Goal: Information Seeking & Learning: Learn about a topic

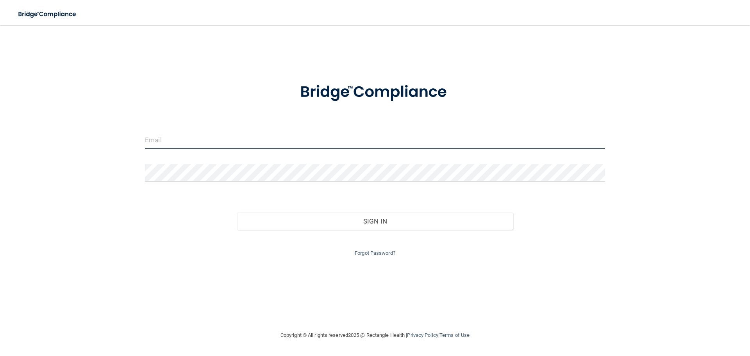
click at [299, 142] on input "email" at bounding box center [375, 140] width 460 height 18
type input "[EMAIL_ADDRESS][DOMAIN_NAME]"
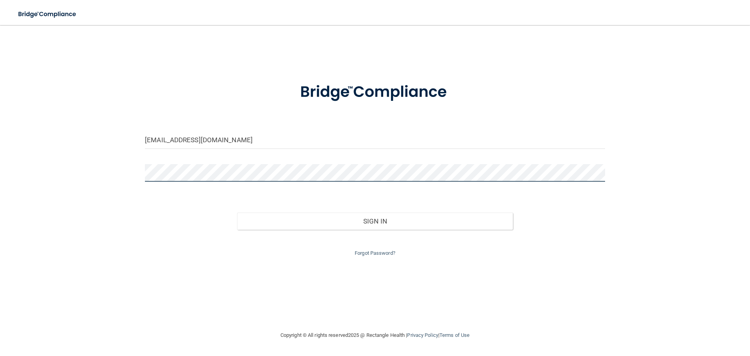
click at [237, 212] on button "Sign In" at bounding box center [375, 220] width 276 height 17
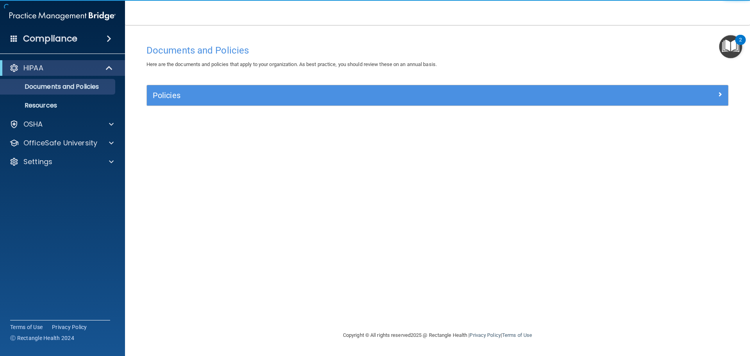
drag, startPoint x: 401, startPoint y: 84, endPoint x: 399, endPoint y: 87, distance: 4.6
click at [400, 84] on div "Documents and Policies Here are the documents and policies that apply to your o…" at bounding box center [437, 186] width 593 height 290
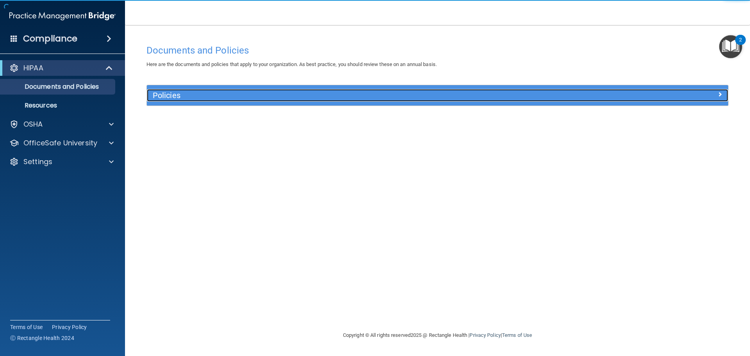
click at [397, 91] on div "Policies" at bounding box center [365, 95] width 436 height 12
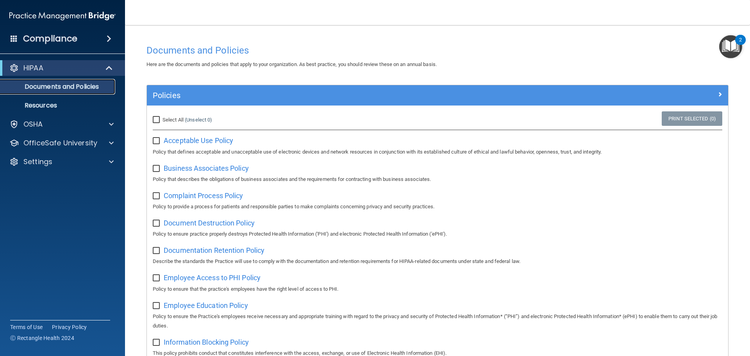
click at [65, 90] on p "Documents and Policies" at bounding box center [58, 87] width 107 height 8
click at [184, 138] on span "Acceptable Use Policy" at bounding box center [198, 140] width 69 height 8
click at [221, 143] on span "Acceptable Use Policy" at bounding box center [198, 140] width 69 height 8
click at [180, 119] on span "Select All" at bounding box center [172, 120] width 21 height 6
click at [162, 119] on input "Select All (Unselect 0) Unselect All" at bounding box center [157, 120] width 9 height 6
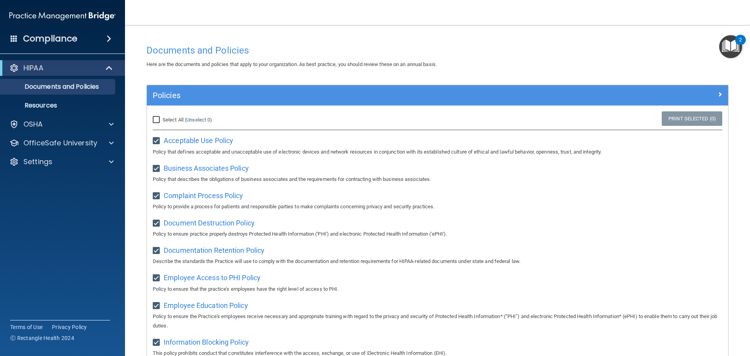
checkbox input "true"
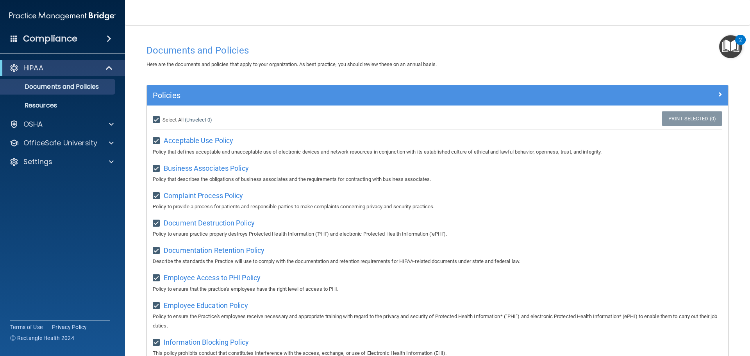
checkbox input "true"
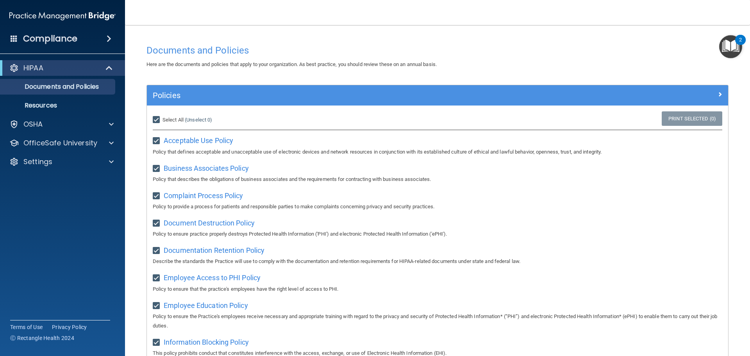
checkbox input "true"
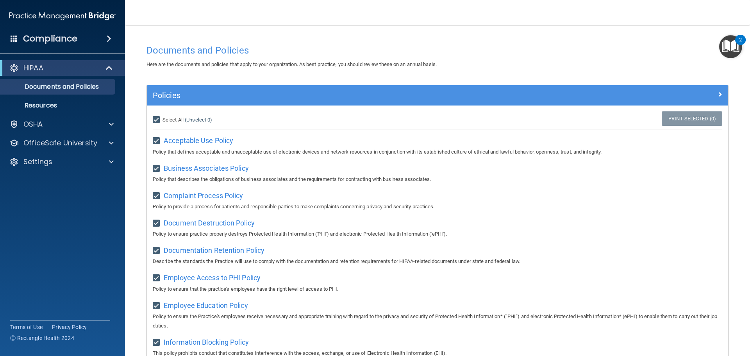
checkbox input "true"
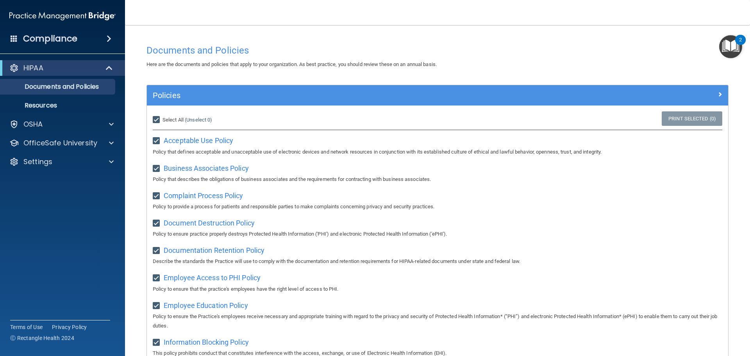
checkbox input "true"
click at [52, 102] on p "Resources" at bounding box center [58, 106] width 107 height 8
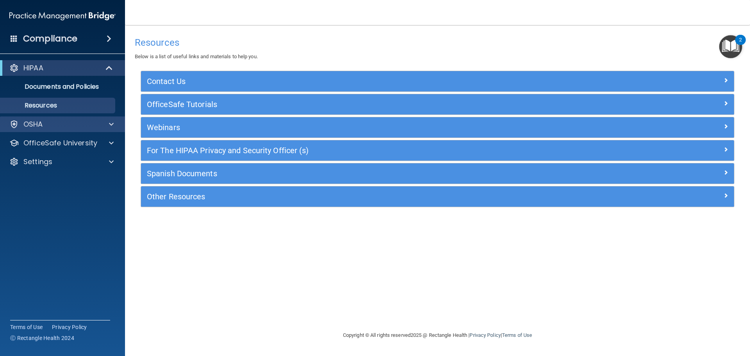
click at [14, 130] on div "OSHA" at bounding box center [62, 124] width 125 height 16
click at [104, 121] on div at bounding box center [110, 123] width 20 height 9
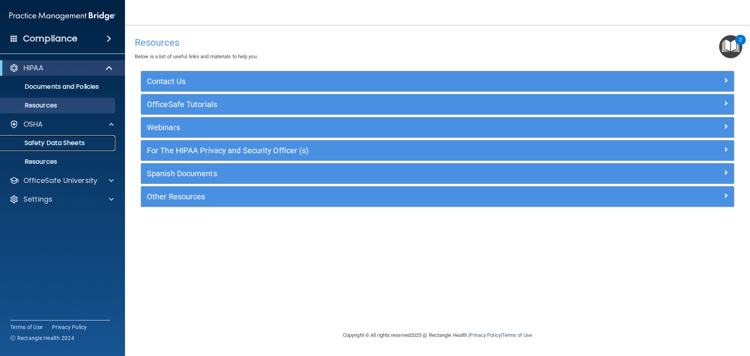
click at [87, 144] on p "Safety Data Sheets" at bounding box center [58, 143] width 107 height 8
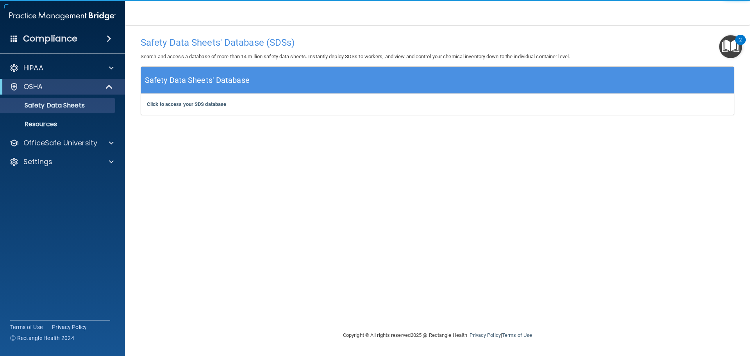
click at [107, 38] on span at bounding box center [109, 38] width 5 height 9
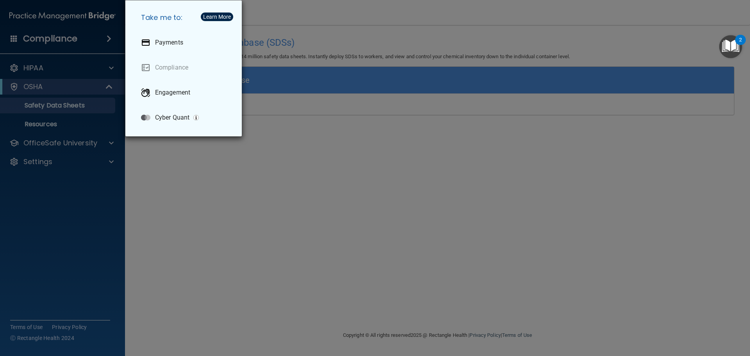
click at [172, 215] on div "Take me to: Payments Compliance Engagement Cyber Quant" at bounding box center [375, 178] width 750 height 356
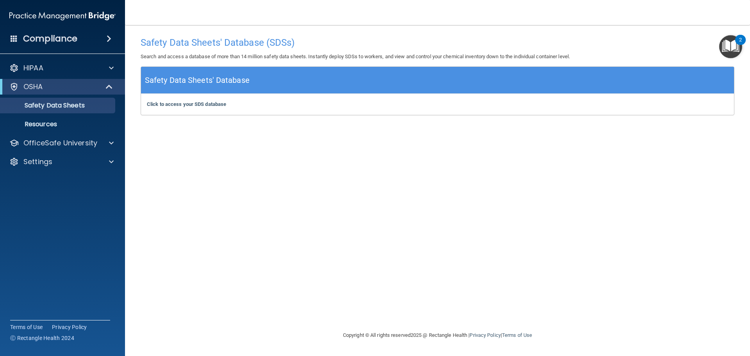
click at [18, 41] on div "Compliance" at bounding box center [62, 38] width 125 height 17
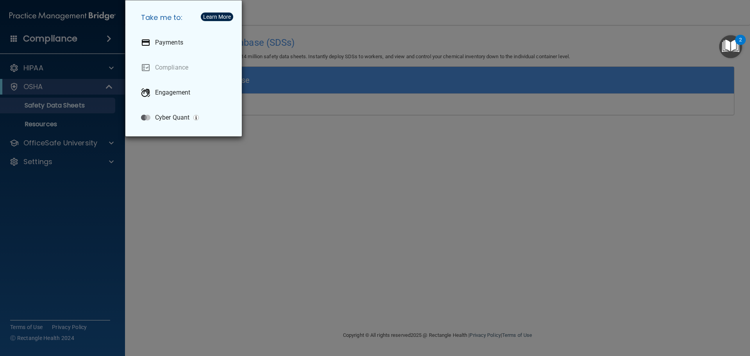
click at [470, 183] on div "Take me to: Payments Compliance Engagement Cyber Quant" at bounding box center [375, 178] width 750 height 356
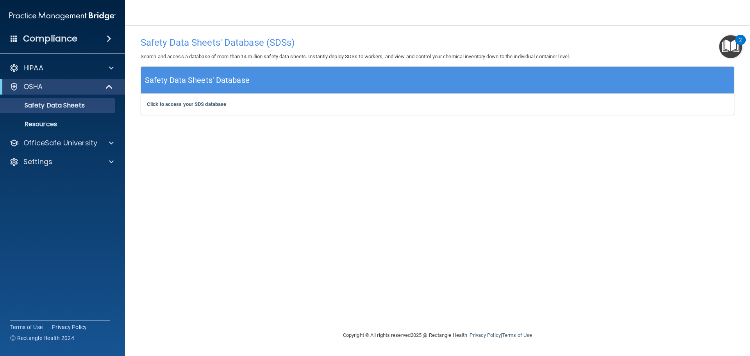
click at [731, 43] on img "Open Resource Center, 2 new notifications" at bounding box center [730, 46] width 23 height 23
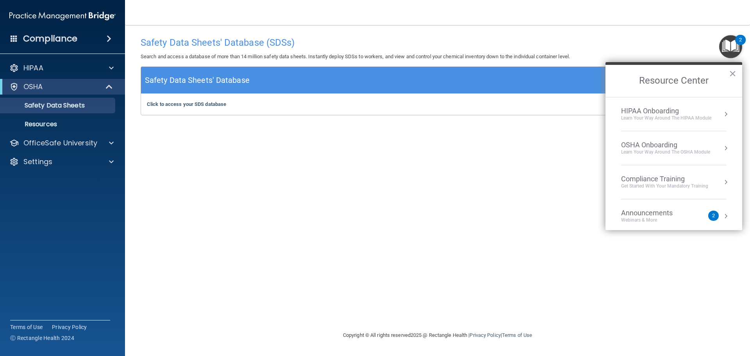
click at [634, 118] on div "Learn Your Way around the HIPAA module" at bounding box center [666, 118] width 90 height 7
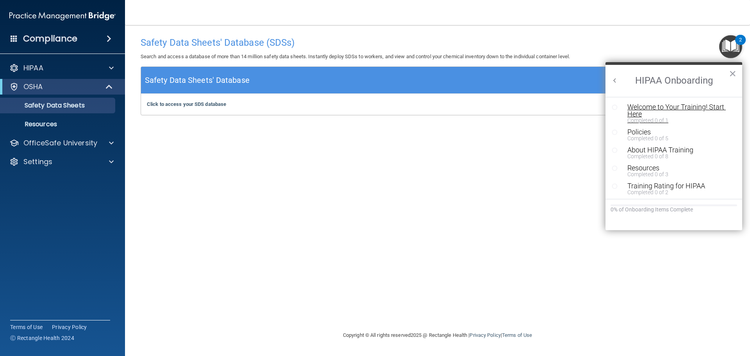
click at [645, 113] on div "Welcome to Your Training! Start Here" at bounding box center [676, 110] width 99 height 14
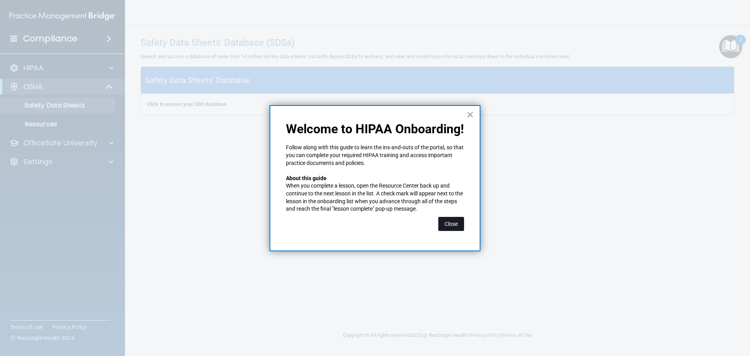
click at [443, 224] on button "Close" at bounding box center [451, 224] width 26 height 14
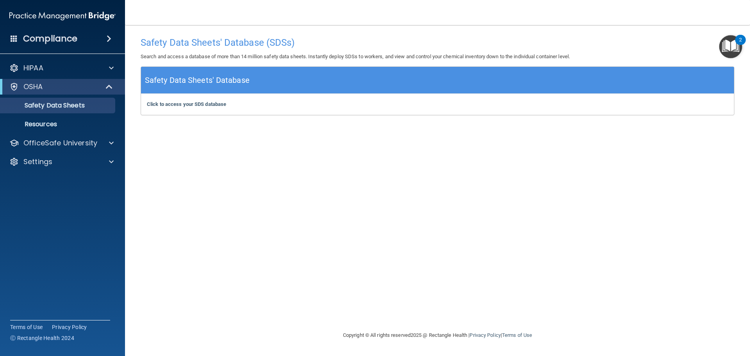
click at [722, 45] on img "Open Resource Center, 2 new notifications" at bounding box center [730, 46] width 23 height 23
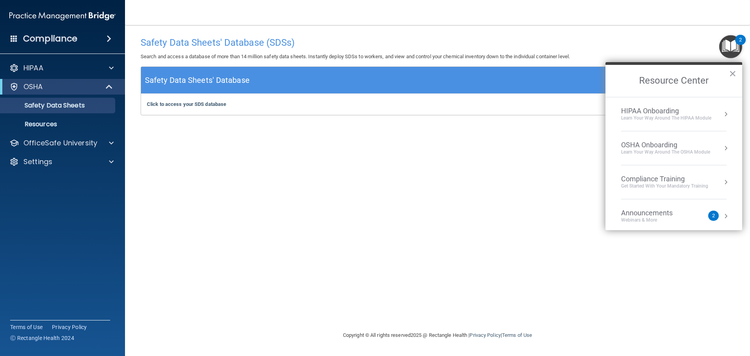
click at [665, 110] on div "HIPAA Onboarding" at bounding box center [666, 111] width 90 height 9
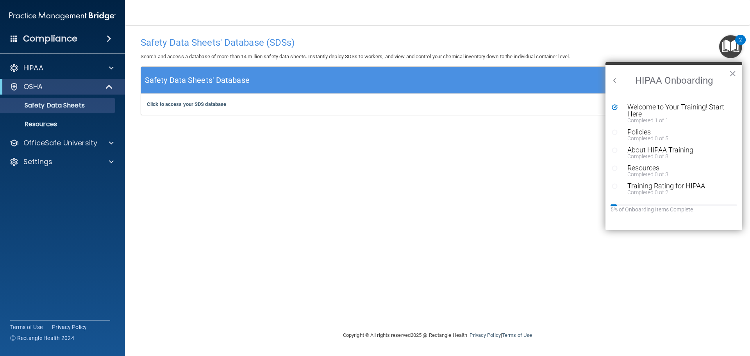
click at [613, 133] on icon "Resource Center" at bounding box center [614, 132] width 6 height 6
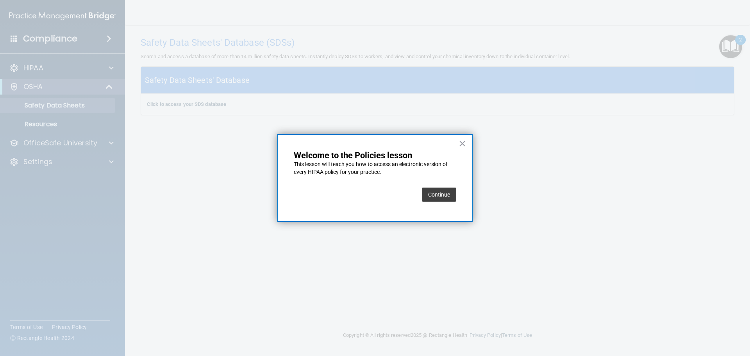
click at [451, 194] on button "Continue" at bounding box center [439, 194] width 34 height 14
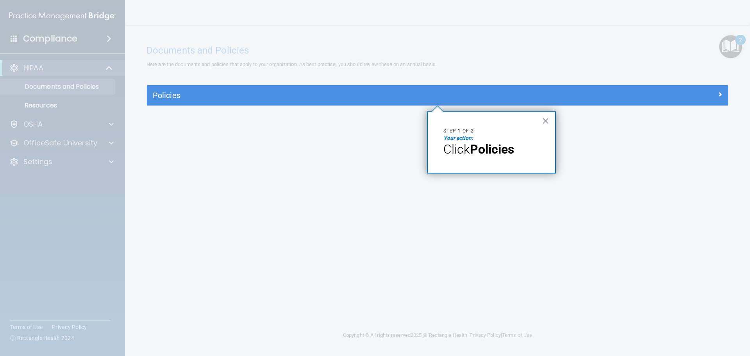
click at [500, 151] on strong "Policies" at bounding box center [492, 149] width 44 height 15
click at [545, 121] on button "×" at bounding box center [545, 120] width 7 height 12
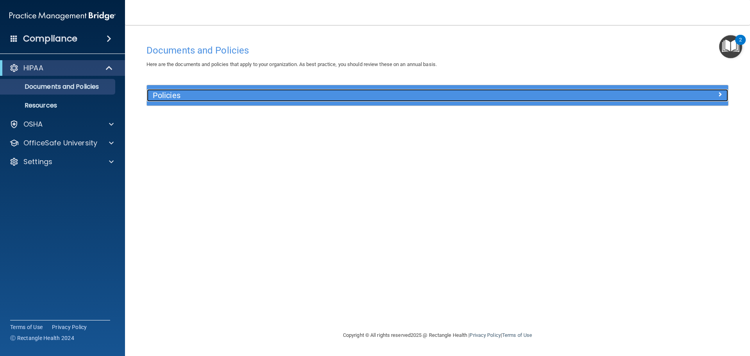
click at [168, 99] on h5 "Policies" at bounding box center [365, 95] width 424 height 9
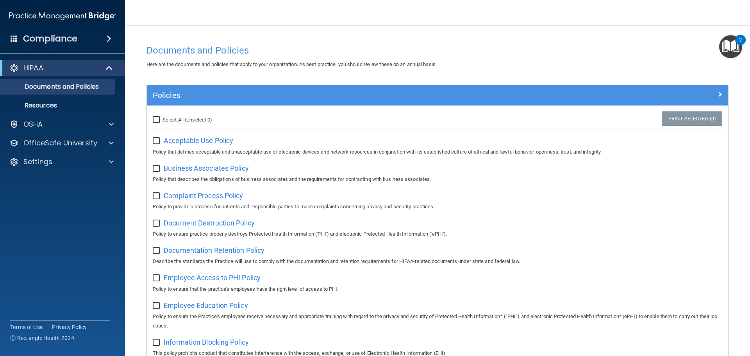
click at [160, 144] on div "Acceptable Use Policy Policy that defines acceptable and unacceptable use of el…" at bounding box center [437, 145] width 569 height 22
click at [159, 144] on input "checkbox" at bounding box center [157, 141] width 9 height 6
checkbox input "true"
click at [157, 171] on input "checkbox" at bounding box center [157, 169] width 9 height 6
checkbox input "true"
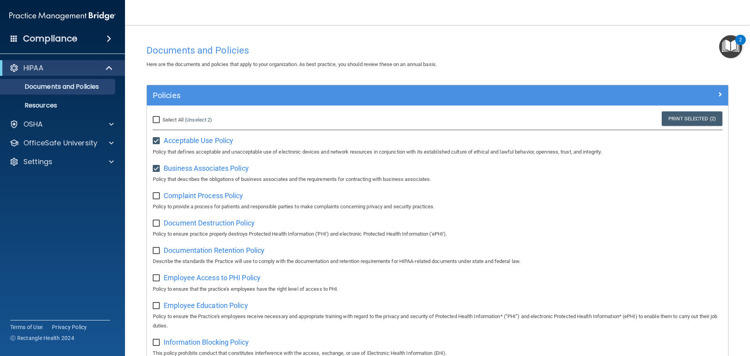
click at [157, 196] on input "checkbox" at bounding box center [157, 196] width 9 height 6
checkbox input "true"
click at [177, 120] on span "Select All" at bounding box center [172, 120] width 21 height 6
click at [162, 120] on input "Select All (Unselect 3) Unselect All" at bounding box center [157, 120] width 9 height 6
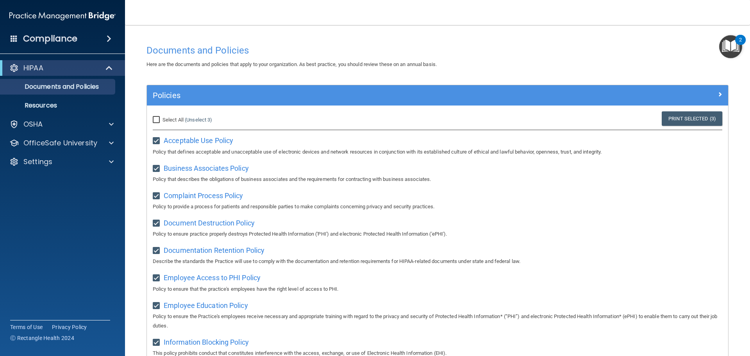
checkbox input "true"
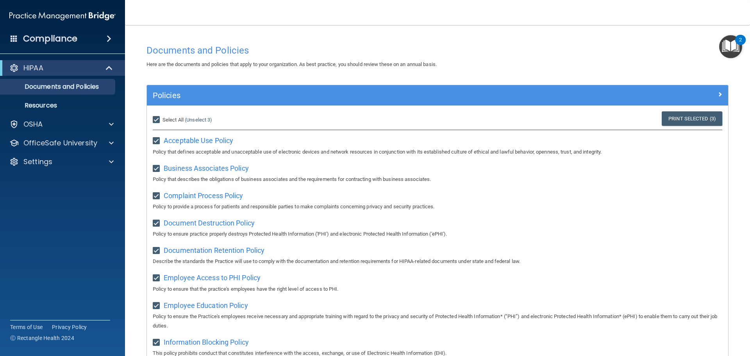
checkbox input "true"
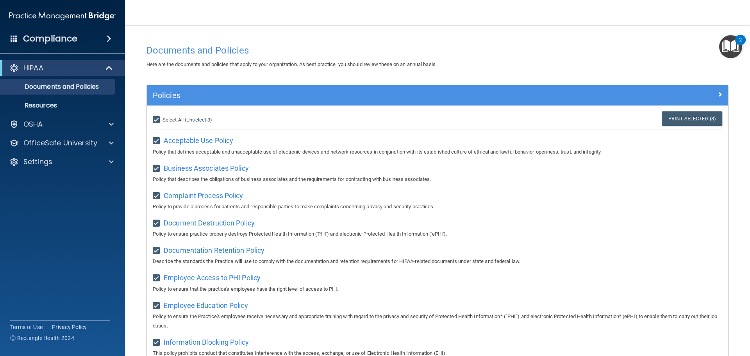
checkbox input "true"
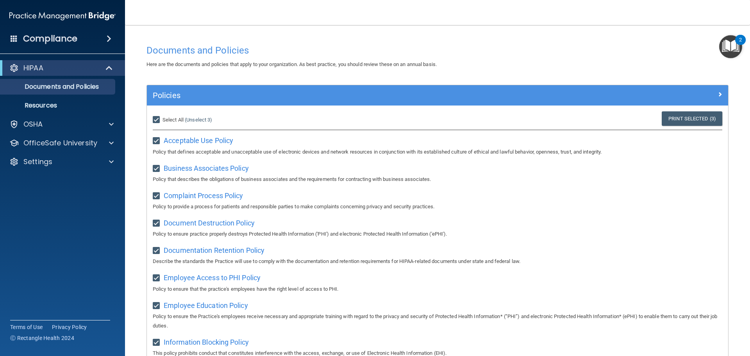
checkbox input "true"
click at [668, 120] on link "Print Selected (21)" at bounding box center [690, 118] width 63 height 14
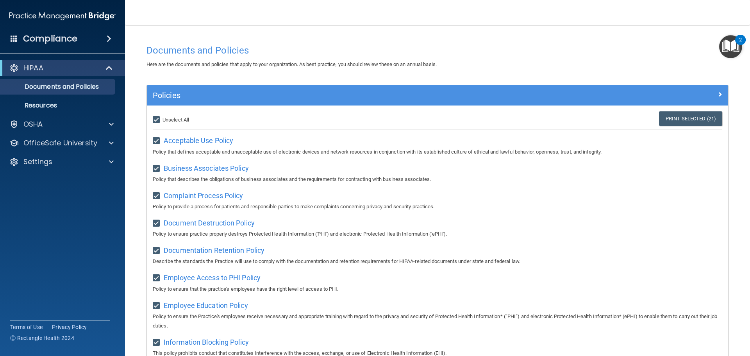
click at [732, 47] on img "Open Resource Center, 2 new notifications" at bounding box center [730, 46] width 23 height 23
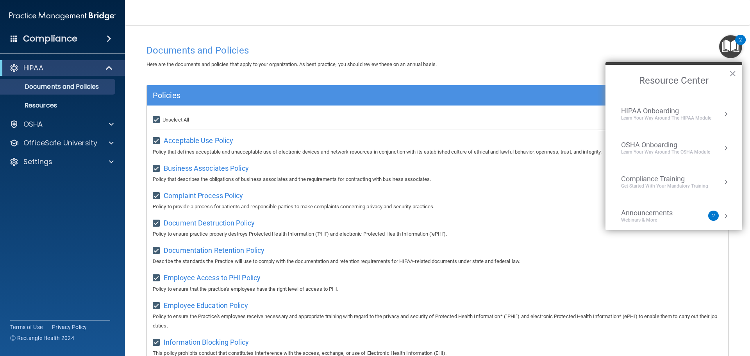
click at [665, 111] on div "HIPAA Onboarding" at bounding box center [666, 111] width 90 height 9
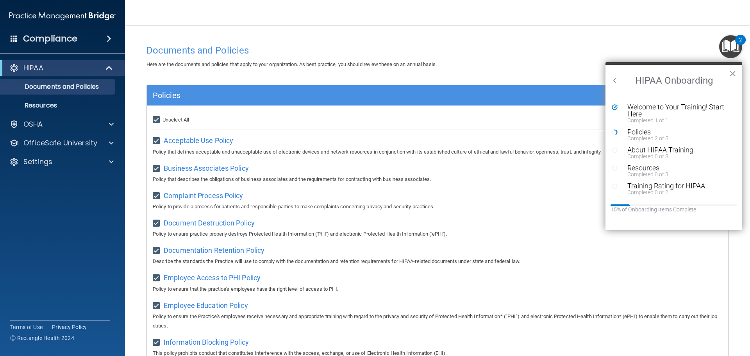
click at [525, 194] on div "Complaint Process Policy Policy to provide a process for patients and responsib…" at bounding box center [437, 200] width 569 height 22
click at [734, 73] on button "×" at bounding box center [732, 73] width 7 height 12
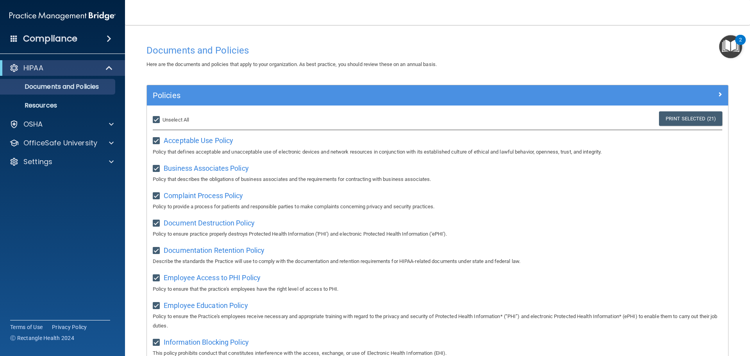
click at [727, 49] on img "Open Resource Center, 2 new notifications" at bounding box center [730, 46] width 23 height 23
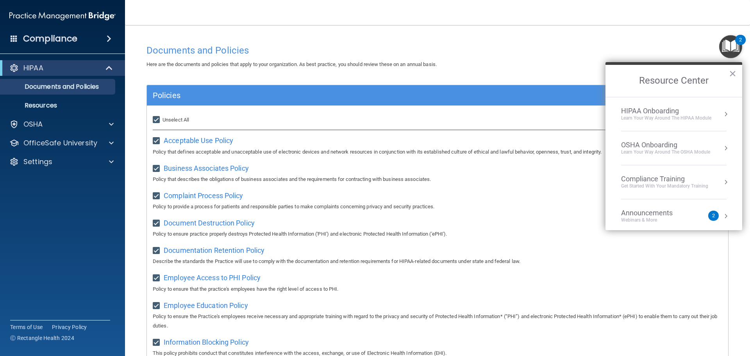
click at [672, 118] on div "Learn Your Way around the HIPAA module" at bounding box center [666, 118] width 90 height 7
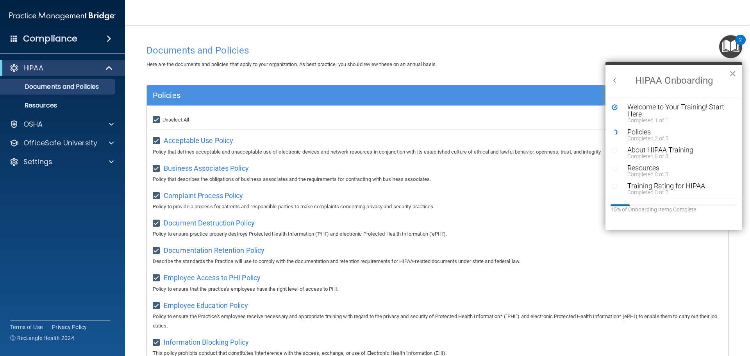
click at [650, 135] on div "Completed 2 of 5" at bounding box center [676, 137] width 99 height 5
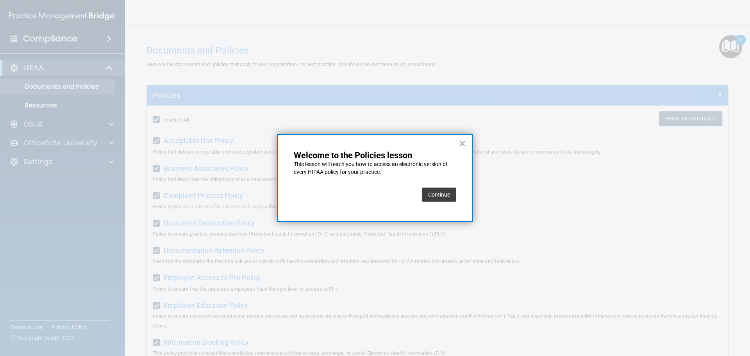
click at [433, 198] on button "Continue" at bounding box center [439, 194] width 34 height 14
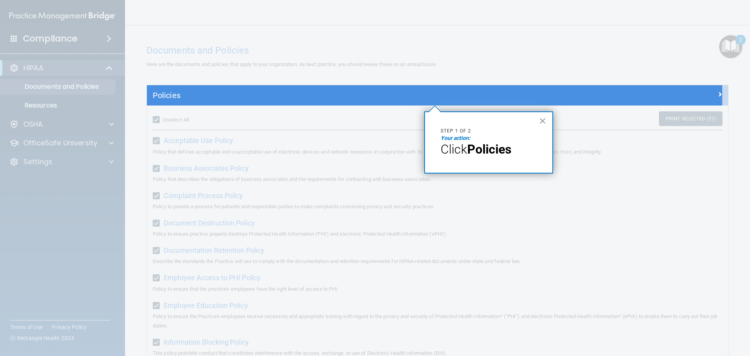
click at [484, 148] on strong "Policies" at bounding box center [489, 149] width 44 height 15
click at [451, 148] on span "Click" at bounding box center [453, 149] width 27 height 15
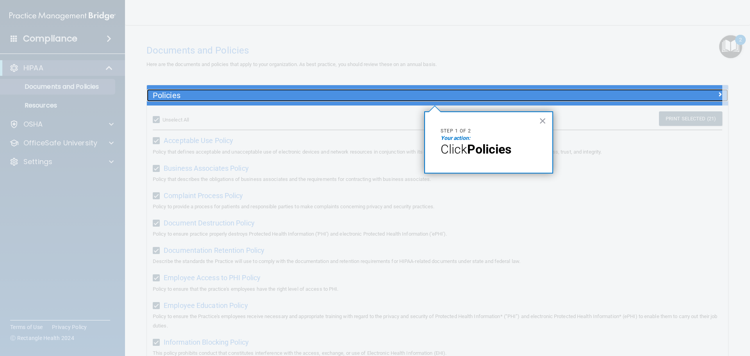
click at [167, 94] on h5 "Policies" at bounding box center [365, 95] width 424 height 9
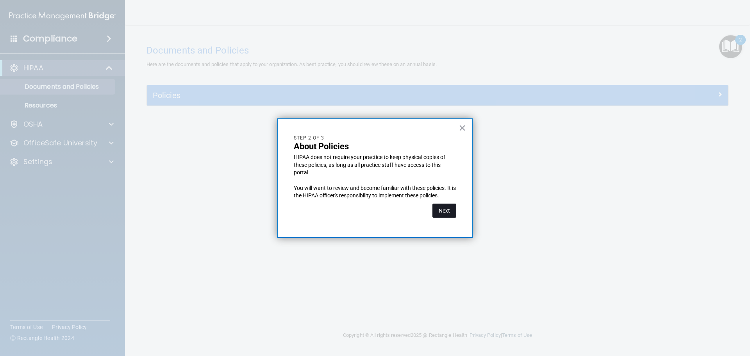
click at [444, 208] on button "Next" at bounding box center [444, 210] width 24 height 14
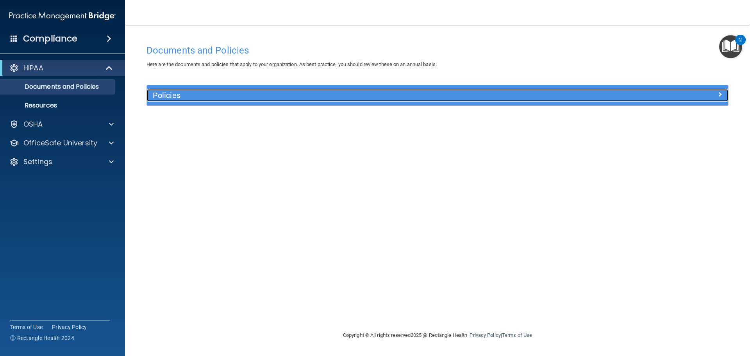
click at [711, 94] on div at bounding box center [655, 93] width 145 height 9
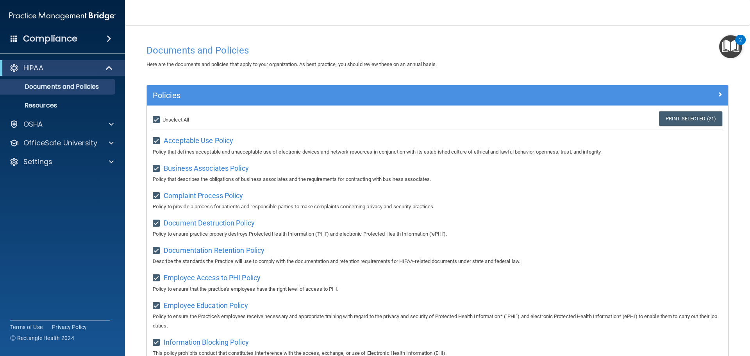
click at [733, 39] on img "Open Resource Center, 2 new notifications" at bounding box center [730, 46] width 23 height 23
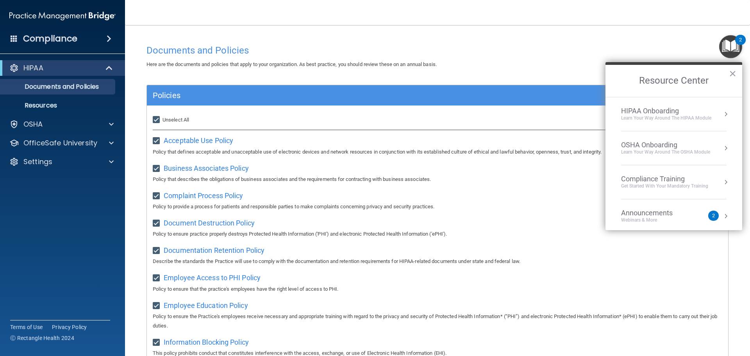
click at [661, 112] on div "HIPAA Onboarding" at bounding box center [666, 111] width 90 height 9
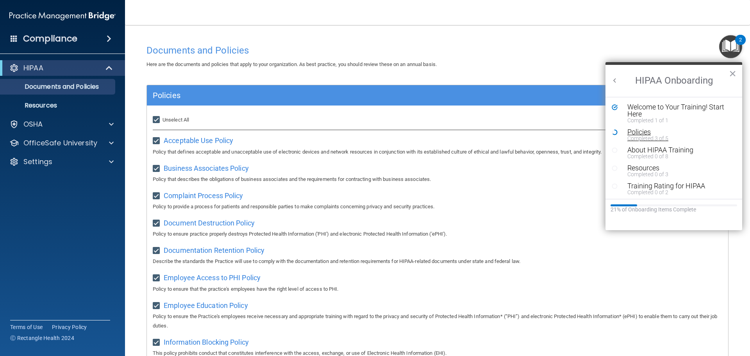
click at [628, 131] on div "Policies" at bounding box center [676, 131] width 99 height 7
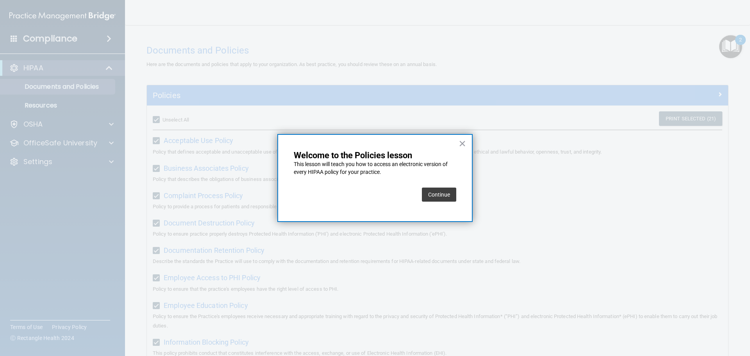
click at [432, 191] on button "Continue" at bounding box center [439, 194] width 34 height 14
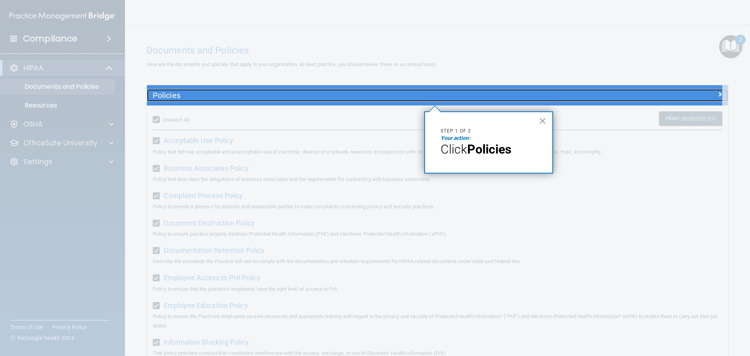
click at [169, 97] on h5 "Policies" at bounding box center [365, 95] width 424 height 9
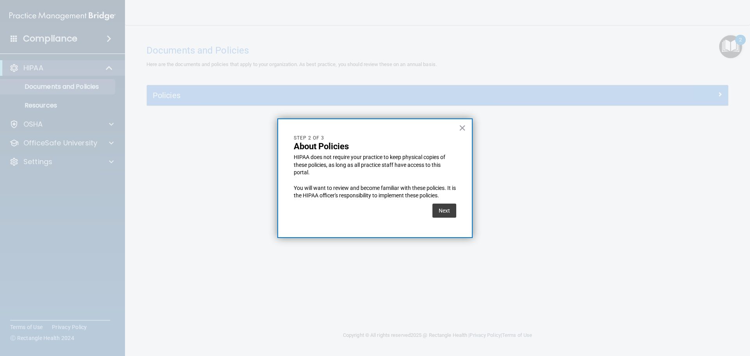
click at [442, 214] on button "Next" at bounding box center [444, 210] width 24 height 14
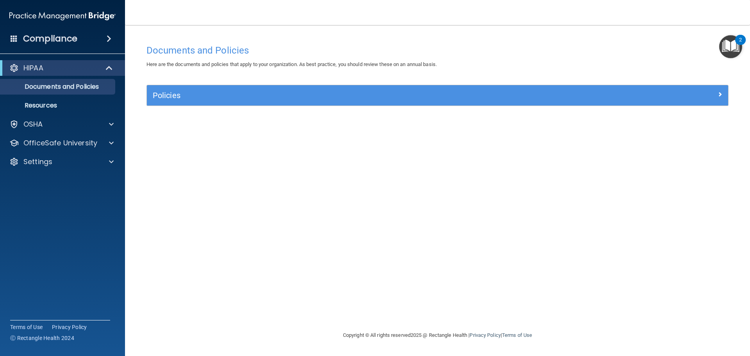
click at [732, 46] on img "Open Resource Center, 2 new notifications" at bounding box center [730, 46] width 23 height 23
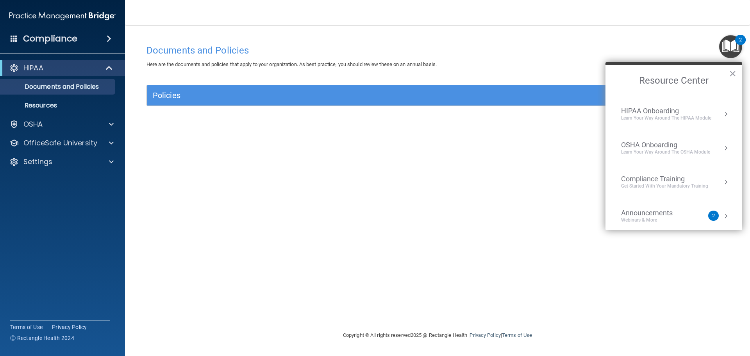
click at [661, 112] on div "HIPAA Onboarding" at bounding box center [666, 111] width 90 height 9
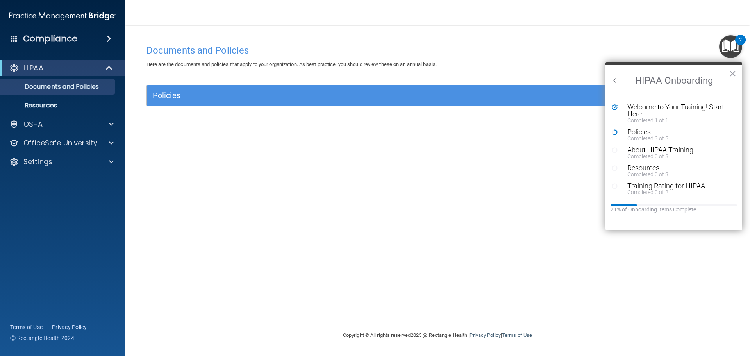
click at [661, 112] on div "Welcome to Your Training! Start Here" at bounding box center [676, 110] width 99 height 14
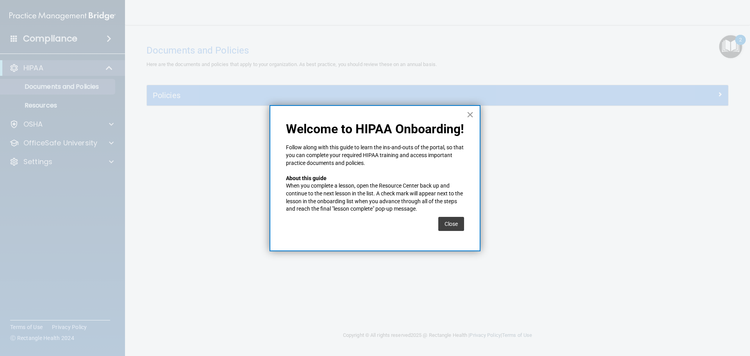
click at [470, 115] on button "×" at bounding box center [469, 114] width 7 height 12
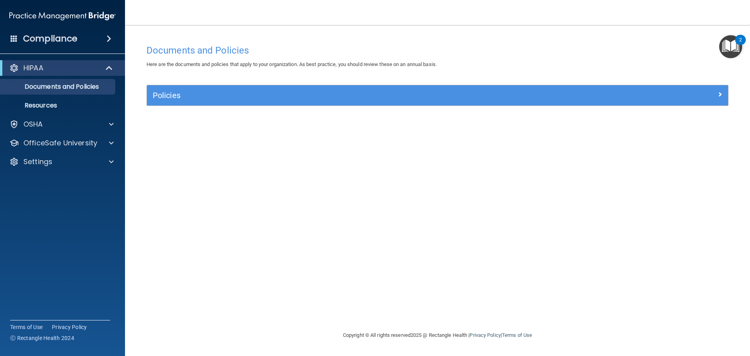
click at [732, 50] on img "Open Resource Center, 2 new notifications" at bounding box center [730, 46] width 23 height 23
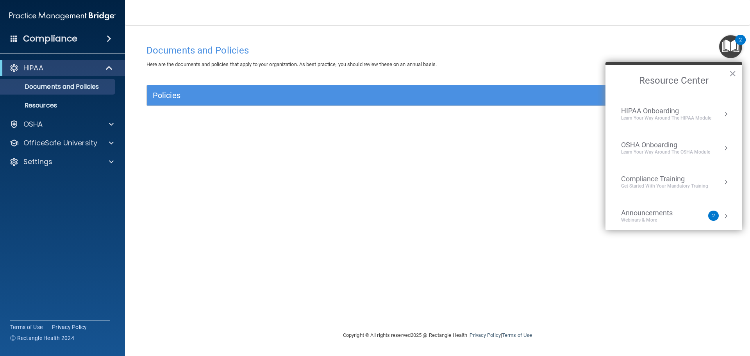
click at [652, 117] on div "Learn Your Way around the HIPAA module" at bounding box center [666, 118] width 90 height 7
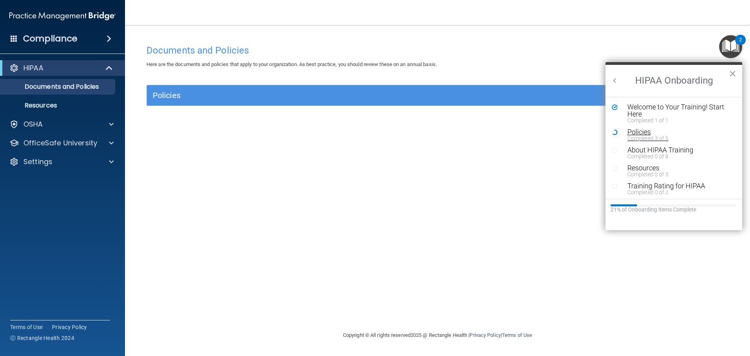
click at [643, 135] on div "Completed 3 of 5" at bounding box center [676, 137] width 99 height 5
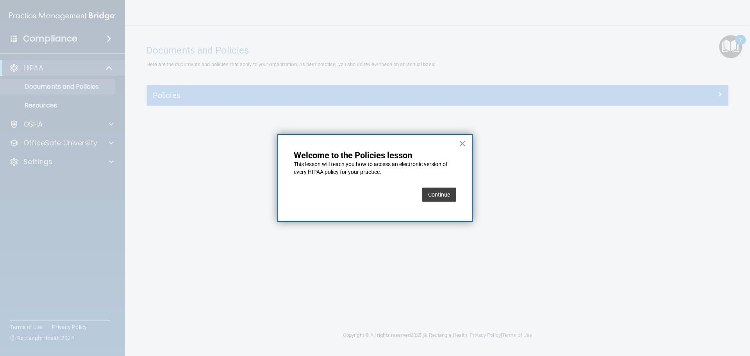
click at [440, 193] on button "Continue" at bounding box center [439, 194] width 34 height 14
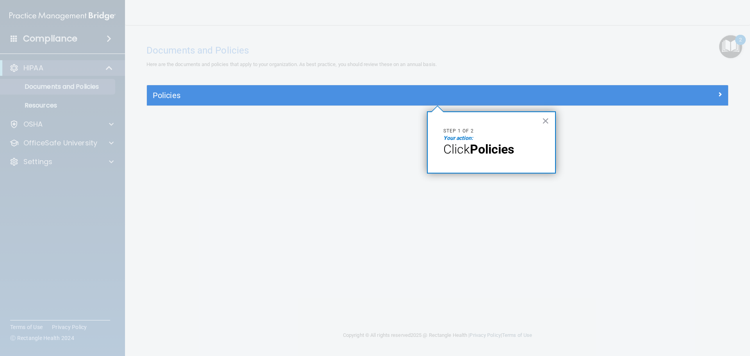
click at [169, 88] on div "Policies" at bounding box center [437, 95] width 581 height 20
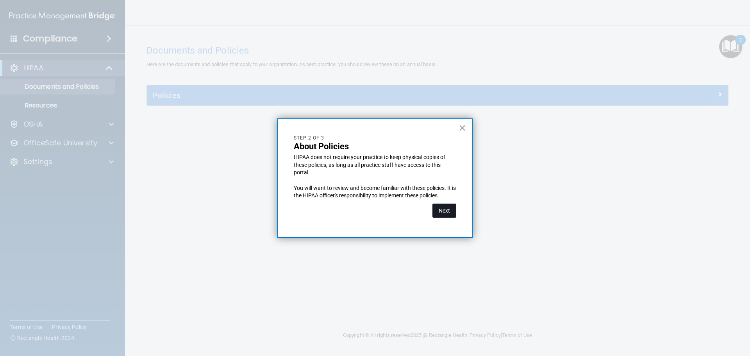
click at [454, 211] on button "Next" at bounding box center [444, 210] width 24 height 14
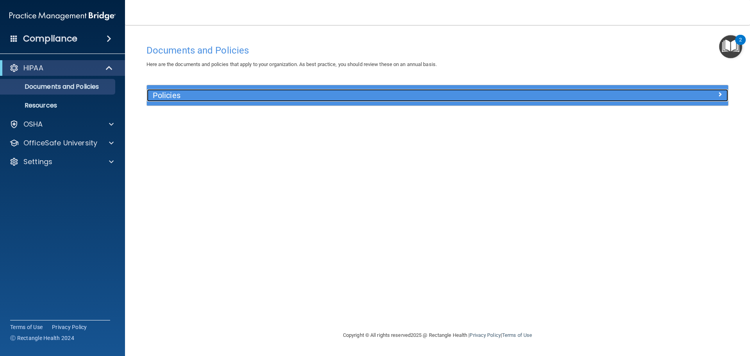
click at [175, 95] on h5 "Policies" at bounding box center [365, 95] width 424 height 9
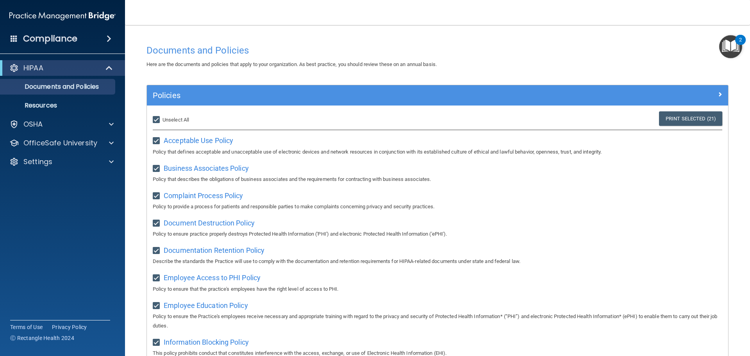
click at [725, 46] on img "Open Resource Center, 2 new notifications" at bounding box center [730, 46] width 23 height 23
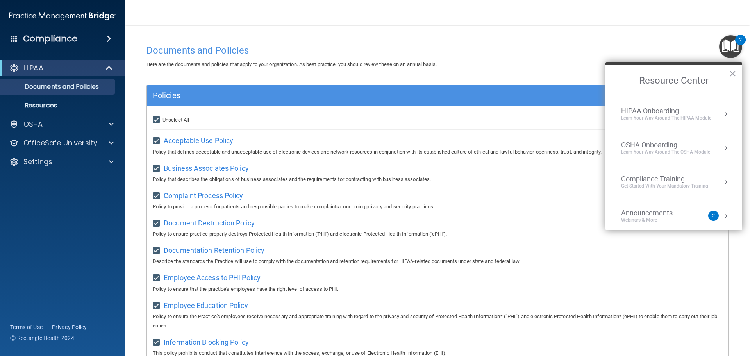
click at [644, 114] on div "HIPAA Onboarding" at bounding box center [666, 111] width 90 height 9
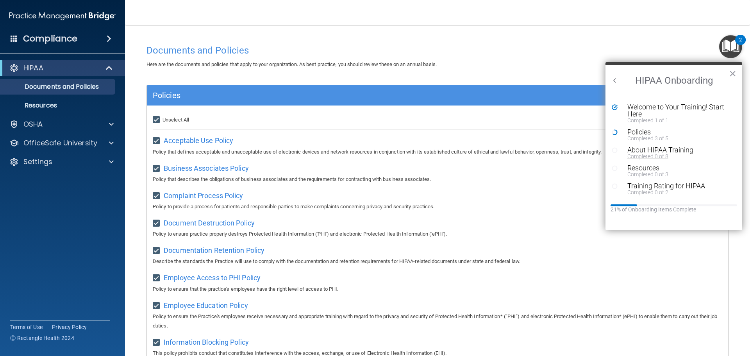
click at [639, 152] on div "About HIPAA Training" at bounding box center [676, 149] width 99 height 7
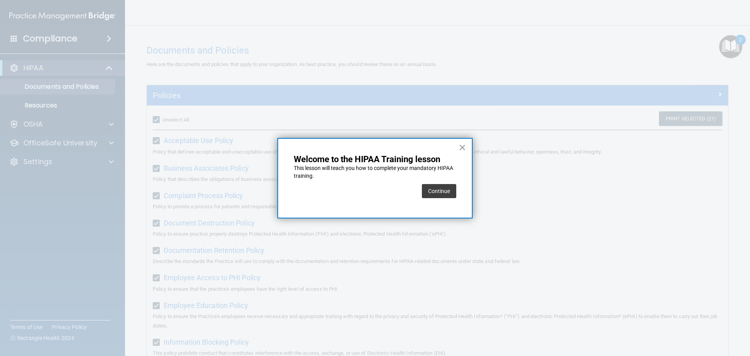
click at [441, 191] on button "Continue" at bounding box center [439, 191] width 34 height 14
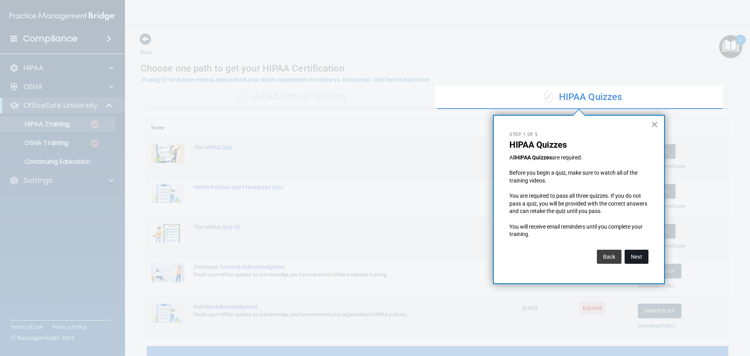
click at [635, 258] on button "Next" at bounding box center [636, 256] width 24 height 14
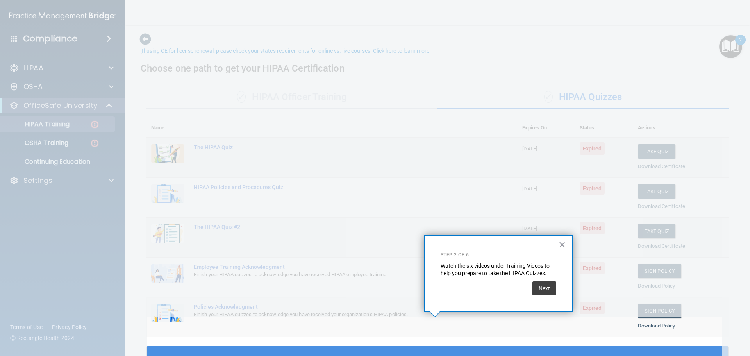
scroll to position [29, 0]
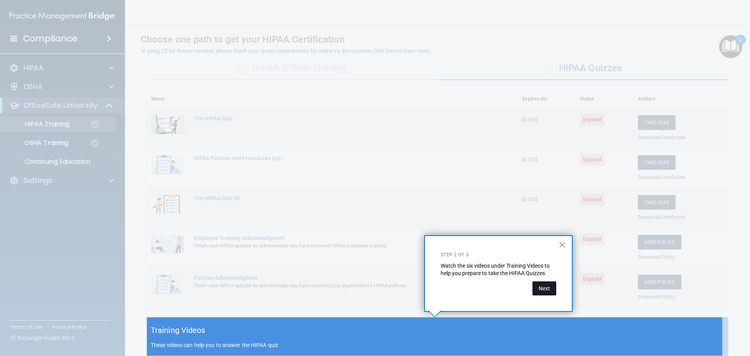
click at [543, 289] on button "Next" at bounding box center [544, 288] width 24 height 14
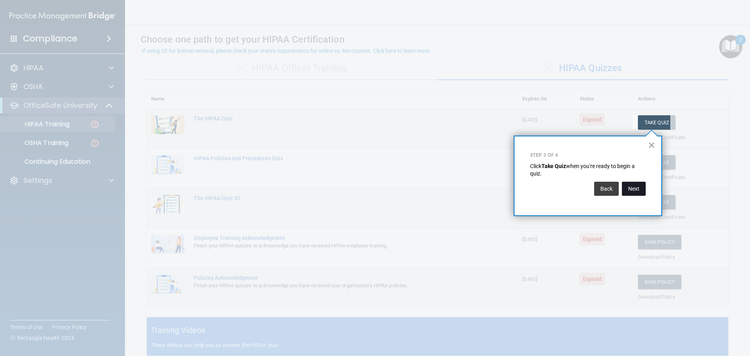
click at [642, 187] on button "Next" at bounding box center [634, 189] width 24 height 14
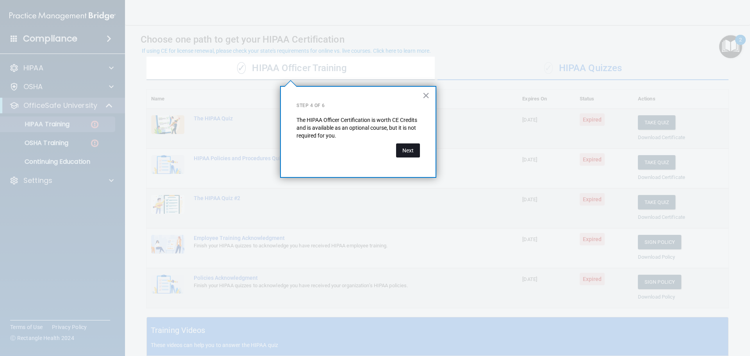
click at [409, 153] on button "Next" at bounding box center [408, 150] width 24 height 14
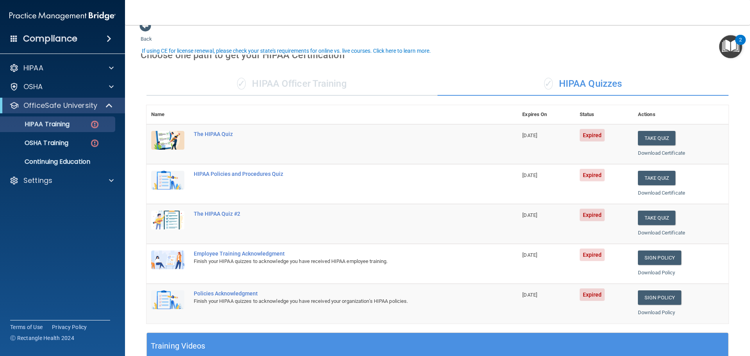
scroll to position [0, 0]
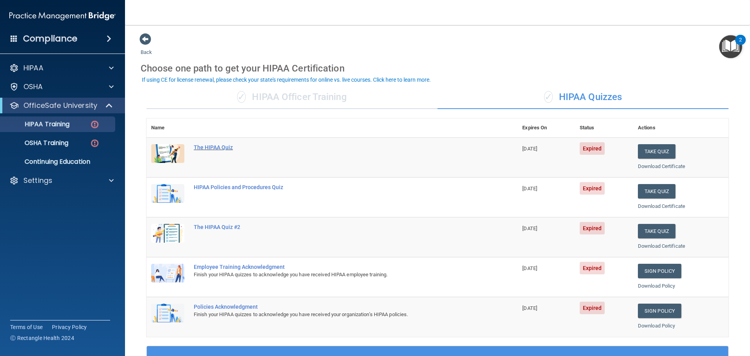
click at [211, 149] on div "The HIPAA Quiz" at bounding box center [336, 147] width 285 height 6
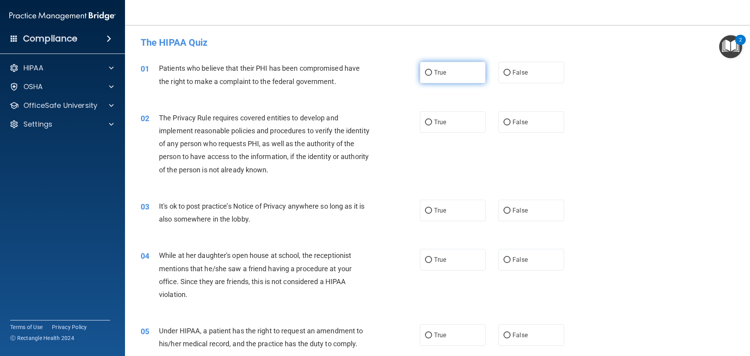
click at [431, 73] on label "True" at bounding box center [453, 72] width 66 height 21
click at [431, 73] on input "True" at bounding box center [428, 73] width 7 height 6
radio input "true"
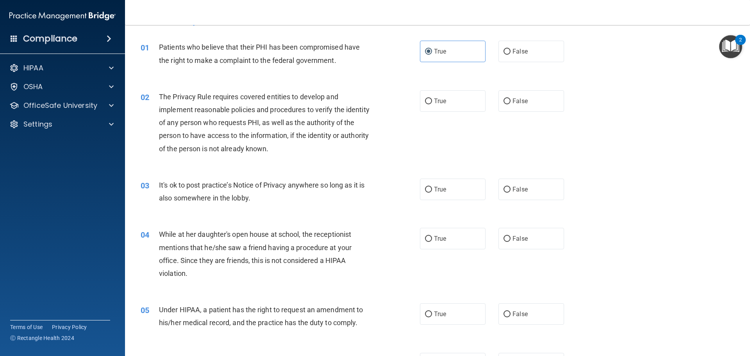
scroll to position [39, 0]
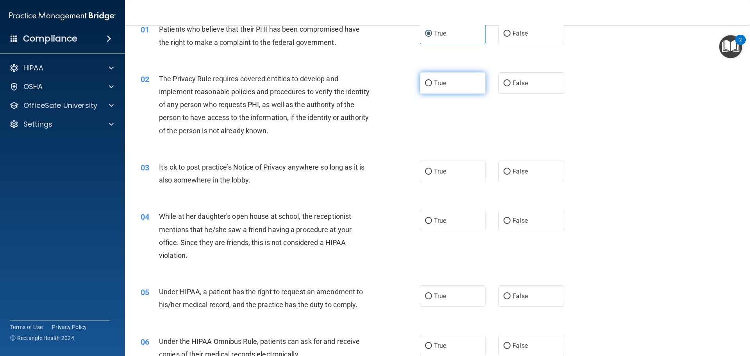
click at [428, 85] on input "True" at bounding box center [428, 83] width 7 height 6
radio input "true"
click at [444, 80] on label "True" at bounding box center [453, 82] width 66 height 21
click at [432, 80] on input "True" at bounding box center [428, 83] width 7 height 6
click at [526, 174] on label "False" at bounding box center [531, 170] width 66 height 21
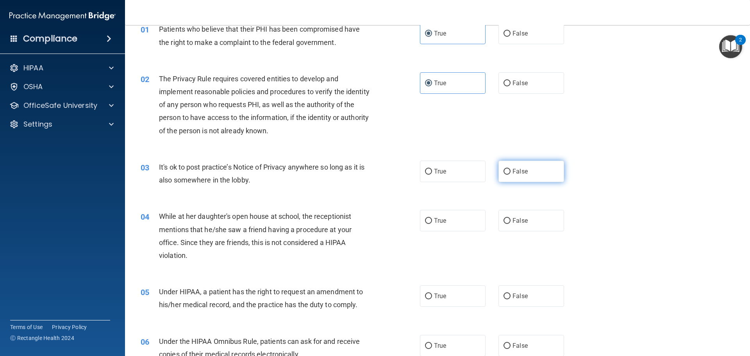
click at [510, 174] on input "False" at bounding box center [506, 172] width 7 height 6
radio input "true"
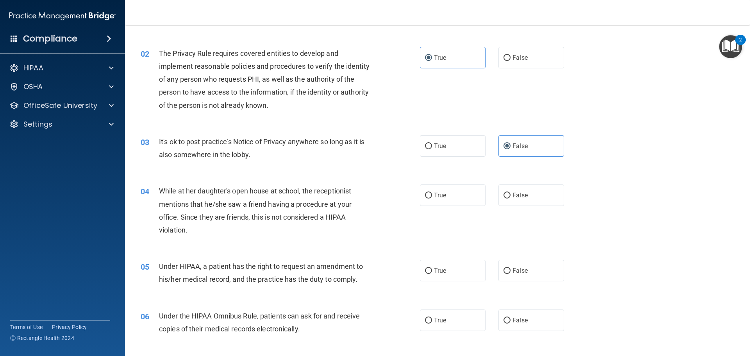
scroll to position [117, 0]
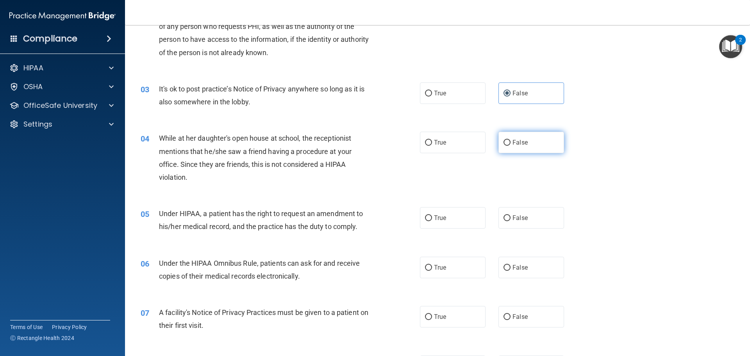
click at [515, 146] on label "False" at bounding box center [531, 142] width 66 height 21
click at [510, 146] on input "False" at bounding box center [506, 143] width 7 height 6
radio input "true"
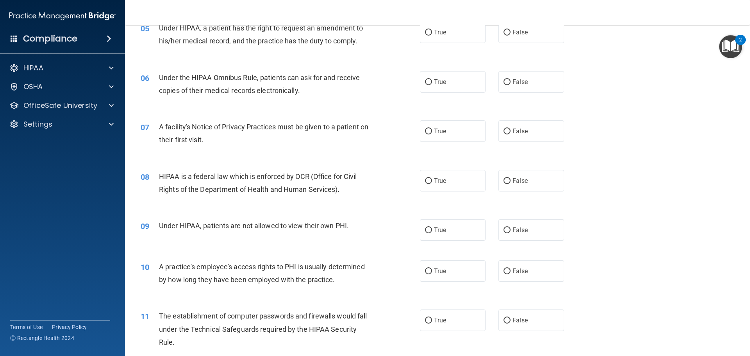
scroll to position [312, 0]
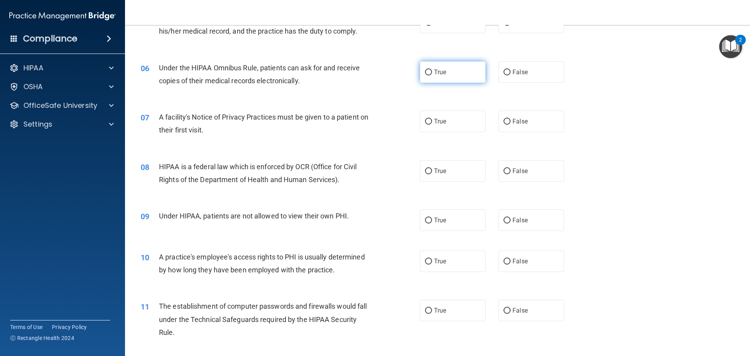
click at [435, 72] on span "True" at bounding box center [440, 71] width 12 height 7
click at [432, 72] on input "True" at bounding box center [428, 72] width 7 height 6
radio input "true"
click at [436, 121] on span "True" at bounding box center [440, 121] width 12 height 7
click at [432, 121] on input "True" at bounding box center [428, 122] width 7 height 6
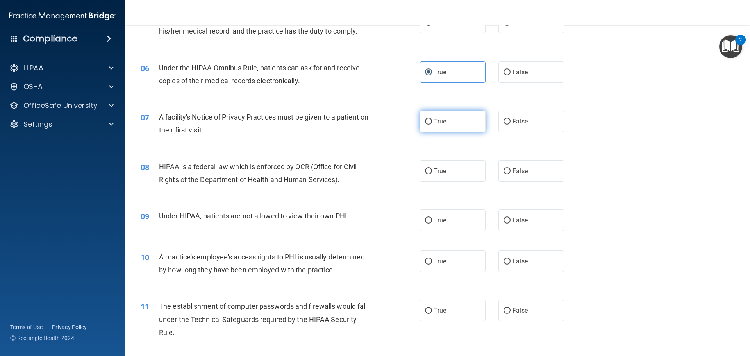
radio input "true"
click at [465, 178] on label "True" at bounding box center [453, 170] width 66 height 21
click at [432, 174] on input "True" at bounding box center [428, 171] width 7 height 6
radio input "true"
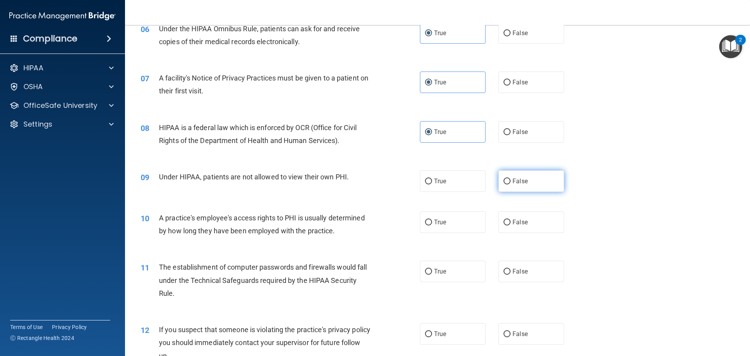
click at [535, 179] on label "False" at bounding box center [531, 180] width 66 height 21
click at [510, 179] on input "False" at bounding box center [506, 181] width 7 height 6
radio input "true"
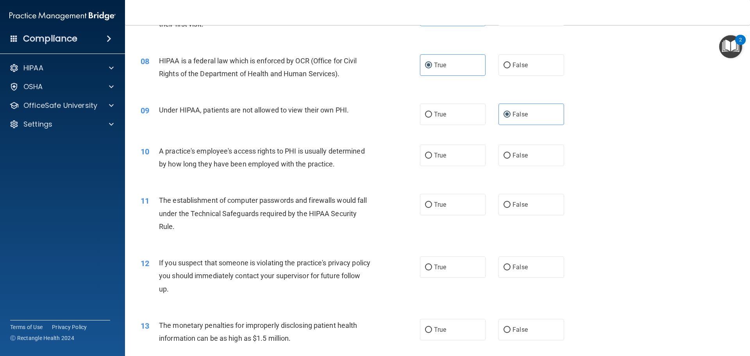
scroll to position [429, 0]
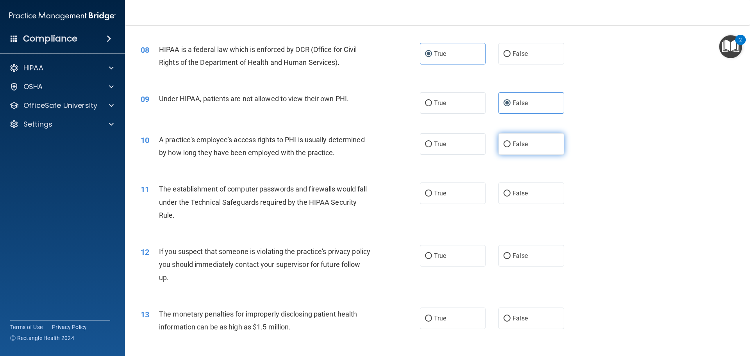
click at [504, 144] on input "False" at bounding box center [506, 144] width 7 height 6
radio input "true"
click at [438, 145] on span "True" at bounding box center [440, 143] width 12 height 7
click at [432, 145] on input "True" at bounding box center [428, 144] width 7 height 6
radio input "true"
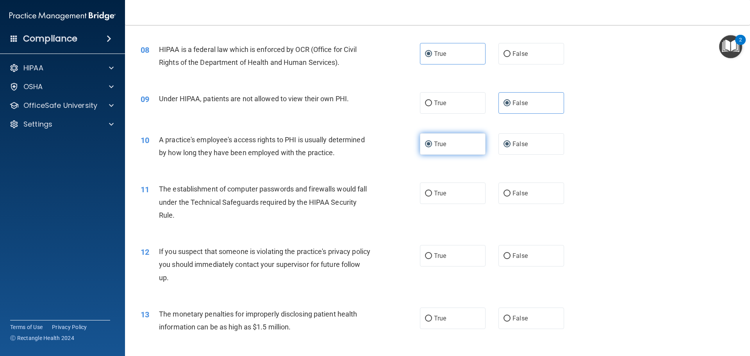
radio input "false"
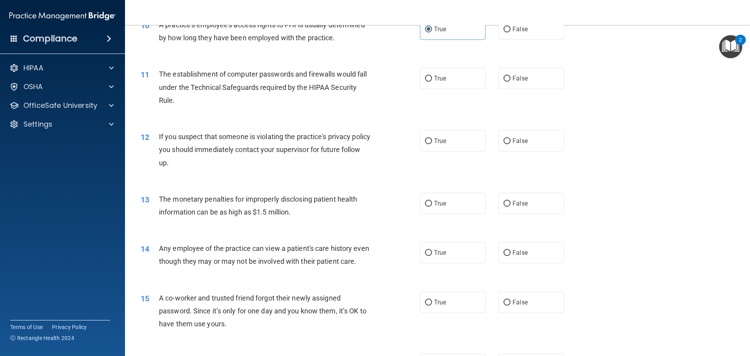
scroll to position [547, 0]
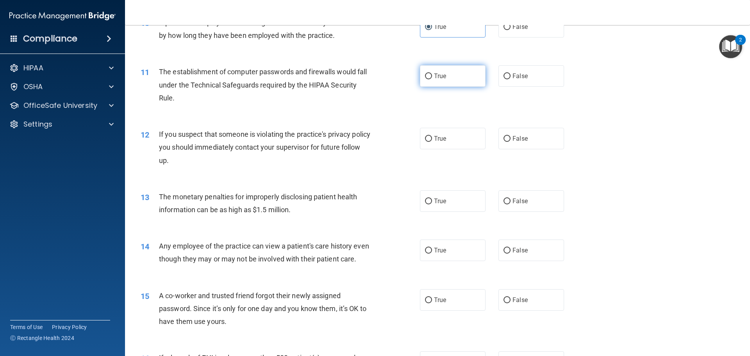
click at [453, 79] on label "True" at bounding box center [453, 75] width 66 height 21
click at [432, 79] on input "True" at bounding box center [428, 76] width 7 height 6
radio input "true"
click at [450, 143] on label "True" at bounding box center [453, 138] width 66 height 21
click at [432, 142] on input "True" at bounding box center [428, 139] width 7 height 6
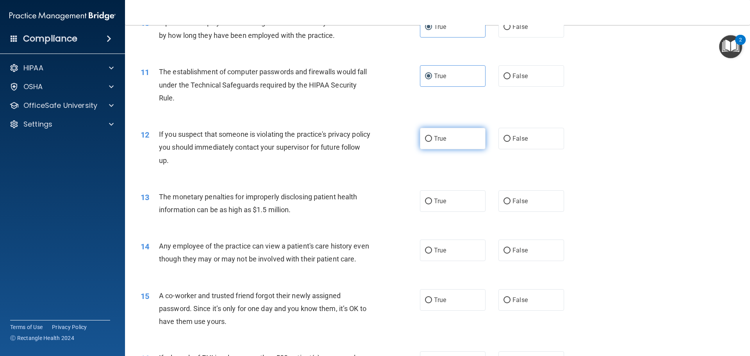
radio input "true"
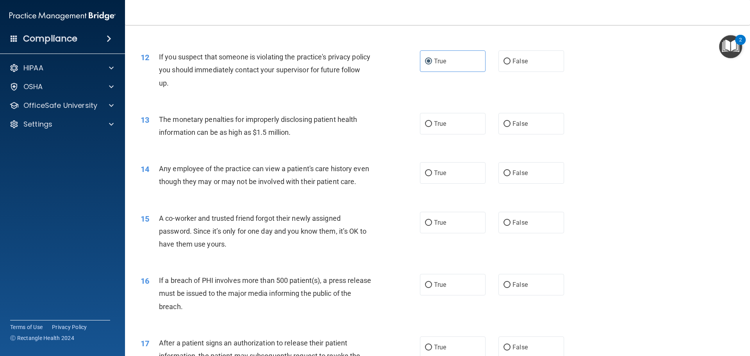
scroll to position [625, 0]
click at [431, 127] on label "True" at bounding box center [453, 122] width 66 height 21
click at [431, 126] on input "True" at bounding box center [428, 123] width 7 height 6
radio input "true"
click at [517, 175] on span "False" at bounding box center [519, 171] width 15 height 7
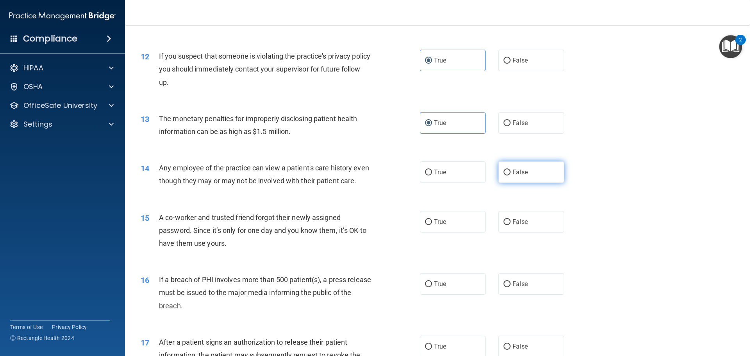
click at [510, 175] on input "False" at bounding box center [506, 172] width 7 height 6
radio input "true"
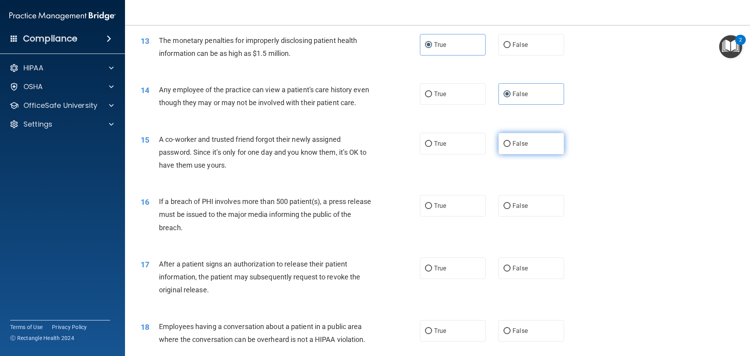
click at [522, 147] on span "False" at bounding box center [519, 143] width 15 height 7
click at [510, 147] on input "False" at bounding box center [506, 144] width 7 height 6
radio input "true"
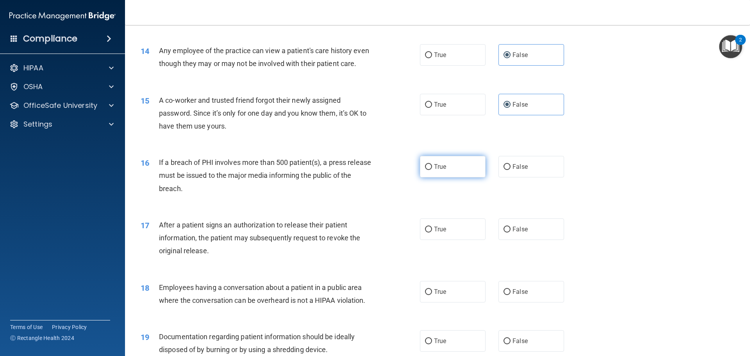
click at [465, 177] on label "True" at bounding box center [453, 166] width 66 height 21
click at [432, 170] on input "True" at bounding box center [428, 167] width 7 height 6
radio input "true"
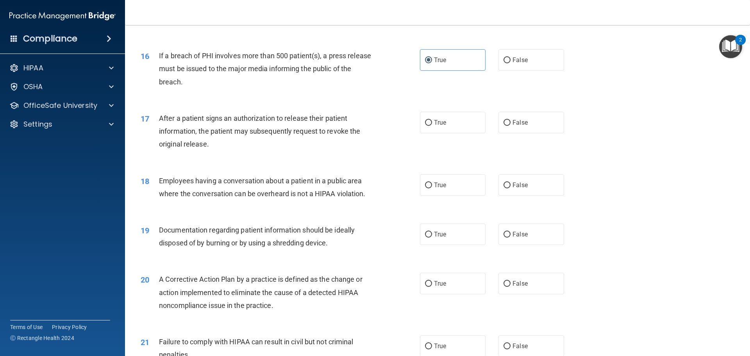
scroll to position [859, 0]
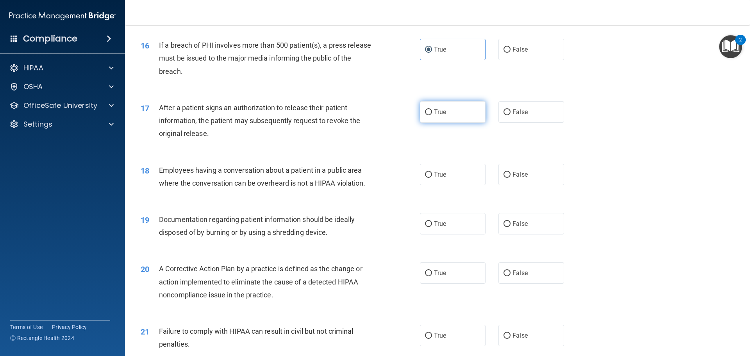
click at [452, 123] on label "True" at bounding box center [453, 111] width 66 height 21
click at [432, 115] on input "True" at bounding box center [428, 112] width 7 height 6
radio input "true"
click at [522, 178] on span "False" at bounding box center [519, 174] width 15 height 7
click at [510, 178] on input "False" at bounding box center [506, 175] width 7 height 6
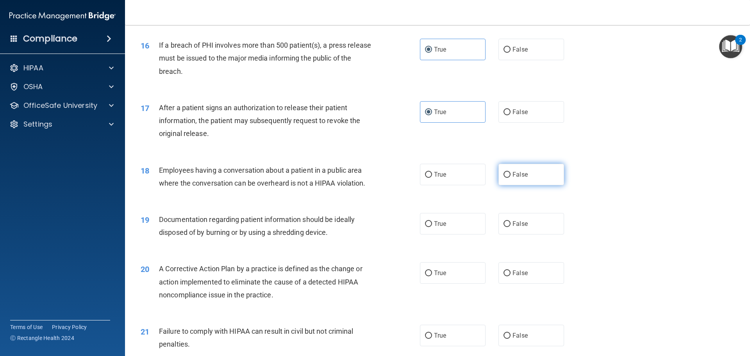
radio input "true"
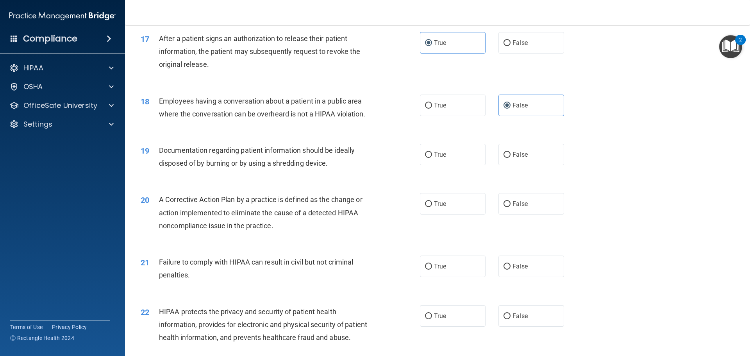
scroll to position [937, 0]
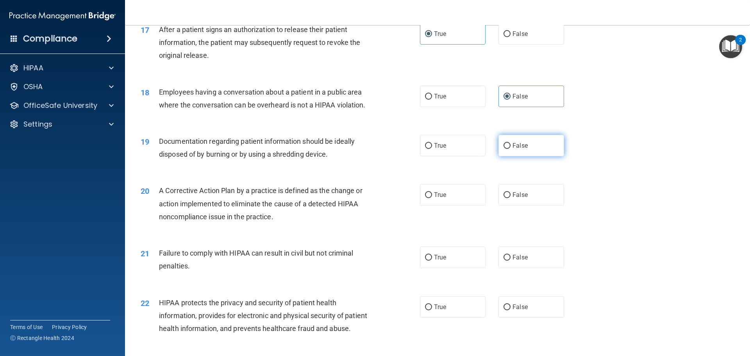
click at [504, 156] on label "False" at bounding box center [531, 145] width 66 height 21
click at [504, 149] on input "False" at bounding box center [506, 146] width 7 height 6
radio input "true"
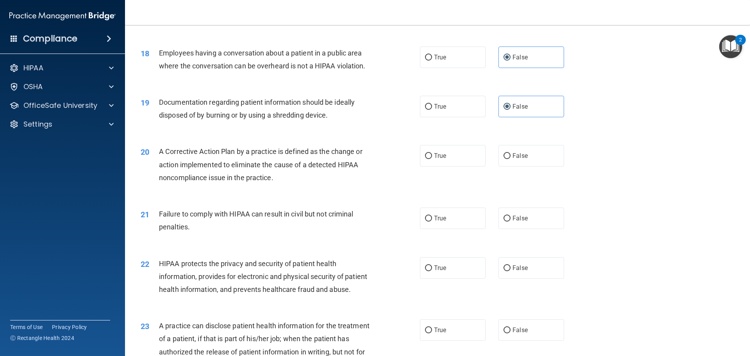
scroll to position [1015, 0]
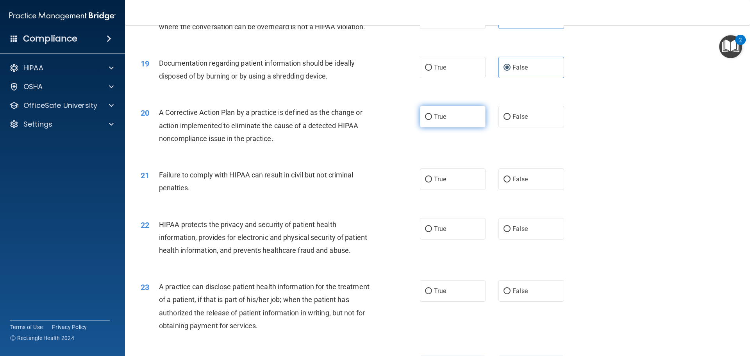
click at [435, 120] on span "True" at bounding box center [440, 116] width 12 height 7
click at [432, 120] on input "True" at bounding box center [428, 117] width 7 height 6
radio input "true"
click at [506, 182] on input "False" at bounding box center [506, 179] width 7 height 6
radio input "true"
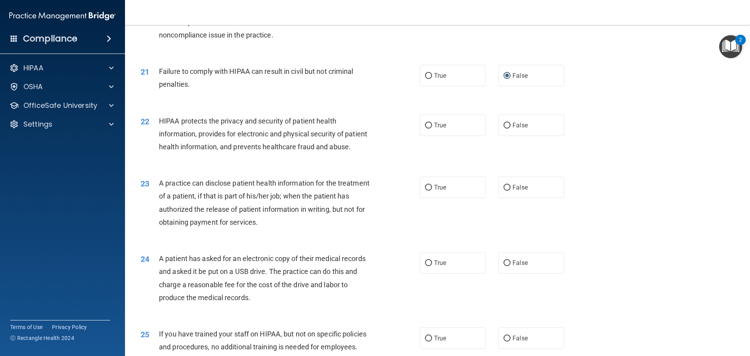
scroll to position [1132, 0]
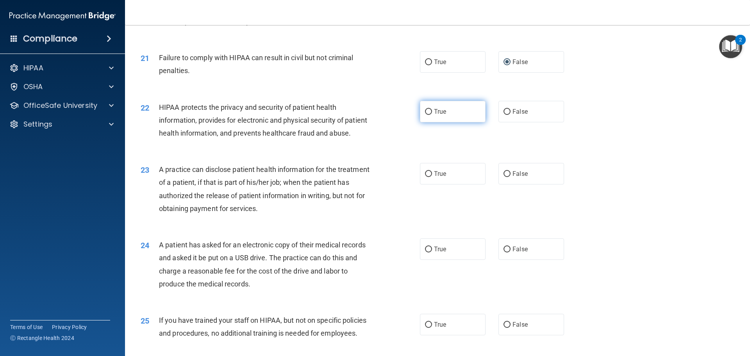
click at [444, 122] on label "True" at bounding box center [453, 111] width 66 height 21
click at [432, 115] on input "True" at bounding box center [428, 112] width 7 height 6
radio input "true"
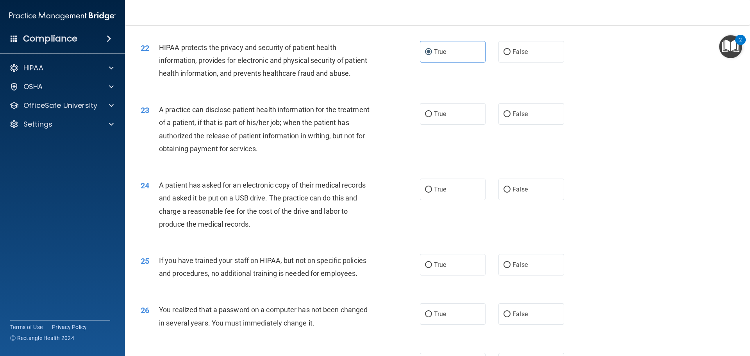
scroll to position [1210, 0]
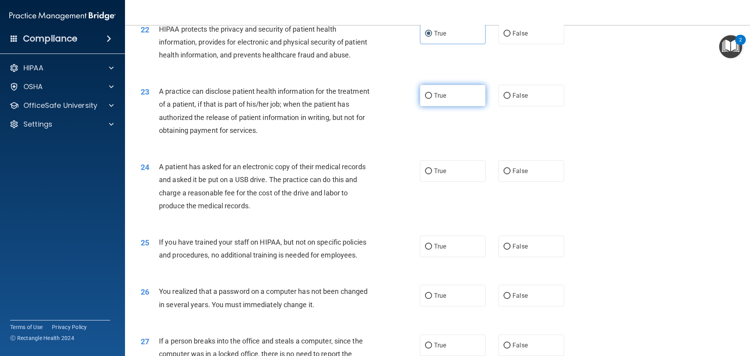
click at [453, 106] on label "True" at bounding box center [453, 95] width 66 height 21
click at [432, 99] on input "True" at bounding box center [428, 96] width 7 height 6
radio input "true"
click at [517, 182] on label "False" at bounding box center [531, 170] width 66 height 21
click at [510, 174] on input "False" at bounding box center [506, 171] width 7 height 6
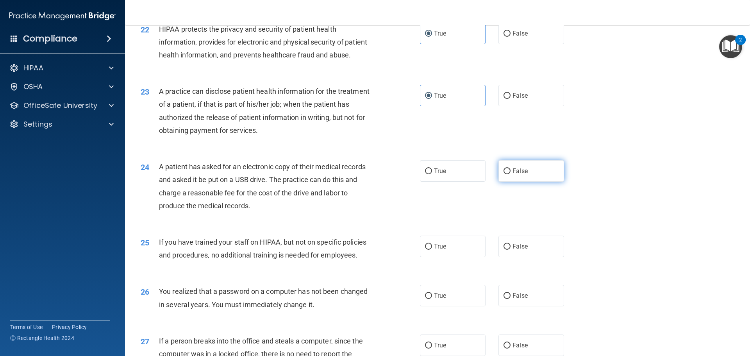
radio input "true"
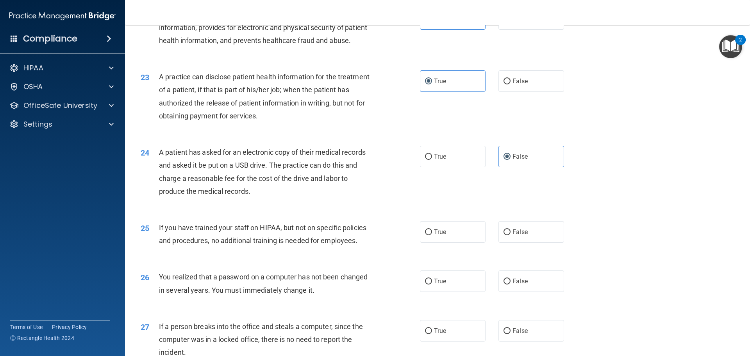
scroll to position [1249, 0]
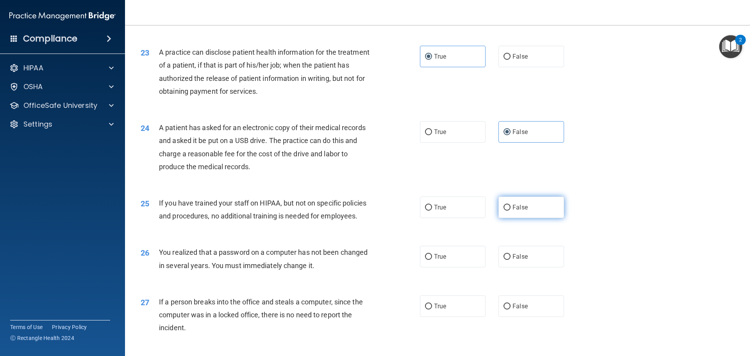
click at [533, 218] on label "False" at bounding box center [531, 206] width 66 height 21
click at [510, 210] on input "False" at bounding box center [506, 208] width 7 height 6
radio input "true"
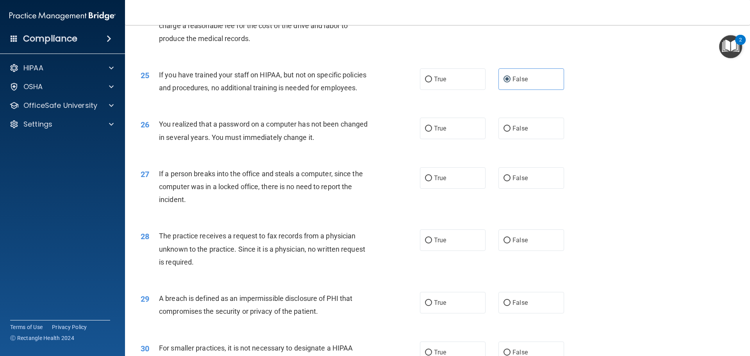
scroll to position [1445, 0]
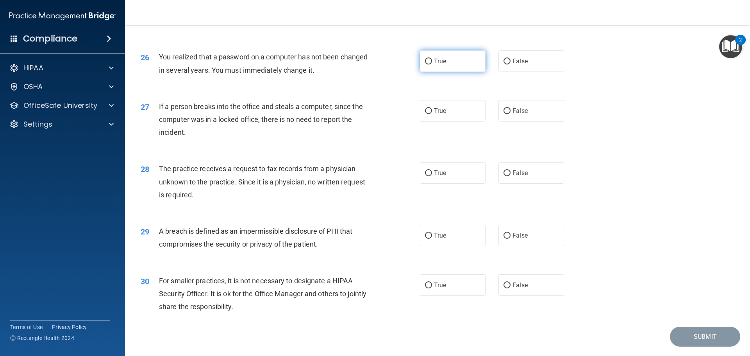
click at [466, 72] on label "True" at bounding box center [453, 60] width 66 height 21
click at [432, 64] on input "True" at bounding box center [428, 62] width 7 height 6
radio input "true"
click at [504, 121] on label "False" at bounding box center [531, 110] width 66 height 21
click at [504, 114] on input "False" at bounding box center [506, 111] width 7 height 6
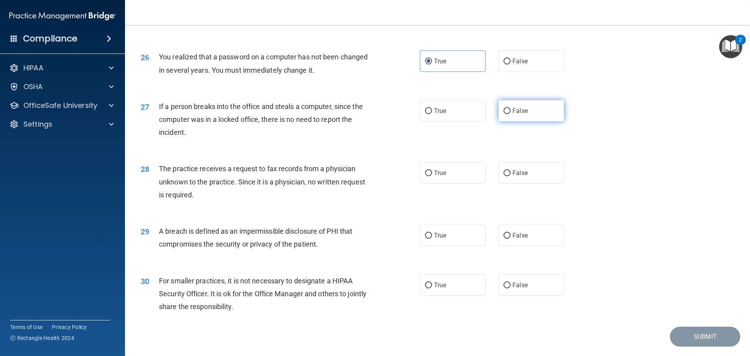
radio input "true"
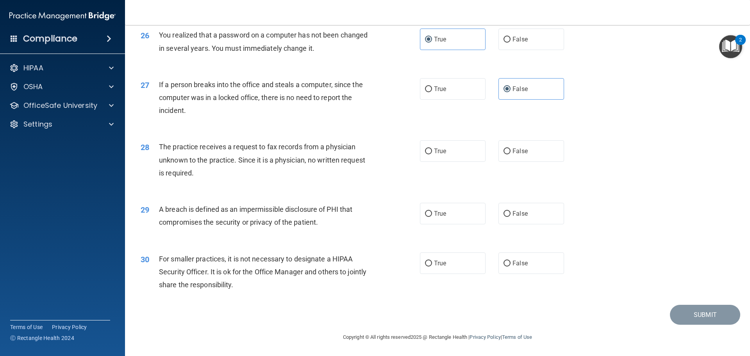
scroll to position [1492, 0]
click at [538, 160] on label "False" at bounding box center [531, 150] width 66 height 21
click at [510, 154] on input "False" at bounding box center [506, 151] width 7 height 6
radio input "true"
click at [448, 217] on label "True" at bounding box center [453, 213] width 66 height 21
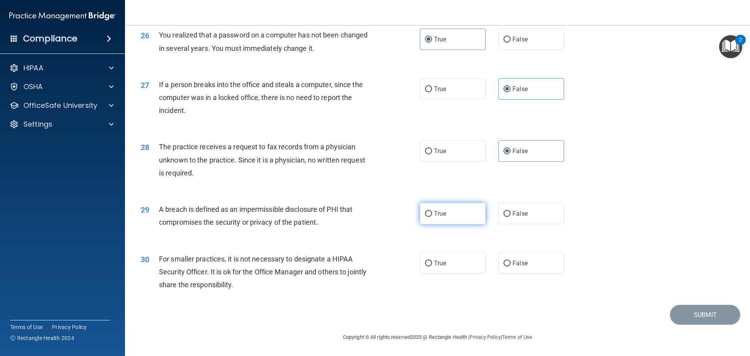
click at [432, 217] on input "True" at bounding box center [428, 214] width 7 height 6
radio input "true"
click at [522, 269] on label "False" at bounding box center [531, 262] width 66 height 21
click at [510, 266] on input "False" at bounding box center [506, 263] width 7 height 6
radio input "true"
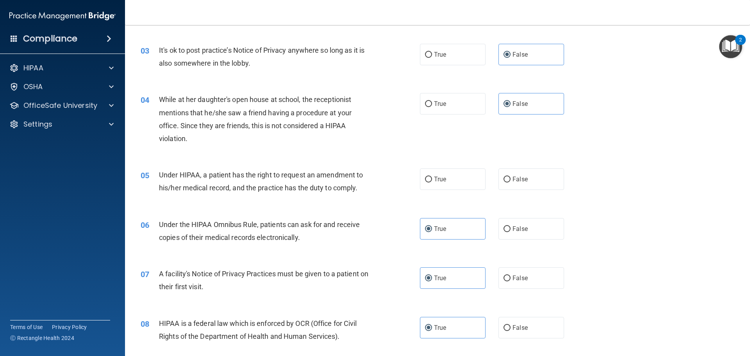
scroll to position [156, 0]
click at [470, 184] on label "True" at bounding box center [453, 178] width 66 height 21
click at [432, 182] on input "True" at bounding box center [428, 179] width 7 height 6
radio input "true"
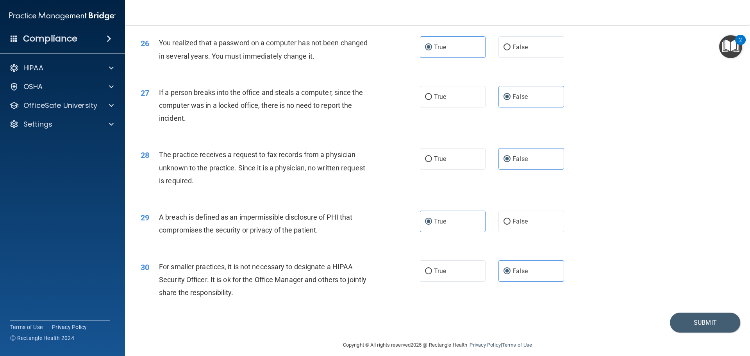
scroll to position [1492, 0]
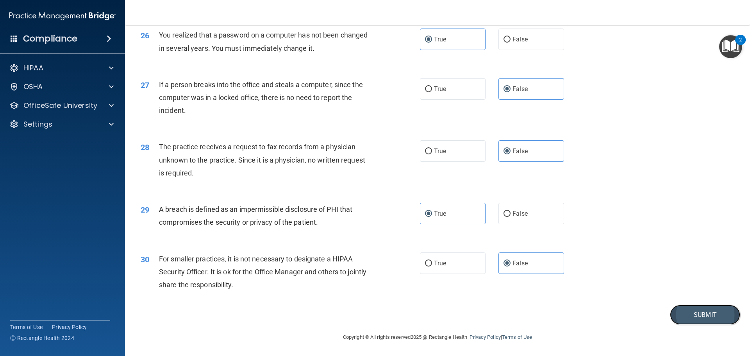
click at [672, 312] on button "Submit" at bounding box center [705, 315] width 70 height 20
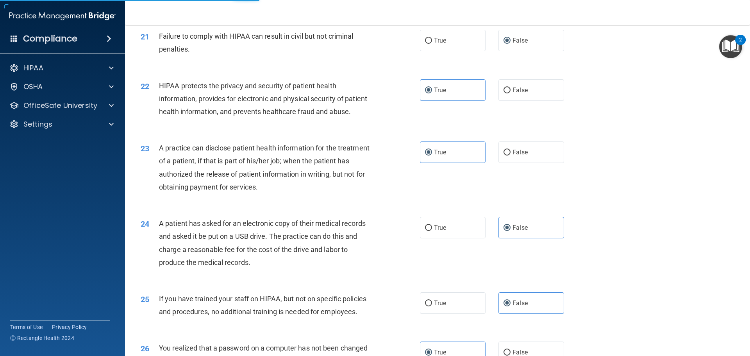
scroll to position [1141, 0]
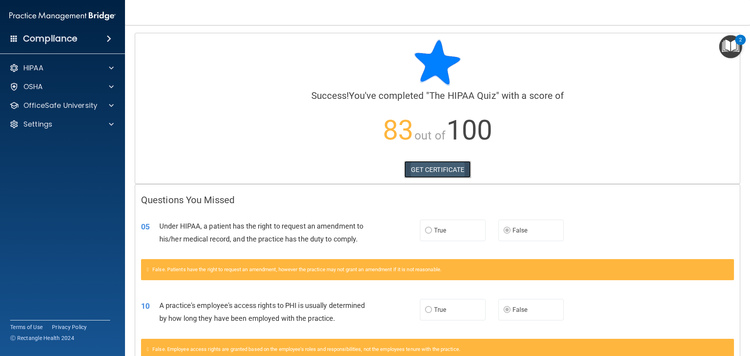
click at [440, 166] on link "GET CERTIFICATE" at bounding box center [437, 169] width 67 height 17
click at [727, 45] on img "Open Resource Center, 2 new notifications" at bounding box center [730, 46] width 23 height 23
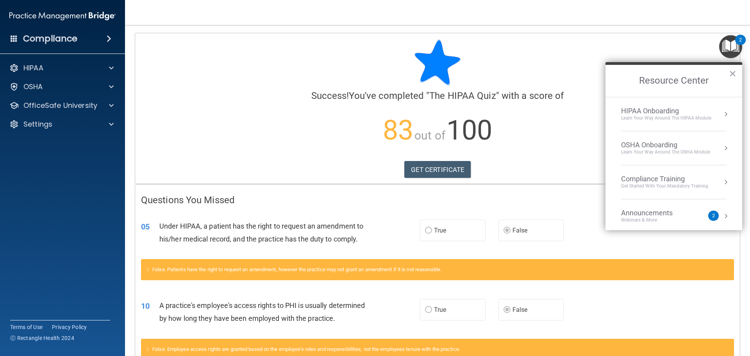
click at [657, 109] on div "HIPAA Onboarding" at bounding box center [666, 111] width 90 height 9
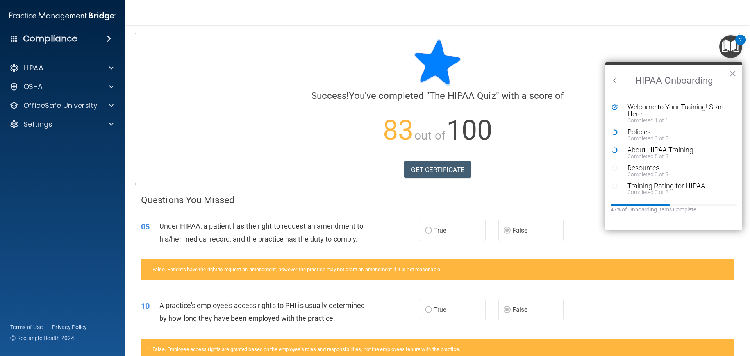
click at [657, 152] on div "About HIPAA Training" at bounding box center [676, 149] width 99 height 7
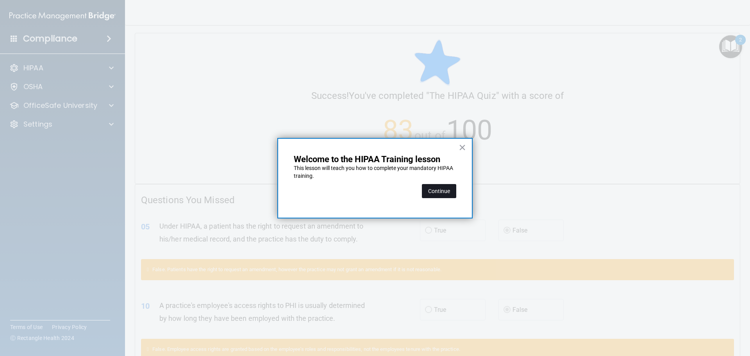
click at [429, 189] on button "Continue" at bounding box center [439, 191] width 34 height 14
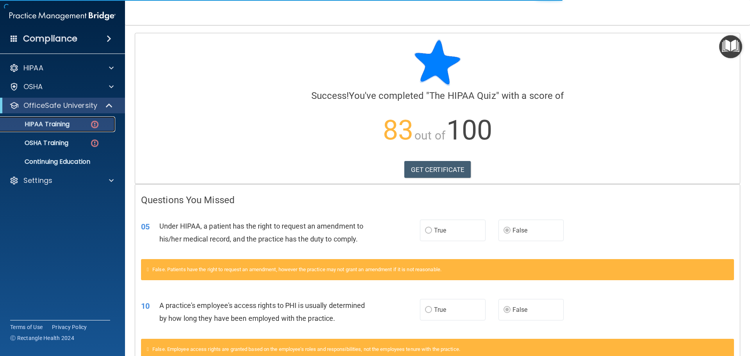
click at [75, 122] on div "HIPAA Training" at bounding box center [58, 124] width 107 height 8
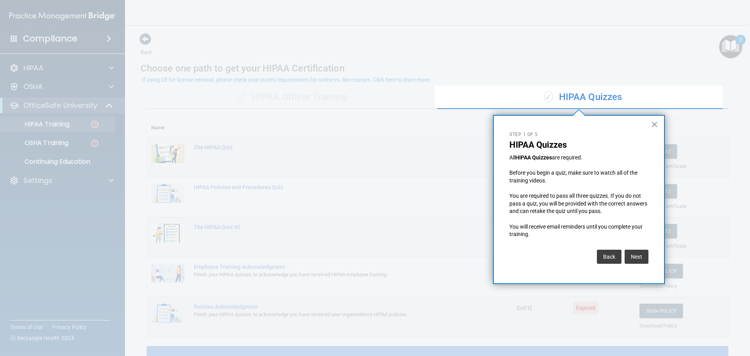
drag, startPoint x: 654, startPoint y: 124, endPoint x: 568, endPoint y: 144, distance: 88.6
click at [654, 124] on button "×" at bounding box center [653, 124] width 7 height 12
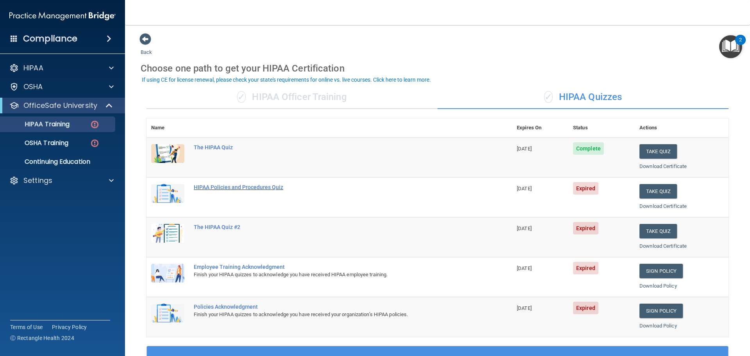
click at [229, 184] on div "HIPAA Policies and Procedures Quiz" at bounding box center [333, 187] width 279 height 6
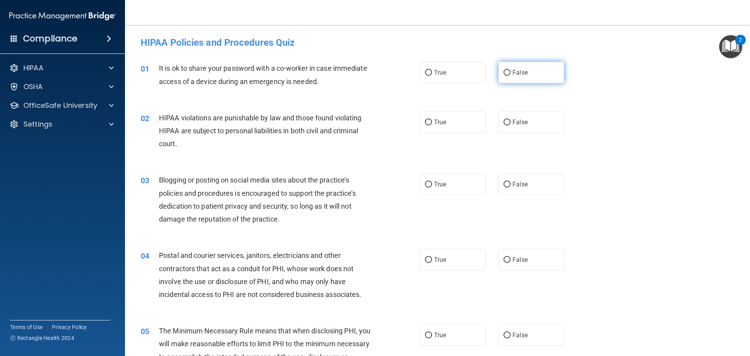
click at [501, 78] on label "False" at bounding box center [531, 72] width 66 height 21
click at [503, 76] on input "False" at bounding box center [506, 73] width 7 height 6
radio input "true"
click at [434, 126] on label "True" at bounding box center [453, 121] width 66 height 21
click at [432, 125] on input "True" at bounding box center [428, 122] width 7 height 6
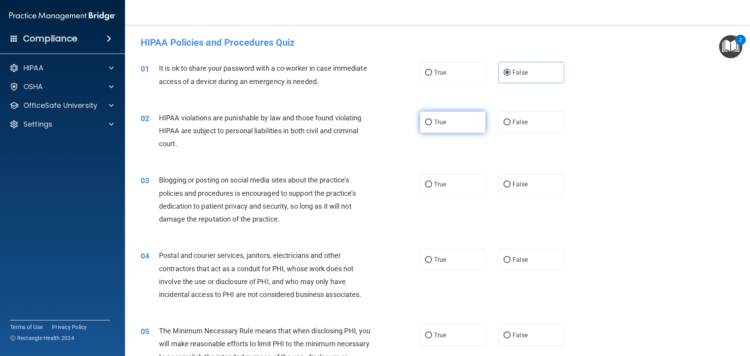
radio input "true"
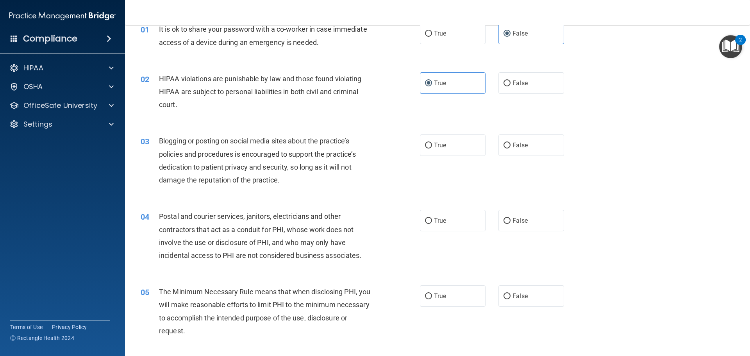
scroll to position [78, 0]
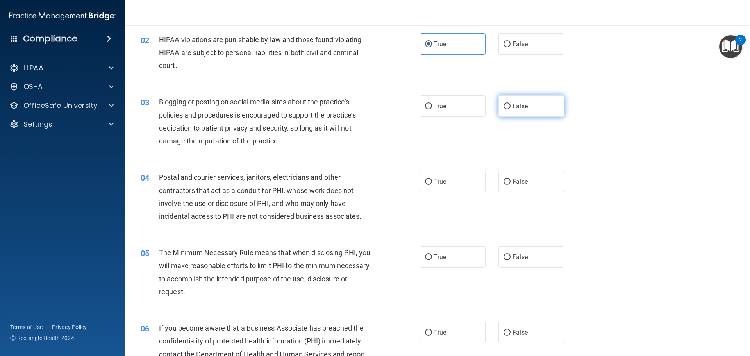
click at [524, 113] on label "False" at bounding box center [531, 105] width 66 height 21
click at [510, 109] on input "False" at bounding box center [506, 106] width 7 height 6
radio input "true"
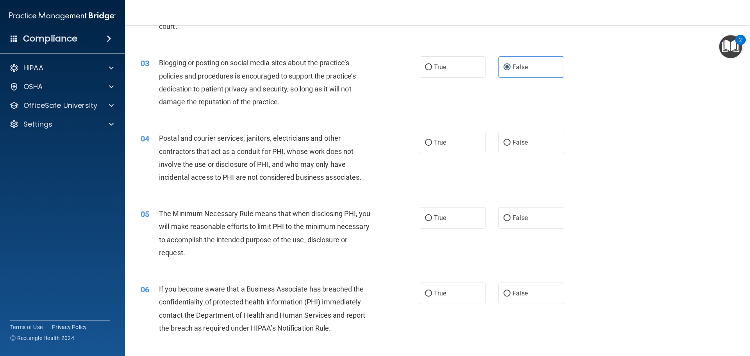
scroll to position [156, 0]
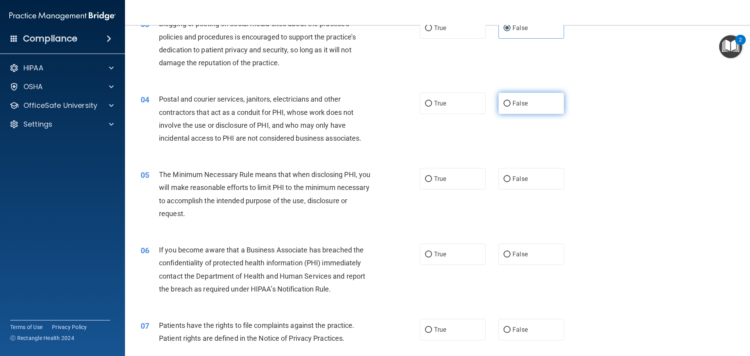
click at [531, 112] on label "False" at bounding box center [531, 103] width 66 height 21
click at [510, 107] on input "False" at bounding box center [506, 104] width 7 height 6
radio input "true"
click at [435, 107] on label "True" at bounding box center [453, 103] width 66 height 21
click at [432, 107] on input "True" at bounding box center [428, 104] width 7 height 6
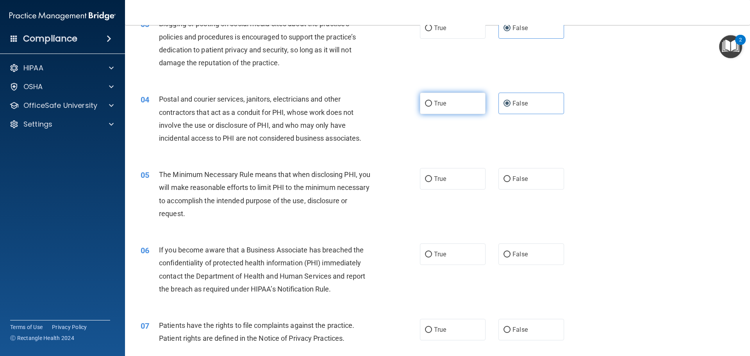
radio input "true"
radio input "false"
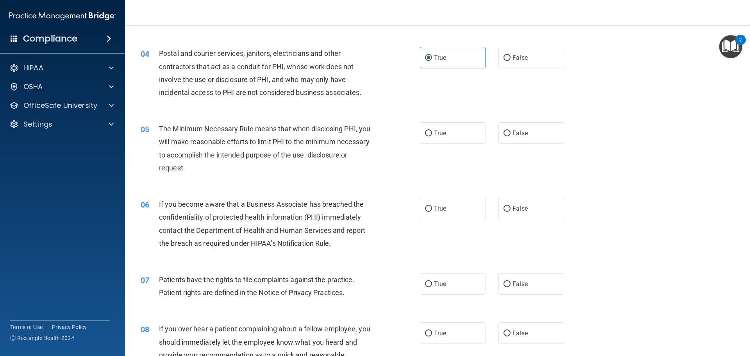
scroll to position [273, 0]
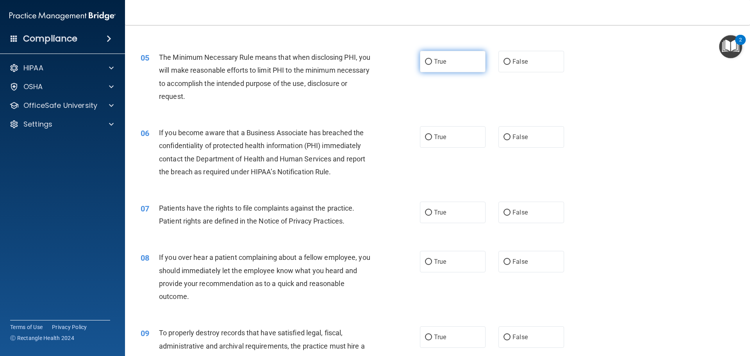
click at [430, 59] on label "True" at bounding box center [453, 61] width 66 height 21
click at [430, 59] on input "True" at bounding box center [428, 62] width 7 height 6
radio input "true"
click at [436, 207] on label "True" at bounding box center [453, 211] width 66 height 21
click at [432, 210] on input "True" at bounding box center [428, 213] width 7 height 6
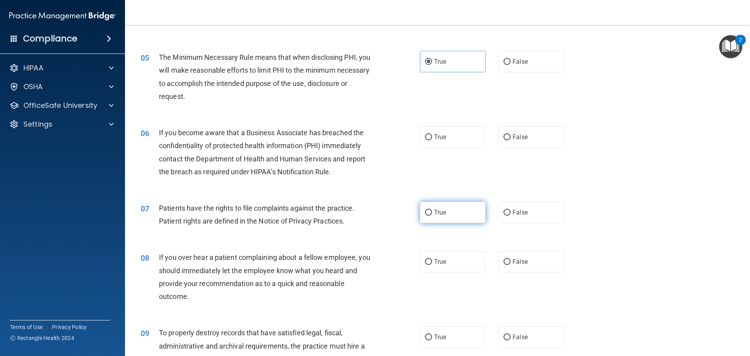
radio input "true"
click at [444, 139] on label "True" at bounding box center [453, 136] width 66 height 21
click at [432, 139] on input "True" at bounding box center [428, 137] width 7 height 6
radio input "true"
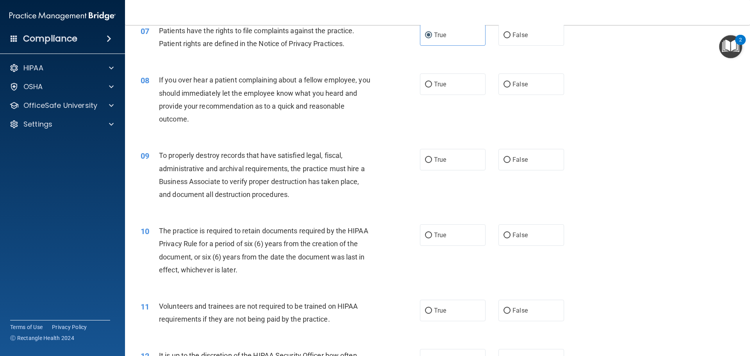
scroll to position [429, 0]
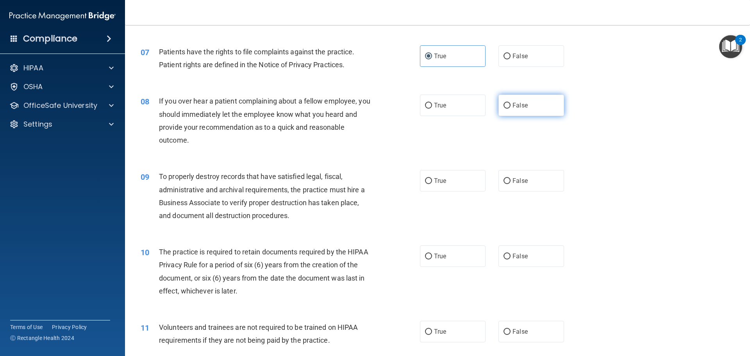
click at [530, 109] on label "False" at bounding box center [531, 104] width 66 height 21
click at [510, 109] on input "False" at bounding box center [506, 106] width 7 height 6
radio input "true"
click at [448, 189] on label "True" at bounding box center [453, 180] width 66 height 21
click at [432, 184] on input "True" at bounding box center [428, 181] width 7 height 6
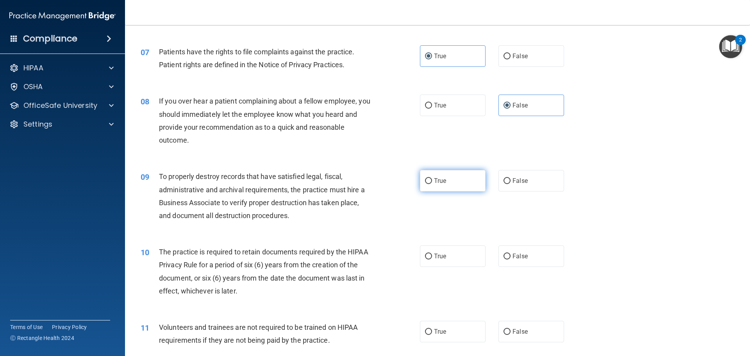
radio input "true"
click at [454, 263] on label "True" at bounding box center [453, 255] width 66 height 21
click at [432, 259] on input "True" at bounding box center [428, 256] width 7 height 6
radio input "true"
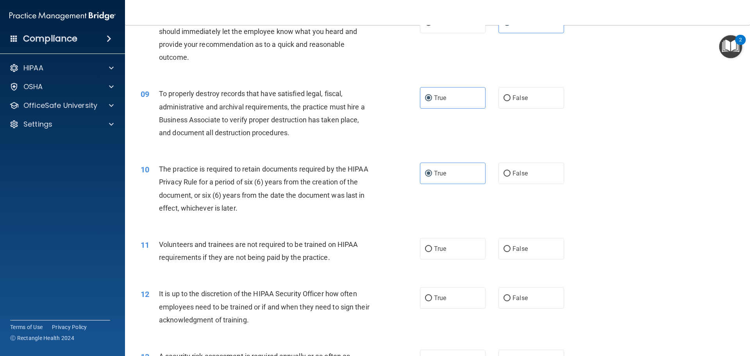
scroll to position [586, 0]
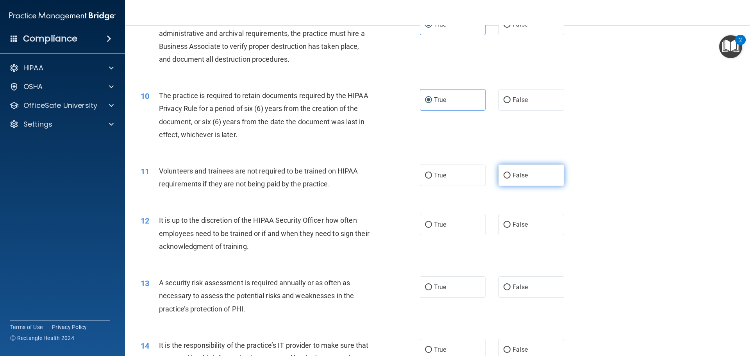
click at [534, 168] on label "False" at bounding box center [531, 174] width 66 height 21
click at [510, 173] on input "False" at bounding box center [506, 176] width 7 height 6
radio input "true"
click at [538, 232] on label "False" at bounding box center [531, 224] width 66 height 21
click at [510, 228] on input "False" at bounding box center [506, 225] width 7 height 6
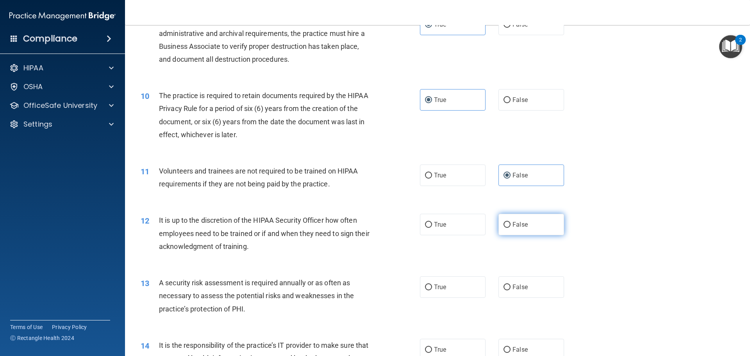
radio input "true"
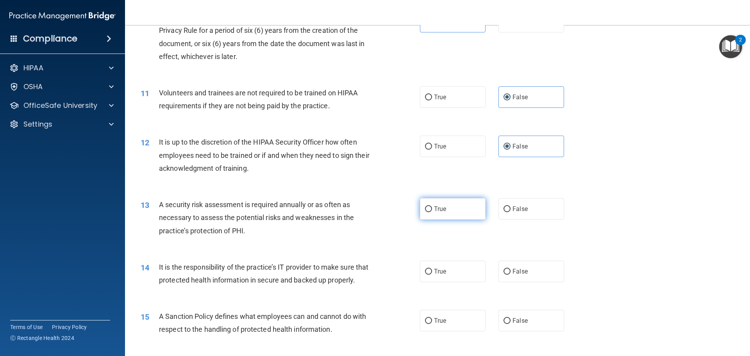
click at [462, 214] on label "True" at bounding box center [453, 208] width 66 height 21
click at [432, 212] on input "True" at bounding box center [428, 209] width 7 height 6
radio input "true"
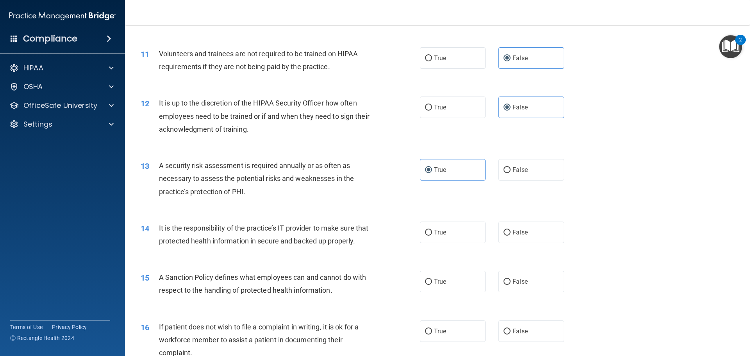
scroll to position [742, 0]
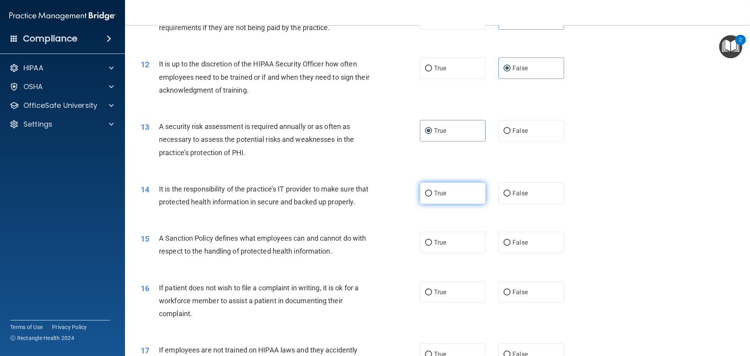
click at [462, 199] on label "True" at bounding box center [453, 192] width 66 height 21
click at [432, 196] on input "True" at bounding box center [428, 194] width 7 height 6
radio input "true"
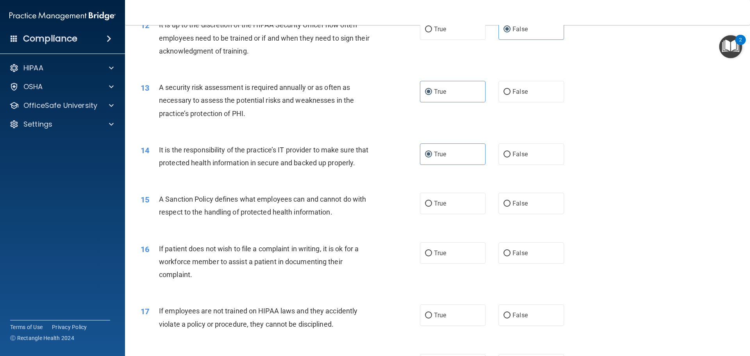
scroll to position [820, 0]
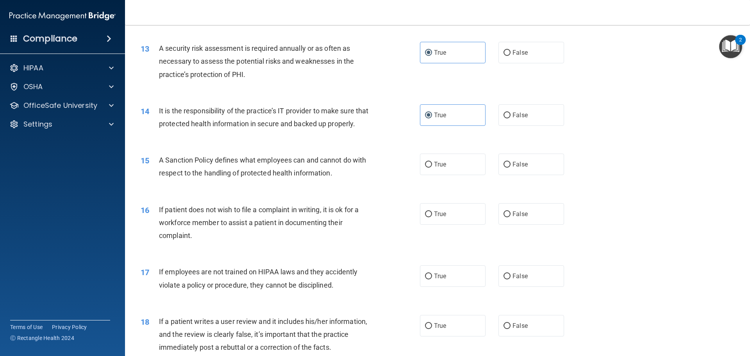
click at [578, 181] on div "15 A Sanction Policy defines what employees can and cannot do with respect to t…" at bounding box center [437, 168] width 605 height 49
drag, startPoint x: 533, startPoint y: 179, endPoint x: 495, endPoint y: 184, distance: 37.4
click at [533, 175] on label "False" at bounding box center [531, 163] width 66 height 21
click at [510, 167] on input "False" at bounding box center [506, 165] width 7 height 6
radio input "true"
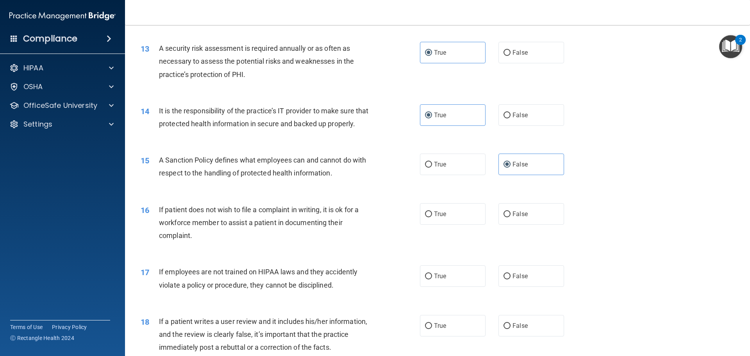
scroll to position [859, 0]
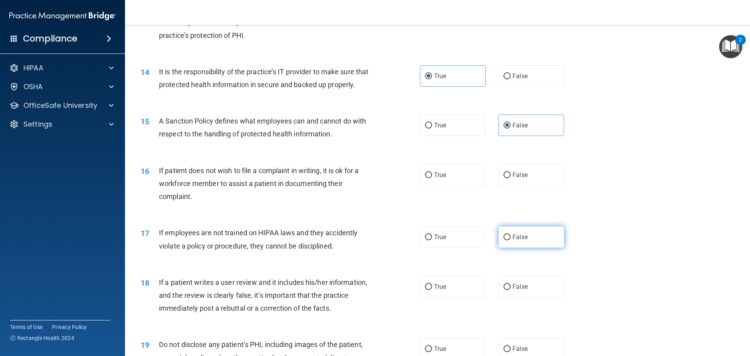
click at [551, 248] on label "False" at bounding box center [531, 236] width 66 height 21
click at [510, 240] on input "False" at bounding box center [506, 237] width 7 height 6
radio input "true"
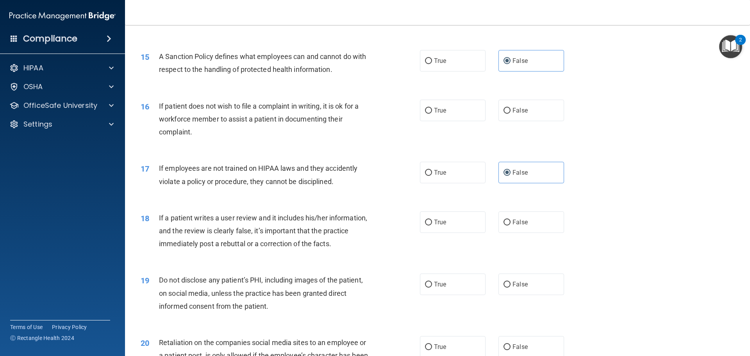
scroll to position [937, 0]
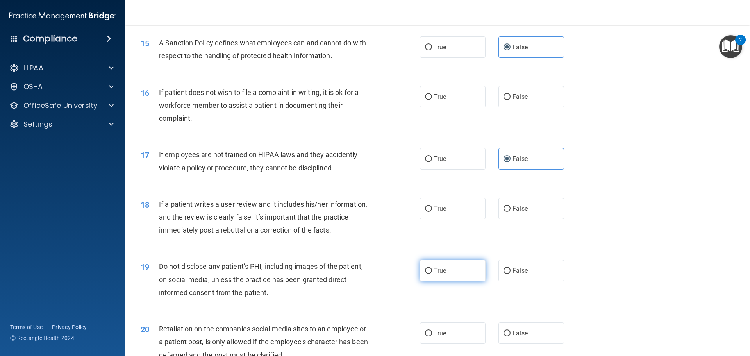
click at [434, 274] on span "True" at bounding box center [440, 270] width 12 height 7
click at [432, 274] on input "True" at bounding box center [428, 271] width 7 height 6
radio input "true"
click at [508, 107] on label "False" at bounding box center [531, 96] width 66 height 21
click at [508, 100] on input "False" at bounding box center [506, 97] width 7 height 6
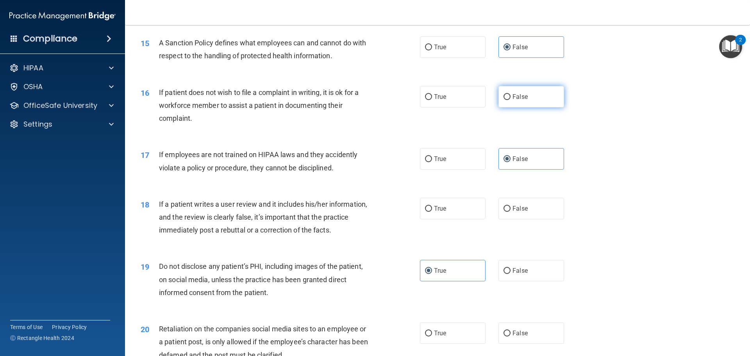
radio input "true"
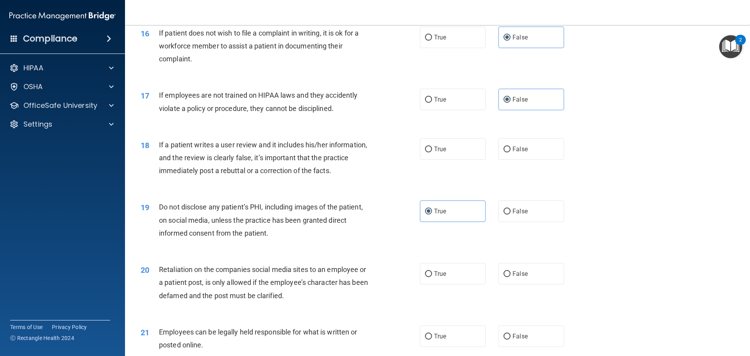
scroll to position [1015, 0]
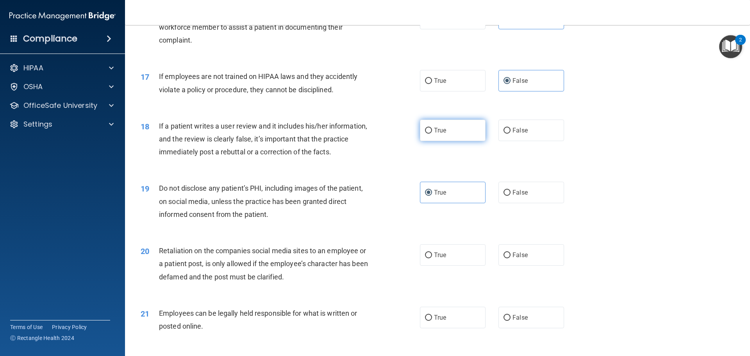
click at [463, 141] on label "True" at bounding box center [453, 129] width 66 height 21
click at [432, 134] on input "True" at bounding box center [428, 131] width 7 height 6
radio input "true"
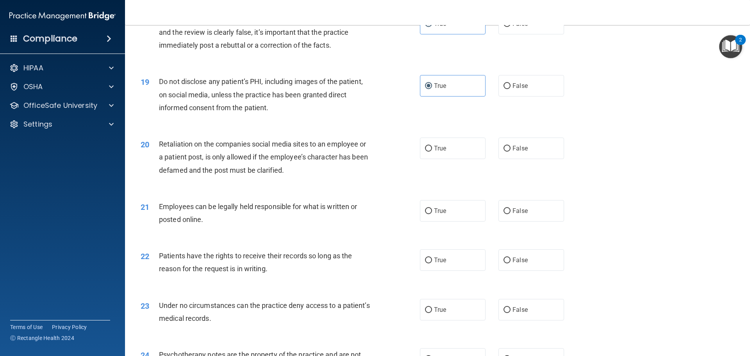
scroll to position [1058, 0]
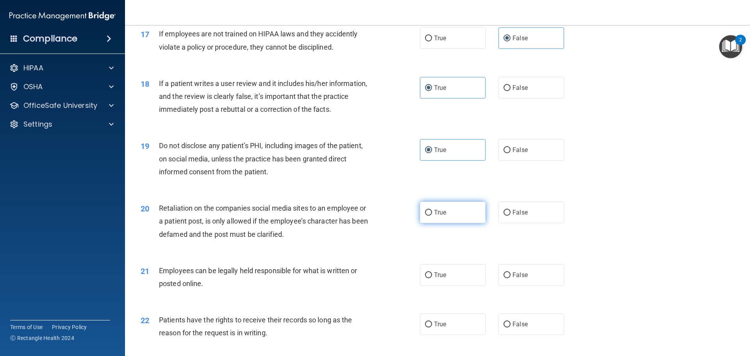
click at [456, 223] on label "True" at bounding box center [453, 211] width 66 height 21
click at [432, 216] on input "True" at bounding box center [428, 213] width 7 height 6
radio input "true"
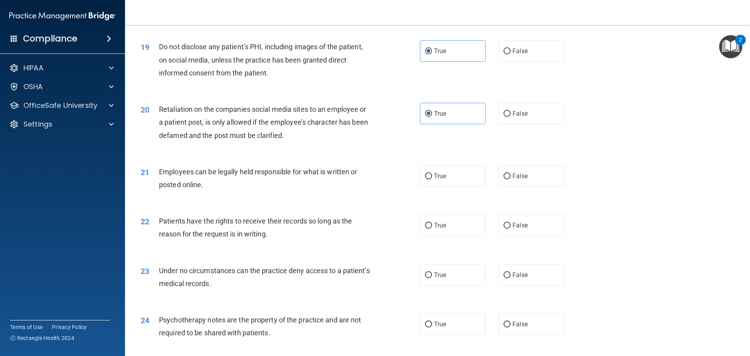
scroll to position [1175, 0]
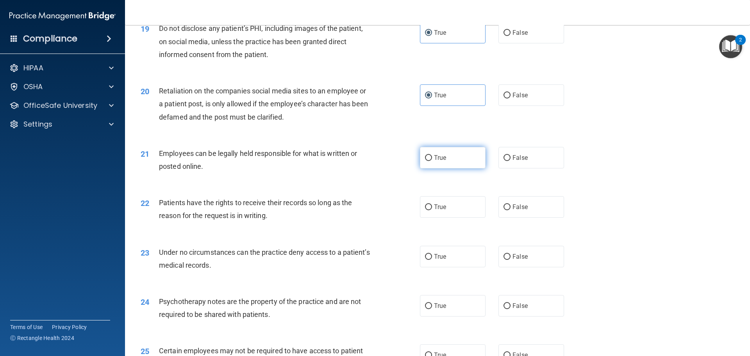
click at [450, 168] on label "True" at bounding box center [453, 157] width 66 height 21
click at [432, 161] on input "True" at bounding box center [428, 158] width 7 height 6
radio input "true"
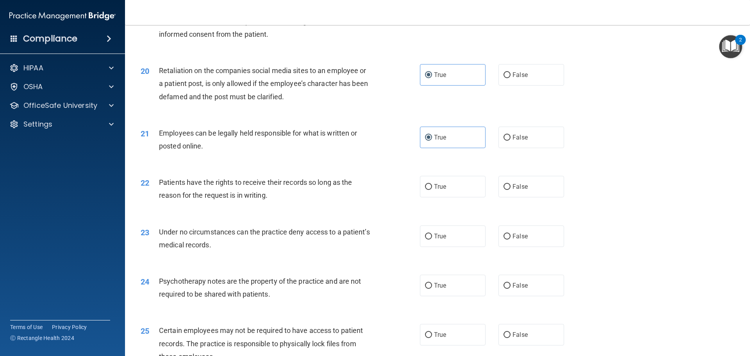
scroll to position [1214, 0]
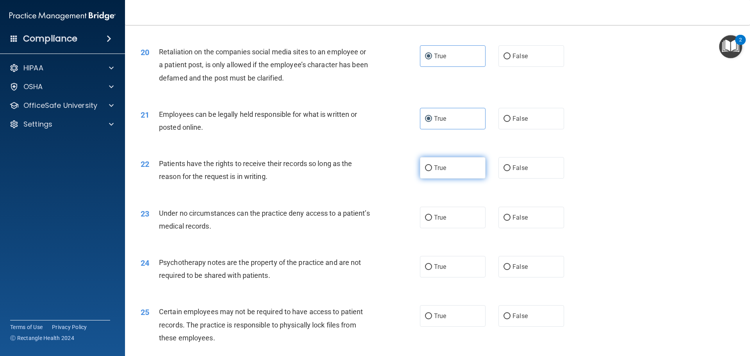
click at [447, 178] on label "True" at bounding box center [453, 167] width 66 height 21
click at [432, 171] on input "True" at bounding box center [428, 168] width 7 height 6
radio input "true"
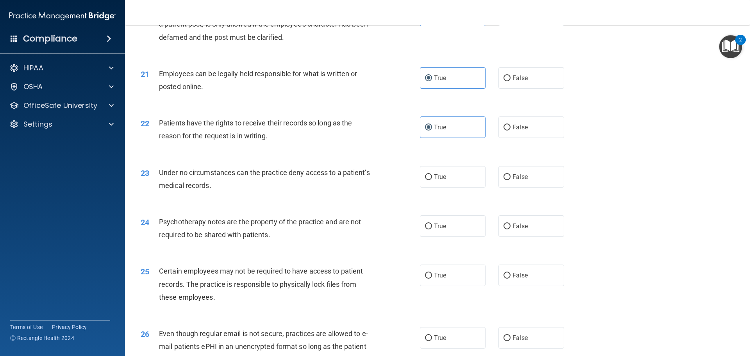
scroll to position [1292, 0]
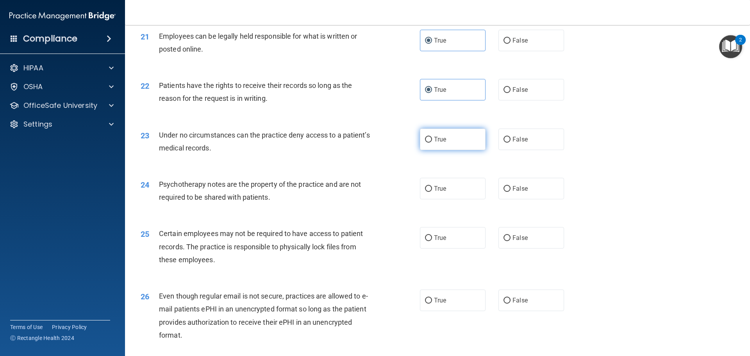
drag, startPoint x: 449, startPoint y: 160, endPoint x: 440, endPoint y: 161, distance: 9.1
click at [449, 150] on label "True" at bounding box center [453, 138] width 66 height 21
click at [432, 143] on input "True" at bounding box center [428, 140] width 7 height 6
radio input "true"
click at [508, 150] on label "False" at bounding box center [531, 138] width 66 height 21
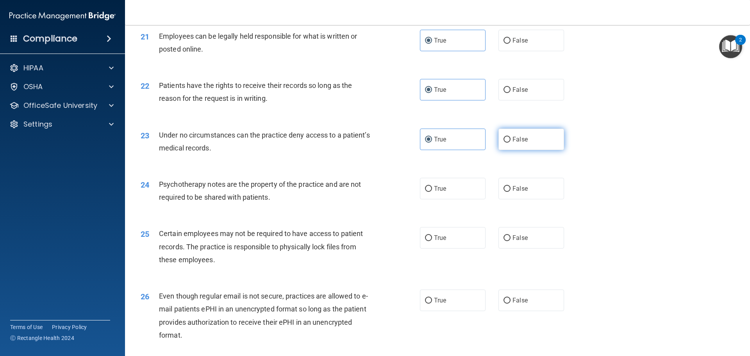
click at [508, 143] on input "False" at bounding box center [506, 140] width 7 height 6
radio input "true"
radio input "false"
click at [443, 192] on span "True" at bounding box center [440, 188] width 12 height 7
click at [432, 192] on input "True" at bounding box center [428, 189] width 7 height 6
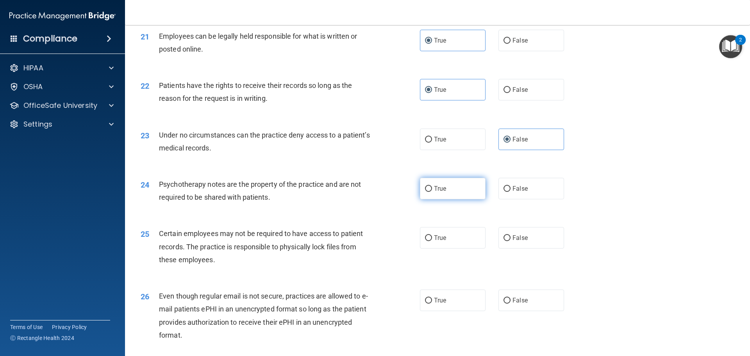
radio input "true"
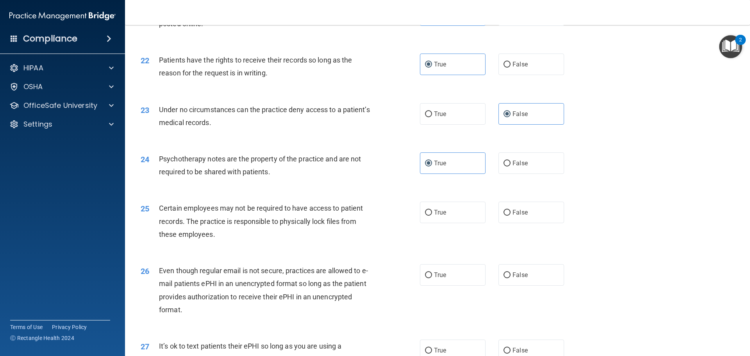
scroll to position [1331, 0]
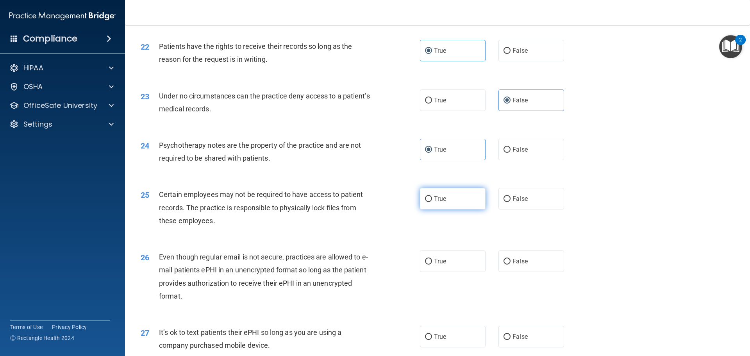
click at [467, 209] on label "True" at bounding box center [453, 198] width 66 height 21
click at [432, 202] on input "True" at bounding box center [428, 199] width 7 height 6
radio input "true"
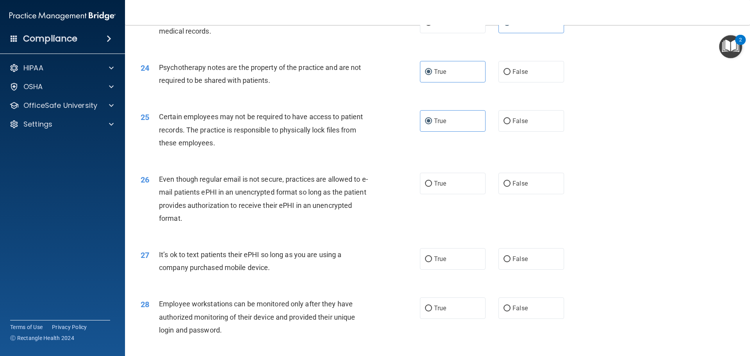
scroll to position [1409, 0]
click at [528, 194] on label "False" at bounding box center [531, 182] width 66 height 21
click at [510, 186] on input "False" at bounding box center [506, 183] width 7 height 6
radio input "true"
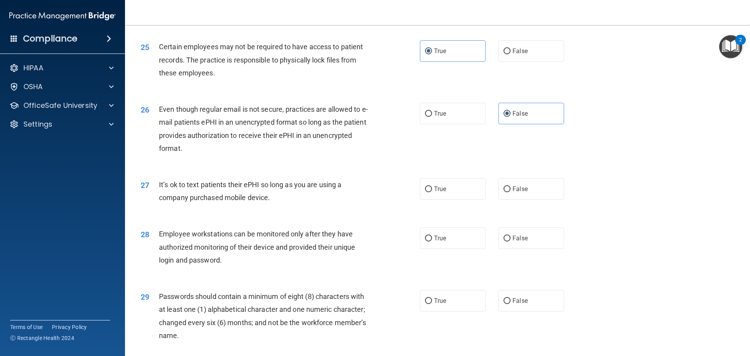
scroll to position [1487, 0]
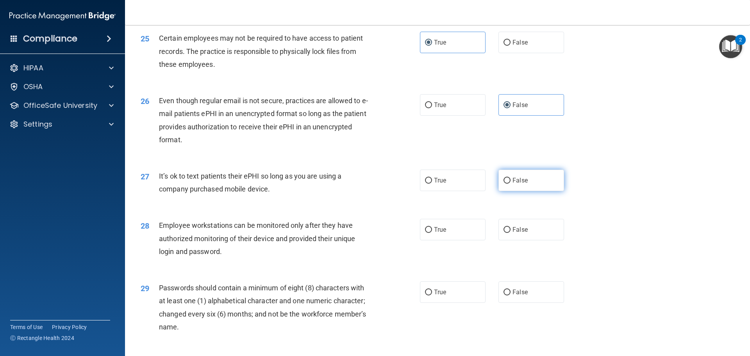
click at [498, 191] on label "False" at bounding box center [531, 179] width 66 height 21
click at [503, 183] on input "False" at bounding box center [506, 181] width 7 height 6
radio input "true"
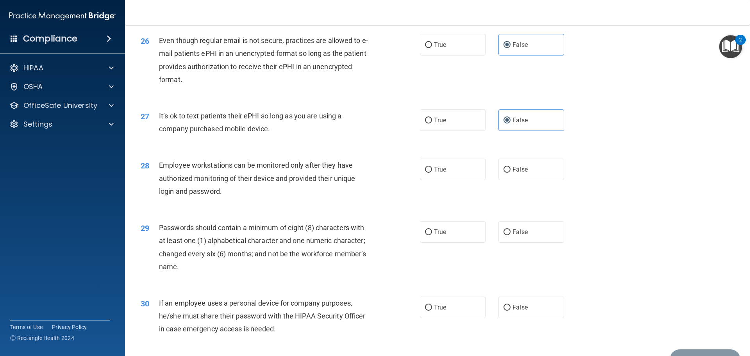
scroll to position [1565, 0]
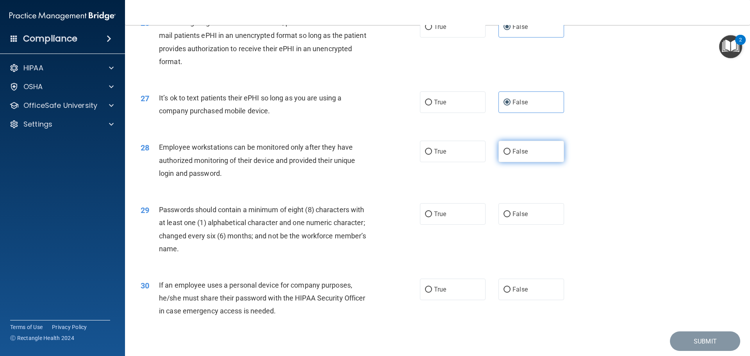
click at [530, 162] on label "False" at bounding box center [531, 151] width 66 height 21
click at [510, 155] on input "False" at bounding box center [506, 152] width 7 height 6
radio input "true"
click at [436, 217] on span "True" at bounding box center [440, 213] width 12 height 7
click at [432, 217] on input "True" at bounding box center [428, 214] width 7 height 6
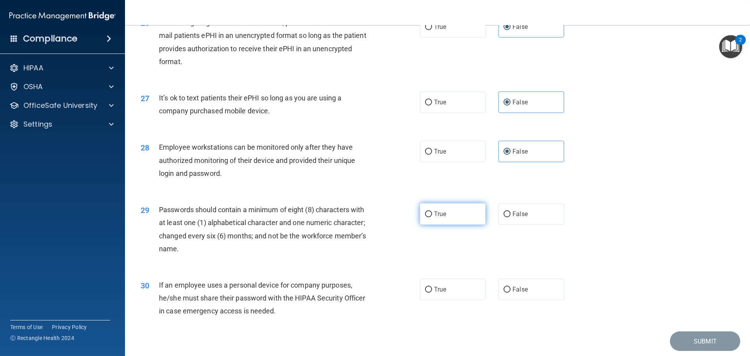
radio input "true"
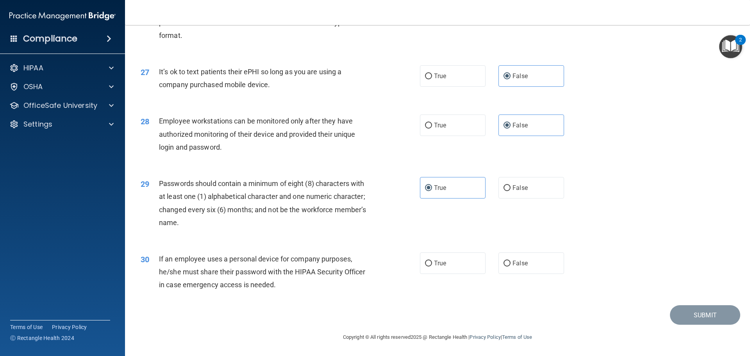
scroll to position [1604, 0]
click at [528, 266] on label "False" at bounding box center [531, 262] width 66 height 21
click at [510, 266] on input "False" at bounding box center [506, 263] width 7 height 6
radio input "true"
click at [683, 318] on button "Submit" at bounding box center [705, 315] width 70 height 20
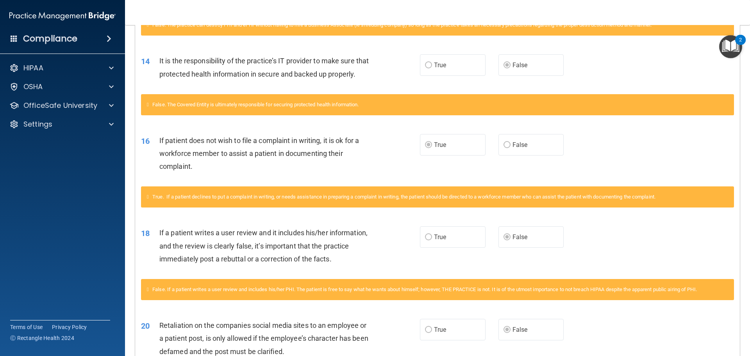
scroll to position [71, 0]
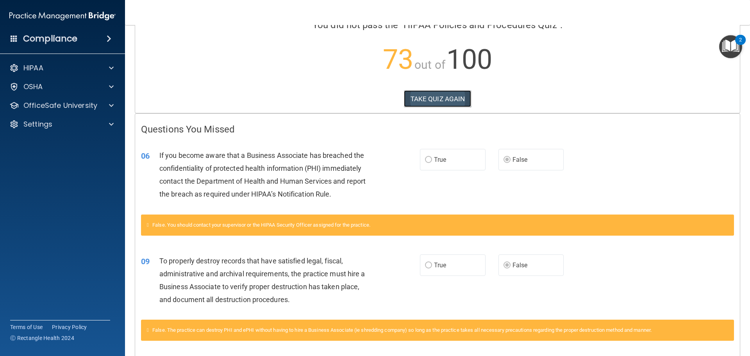
click at [437, 94] on button "TAKE QUIZ AGAIN" at bounding box center [438, 98] width 68 height 17
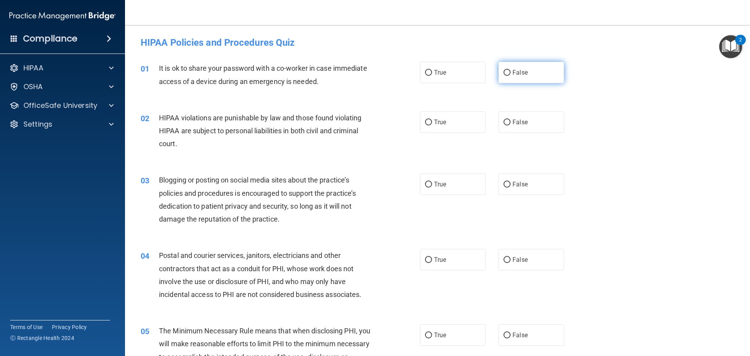
click at [525, 75] on label "False" at bounding box center [531, 72] width 66 height 21
click at [510, 75] on input "False" at bounding box center [506, 73] width 7 height 6
radio input "true"
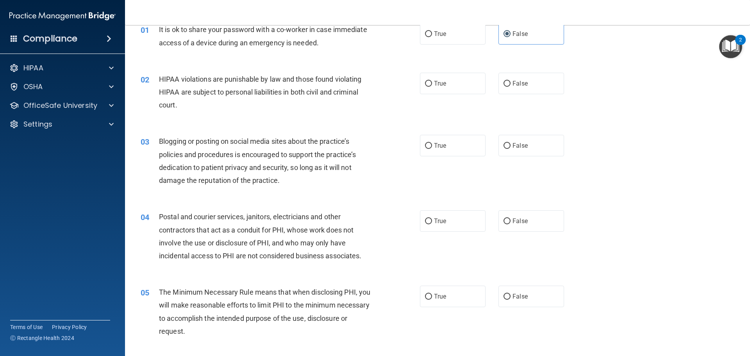
scroll to position [156, 0]
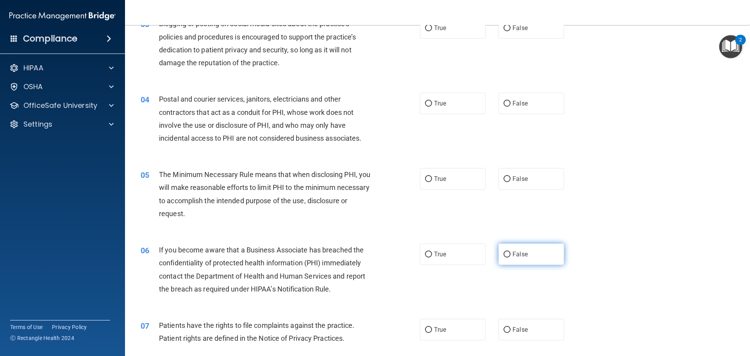
click at [526, 255] on label "False" at bounding box center [531, 253] width 66 height 21
click at [510, 255] on input "False" at bounding box center [506, 254] width 7 height 6
radio input "true"
click at [456, 183] on label "True" at bounding box center [453, 178] width 66 height 21
click at [432, 182] on input "True" at bounding box center [428, 179] width 7 height 6
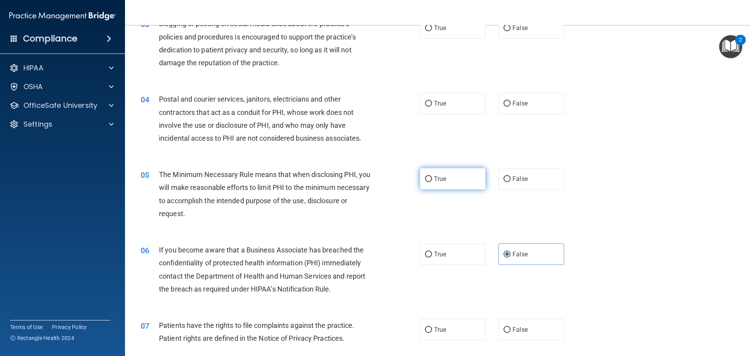
radio input "true"
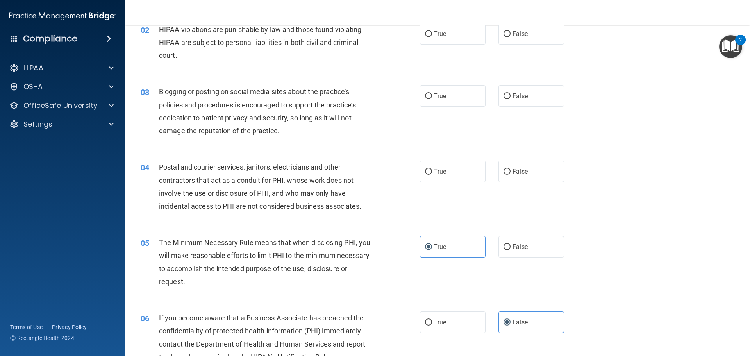
scroll to position [78, 0]
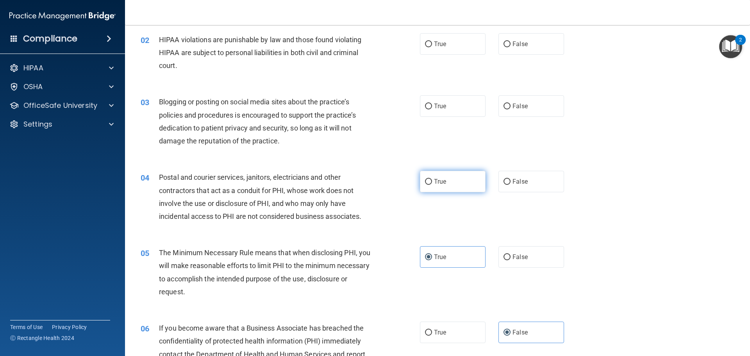
click at [425, 177] on label "True" at bounding box center [453, 181] width 66 height 21
click at [425, 179] on input "True" at bounding box center [428, 182] width 7 height 6
radio input "true"
click at [439, 114] on label "True" at bounding box center [453, 105] width 66 height 21
click at [432, 109] on input "True" at bounding box center [428, 106] width 7 height 6
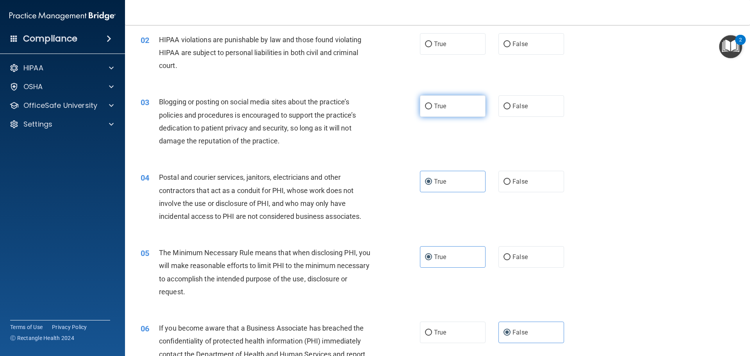
radio input "true"
click at [553, 187] on label "False" at bounding box center [531, 181] width 66 height 21
click at [510, 185] on input "False" at bounding box center [506, 182] width 7 height 6
radio input "true"
radio input "false"
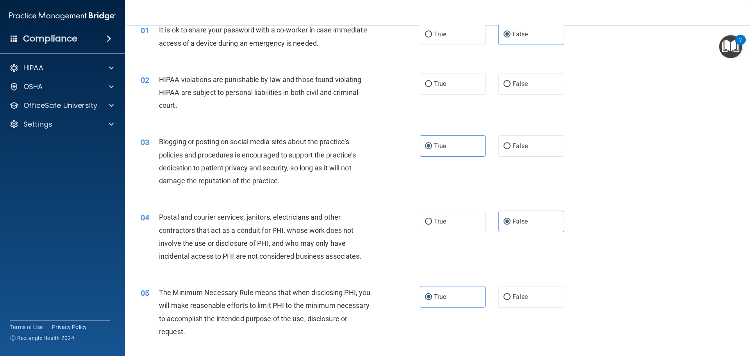
scroll to position [0, 0]
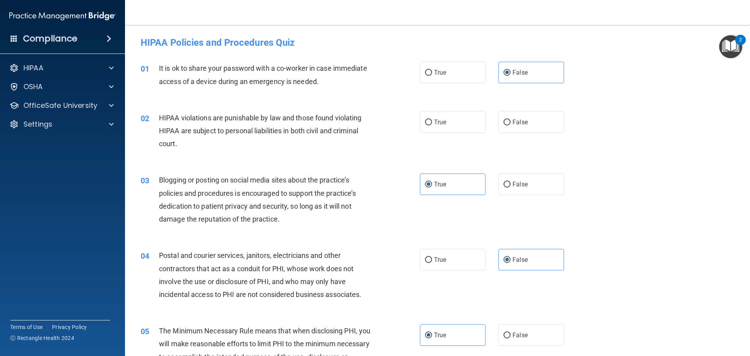
click at [413, 123] on div "02 HIPAA violations are punishable by law and those found violating HIPAA are s…" at bounding box center [280, 132] width 303 height 43
click at [428, 121] on input "True" at bounding box center [428, 122] width 7 height 6
radio input "true"
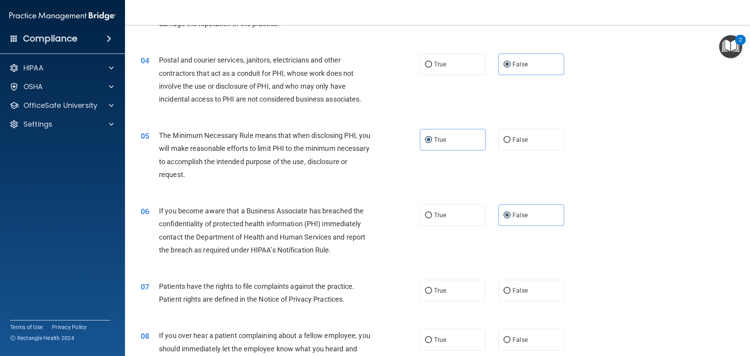
scroll to position [351, 0]
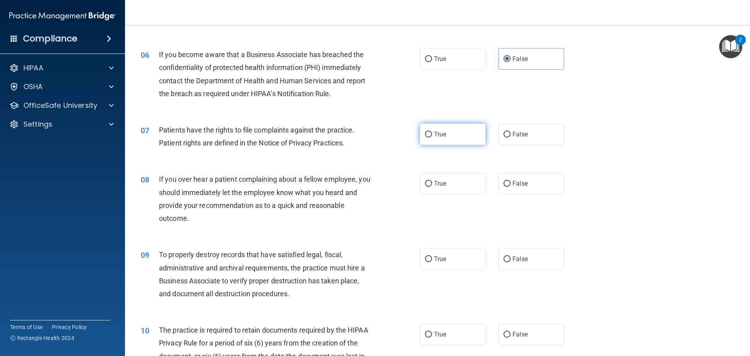
click at [445, 141] on label "True" at bounding box center [453, 133] width 66 height 21
click at [432, 137] on input "True" at bounding box center [428, 135] width 7 height 6
radio input "true"
click at [503, 181] on input "False" at bounding box center [506, 184] width 7 height 6
radio input "true"
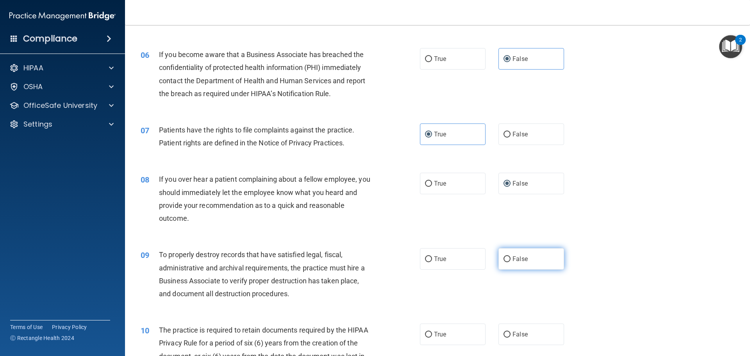
click at [545, 265] on label "False" at bounding box center [531, 258] width 66 height 21
click at [510, 262] on input "False" at bounding box center [506, 259] width 7 height 6
radio input "true"
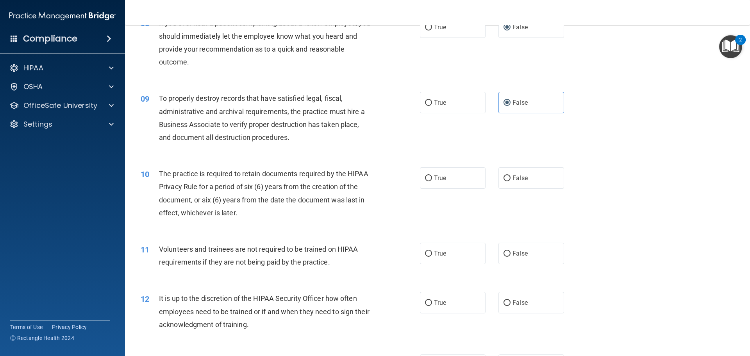
scroll to position [547, 0]
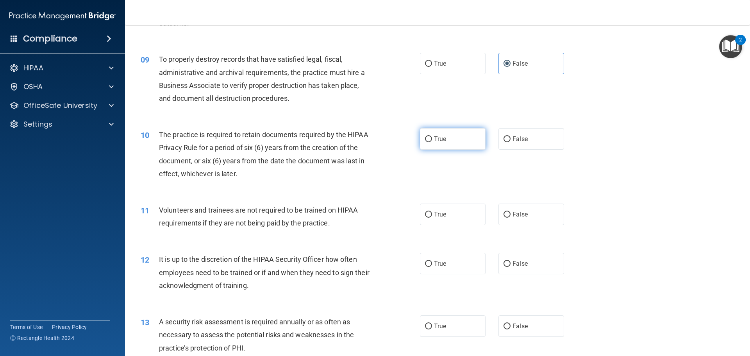
click at [434, 141] on span "True" at bounding box center [440, 138] width 12 height 7
click at [432, 141] on input "True" at bounding box center [428, 139] width 7 height 6
radio input "true"
click at [539, 217] on label "False" at bounding box center [531, 213] width 66 height 21
click at [510, 217] on input "False" at bounding box center [506, 215] width 7 height 6
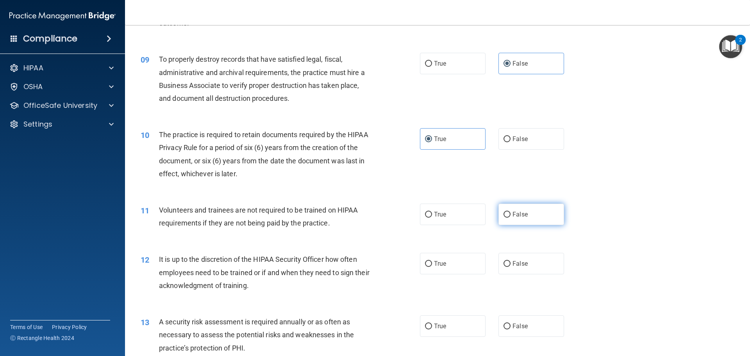
radio input "true"
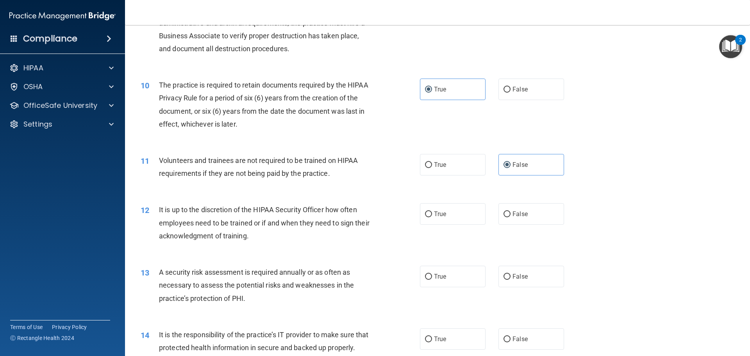
scroll to position [625, 0]
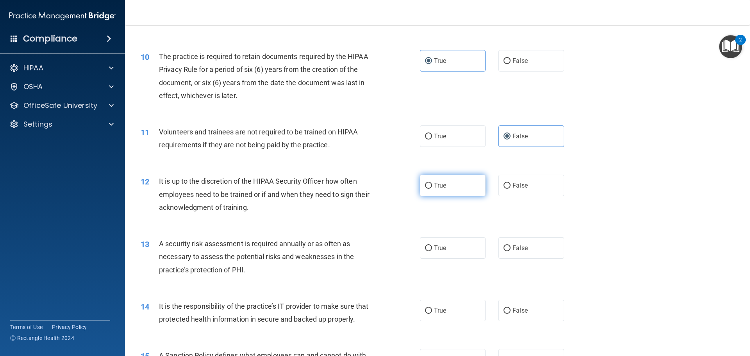
click at [428, 184] on input "True" at bounding box center [428, 186] width 7 height 6
radio input "true"
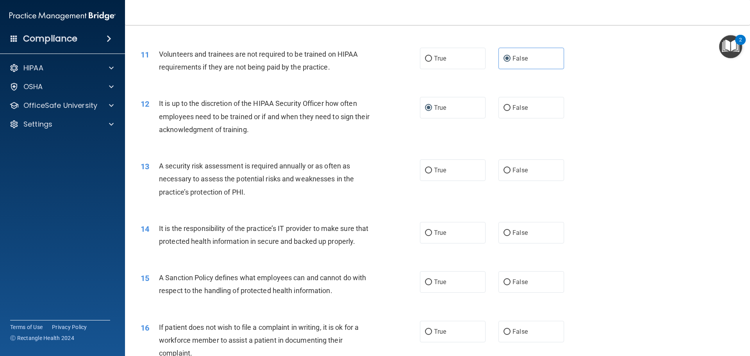
scroll to position [703, 0]
click at [435, 167] on span "True" at bounding box center [440, 169] width 12 height 7
click at [432, 167] on input "True" at bounding box center [428, 170] width 7 height 6
radio input "true"
click at [515, 227] on label "False" at bounding box center [531, 231] width 66 height 21
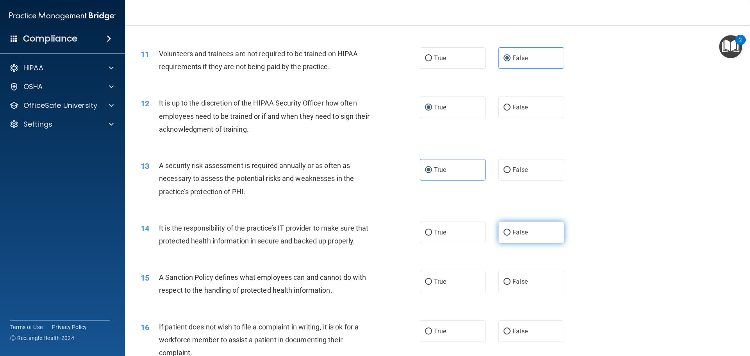
click at [510, 230] on input "False" at bounding box center [506, 233] width 7 height 6
radio input "true"
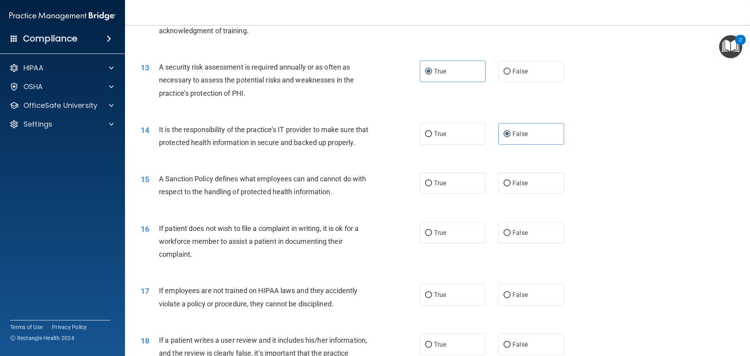
scroll to position [820, 0]
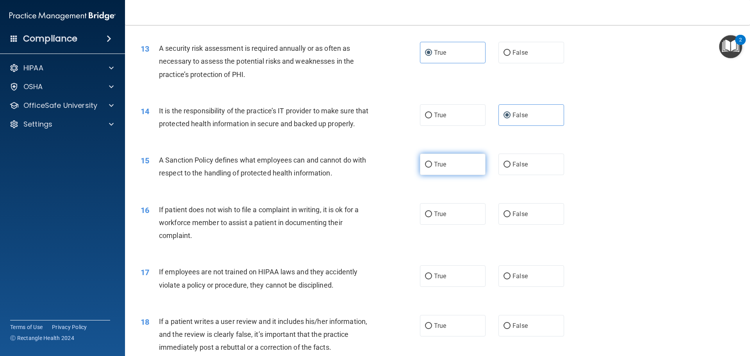
click at [444, 171] on label "True" at bounding box center [453, 163] width 66 height 21
click at [432, 167] on input "True" at bounding box center [428, 165] width 7 height 6
radio input "true"
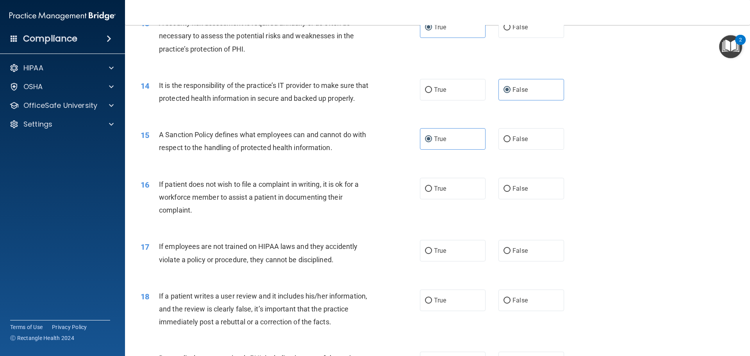
scroll to position [859, 0]
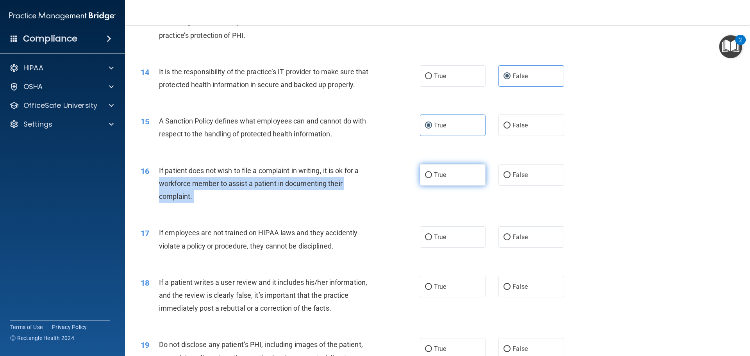
click at [577, 164] on ng-form "16 If patient does not wish to file a complaint in writing, it is ok for a work…" at bounding box center [577, 164] width 0 height 0
click at [427, 178] on input "True" at bounding box center [428, 175] width 7 height 6
radio input "true"
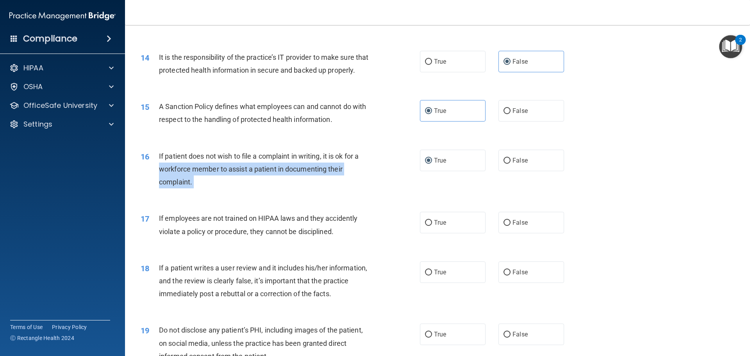
scroll to position [898, 0]
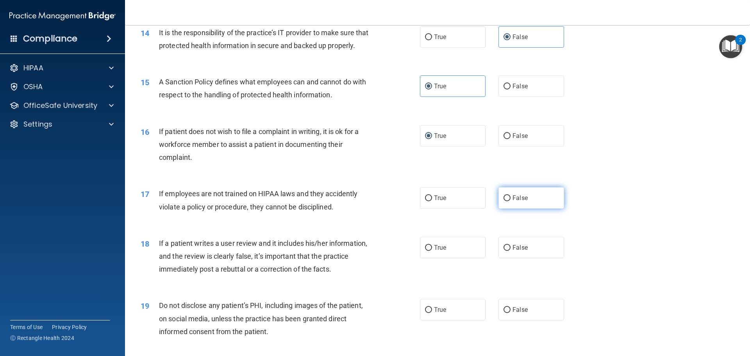
click at [534, 208] on label "False" at bounding box center [531, 197] width 66 height 21
click at [510, 201] on input "False" at bounding box center [506, 198] width 7 height 6
radio input "true"
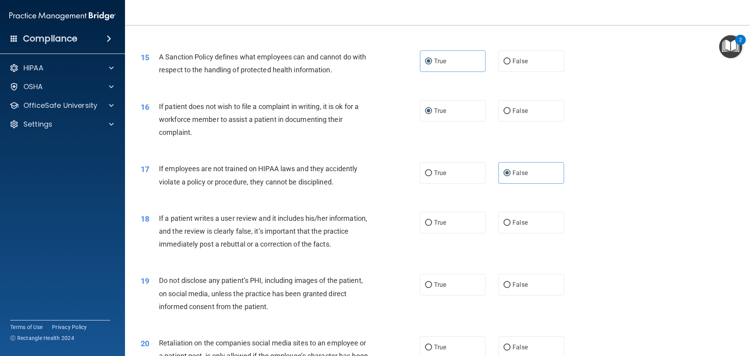
scroll to position [937, 0]
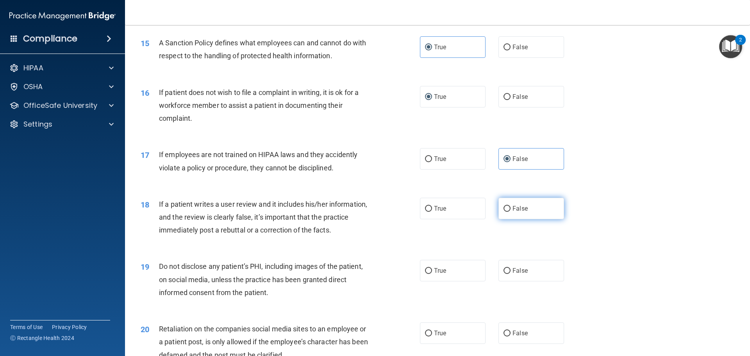
drag, startPoint x: 557, startPoint y: 228, endPoint x: 536, endPoint y: 226, distance: 21.3
click at [554, 219] on label "False" at bounding box center [531, 208] width 66 height 21
click at [510, 212] on input "False" at bounding box center [506, 209] width 7 height 6
radio input "true"
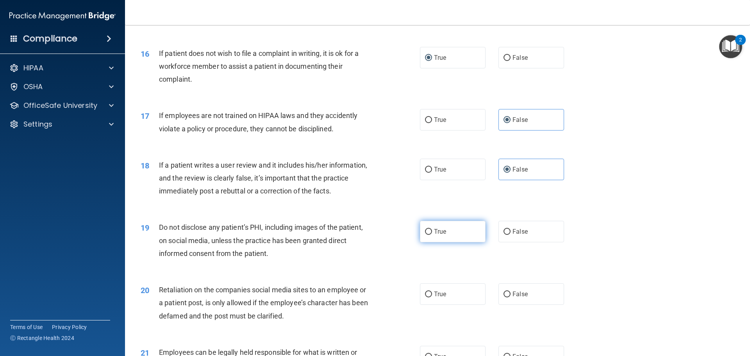
click at [442, 235] on span "True" at bounding box center [440, 231] width 12 height 7
click at [432, 235] on input "True" at bounding box center [428, 232] width 7 height 6
radio input "true"
click at [505, 300] on label "False" at bounding box center [531, 293] width 66 height 21
click at [505, 297] on input "False" at bounding box center [506, 294] width 7 height 6
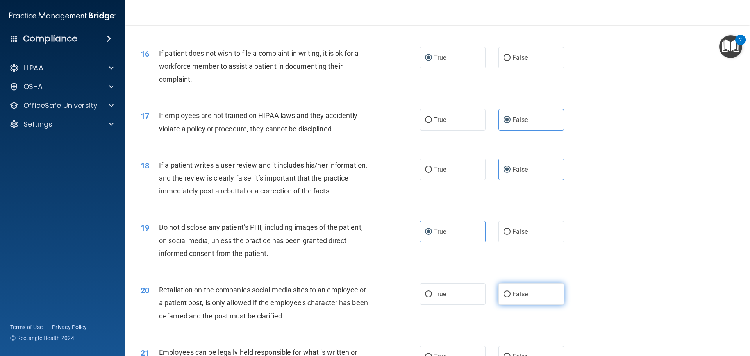
radio input "true"
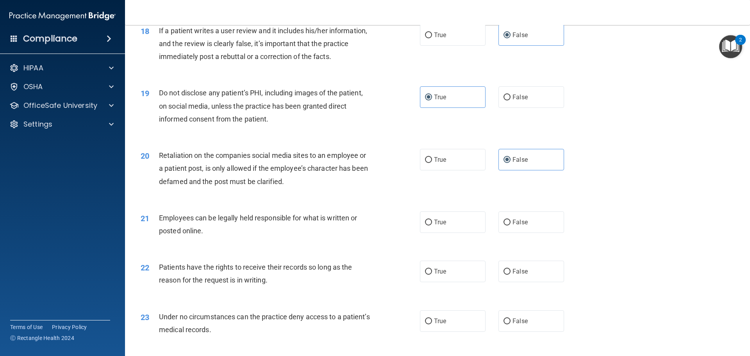
scroll to position [1132, 0]
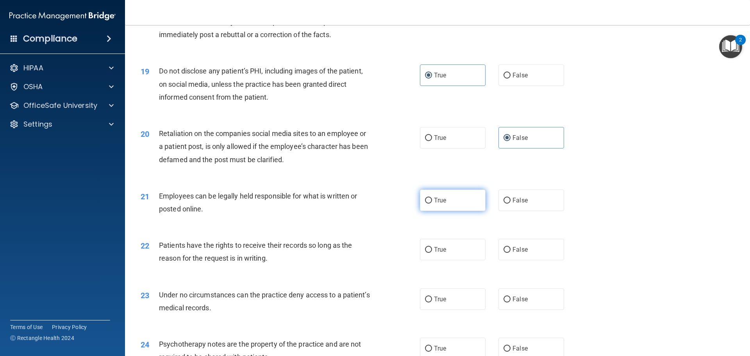
click at [450, 211] on label "True" at bounding box center [453, 199] width 66 height 21
click at [432, 203] on input "True" at bounding box center [428, 201] width 7 height 6
radio input "true"
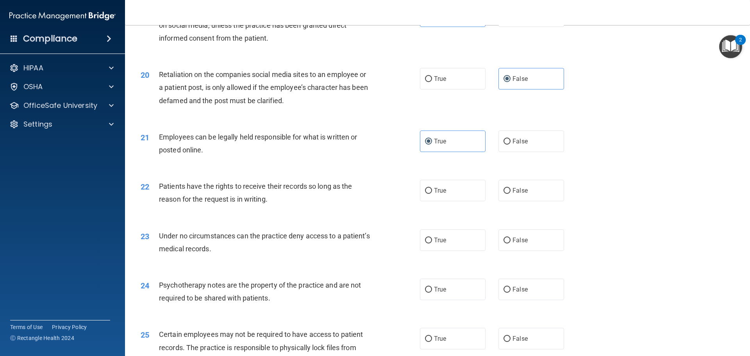
scroll to position [1210, 0]
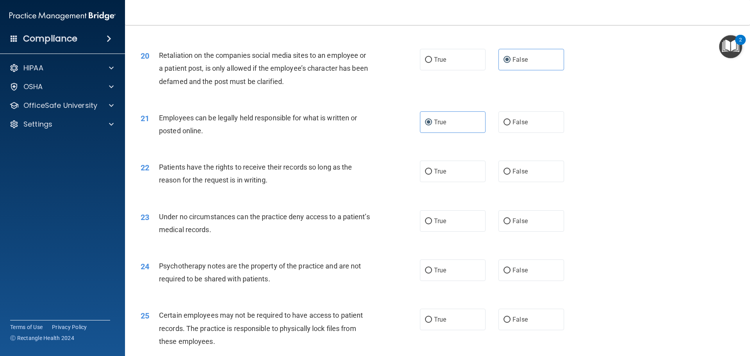
click at [498, 182] on label "False" at bounding box center [531, 170] width 66 height 21
click at [503, 175] on input "False" at bounding box center [506, 172] width 7 height 6
radio input "true"
click at [453, 232] on label "True" at bounding box center [453, 220] width 66 height 21
click at [432, 224] on input "True" at bounding box center [428, 221] width 7 height 6
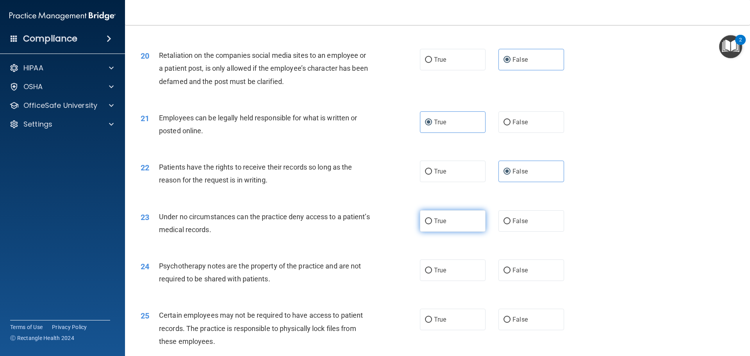
radio input "true"
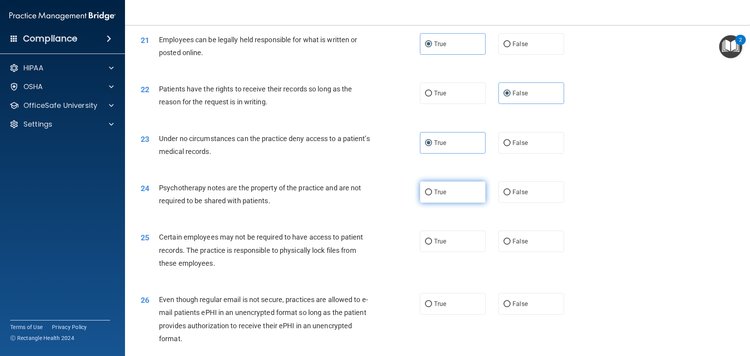
click at [420, 203] on label "True" at bounding box center [453, 191] width 66 height 21
click at [425, 195] on input "True" at bounding box center [428, 192] width 7 height 6
radio input "true"
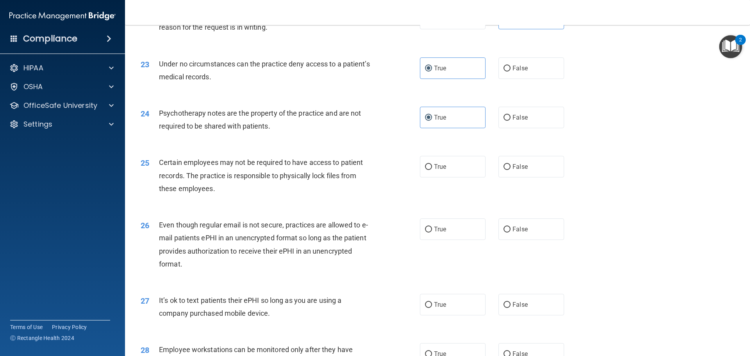
scroll to position [1366, 0]
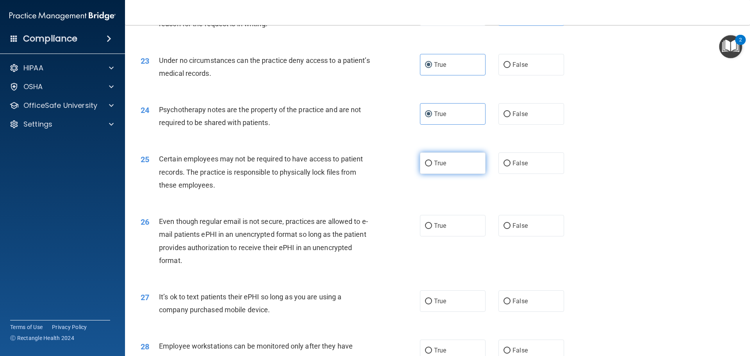
click at [468, 174] on label "True" at bounding box center [453, 162] width 66 height 21
click at [432, 166] on input "True" at bounding box center [428, 163] width 7 height 6
radio input "true"
click at [447, 236] on label "True" at bounding box center [453, 225] width 66 height 21
click at [432, 229] on input "True" at bounding box center [428, 226] width 7 height 6
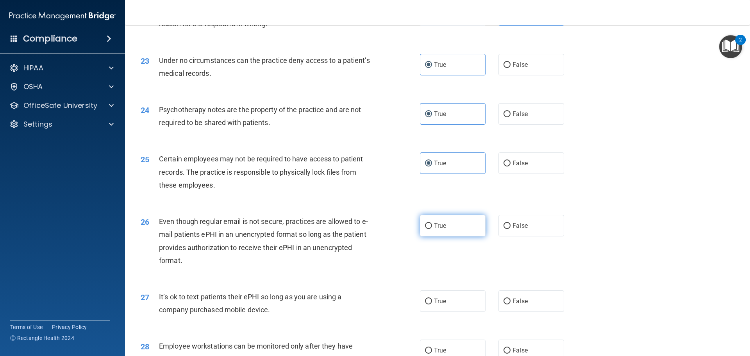
radio input "true"
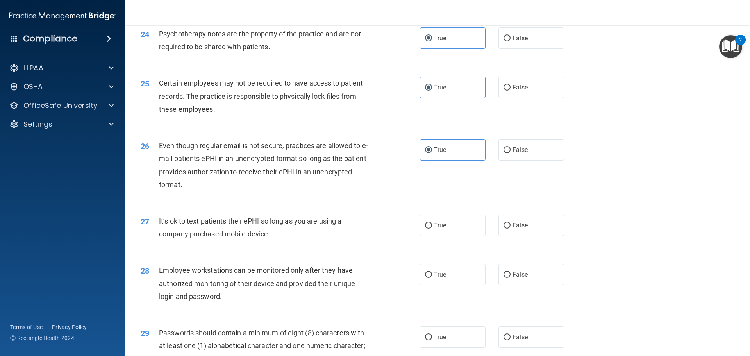
scroll to position [1445, 0]
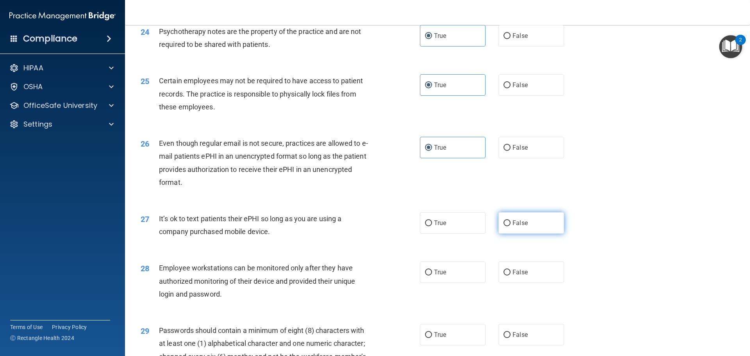
click at [542, 233] on label "False" at bounding box center [531, 222] width 66 height 21
click at [510, 226] on input "False" at bounding box center [506, 223] width 7 height 6
radio input "true"
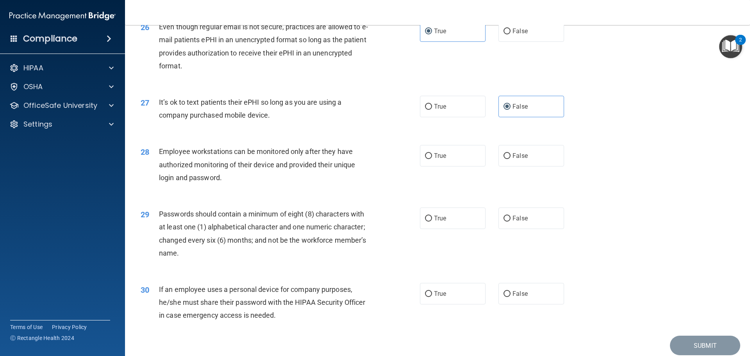
scroll to position [1562, 0]
click at [446, 166] on label "True" at bounding box center [453, 154] width 66 height 21
click at [432, 158] on input "True" at bounding box center [428, 155] width 7 height 6
radio input "true"
click at [449, 224] on label "True" at bounding box center [453, 217] width 66 height 21
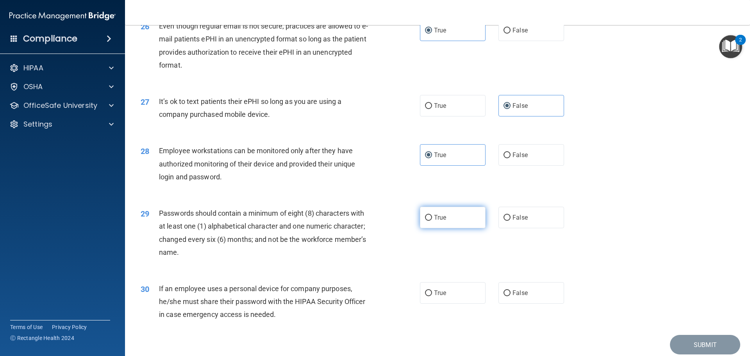
click at [432, 221] on input "True" at bounding box center [428, 218] width 7 height 6
radio input "true"
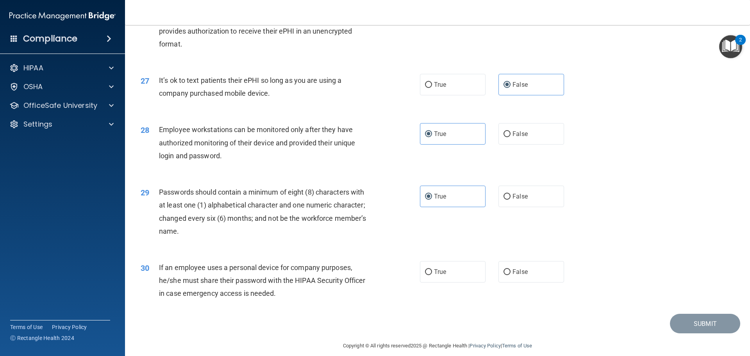
scroll to position [1604, 0]
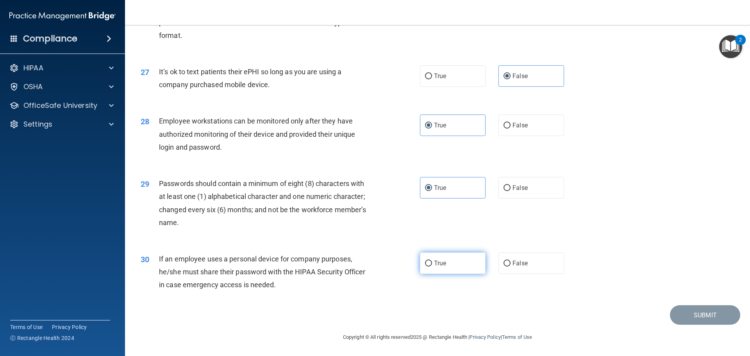
click at [452, 257] on label "True" at bounding box center [453, 262] width 66 height 21
click at [432, 260] on input "True" at bounding box center [428, 263] width 7 height 6
radio input "true"
click at [675, 316] on button "Submit" at bounding box center [705, 315] width 70 height 20
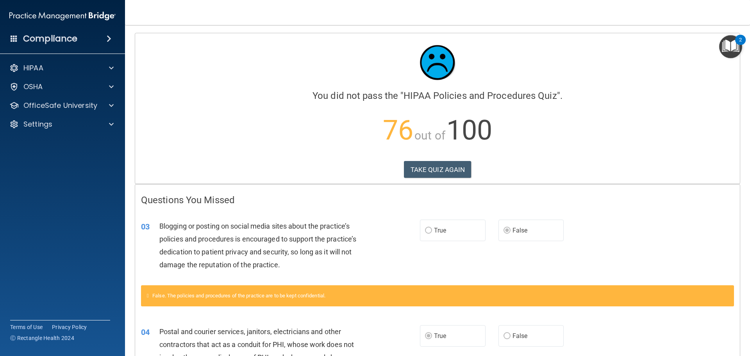
click at [443, 227] on span "True" at bounding box center [440, 229] width 12 height 7
click at [429, 233] on label "True" at bounding box center [453, 229] width 66 height 21
drag, startPoint x: 514, startPoint y: 232, endPoint x: 500, endPoint y: 230, distance: 14.2
click at [513, 232] on span "False" at bounding box center [519, 229] width 15 height 7
click at [442, 175] on button "TAKE QUIZ AGAIN" at bounding box center [438, 169] width 68 height 17
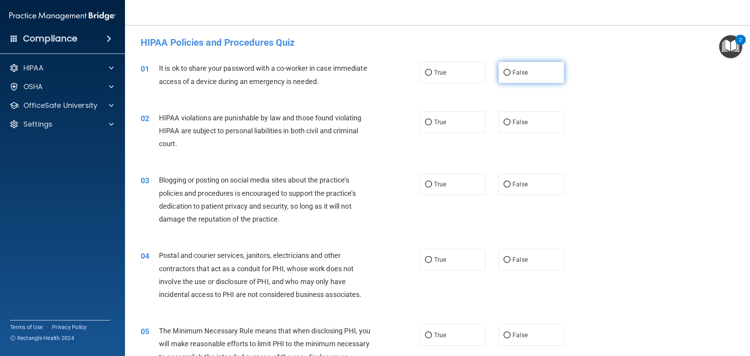
click at [534, 73] on label "False" at bounding box center [531, 72] width 66 height 21
click at [510, 73] on input "False" at bounding box center [506, 73] width 7 height 6
radio input "true"
click at [431, 185] on label "True" at bounding box center [453, 183] width 66 height 21
click at [431, 185] on input "True" at bounding box center [428, 185] width 7 height 6
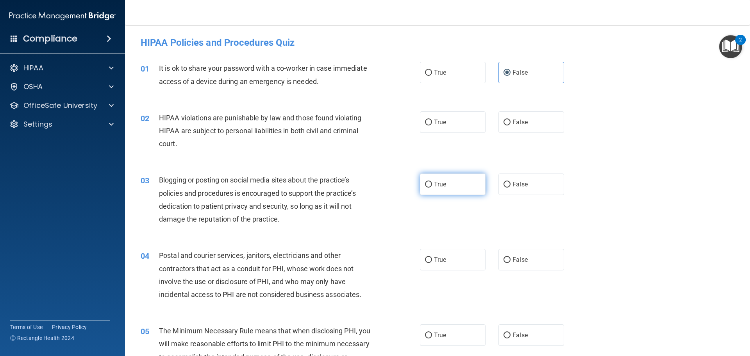
radio input "true"
click at [451, 127] on label "True" at bounding box center [453, 121] width 66 height 21
click at [432, 125] on input "True" at bounding box center [428, 122] width 7 height 6
radio input "true"
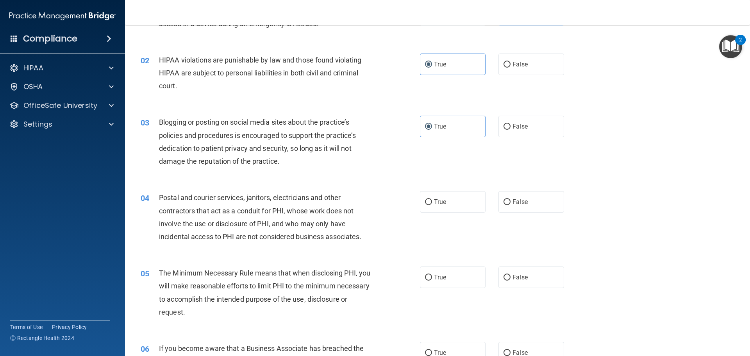
scroll to position [78, 0]
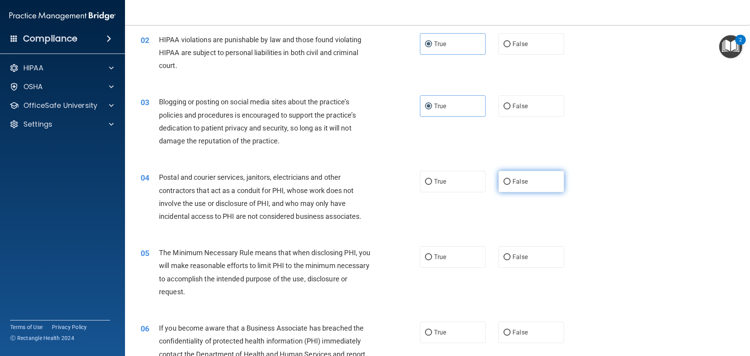
click at [519, 187] on label "False" at bounding box center [531, 181] width 66 height 21
click at [510, 185] on input "False" at bounding box center [506, 182] width 7 height 6
radio input "true"
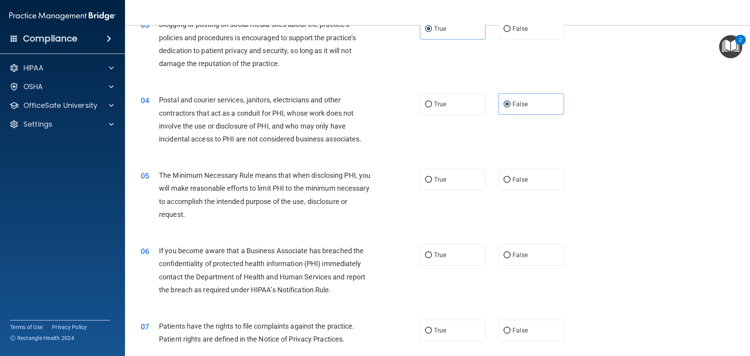
scroll to position [156, 0]
click at [432, 183] on label "True" at bounding box center [453, 178] width 66 height 21
click at [432, 182] on input "True" at bounding box center [428, 179] width 7 height 6
radio input "true"
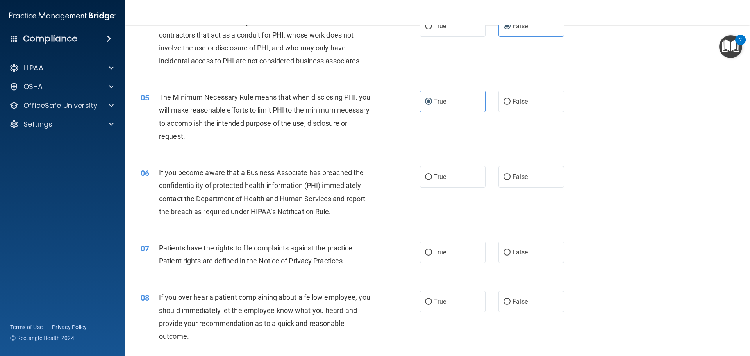
scroll to position [234, 0]
drag, startPoint x: 450, startPoint y: 177, endPoint x: 440, endPoint y: 181, distance: 10.3
click at [449, 177] on label "True" at bounding box center [453, 175] width 66 height 21
click at [432, 177] on input "True" at bounding box center [428, 176] width 7 height 6
radio input "true"
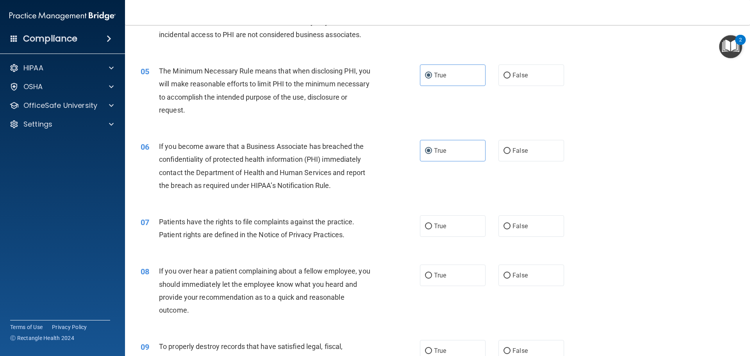
scroll to position [273, 0]
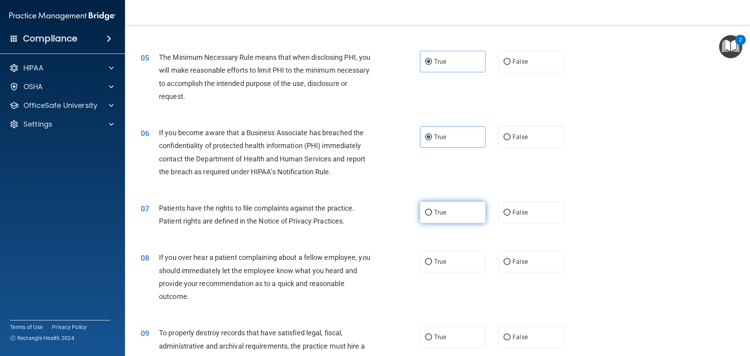
click at [429, 214] on label "True" at bounding box center [453, 211] width 66 height 21
click at [429, 214] on input "True" at bounding box center [428, 213] width 7 height 6
radio input "true"
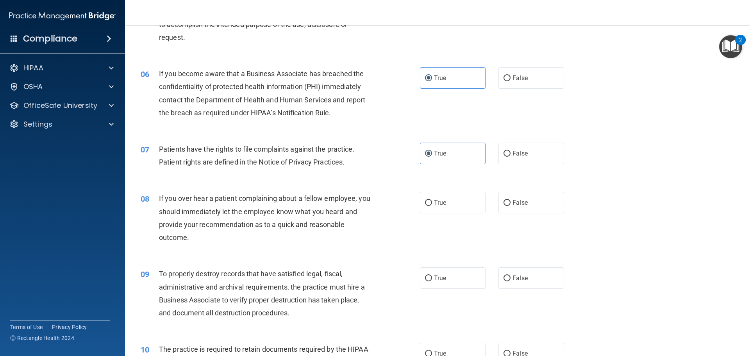
scroll to position [351, 0]
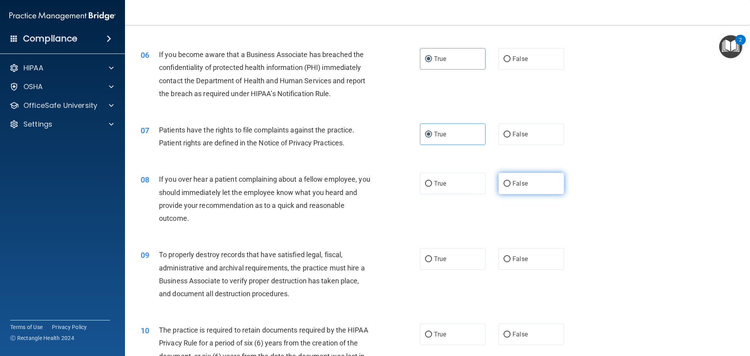
click at [536, 175] on label "False" at bounding box center [531, 183] width 66 height 21
click at [510, 181] on input "False" at bounding box center [506, 184] width 7 height 6
radio input "true"
click at [454, 265] on label "True" at bounding box center [453, 258] width 66 height 21
click at [432, 262] on input "True" at bounding box center [428, 259] width 7 height 6
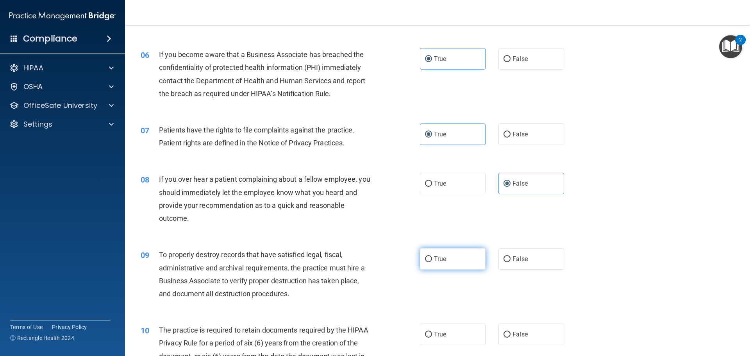
radio input "true"
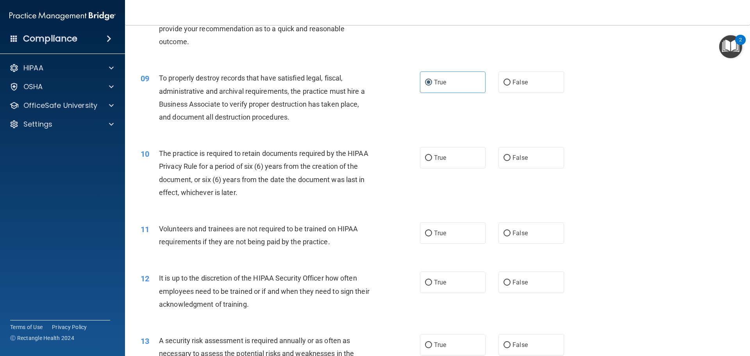
scroll to position [547, 0]
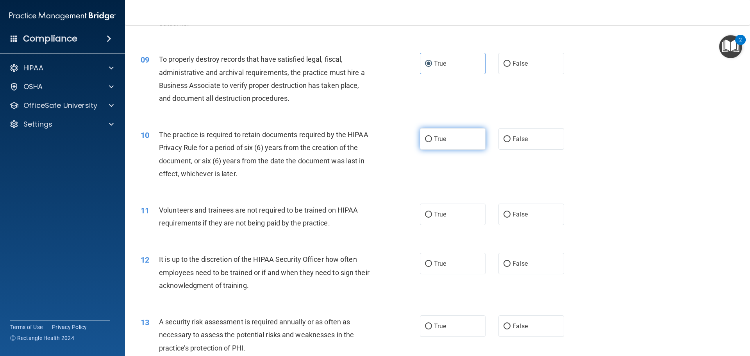
click at [434, 137] on span "True" at bounding box center [440, 138] width 12 height 7
click at [432, 137] on input "True" at bounding box center [428, 139] width 7 height 6
radio input "true"
click at [511, 208] on label "False" at bounding box center [531, 213] width 66 height 21
click at [510, 212] on input "False" at bounding box center [506, 215] width 7 height 6
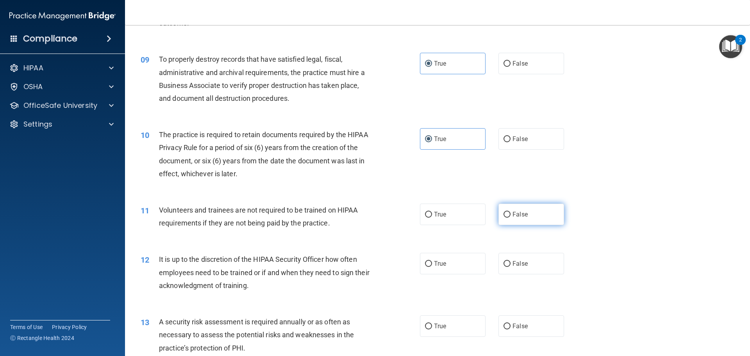
radio input "true"
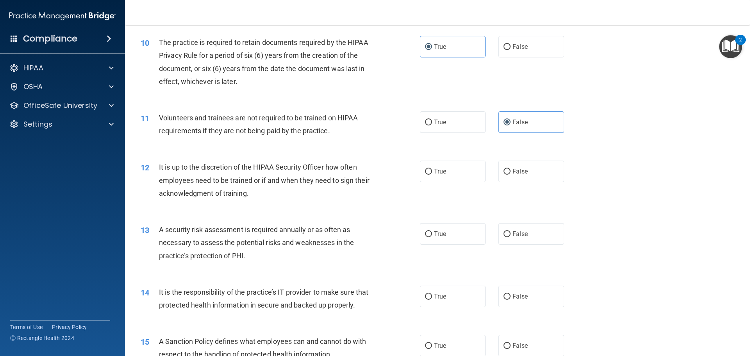
scroll to position [664, 0]
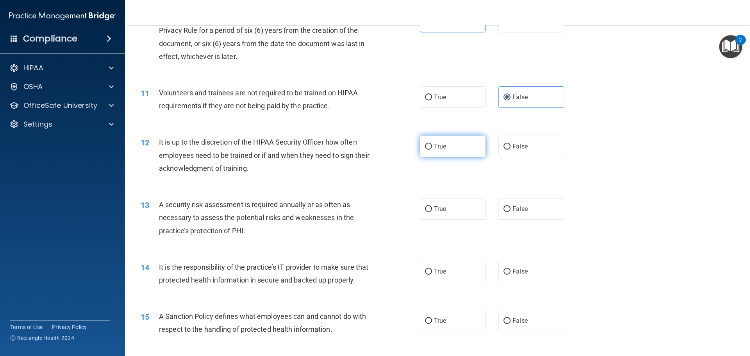
click at [428, 143] on label "True" at bounding box center [453, 145] width 66 height 21
click at [428, 144] on input "True" at bounding box center [428, 147] width 7 height 6
radio input "true"
click at [433, 200] on label "True" at bounding box center [453, 208] width 66 height 21
click at [432, 206] on input "True" at bounding box center [428, 209] width 7 height 6
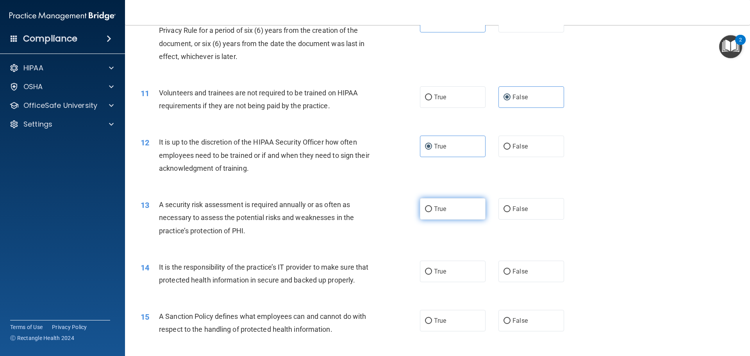
radio input "true"
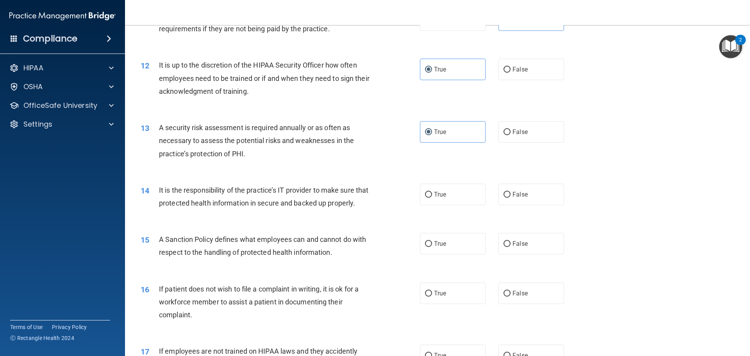
scroll to position [742, 0]
click at [513, 193] on span "False" at bounding box center [519, 192] width 15 height 7
click at [510, 193] on input "False" at bounding box center [506, 194] width 7 height 6
radio input "true"
click at [441, 246] on span "True" at bounding box center [440, 242] width 12 height 7
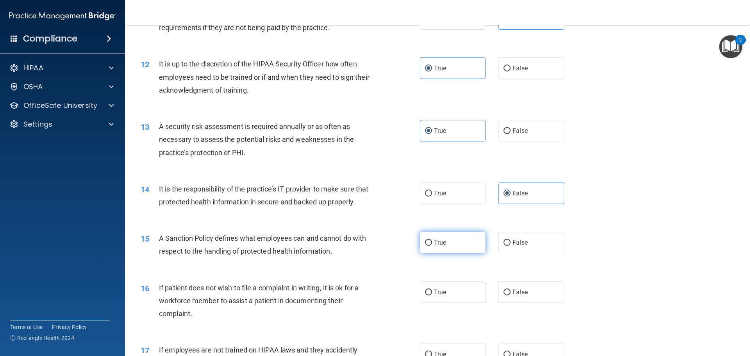
click at [432, 246] on input "True" at bounding box center [428, 243] width 7 height 6
radio input "true"
click at [498, 302] on label "False" at bounding box center [531, 291] width 66 height 21
click at [503, 295] on input "False" at bounding box center [506, 292] width 7 height 6
radio input "true"
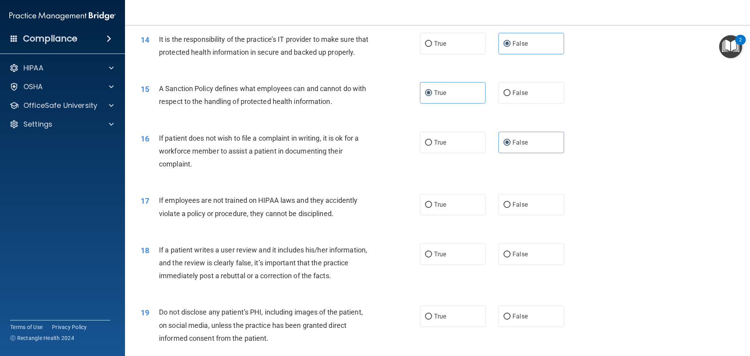
scroll to position [898, 0]
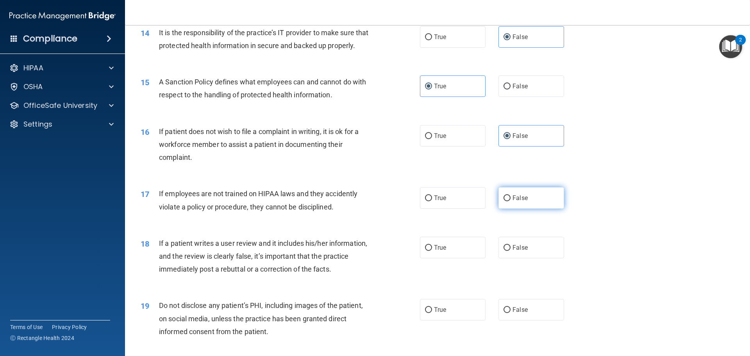
click at [503, 201] on input "False" at bounding box center [506, 198] width 7 height 6
radio input "true"
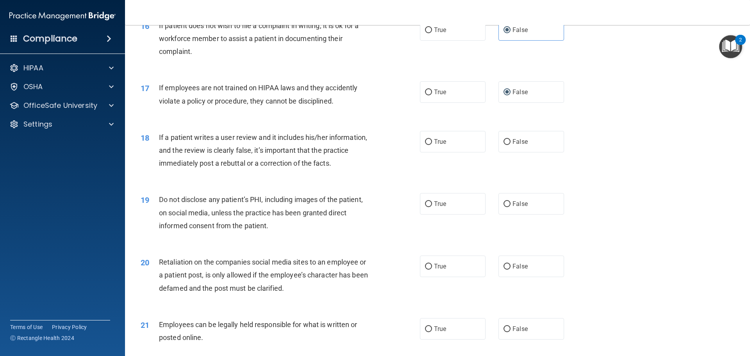
scroll to position [1015, 0]
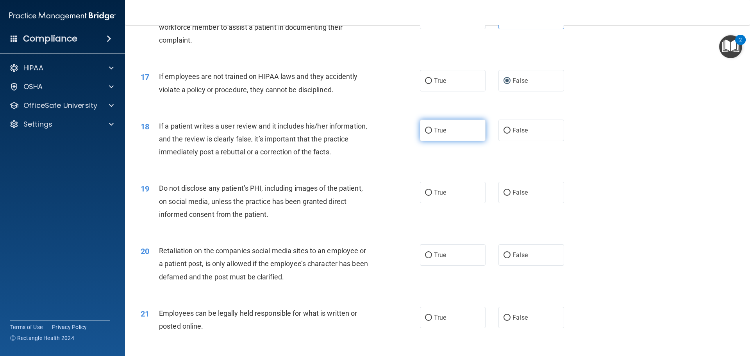
click at [444, 141] on label "True" at bounding box center [453, 129] width 66 height 21
click at [432, 134] on input "True" at bounding box center [428, 131] width 7 height 6
radio input "true"
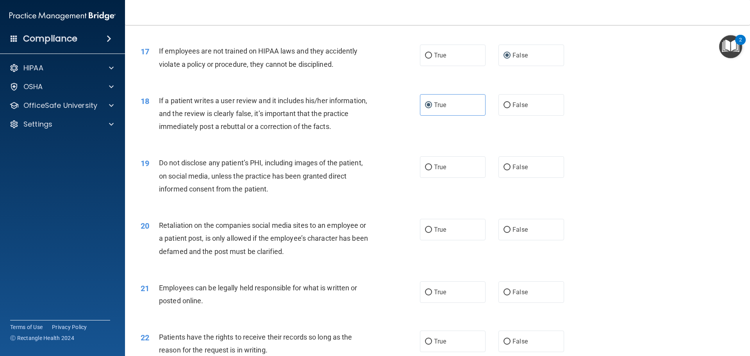
scroll to position [1054, 0]
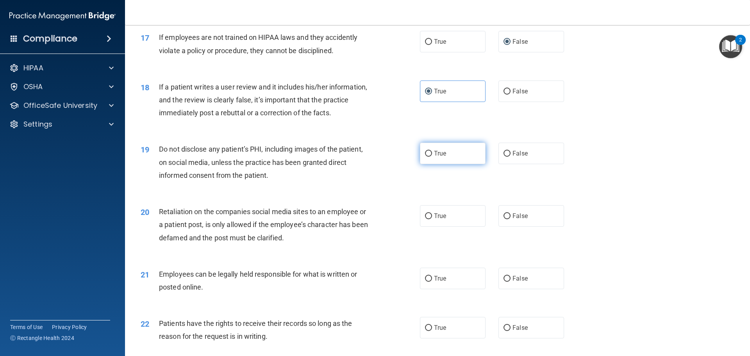
click at [436, 164] on label "True" at bounding box center [453, 153] width 66 height 21
click at [432, 157] on input "True" at bounding box center [428, 154] width 7 height 6
radio input "true"
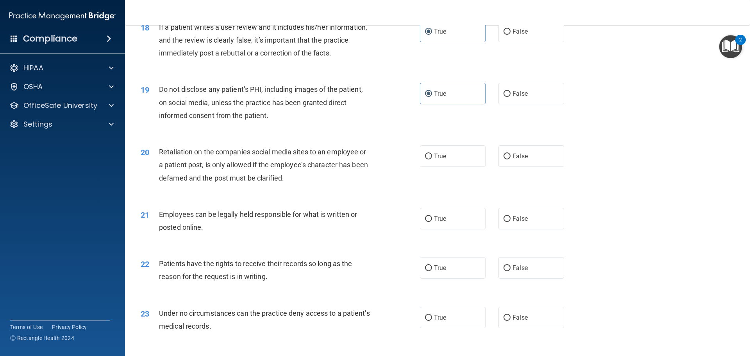
scroll to position [1132, 0]
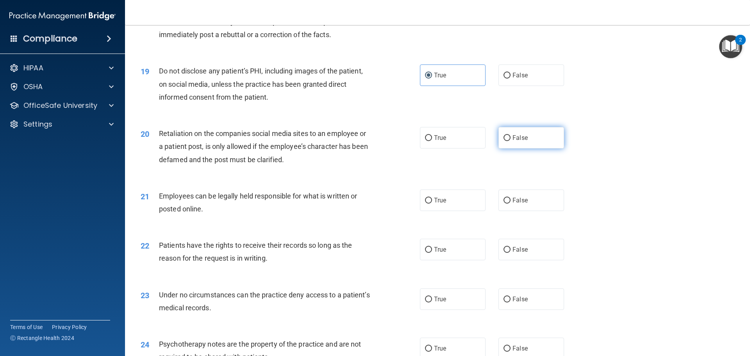
click at [511, 148] on label "False" at bounding box center [531, 137] width 66 height 21
click at [510, 141] on input "False" at bounding box center [506, 138] width 7 height 6
radio input "true"
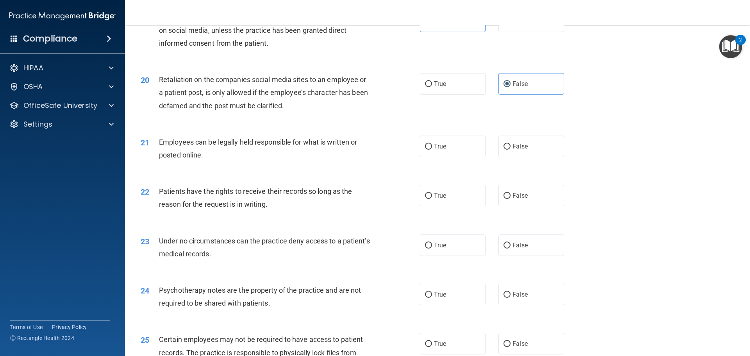
scroll to position [1210, 0]
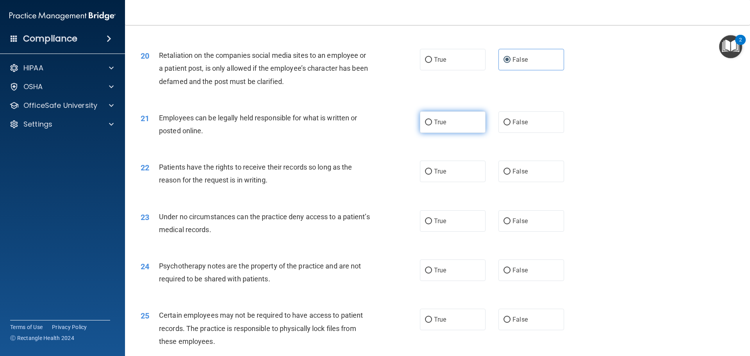
click at [438, 126] on span "True" at bounding box center [440, 121] width 12 height 7
click at [432, 125] on input "True" at bounding box center [428, 122] width 7 height 6
radio input "true"
click at [446, 182] on label "True" at bounding box center [453, 170] width 66 height 21
click at [432, 175] on input "True" at bounding box center [428, 172] width 7 height 6
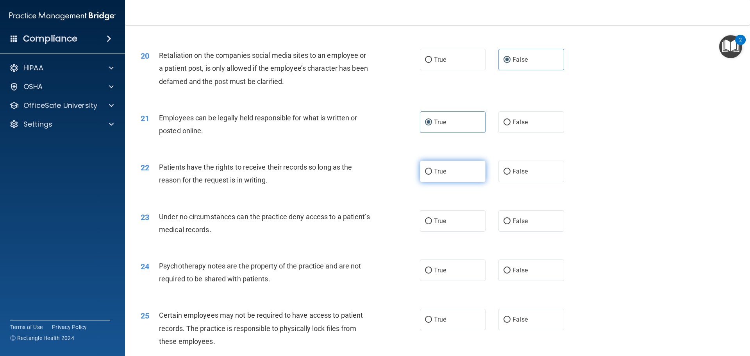
radio input "true"
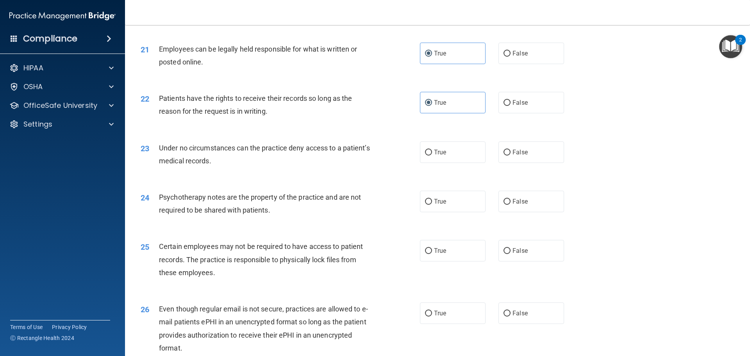
scroll to position [1288, 0]
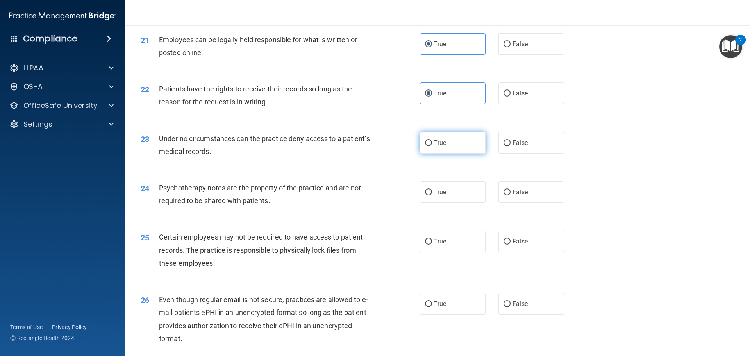
click at [453, 153] on label "True" at bounding box center [453, 142] width 66 height 21
click at [432, 146] on input "True" at bounding box center [428, 143] width 7 height 6
radio input "true"
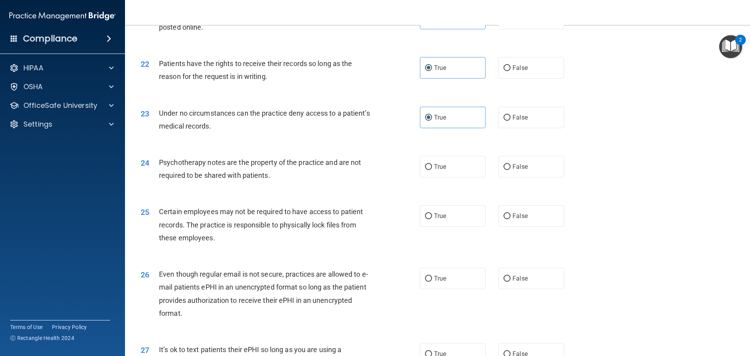
scroll to position [1327, 0]
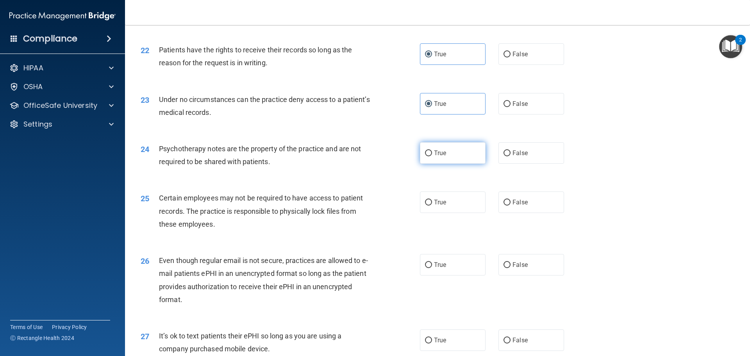
drag, startPoint x: 437, startPoint y: 166, endPoint x: 433, endPoint y: 167, distance: 4.5
click at [434, 157] on span "True" at bounding box center [440, 152] width 12 height 7
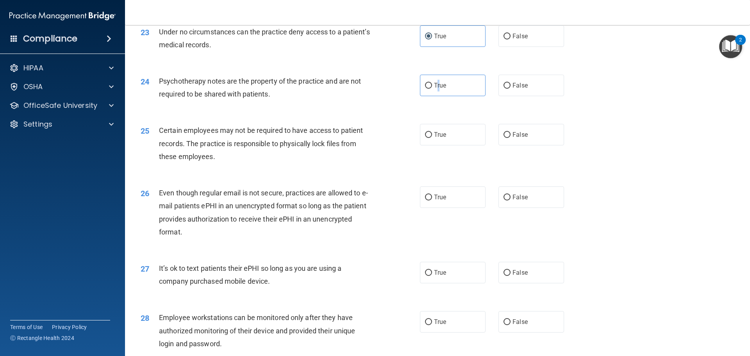
scroll to position [1406, 0]
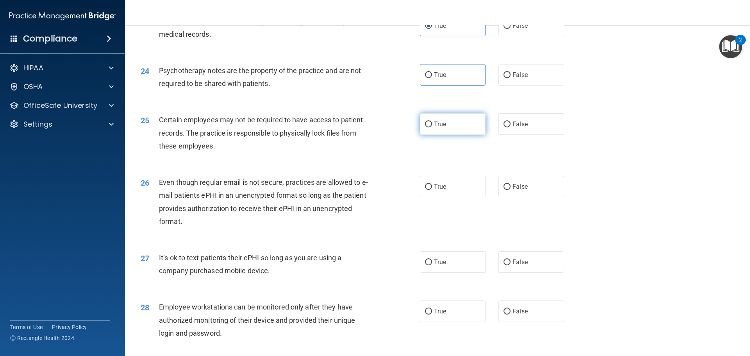
click at [443, 135] on label "True" at bounding box center [453, 123] width 66 height 21
click at [432, 127] on input "True" at bounding box center [428, 124] width 7 height 6
radio input "true"
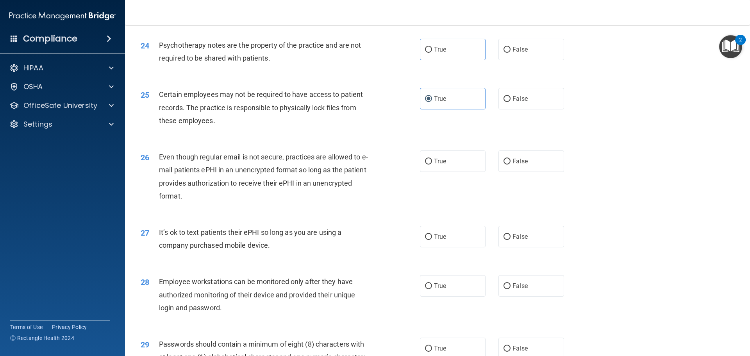
scroll to position [1445, 0]
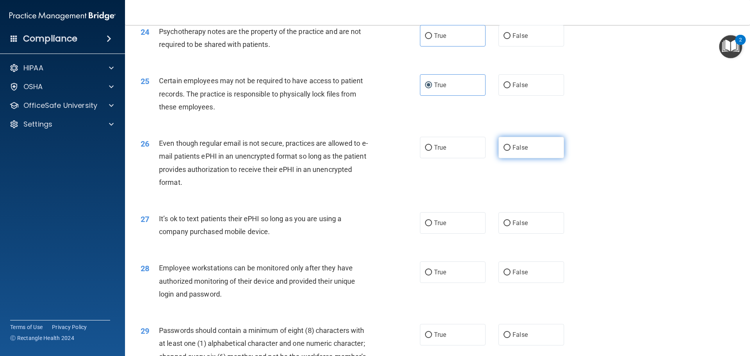
click at [503, 151] on input "False" at bounding box center [506, 148] width 7 height 6
radio input "true"
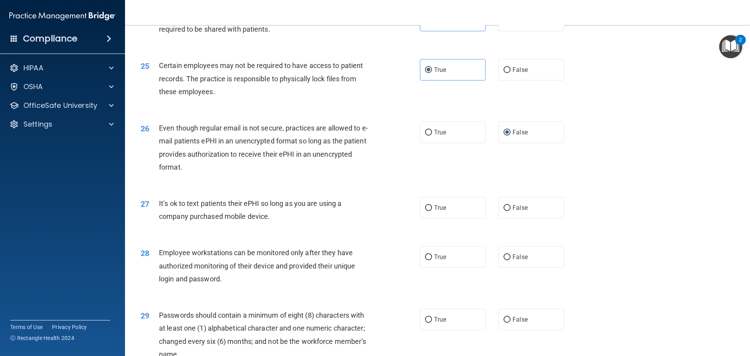
scroll to position [1484, 0]
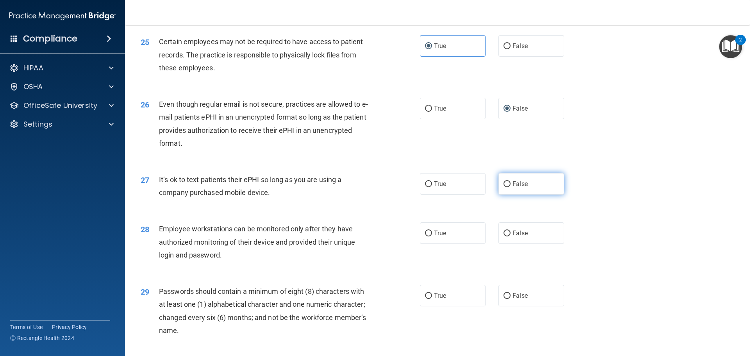
click at [512, 187] on span "False" at bounding box center [519, 183] width 15 height 7
click at [509, 187] on input "False" at bounding box center [506, 184] width 7 height 6
radio input "true"
click at [459, 240] on label "True" at bounding box center [453, 232] width 66 height 21
click at [432, 236] on input "True" at bounding box center [428, 233] width 7 height 6
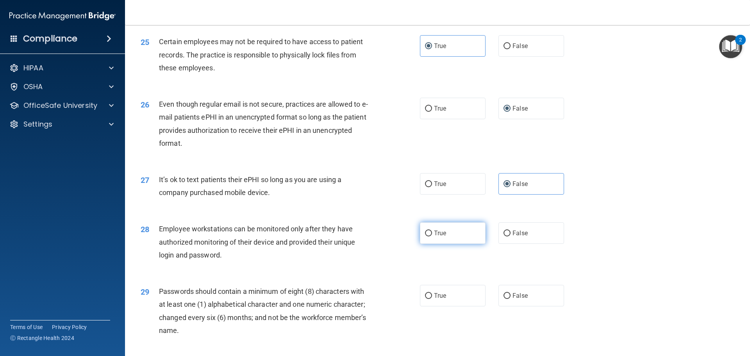
radio input "true"
click at [463, 306] on label "True" at bounding box center [453, 295] width 66 height 21
click at [432, 299] on input "True" at bounding box center [428, 296] width 7 height 6
radio input "true"
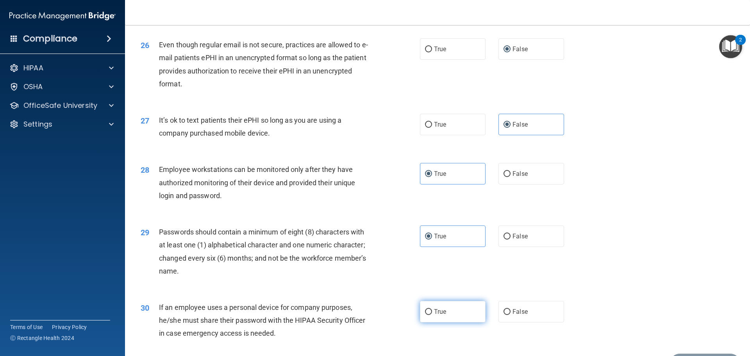
scroll to position [1604, 0]
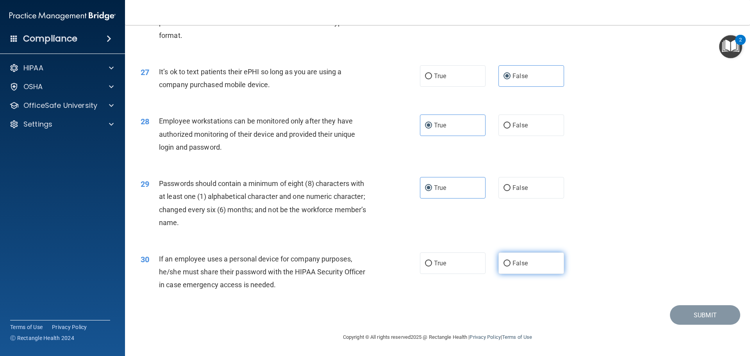
click at [541, 269] on label "False" at bounding box center [531, 262] width 66 height 21
click at [510, 266] on input "False" at bounding box center [506, 263] width 7 height 6
radio input "true"
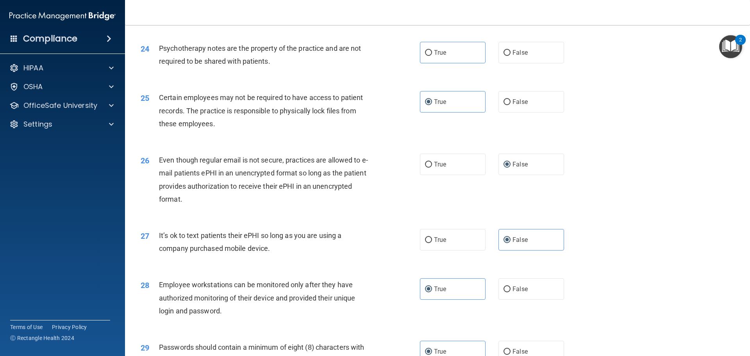
scroll to position [1370, 0]
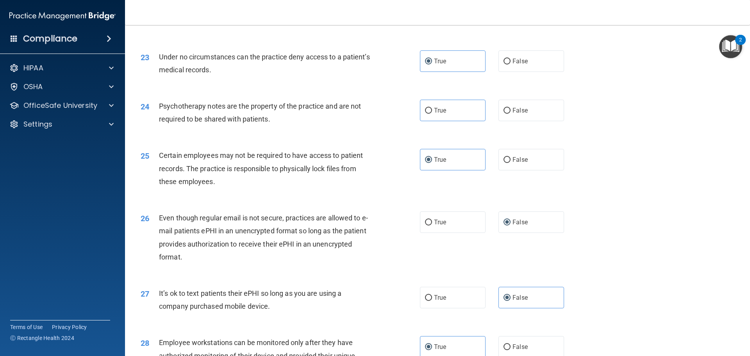
click at [410, 123] on div "24 Psychotherapy notes are the property of the practice and are not required to…" at bounding box center [280, 115] width 303 height 30
click at [421, 121] on label "True" at bounding box center [453, 110] width 66 height 21
click at [425, 114] on input "True" at bounding box center [428, 111] width 7 height 6
radio input "true"
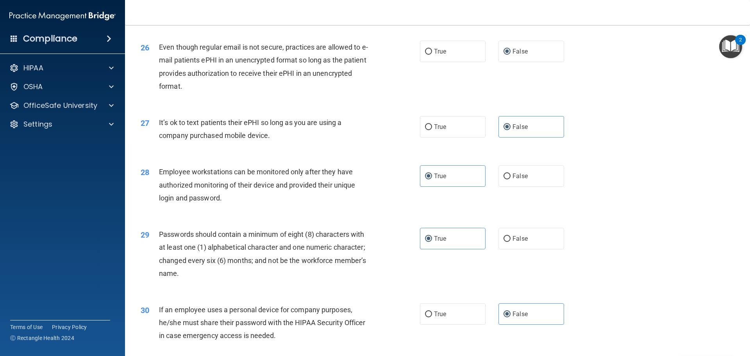
scroll to position [1604, 0]
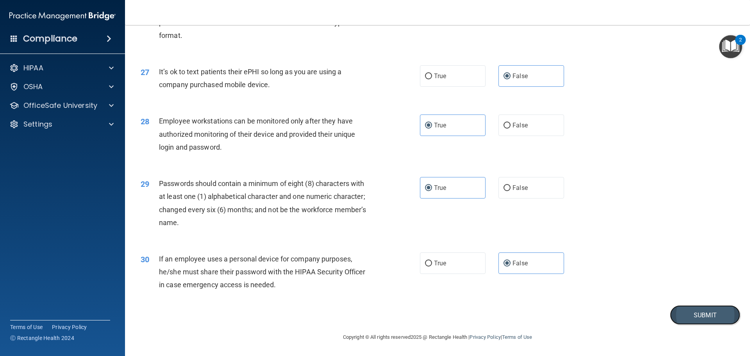
click at [698, 317] on button "Submit" at bounding box center [705, 315] width 70 height 20
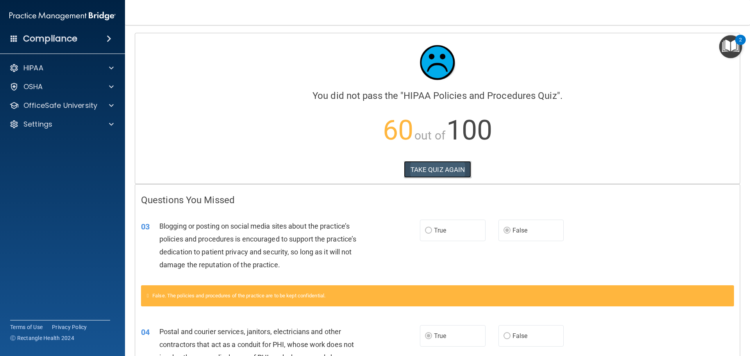
click at [440, 170] on button "TAKE QUIZ AGAIN" at bounding box center [438, 169] width 68 height 17
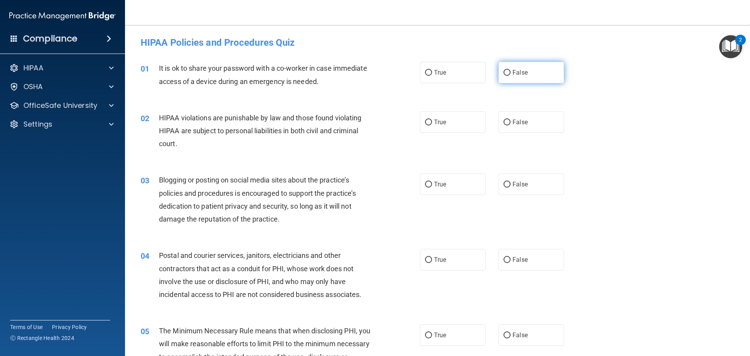
click at [509, 71] on label "False" at bounding box center [531, 72] width 66 height 21
click at [509, 71] on input "False" at bounding box center [506, 73] width 7 height 6
radio input "true"
click at [446, 116] on label "True" at bounding box center [453, 121] width 66 height 21
click at [432, 119] on input "True" at bounding box center [428, 122] width 7 height 6
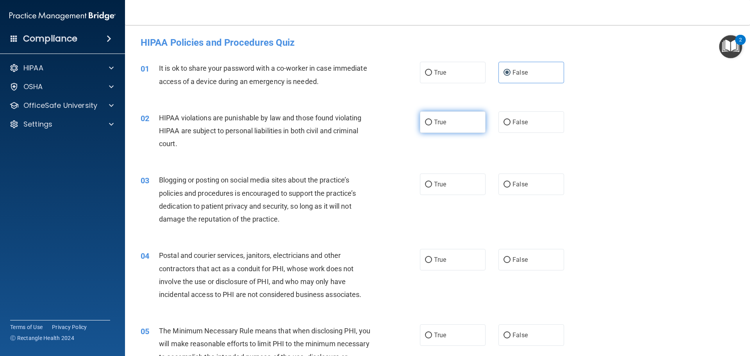
radio input "true"
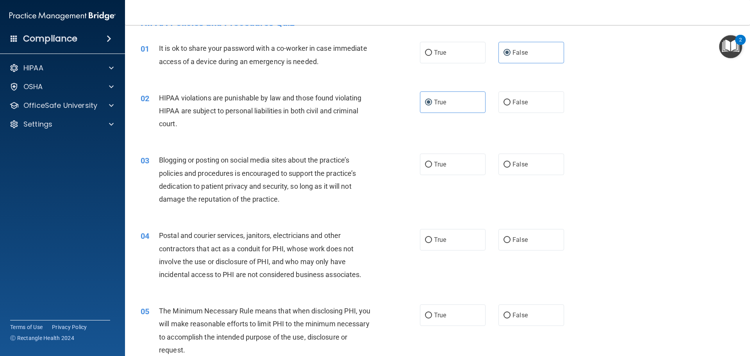
scroll to position [39, 0]
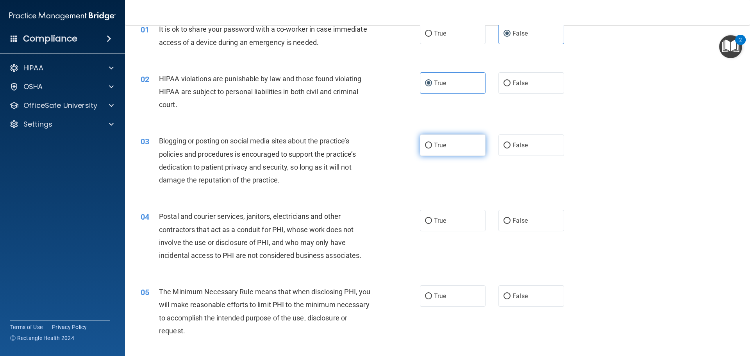
click at [472, 147] on label "True" at bounding box center [453, 144] width 66 height 21
click at [432, 147] on input "True" at bounding box center [428, 146] width 7 height 6
radio input "true"
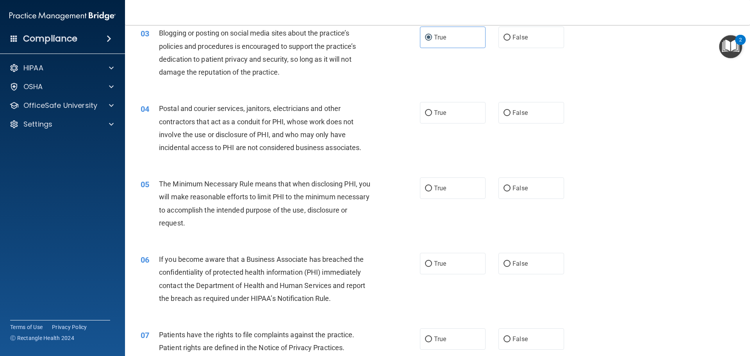
scroll to position [156, 0]
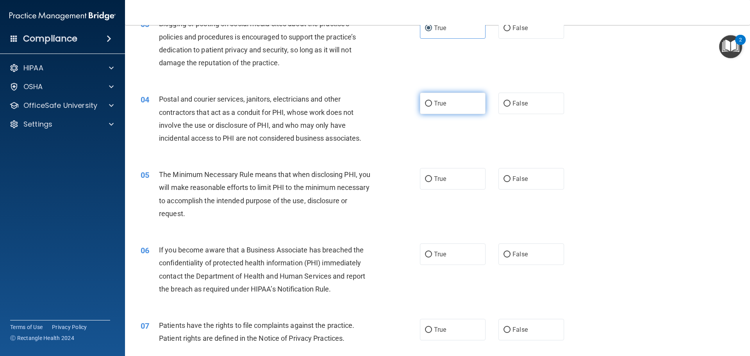
click at [436, 109] on label "True" at bounding box center [453, 103] width 66 height 21
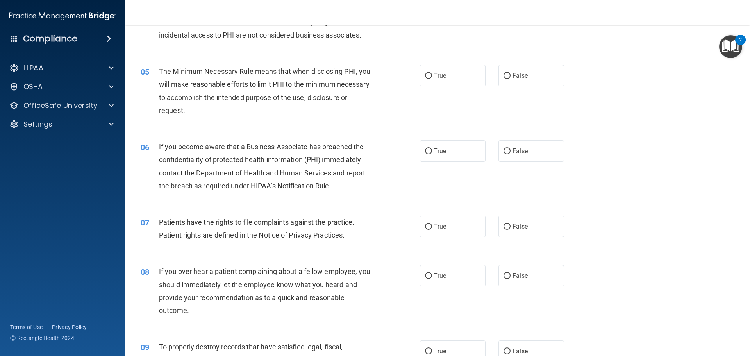
scroll to position [273, 0]
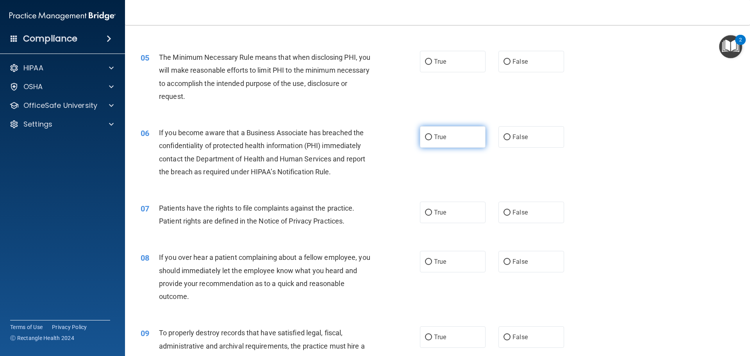
click at [465, 131] on label "True" at bounding box center [453, 136] width 66 height 21
click at [432, 134] on input "True" at bounding box center [428, 137] width 7 height 6
radio input "true"
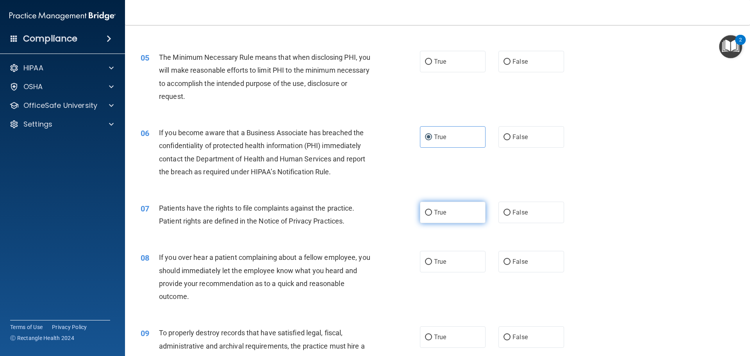
click at [421, 221] on label "True" at bounding box center [453, 211] width 66 height 21
click at [425, 216] on input "True" at bounding box center [428, 213] width 7 height 6
radio input "true"
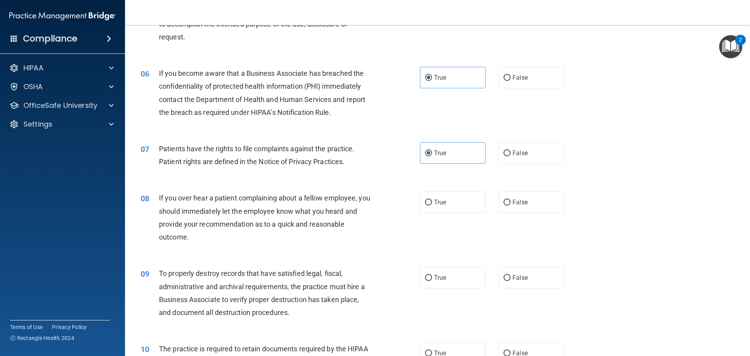
scroll to position [351, 0]
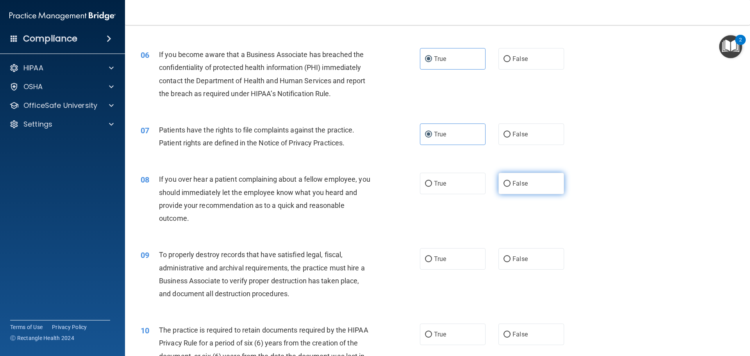
click at [545, 193] on label "False" at bounding box center [531, 183] width 66 height 21
click at [510, 187] on input "False" at bounding box center [506, 184] width 7 height 6
radio input "true"
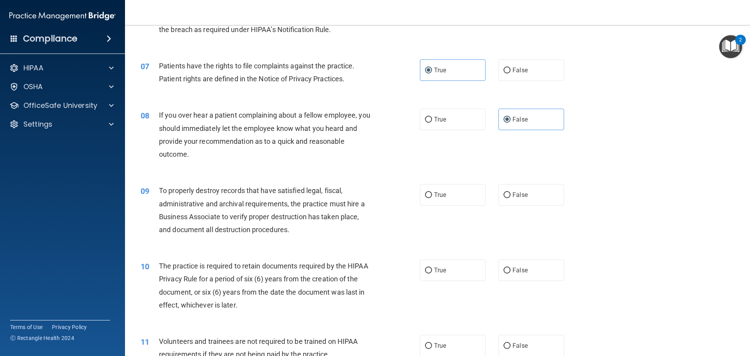
scroll to position [429, 0]
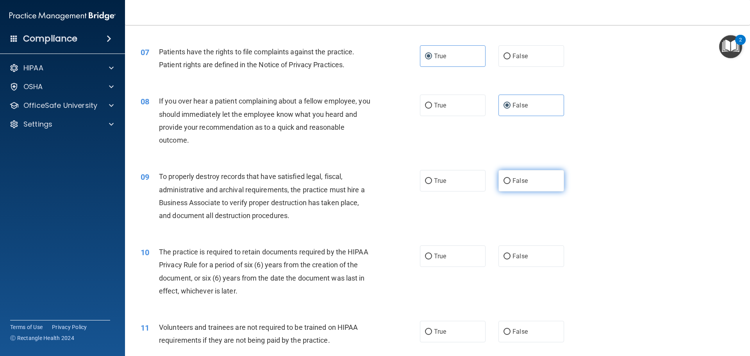
click at [527, 182] on label "False" at bounding box center [531, 180] width 66 height 21
click at [510, 182] on input "False" at bounding box center [506, 181] width 7 height 6
radio input "true"
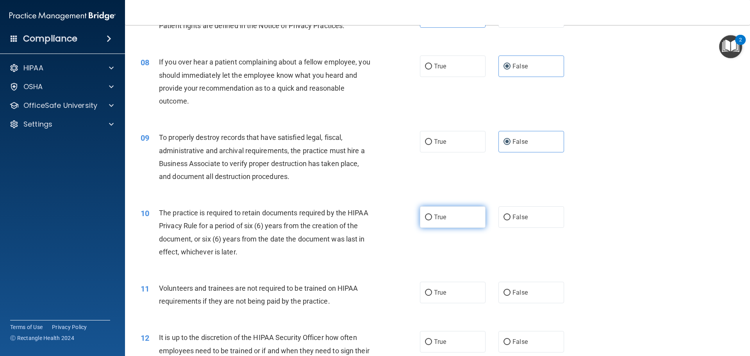
click at [425, 220] on input "True" at bounding box center [428, 217] width 7 height 6
radio input "true"
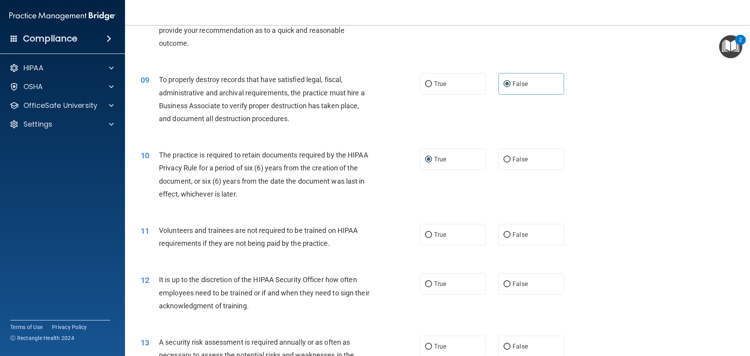
scroll to position [547, 0]
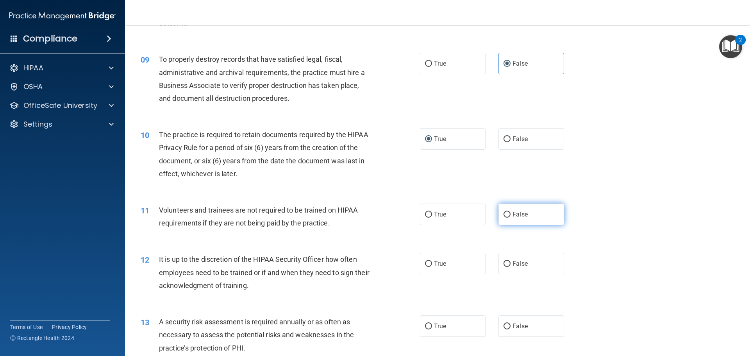
click at [524, 214] on label "False" at bounding box center [531, 213] width 66 height 21
click at [510, 214] on input "False" at bounding box center [506, 215] width 7 height 6
radio input "true"
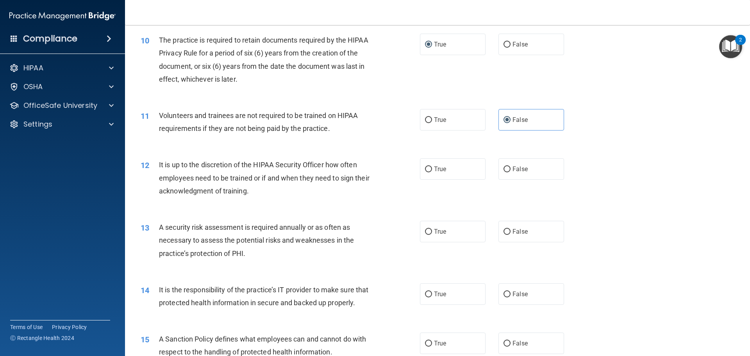
scroll to position [664, 0]
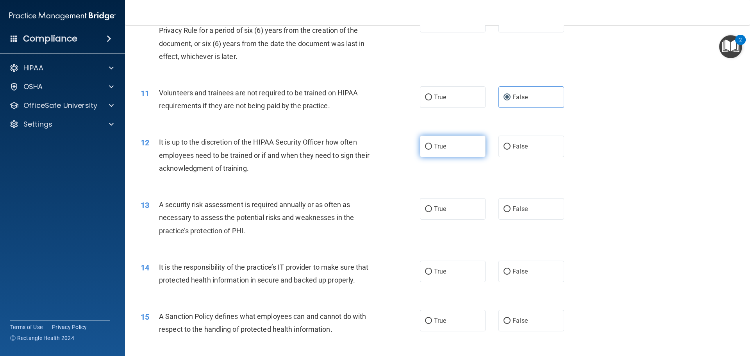
click at [460, 147] on label "True" at bounding box center [453, 145] width 66 height 21
click at [432, 147] on input "True" at bounding box center [428, 147] width 7 height 6
radio input "true"
click at [444, 215] on label "True" at bounding box center [453, 208] width 66 height 21
click at [432, 212] on input "True" at bounding box center [428, 209] width 7 height 6
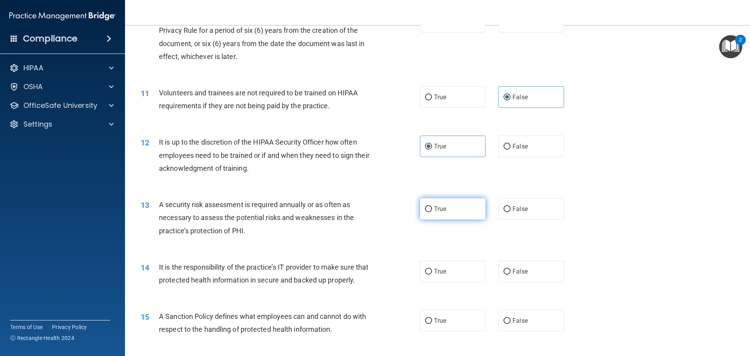
radio input "true"
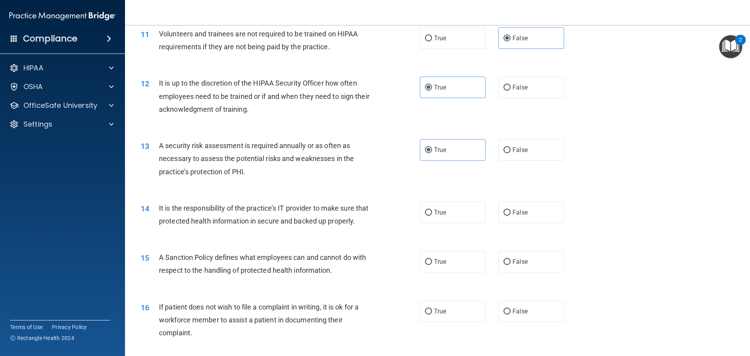
scroll to position [742, 0]
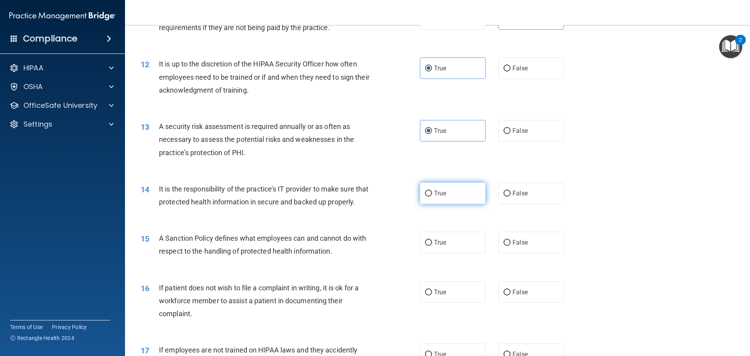
click at [455, 197] on label "True" at bounding box center [453, 192] width 66 height 21
click at [432, 196] on input "True" at bounding box center [428, 194] width 7 height 6
radio input "true"
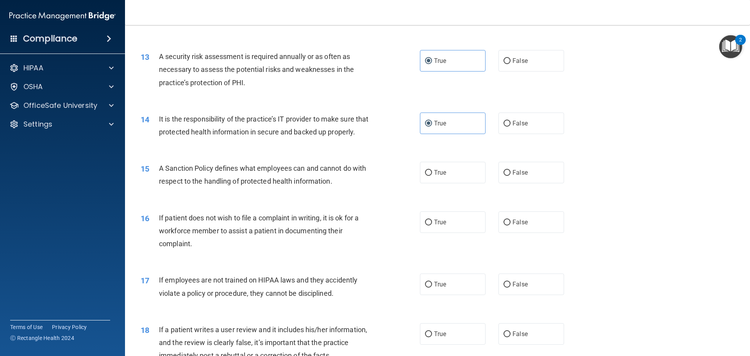
scroll to position [820, 0]
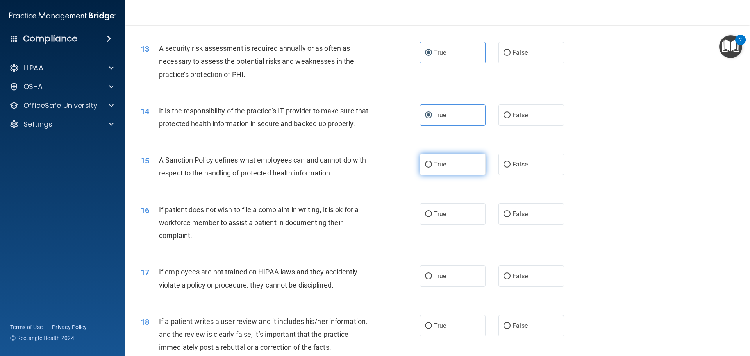
drag, startPoint x: 444, startPoint y: 184, endPoint x: 438, endPoint y: 186, distance: 6.5
click at [444, 175] on label "True" at bounding box center [453, 163] width 66 height 21
click at [432, 167] on input "True" at bounding box center [428, 165] width 7 height 6
radio input "true"
drag, startPoint x: 433, startPoint y: 229, endPoint x: 418, endPoint y: 231, distance: 15.0
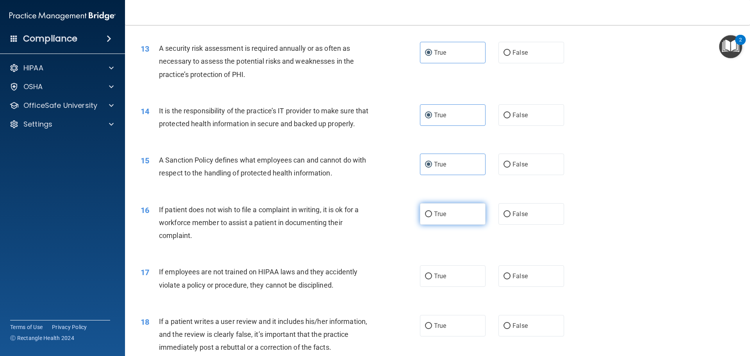
click at [434, 217] on span "True" at bounding box center [440, 213] width 12 height 7
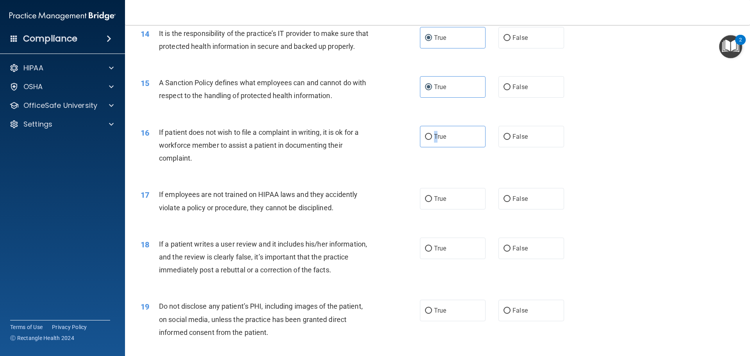
scroll to position [898, 0]
click at [444, 146] on label "True" at bounding box center [453, 135] width 66 height 21
click at [432, 139] on input "True" at bounding box center [428, 136] width 7 height 6
radio input "true"
click at [549, 208] on label "False" at bounding box center [531, 197] width 66 height 21
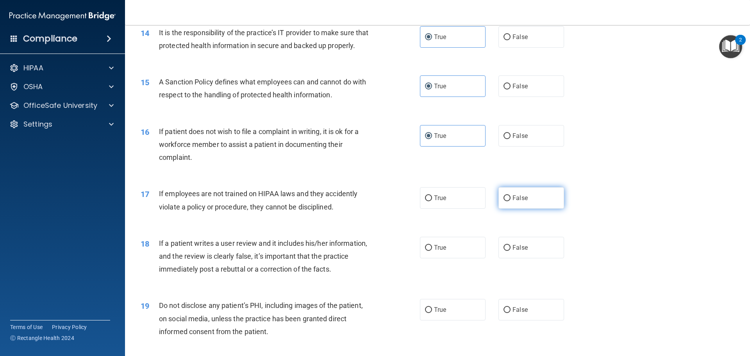
click at [510, 201] on input "False" at bounding box center [506, 198] width 7 height 6
radio input "true"
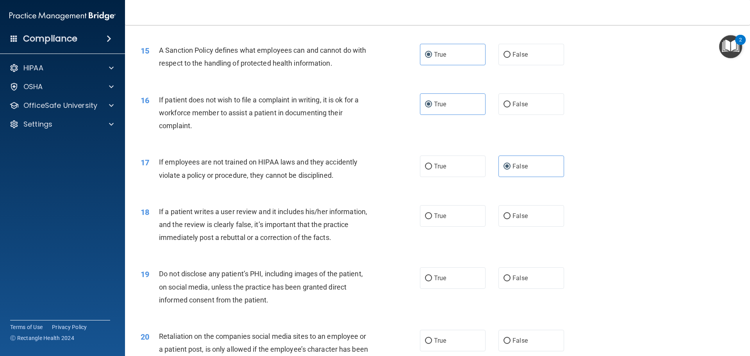
scroll to position [976, 0]
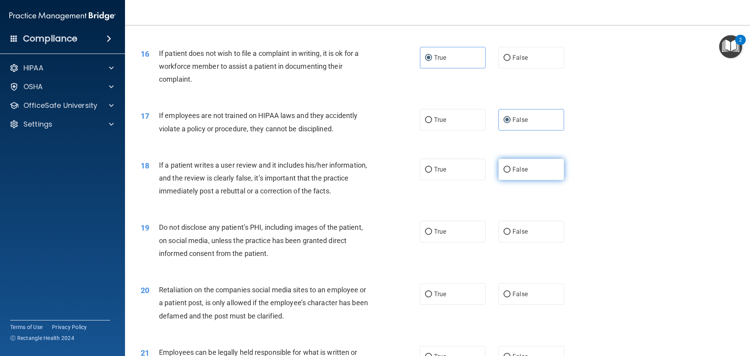
click at [537, 180] on label "False" at bounding box center [531, 169] width 66 height 21
click at [510, 173] on input "False" at bounding box center [506, 170] width 7 height 6
radio input "true"
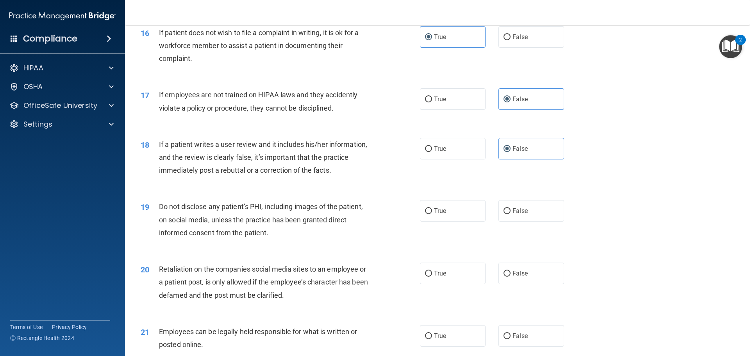
scroll to position [1015, 0]
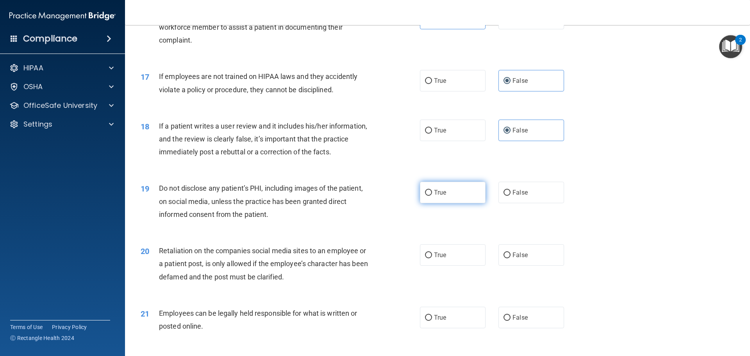
click at [467, 203] on label "True" at bounding box center [453, 192] width 66 height 21
click at [432, 196] on input "True" at bounding box center [428, 193] width 7 height 6
radio input "true"
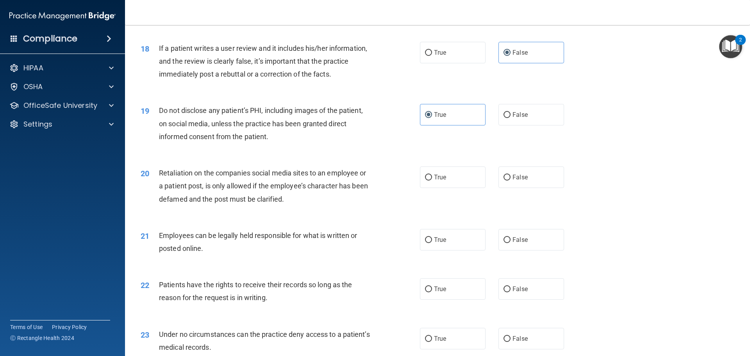
scroll to position [1093, 0]
click at [543, 187] on label "False" at bounding box center [531, 176] width 66 height 21
click at [510, 180] on input "False" at bounding box center [506, 177] width 7 height 6
radio input "true"
click at [435, 243] on span "True" at bounding box center [440, 238] width 12 height 7
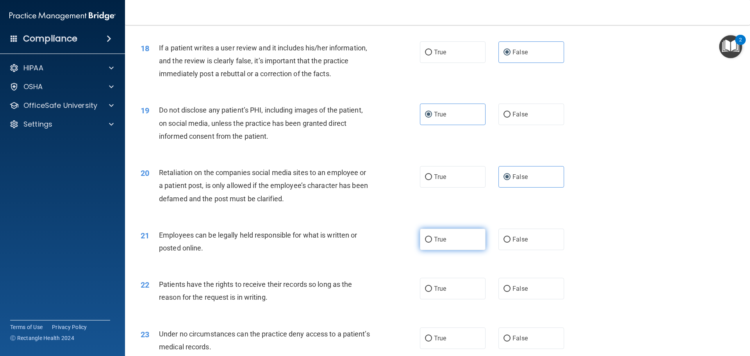
click at [432, 242] on input "True" at bounding box center [428, 240] width 7 height 6
radio input "true"
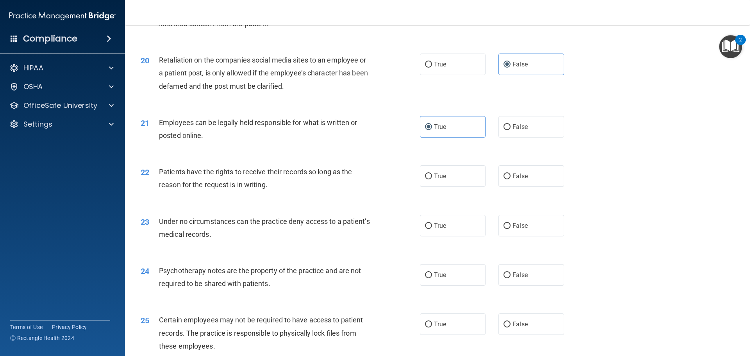
scroll to position [1210, 0]
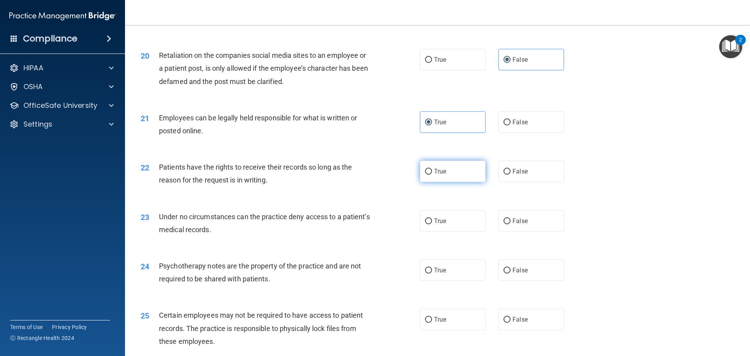
drag, startPoint x: 452, startPoint y: 183, endPoint x: 421, endPoint y: 189, distance: 31.9
click at [452, 182] on label "True" at bounding box center [453, 170] width 66 height 21
click at [432, 175] on input "True" at bounding box center [428, 172] width 7 height 6
radio input "true"
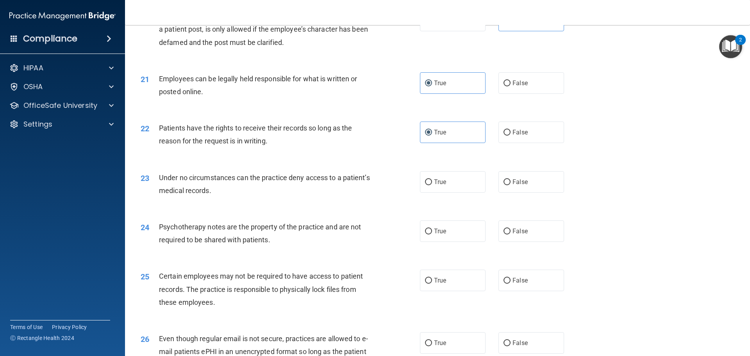
click at [486, 186] on div "True False" at bounding box center [498, 181] width 157 height 21
click at [465, 191] on label "True" at bounding box center [453, 181] width 66 height 21
click at [432, 185] on input "True" at bounding box center [428, 182] width 7 height 6
radio input "true"
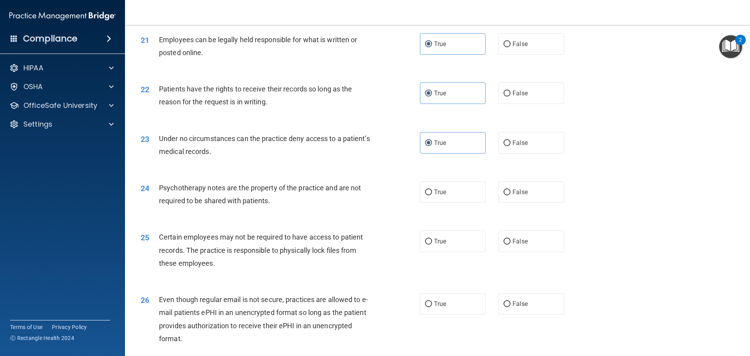
scroll to position [1327, 0]
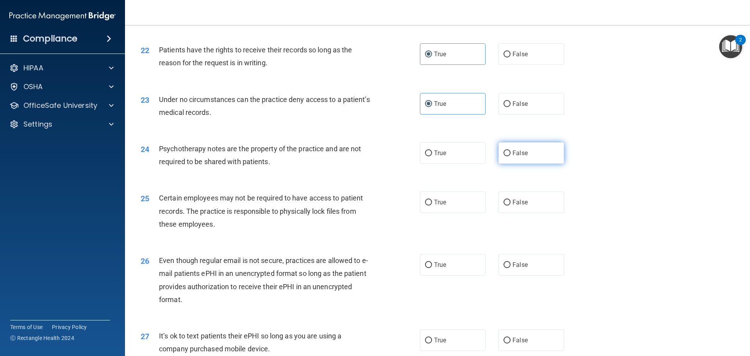
click at [500, 164] on label "False" at bounding box center [531, 152] width 66 height 21
click at [503, 156] on input "False" at bounding box center [506, 153] width 7 height 6
radio input "true"
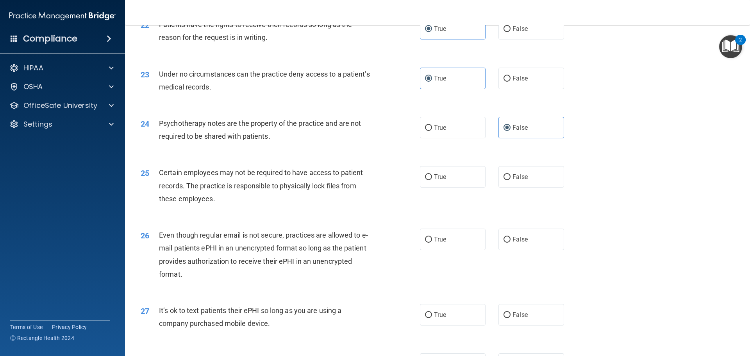
scroll to position [1366, 0]
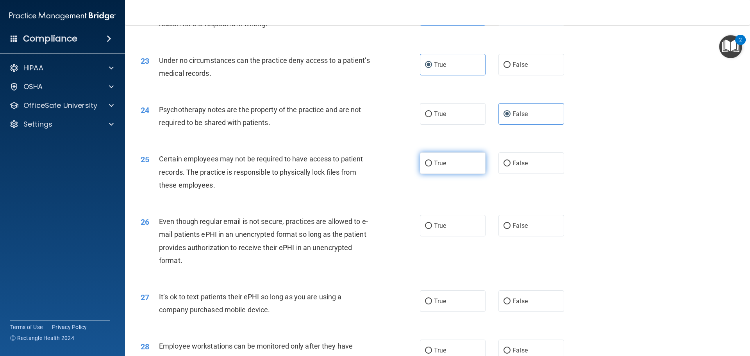
click at [472, 174] on label "True" at bounding box center [453, 162] width 66 height 21
click at [432, 166] on input "True" at bounding box center [428, 163] width 7 height 6
radio input "true"
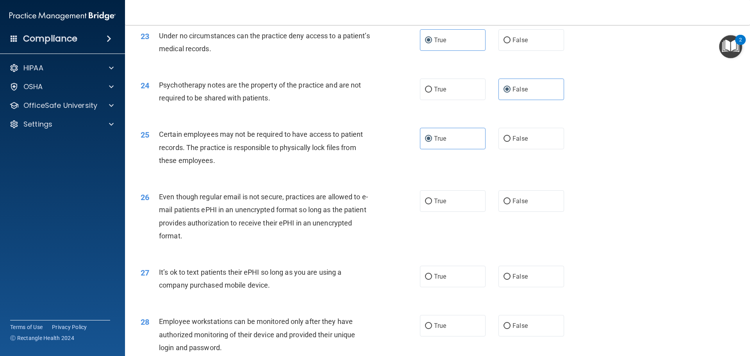
scroll to position [1445, 0]
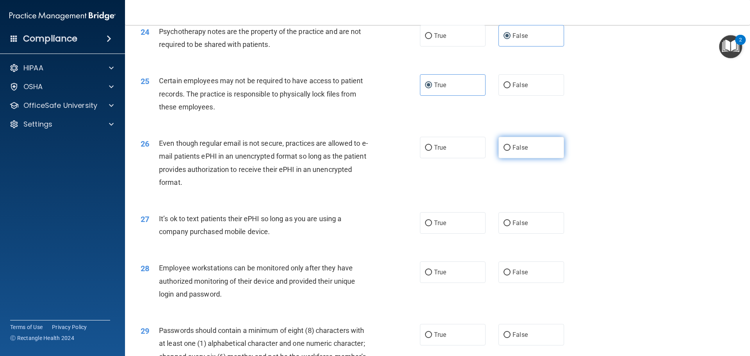
click at [533, 158] on label "False" at bounding box center [531, 147] width 66 height 21
click at [510, 151] on input "False" at bounding box center [506, 148] width 7 height 6
radio input "true"
click at [506, 230] on label "False" at bounding box center [531, 222] width 66 height 21
click at [506, 226] on input "False" at bounding box center [506, 223] width 7 height 6
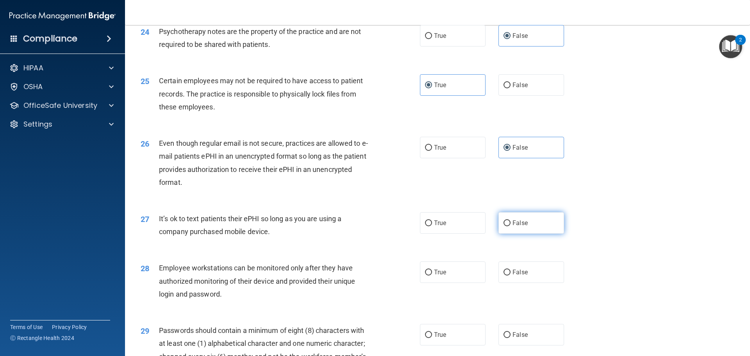
radio input "true"
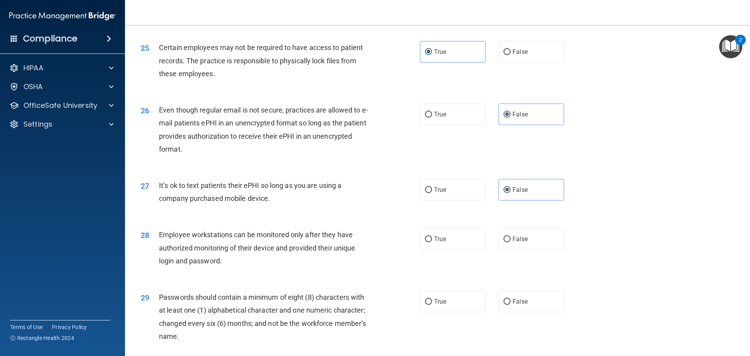
scroll to position [1523, 0]
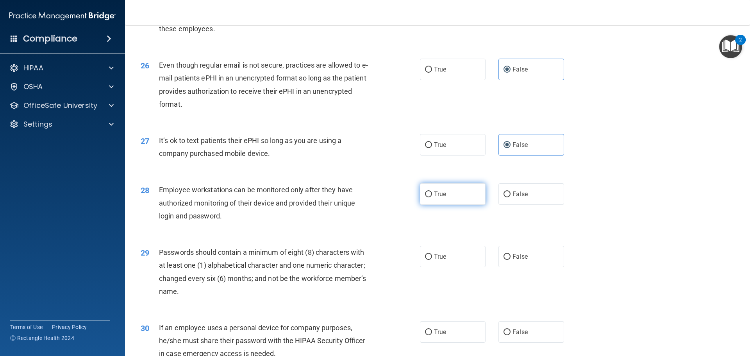
click at [455, 201] on label "True" at bounding box center [453, 193] width 66 height 21
click at [432, 197] on input "True" at bounding box center [428, 194] width 7 height 6
radio input "true"
click at [434, 260] on span "True" at bounding box center [440, 256] width 12 height 7
click at [431, 260] on input "True" at bounding box center [428, 257] width 7 height 6
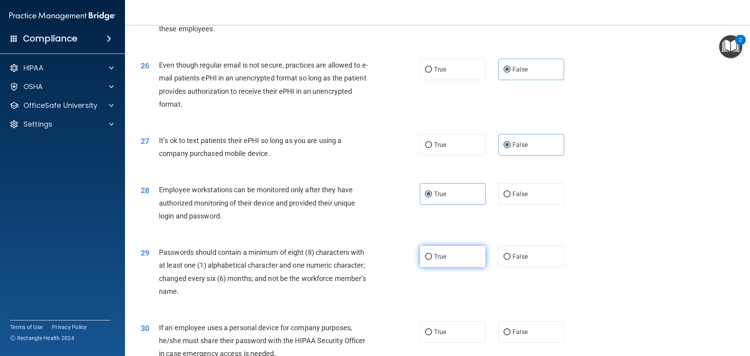
radio input "true"
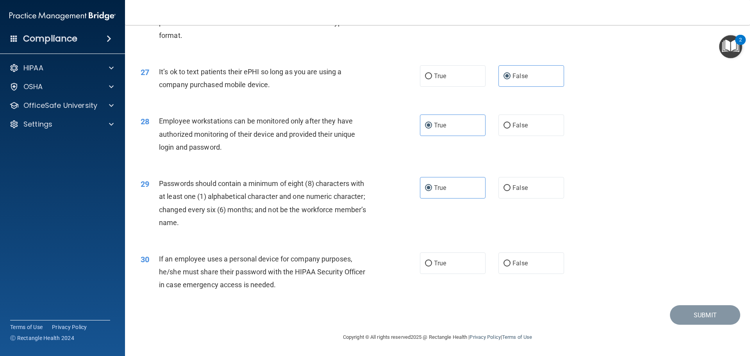
scroll to position [1604, 0]
click at [534, 268] on label "False" at bounding box center [531, 262] width 66 height 21
click at [510, 266] on input "False" at bounding box center [506, 263] width 7 height 6
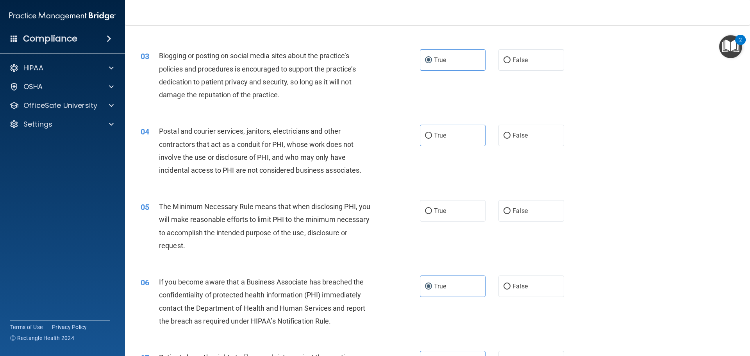
scroll to position [121, 0]
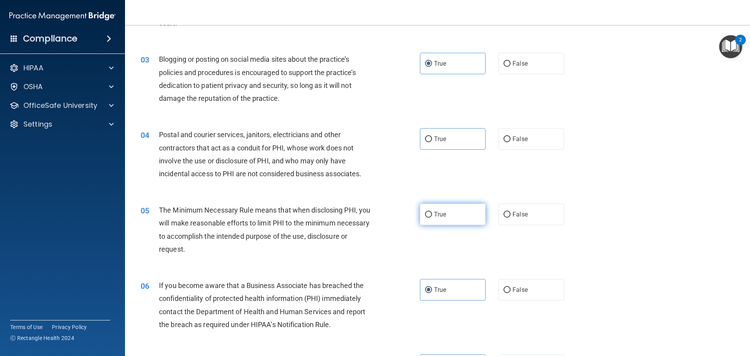
click at [449, 209] on label "True" at bounding box center [453, 213] width 66 height 21
click at [432, 212] on input "True" at bounding box center [428, 215] width 7 height 6
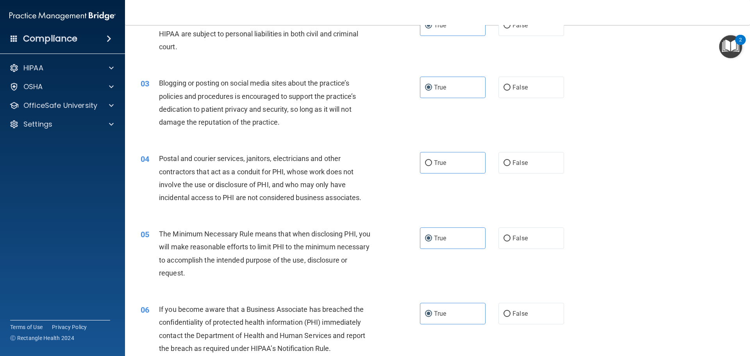
scroll to position [117, 0]
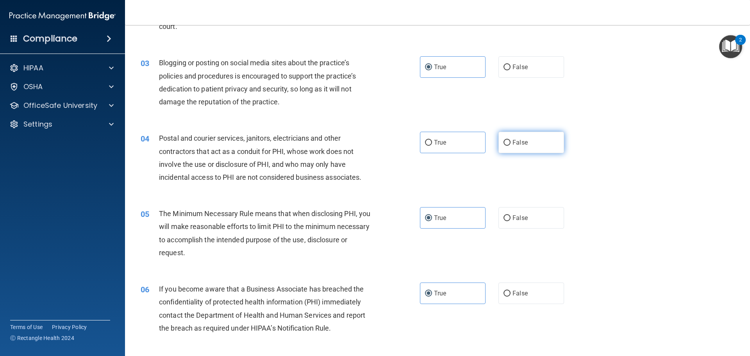
click at [503, 141] on input "False" at bounding box center [506, 143] width 7 height 6
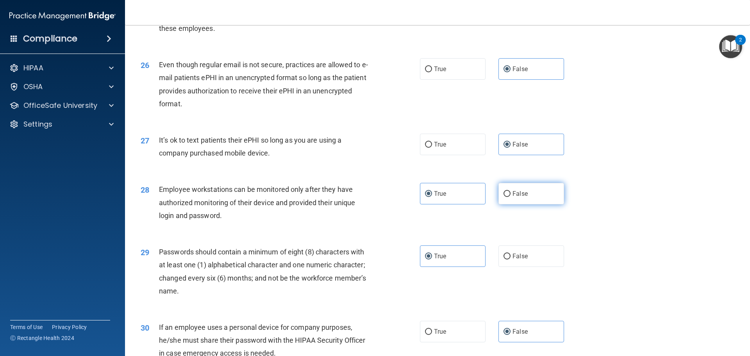
scroll to position [1604, 0]
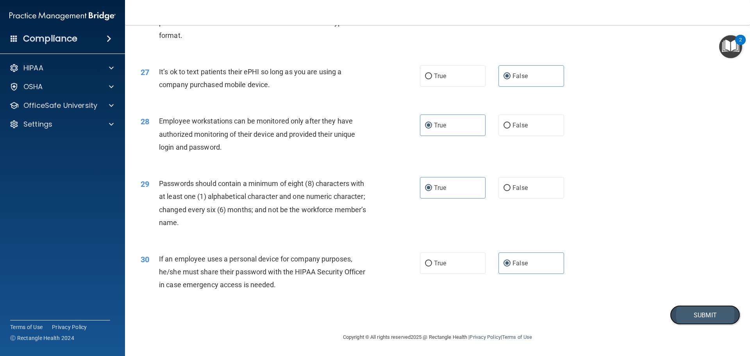
click at [681, 310] on button "Submit" at bounding box center [705, 315] width 70 height 20
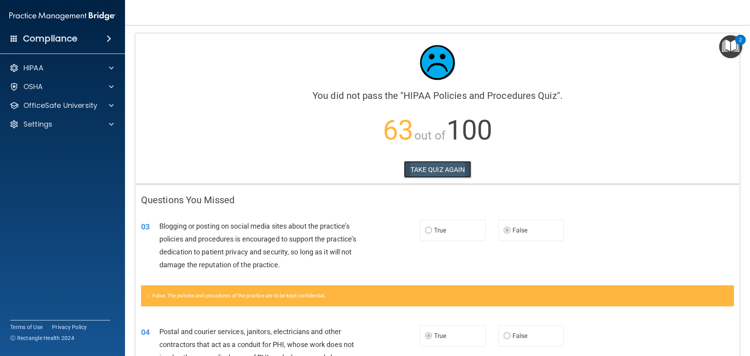
click at [436, 168] on button "TAKE QUIZ AGAIN" at bounding box center [438, 169] width 68 height 17
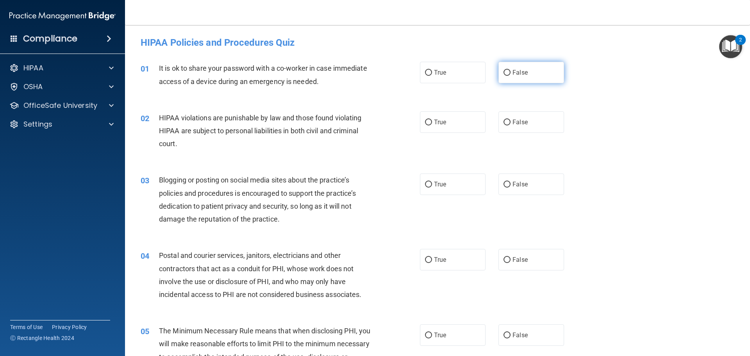
click at [512, 72] on span "False" at bounding box center [519, 72] width 15 height 7
click at [510, 72] on input "False" at bounding box center [506, 73] width 7 height 6
click at [420, 124] on label "True" at bounding box center [453, 121] width 66 height 21
click at [425, 124] on input "True" at bounding box center [428, 122] width 7 height 6
click at [425, 186] on input "True" at bounding box center [428, 185] width 7 height 6
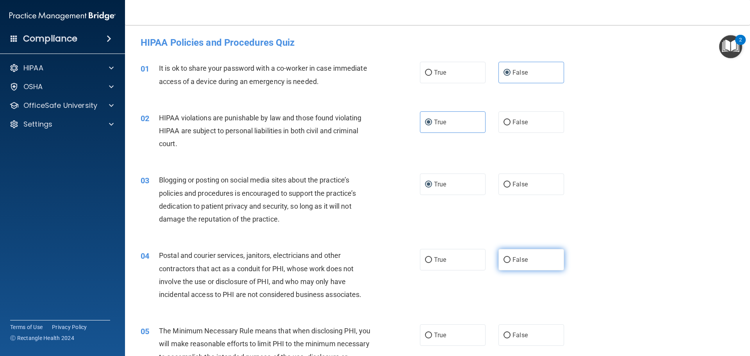
click at [511, 253] on label "False" at bounding box center [531, 259] width 66 height 21
click at [510, 257] on input "False" at bounding box center [506, 260] width 7 height 6
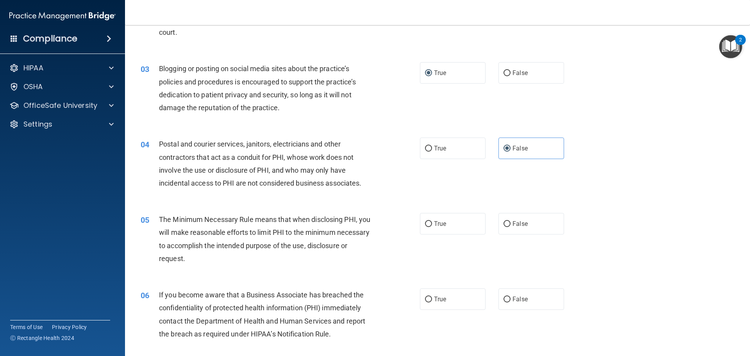
scroll to position [117, 0]
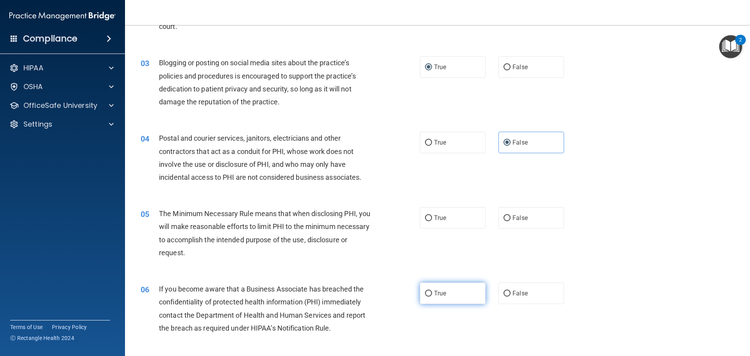
click at [434, 295] on span "True" at bounding box center [440, 292] width 12 height 7
click at [432, 295] on input "True" at bounding box center [428, 293] width 7 height 6
click at [435, 214] on label "True" at bounding box center [453, 217] width 66 height 21
click at [432, 215] on input "True" at bounding box center [428, 218] width 7 height 6
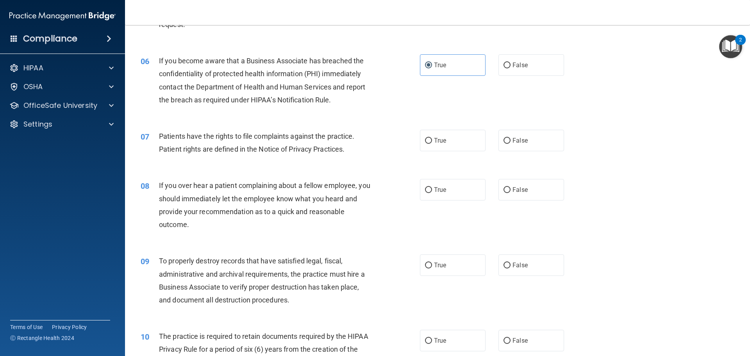
scroll to position [351, 0]
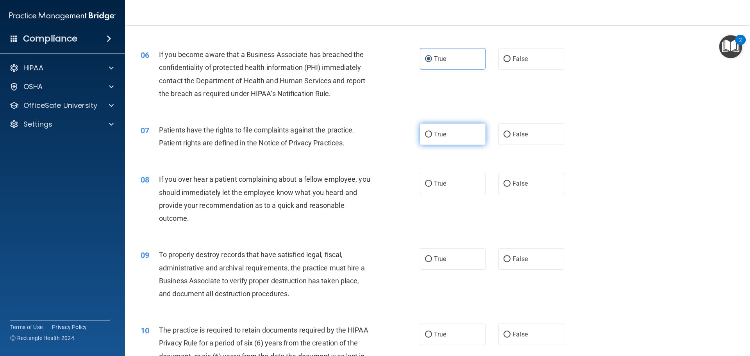
click at [438, 138] on label "True" at bounding box center [453, 133] width 66 height 21
click at [432, 137] on input "True" at bounding box center [428, 135] width 7 height 6
click at [530, 193] on label "False" at bounding box center [531, 183] width 66 height 21
click at [510, 187] on input "False" at bounding box center [506, 184] width 7 height 6
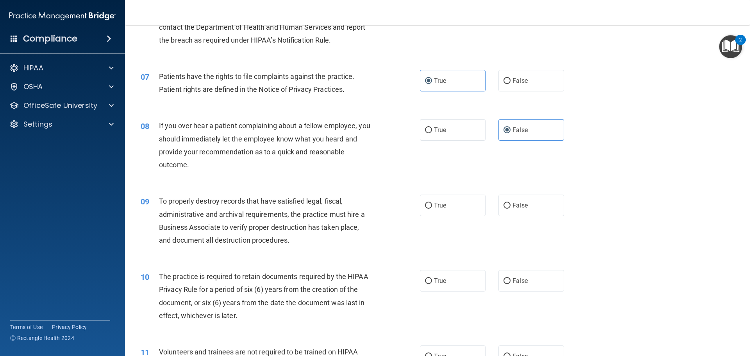
scroll to position [429, 0]
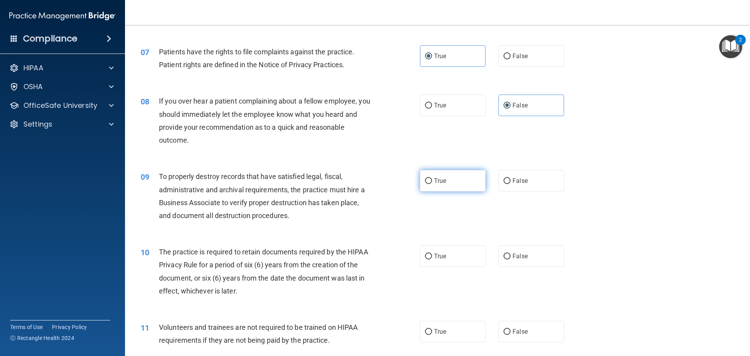
click at [425, 183] on input "True" at bounding box center [428, 181] width 7 height 6
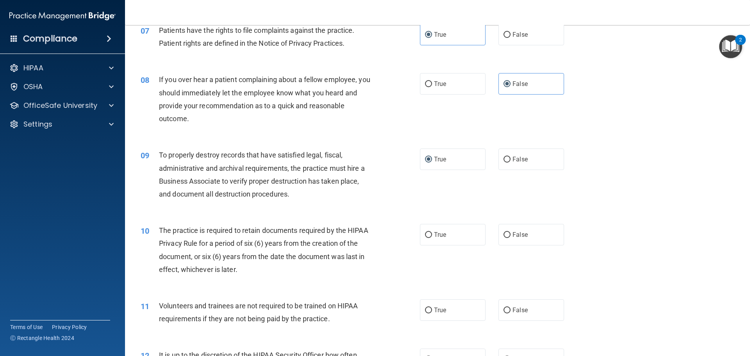
scroll to position [469, 0]
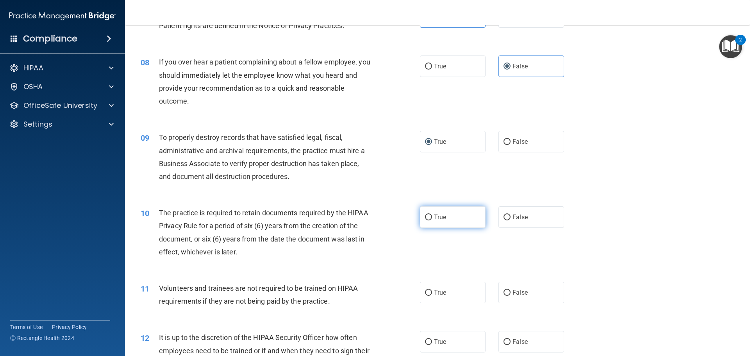
click at [434, 217] on span "True" at bounding box center [440, 216] width 12 height 7
click at [432, 217] on input "True" at bounding box center [428, 217] width 7 height 6
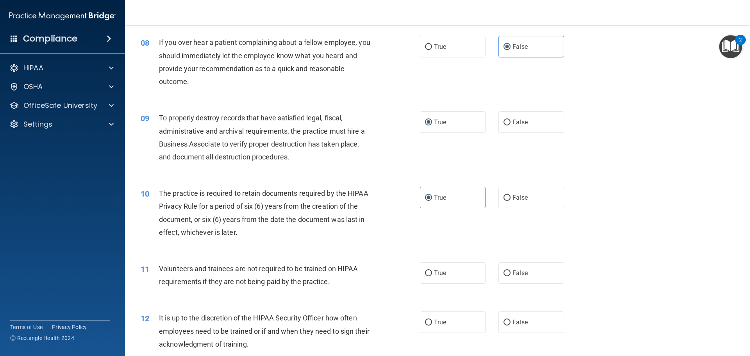
scroll to position [547, 0]
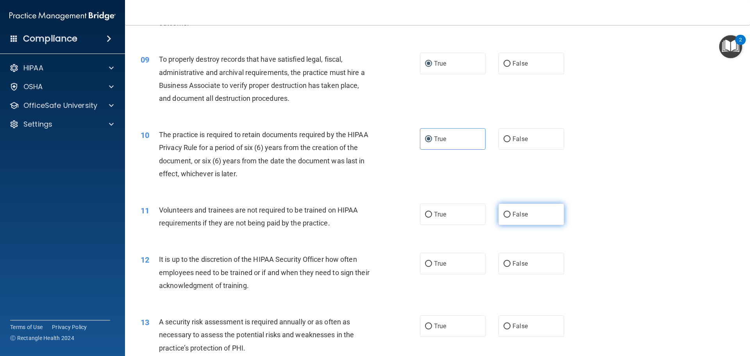
click at [504, 212] on input "False" at bounding box center [506, 215] width 7 height 6
click at [446, 267] on label "True" at bounding box center [453, 263] width 66 height 21
click at [432, 267] on input "True" at bounding box center [428, 264] width 7 height 6
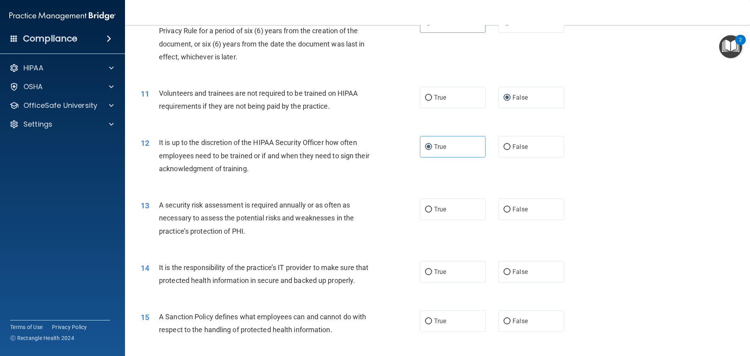
scroll to position [664, 0]
click at [425, 208] on input "True" at bounding box center [428, 209] width 7 height 6
click at [420, 278] on label "True" at bounding box center [453, 270] width 66 height 21
click at [425, 274] on input "True" at bounding box center [428, 272] width 7 height 6
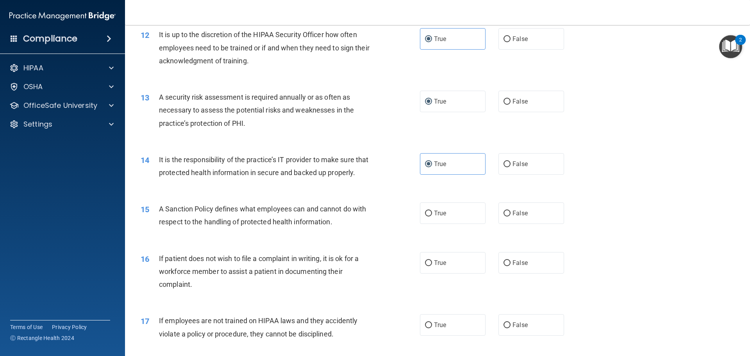
scroll to position [781, 0]
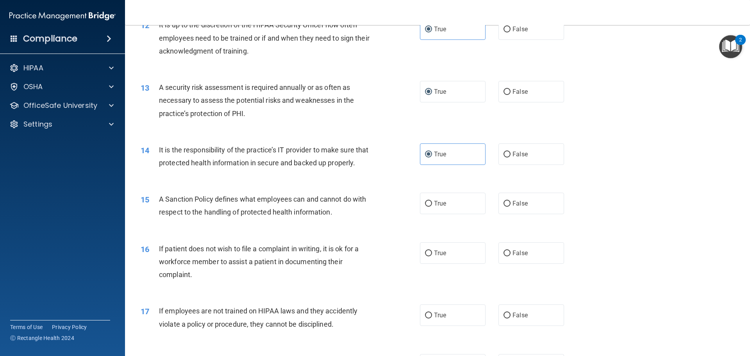
click at [447, 205] on div "15 A Sanction Policy defines what employees can and cannot do with respect to t…" at bounding box center [437, 207] width 605 height 49
click at [441, 207] on span "True" at bounding box center [440, 203] width 12 height 7
click at [432, 207] on input "True" at bounding box center [428, 204] width 7 height 6
click at [438, 264] on label "True" at bounding box center [453, 252] width 66 height 21
click at [432, 256] on input "True" at bounding box center [428, 253] width 7 height 6
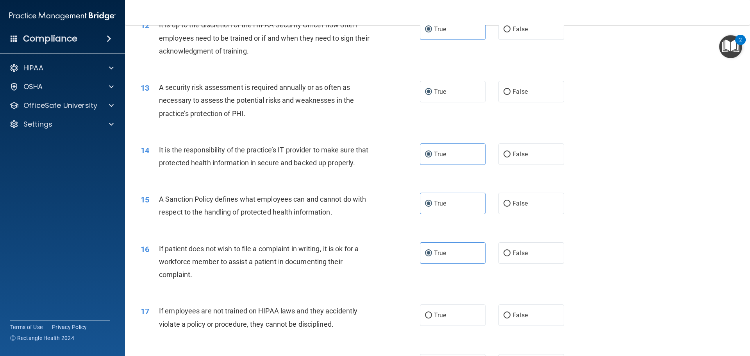
scroll to position [820, 0]
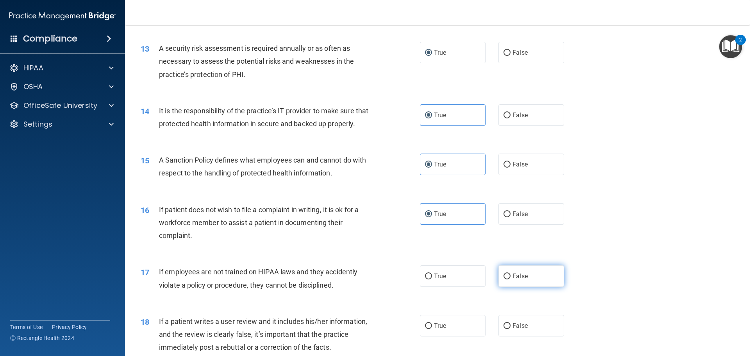
click at [520, 280] on span "False" at bounding box center [519, 275] width 15 height 7
click at [510, 279] on input "False" at bounding box center [506, 276] width 7 height 6
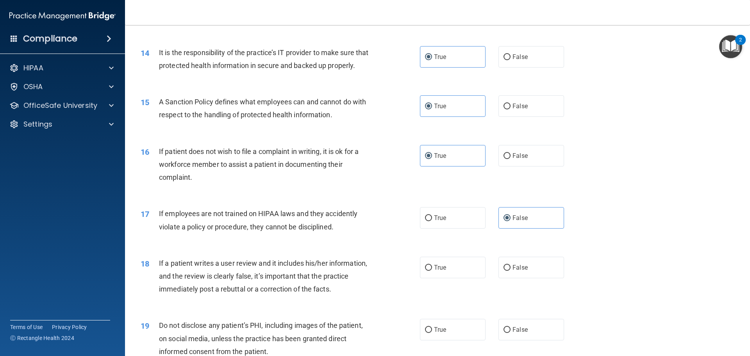
scroll to position [937, 0]
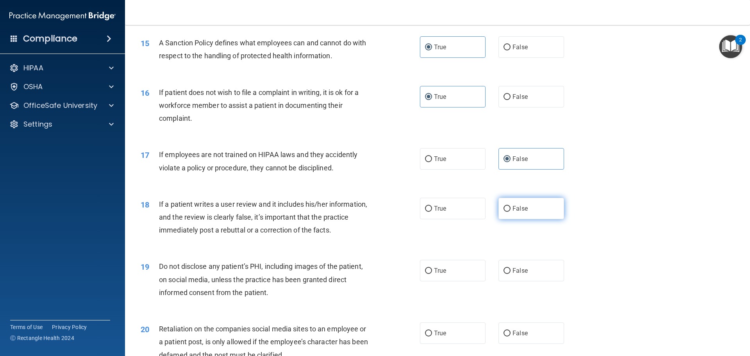
click at [512, 212] on span "False" at bounding box center [519, 208] width 15 height 7
click at [510, 212] on input "False" at bounding box center [506, 209] width 7 height 6
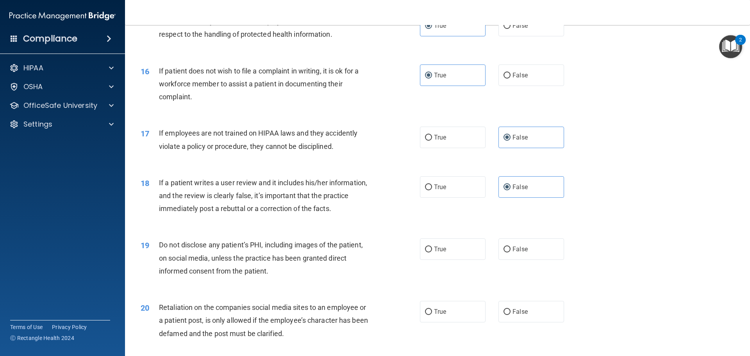
scroll to position [976, 0]
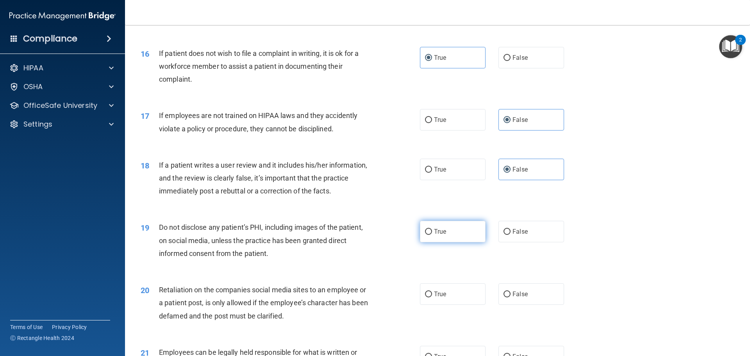
click at [431, 242] on label "True" at bounding box center [453, 231] width 66 height 21
click at [431, 235] on input "True" at bounding box center [428, 232] width 7 height 6
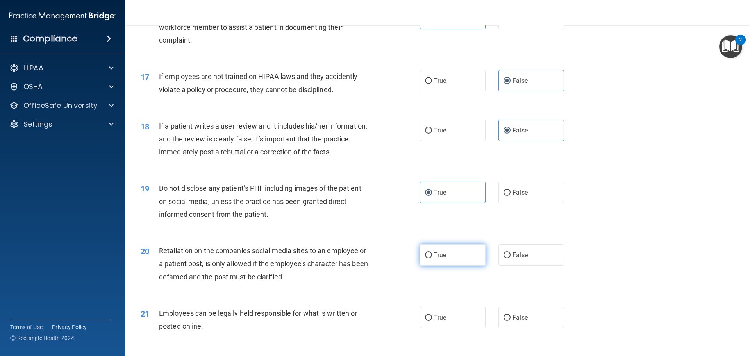
click at [455, 261] on label "True" at bounding box center [453, 254] width 66 height 21
click at [432, 258] on input "True" at bounding box center [428, 255] width 7 height 6
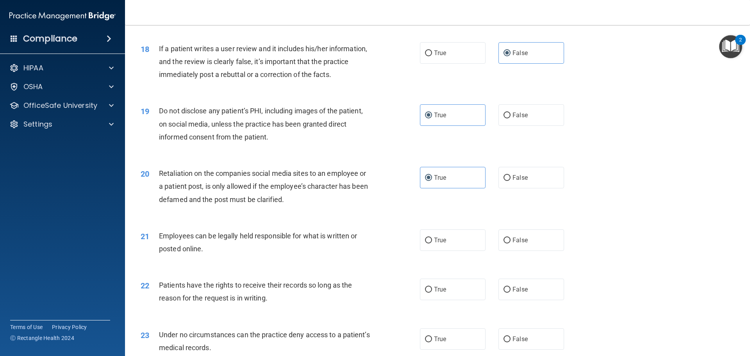
scroll to position [1093, 0]
click at [447, 250] on label "True" at bounding box center [453, 238] width 66 height 21
click at [432, 242] on input "True" at bounding box center [428, 240] width 7 height 6
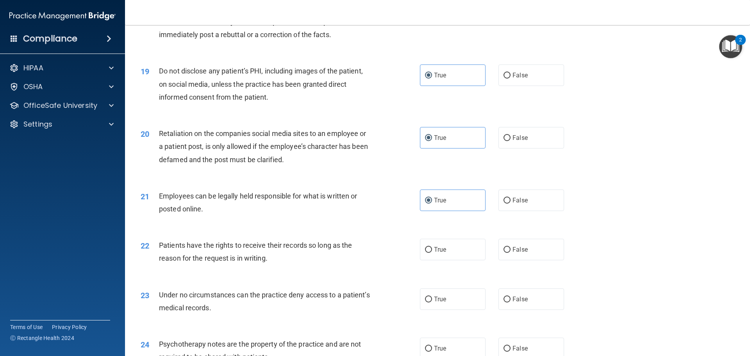
scroll to position [1171, 0]
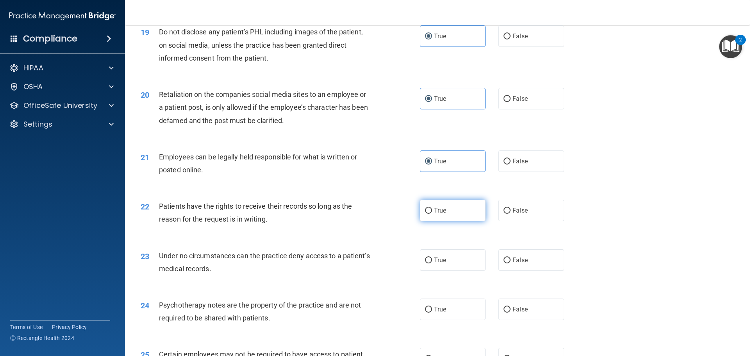
click at [456, 219] on label "True" at bounding box center [453, 210] width 66 height 21
click at [432, 214] on input "True" at bounding box center [428, 211] width 7 height 6
click at [440, 271] on label "True" at bounding box center [453, 259] width 66 height 21
click at [432, 263] on input "True" at bounding box center [428, 260] width 7 height 6
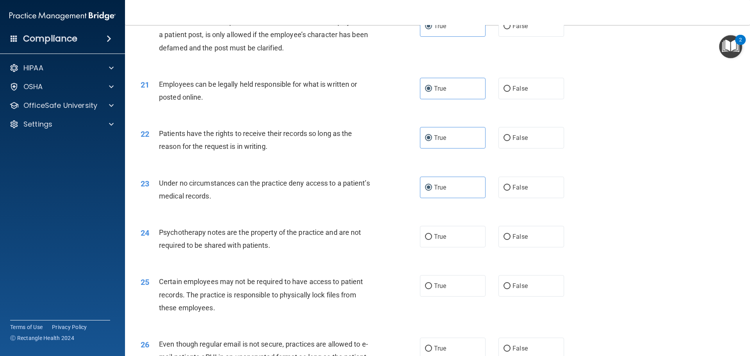
scroll to position [1249, 0]
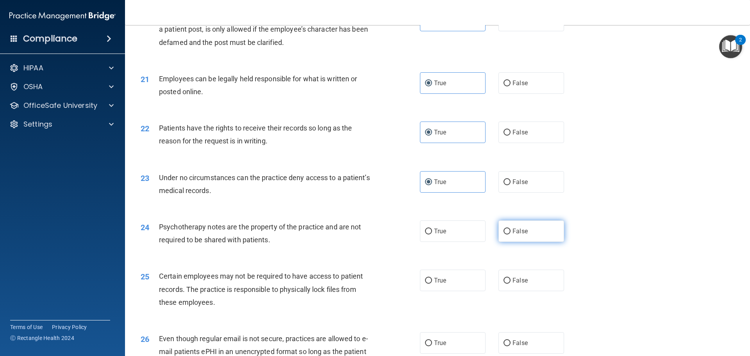
click at [526, 242] on label "False" at bounding box center [531, 230] width 66 height 21
click at [510, 234] on input "False" at bounding box center [506, 231] width 7 height 6
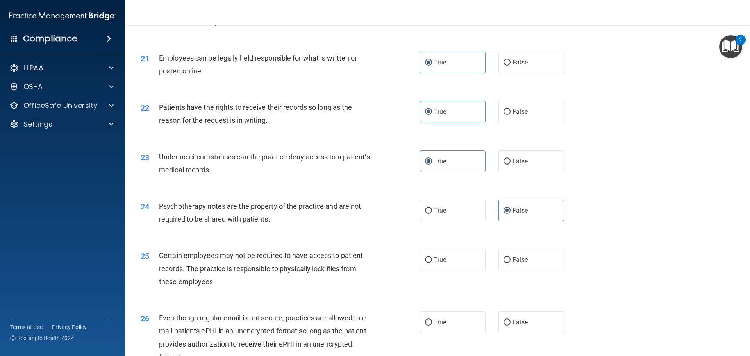
scroll to position [1288, 0]
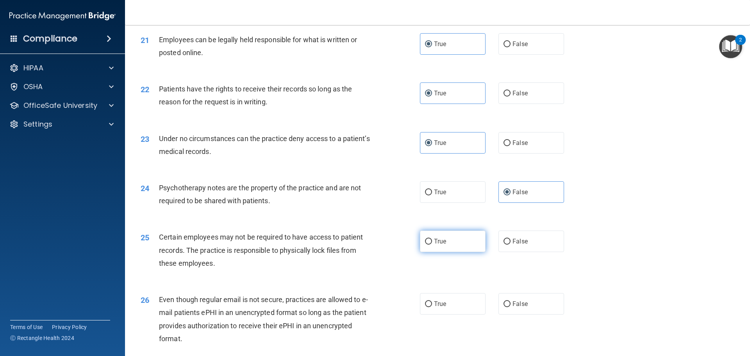
drag, startPoint x: 444, startPoint y: 256, endPoint x: 440, endPoint y: 258, distance: 4.2
click at [444, 252] on label "True" at bounding box center [453, 240] width 66 height 21
click at [432, 244] on input "True" at bounding box center [428, 242] width 7 height 6
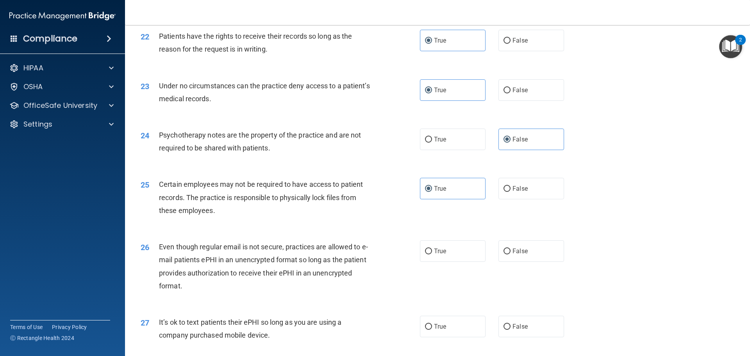
scroll to position [1366, 0]
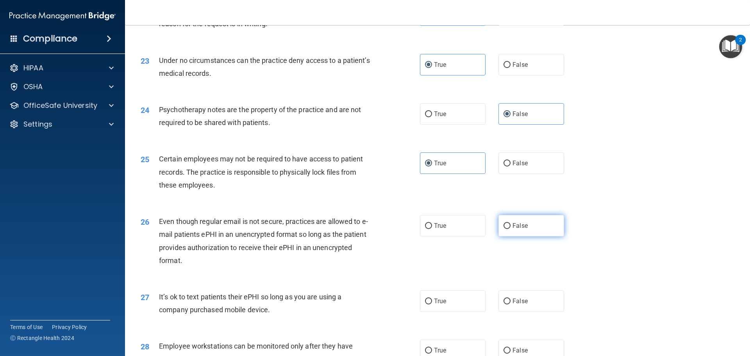
click at [512, 229] on span "False" at bounding box center [519, 225] width 15 height 7
click at [510, 229] on input "False" at bounding box center [506, 226] width 7 height 6
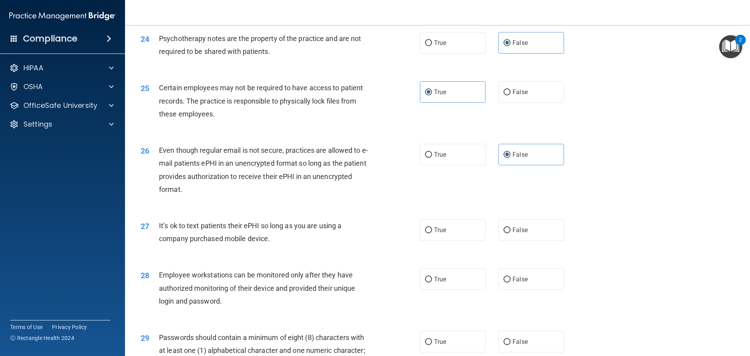
scroll to position [1445, 0]
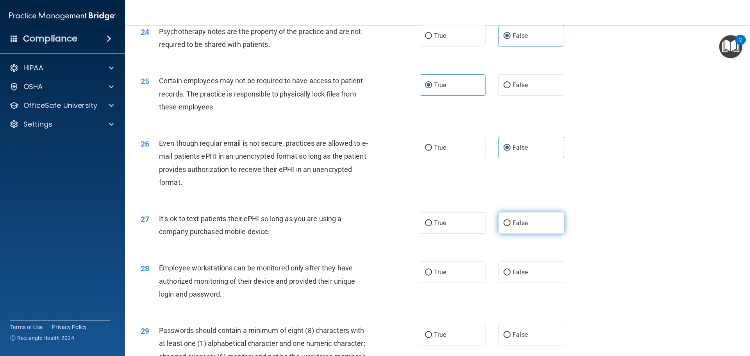
drag, startPoint x: 548, startPoint y: 230, endPoint x: 480, endPoint y: 248, distance: 70.4
click at [548, 230] on label "False" at bounding box center [531, 222] width 66 height 21
click at [510, 226] on input "False" at bounding box center [506, 223] width 7 height 6
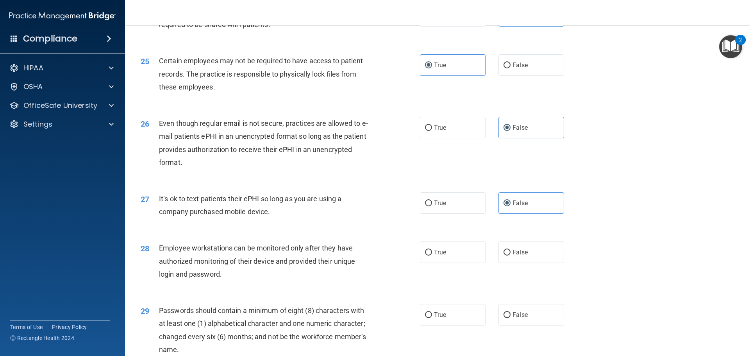
scroll to position [1484, 0]
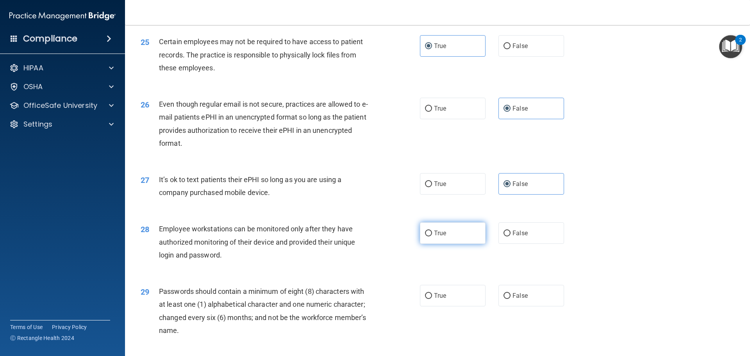
click at [460, 244] on label "True" at bounding box center [453, 232] width 66 height 21
click at [432, 236] on input "True" at bounding box center [428, 233] width 7 height 6
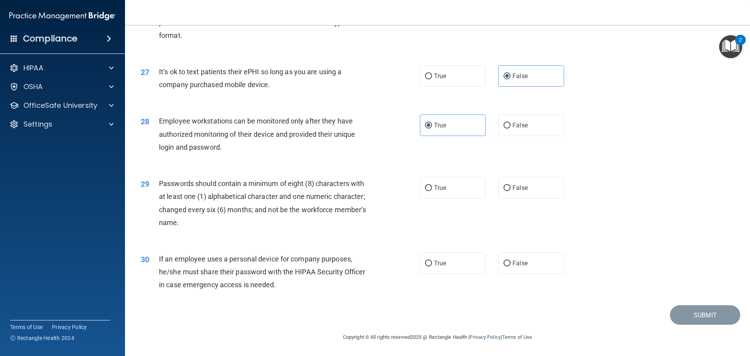
scroll to position [1601, 0]
click at [449, 197] on label "True" at bounding box center [453, 187] width 66 height 21
click at [432, 191] on input "True" at bounding box center [428, 188] width 7 height 6
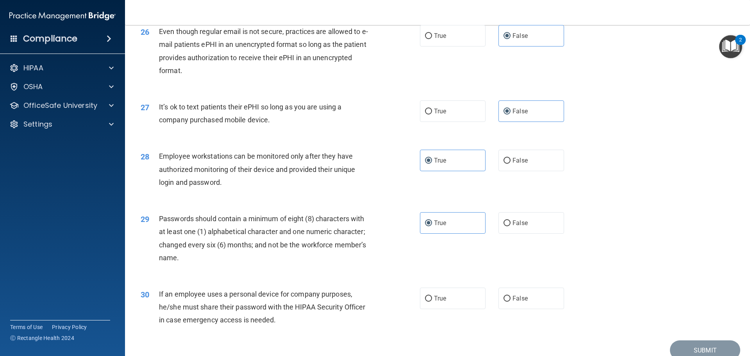
scroll to position [1604, 0]
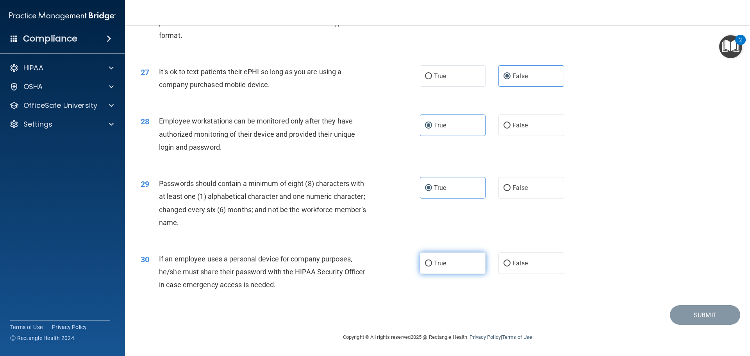
click at [425, 263] on input "True" at bounding box center [428, 263] width 7 height 6
click at [679, 317] on button "Submit" at bounding box center [705, 315] width 70 height 20
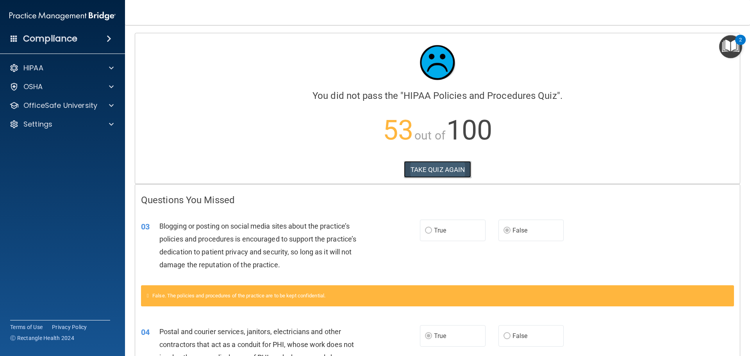
click at [449, 165] on button "TAKE QUIZ AGAIN" at bounding box center [438, 169] width 68 height 17
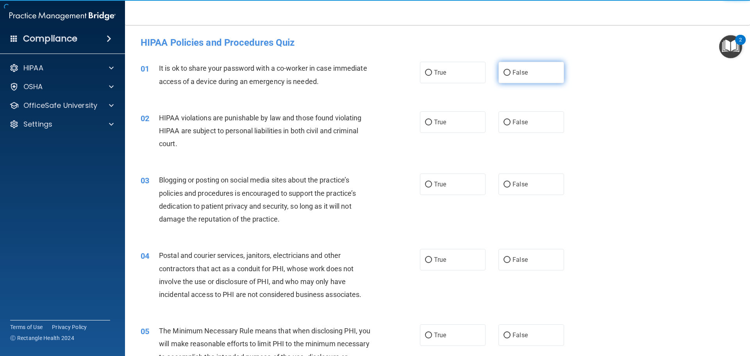
click at [503, 73] on input "False" at bounding box center [506, 73] width 7 height 6
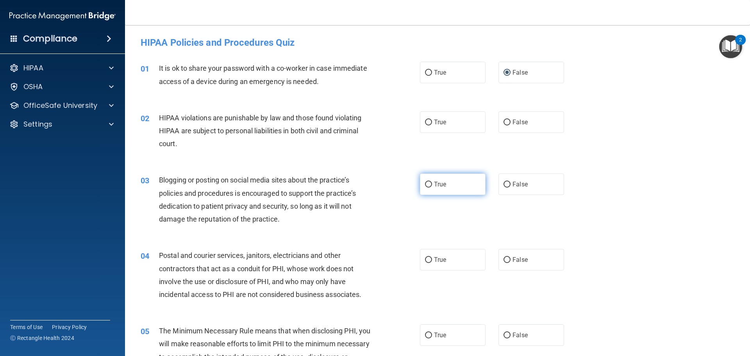
click at [427, 189] on label "True" at bounding box center [453, 183] width 66 height 21
click at [427, 187] on input "True" at bounding box center [428, 185] width 7 height 6
click at [520, 253] on label "False" at bounding box center [531, 259] width 66 height 21
click at [510, 257] on input "False" at bounding box center [506, 260] width 7 height 6
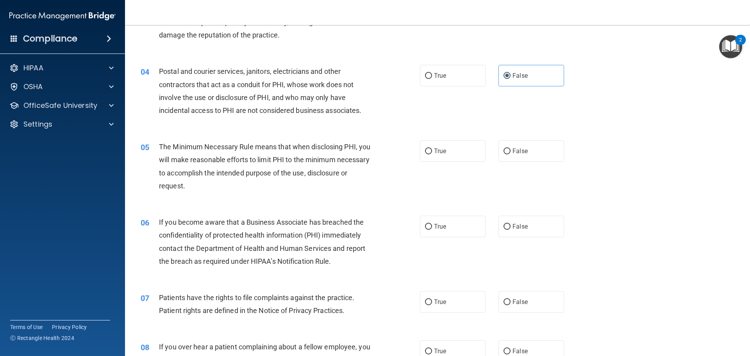
scroll to position [195, 0]
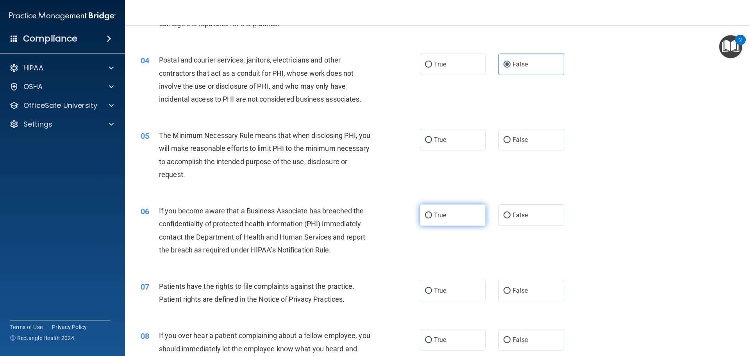
click at [436, 211] on span "True" at bounding box center [440, 214] width 12 height 7
click at [432, 212] on input "True" at bounding box center [428, 215] width 7 height 6
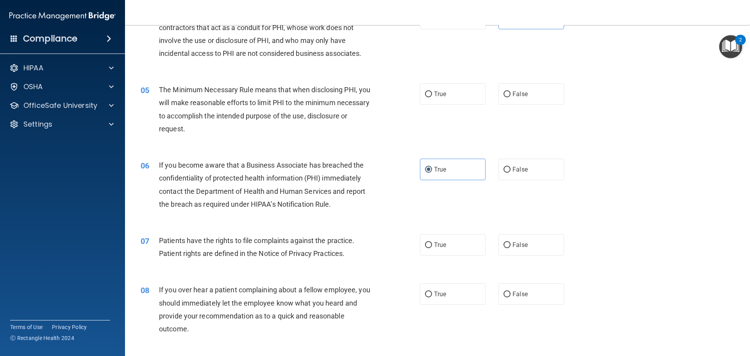
scroll to position [312, 0]
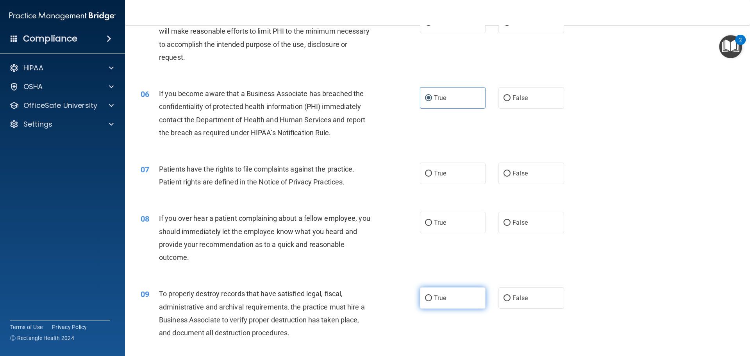
click at [440, 296] on span "True" at bounding box center [440, 297] width 12 height 7
click at [432, 296] on input "True" at bounding box center [428, 298] width 7 height 6
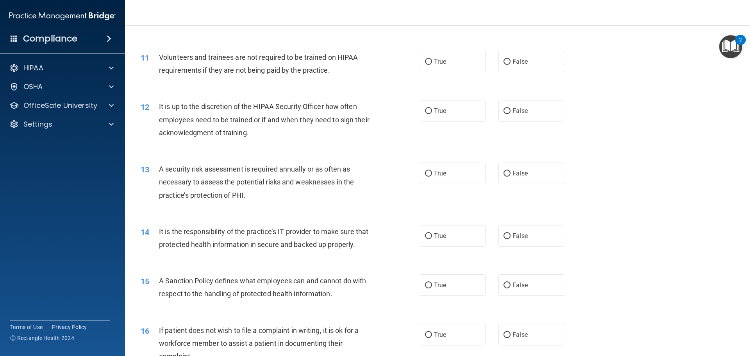
scroll to position [703, 0]
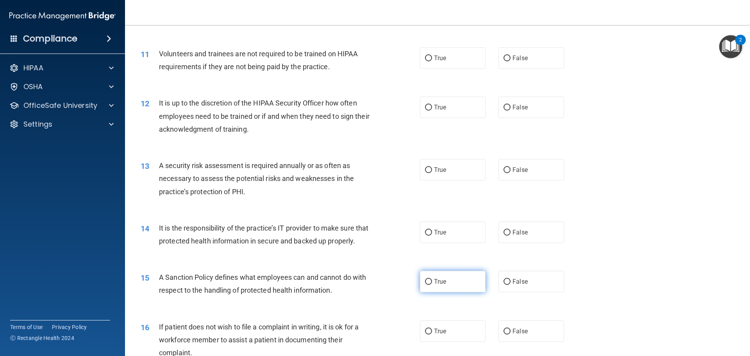
click at [448, 292] on label "True" at bounding box center [453, 281] width 66 height 21
click at [432, 285] on input "True" at bounding box center [428, 282] width 7 height 6
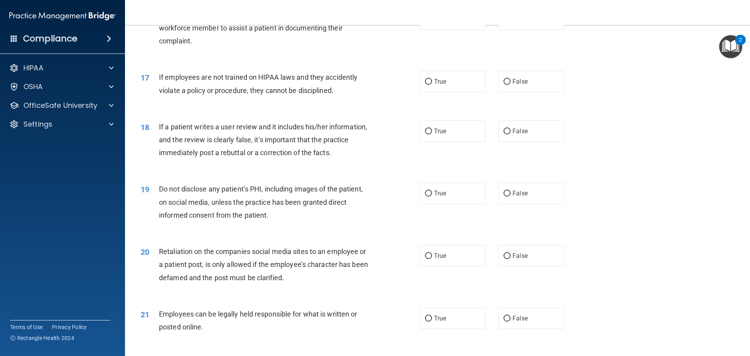
scroll to position [1015, 0]
click at [442, 265] on label "True" at bounding box center [453, 254] width 66 height 21
click at [432, 258] on input "True" at bounding box center [428, 255] width 7 height 6
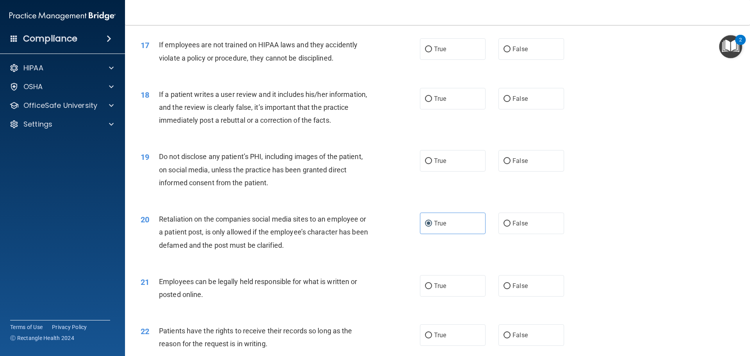
scroll to position [1093, 0]
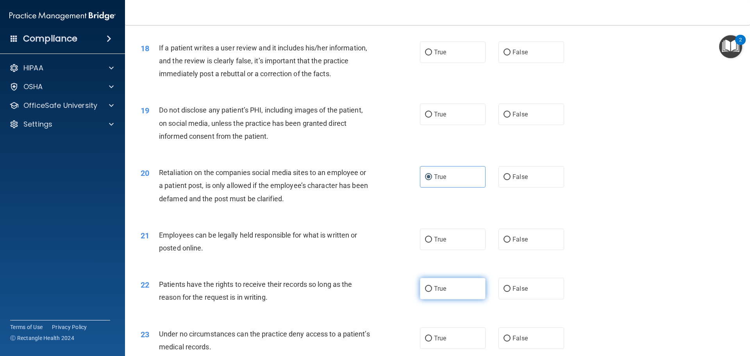
click at [434, 292] on span "True" at bounding box center [440, 288] width 12 height 7
click at [432, 292] on input "True" at bounding box center [428, 289] width 7 height 6
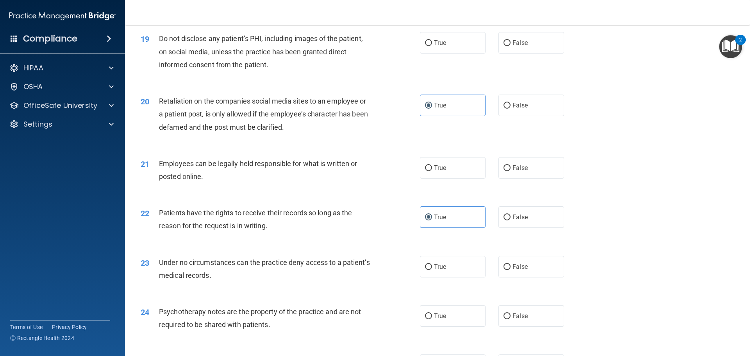
scroll to position [1171, 0]
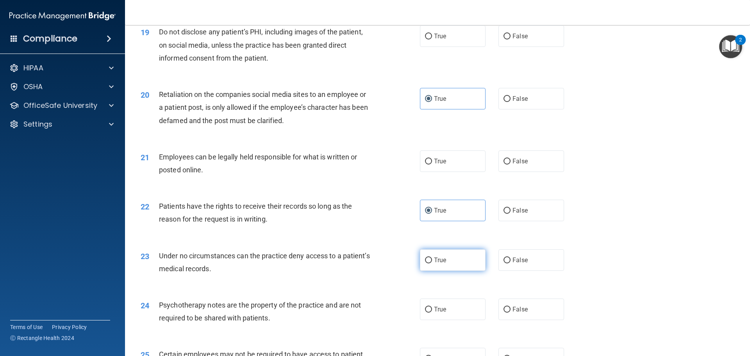
click at [425, 263] on input "True" at bounding box center [428, 260] width 7 height 6
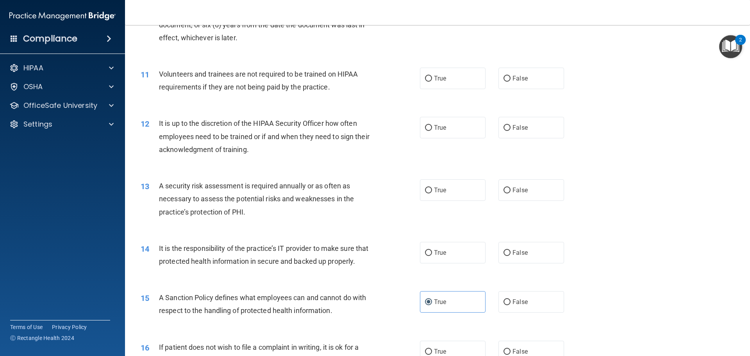
scroll to position [664, 0]
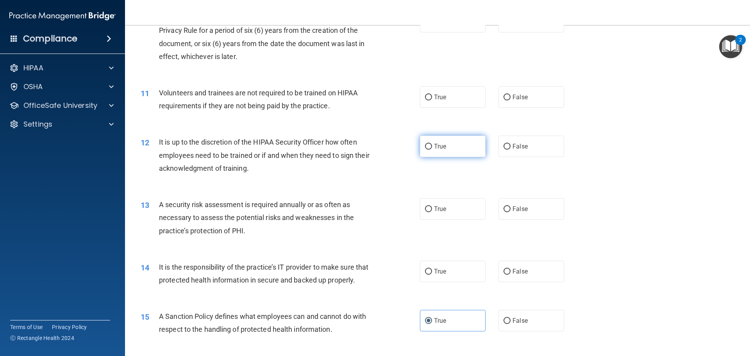
click at [440, 151] on label "True" at bounding box center [453, 145] width 66 height 21
click at [432, 150] on input "True" at bounding box center [428, 147] width 7 height 6
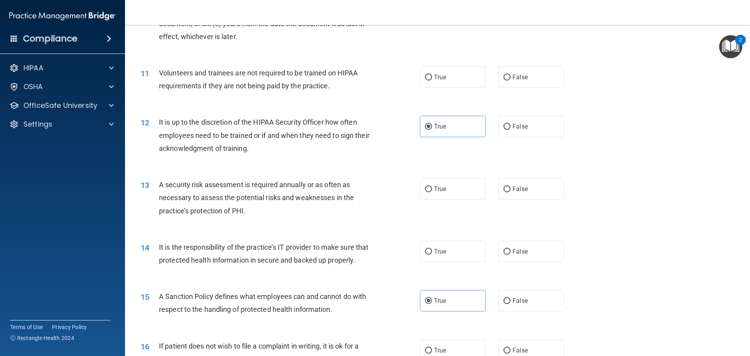
scroll to position [703, 0]
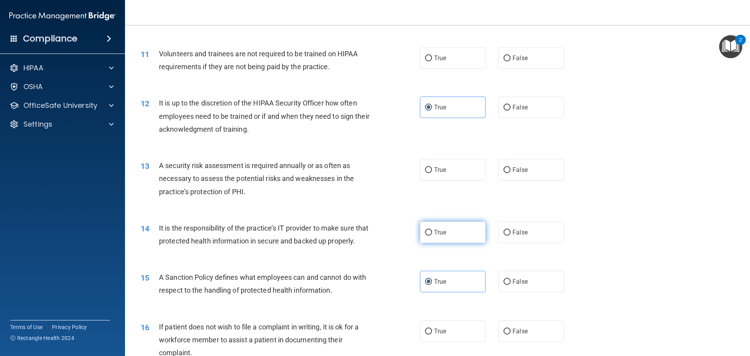
click at [420, 233] on label "True" at bounding box center [453, 231] width 66 height 21
click at [425, 233] on input "True" at bounding box center [428, 233] width 7 height 6
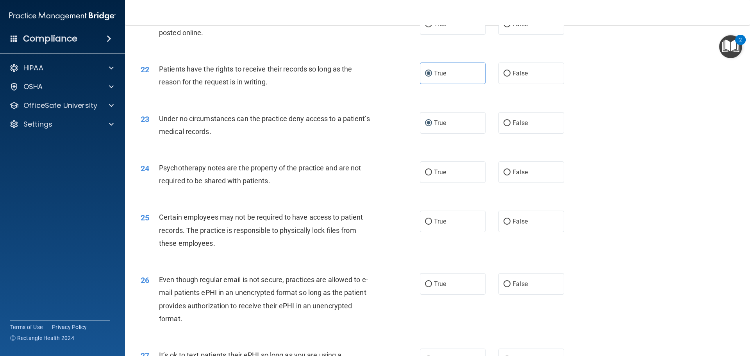
scroll to position [1327, 0]
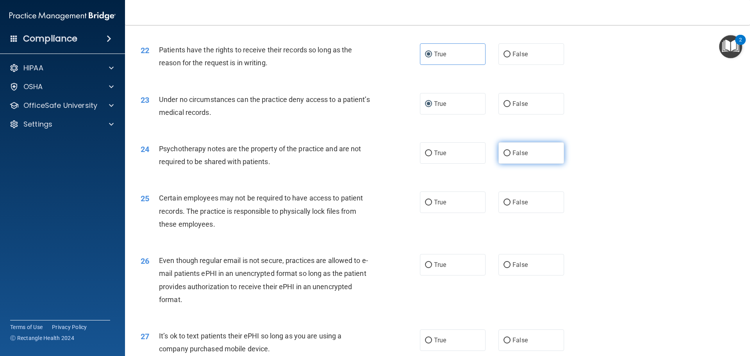
click at [512, 157] on span "False" at bounding box center [519, 152] width 15 height 7
click at [510, 156] on input "False" at bounding box center [506, 153] width 7 height 6
click at [507, 275] on label "False" at bounding box center [531, 264] width 66 height 21
click at [507, 268] on input "False" at bounding box center [506, 265] width 7 height 6
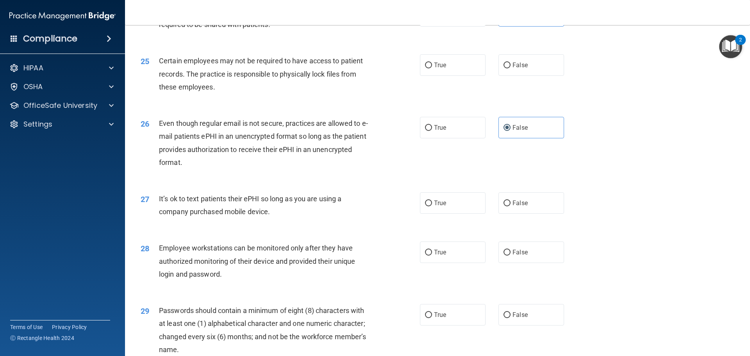
scroll to position [1484, 0]
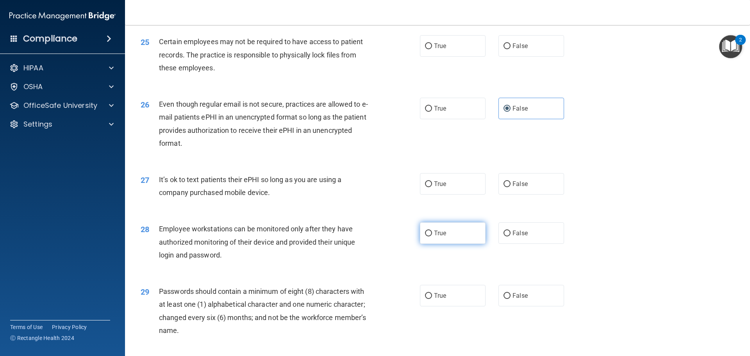
click at [425, 236] on input "True" at bounding box center [428, 233] width 7 height 6
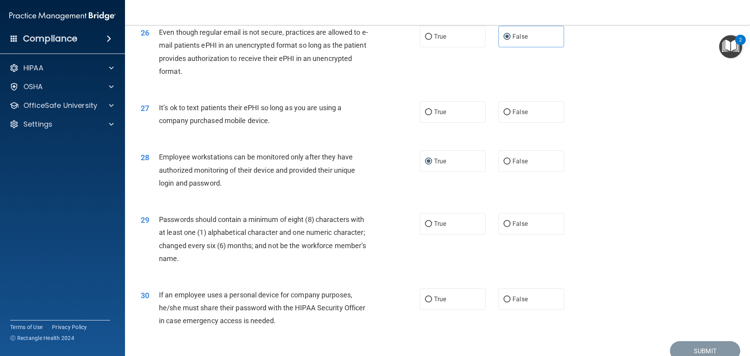
scroll to position [1562, 0]
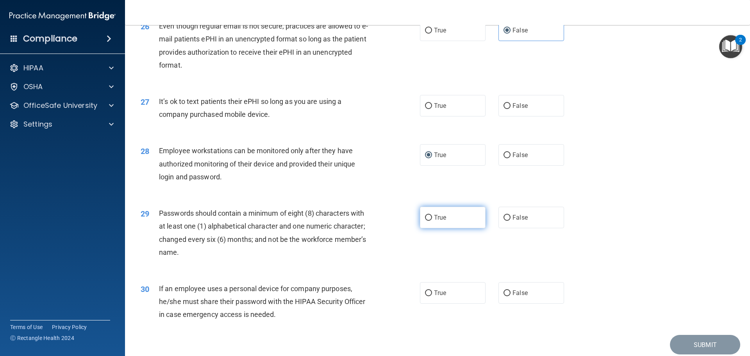
drag, startPoint x: 458, startPoint y: 232, endPoint x: 454, endPoint y: 232, distance: 4.3
click at [458, 228] on label "True" at bounding box center [453, 217] width 66 height 21
click at [432, 221] on input "True" at bounding box center [428, 218] width 7 height 6
click at [463, 302] on label "True" at bounding box center [453, 292] width 66 height 21
click at [432, 296] on input "True" at bounding box center [428, 293] width 7 height 6
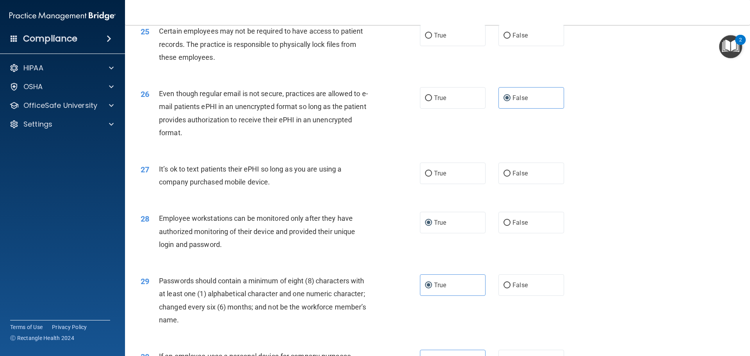
scroll to position [1484, 0]
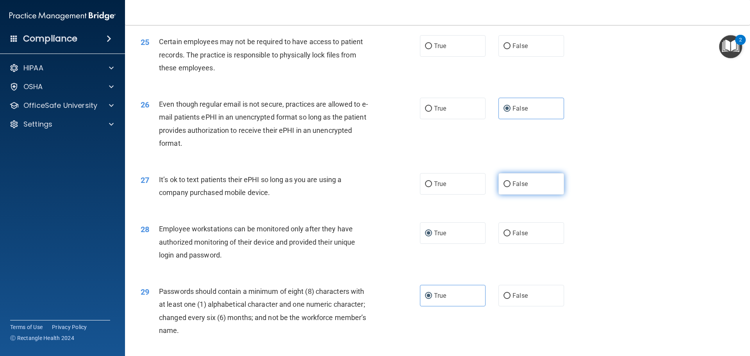
click at [533, 193] on label "False" at bounding box center [531, 183] width 66 height 21
click at [510, 187] on input "False" at bounding box center [506, 184] width 7 height 6
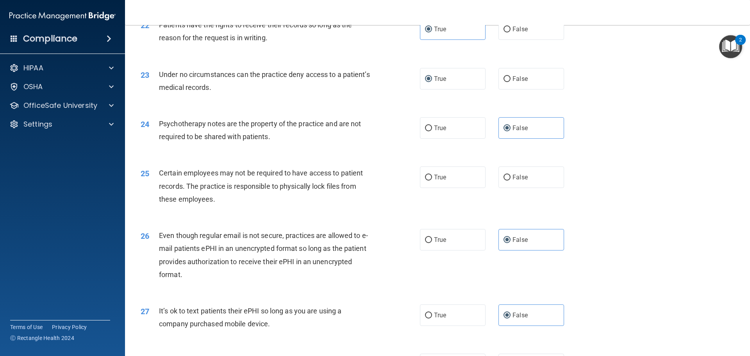
scroll to position [1327, 0]
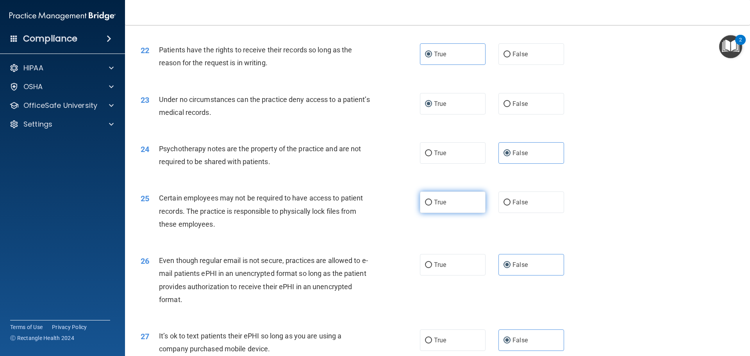
click at [437, 213] on label "True" at bounding box center [453, 201] width 66 height 21
click at [432, 205] on input "True" at bounding box center [428, 203] width 7 height 6
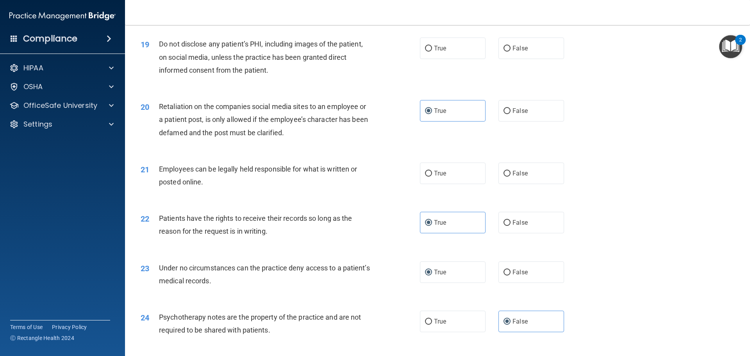
scroll to position [1171, 0]
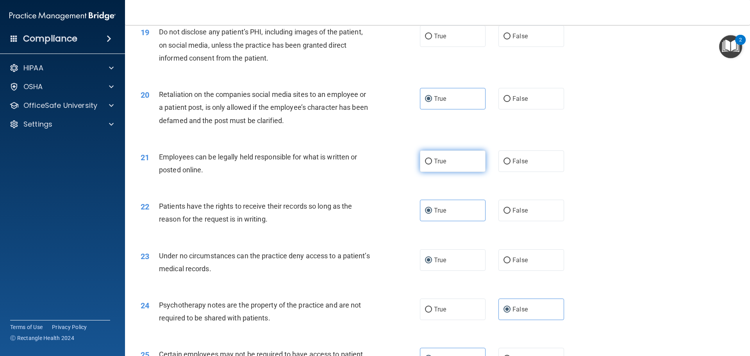
click at [430, 172] on label "True" at bounding box center [453, 160] width 66 height 21
click at [430, 164] on input "True" at bounding box center [428, 162] width 7 height 6
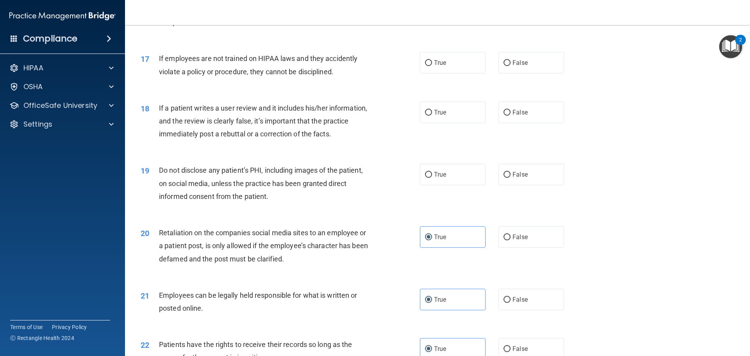
scroll to position [1015, 0]
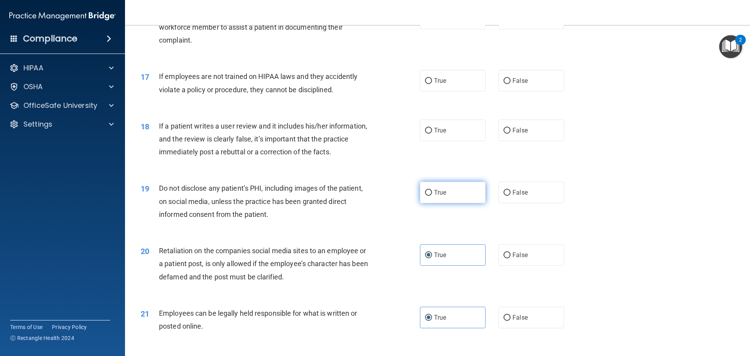
click at [438, 196] on span "True" at bounding box center [440, 192] width 12 height 7
click at [432, 196] on input "True" at bounding box center [428, 193] width 7 height 6
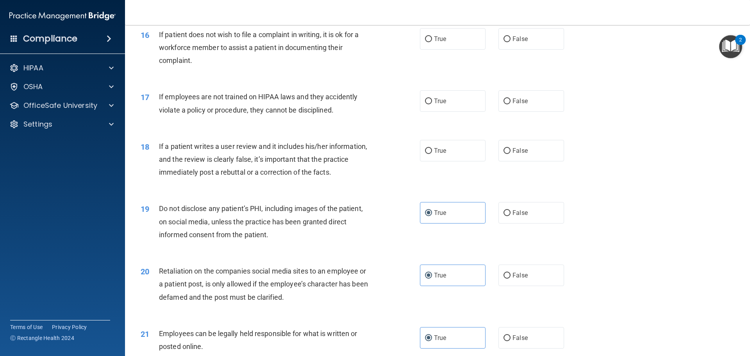
scroll to position [937, 0]
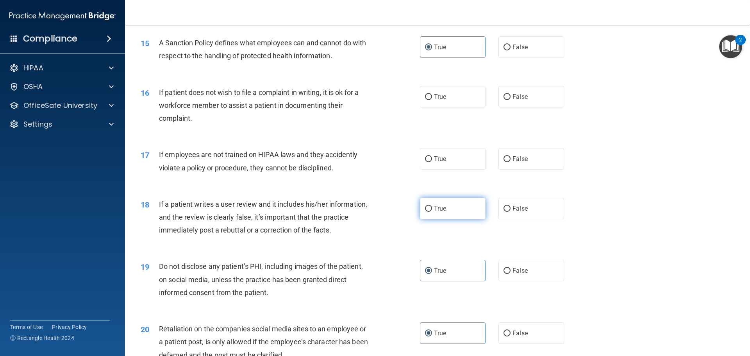
click at [429, 212] on input "True" at bounding box center [428, 209] width 7 height 6
click at [506, 100] on input "False" at bounding box center [506, 97] width 7 height 6
click at [512, 162] on span "False" at bounding box center [519, 158] width 15 height 7
click at [510, 162] on input "False" at bounding box center [506, 159] width 7 height 6
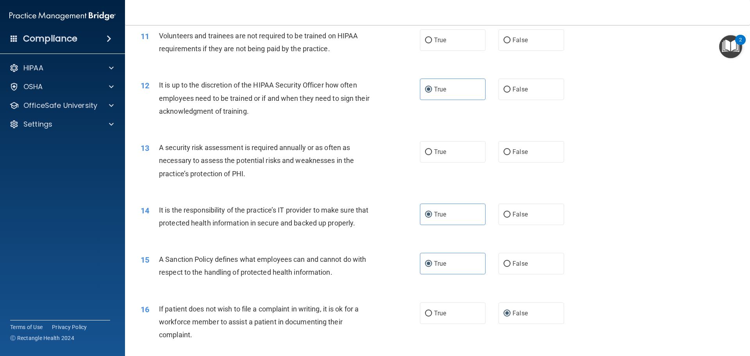
scroll to position [703, 0]
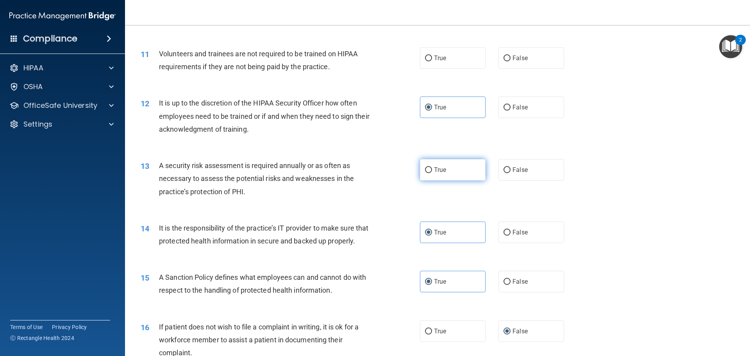
click at [449, 173] on label "True" at bounding box center [453, 169] width 66 height 21
click at [432, 173] on input "True" at bounding box center [428, 170] width 7 height 6
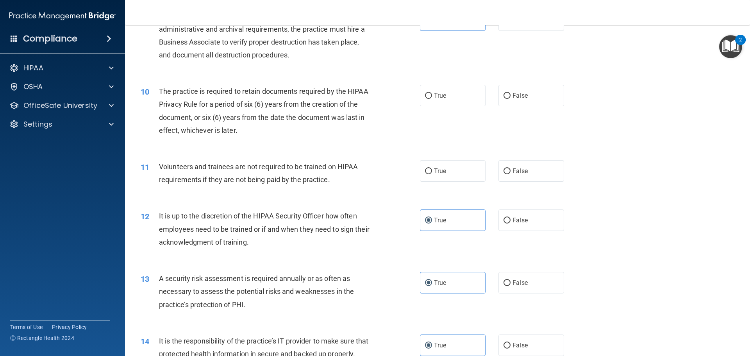
scroll to position [586, 0]
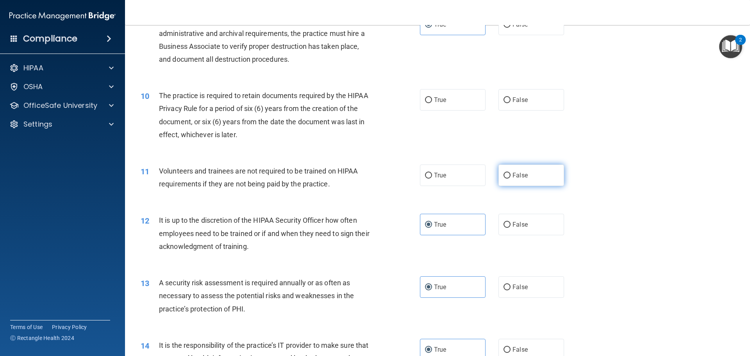
click at [504, 180] on label "False" at bounding box center [531, 174] width 66 height 21
click at [504, 178] on input "False" at bounding box center [506, 176] width 7 height 6
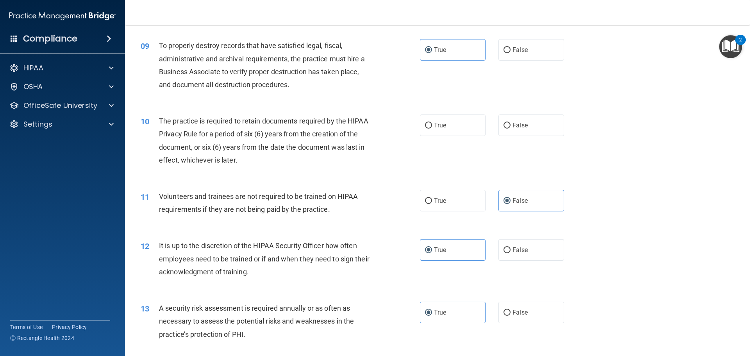
scroll to position [547, 0]
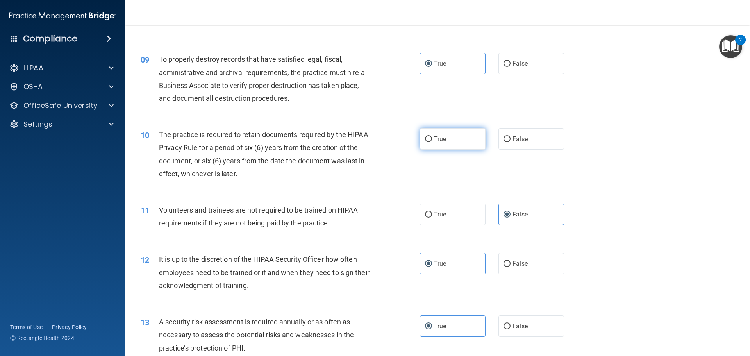
click at [456, 141] on label "True" at bounding box center [453, 138] width 66 height 21
click at [432, 141] on input "True" at bounding box center [428, 139] width 7 height 6
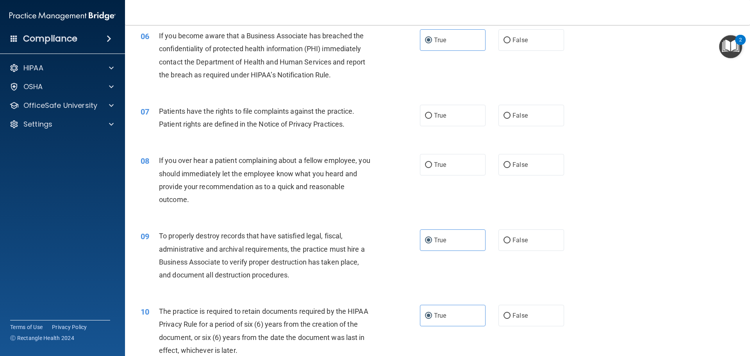
scroll to position [351, 0]
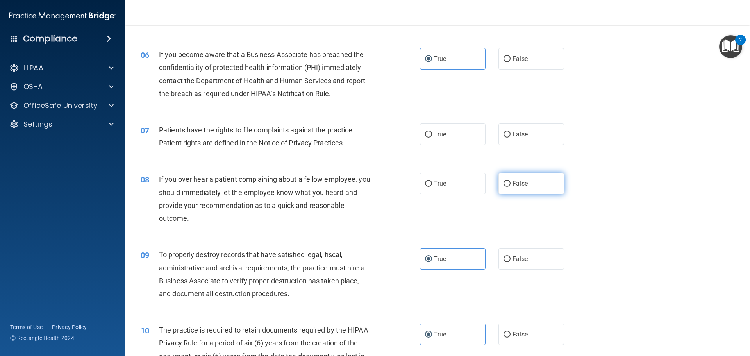
click at [512, 185] on span "False" at bounding box center [519, 183] width 15 height 7
click at [510, 185] on input "False" at bounding box center [506, 184] width 7 height 6
click at [439, 139] on label "True" at bounding box center [453, 133] width 66 height 21
click at [432, 137] on input "True" at bounding box center [428, 135] width 7 height 6
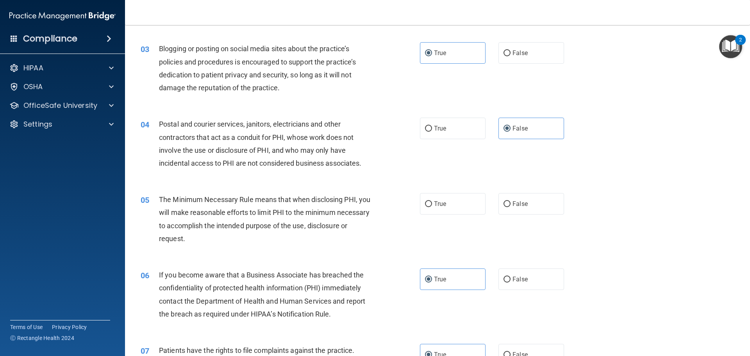
scroll to position [117, 0]
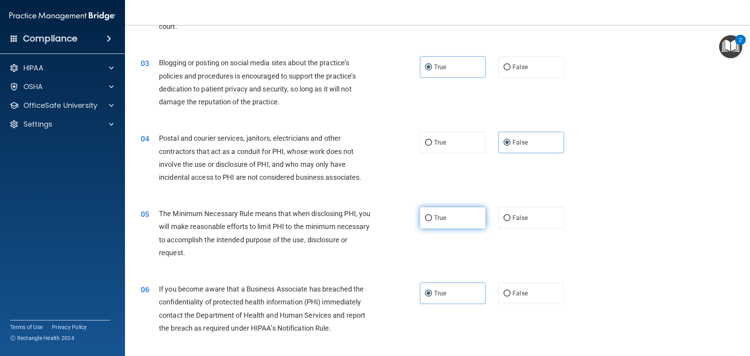
click at [429, 224] on label "True" at bounding box center [453, 217] width 66 height 21
click at [429, 221] on input "True" at bounding box center [428, 218] width 7 height 6
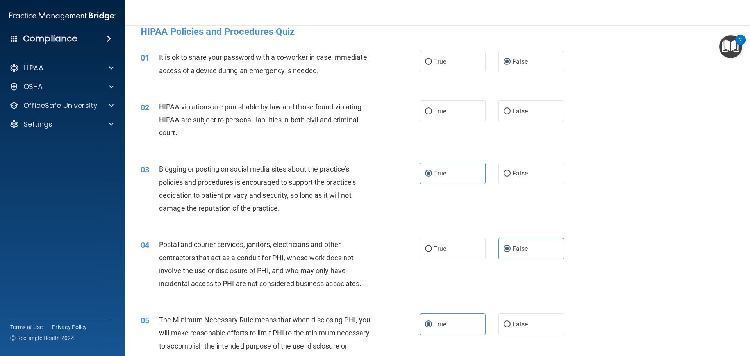
scroll to position [0, 0]
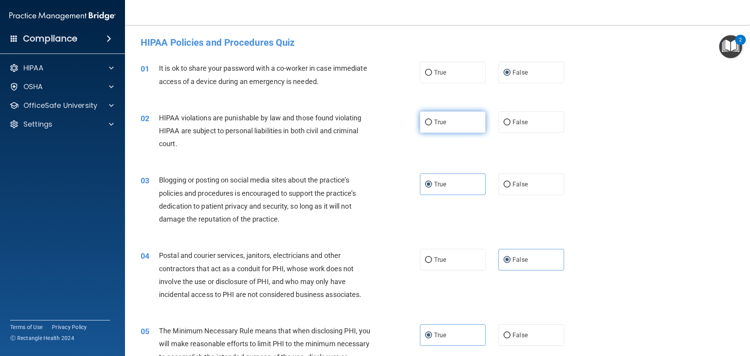
click at [434, 123] on span "True" at bounding box center [440, 121] width 12 height 7
click at [432, 123] on input "True" at bounding box center [428, 122] width 7 height 6
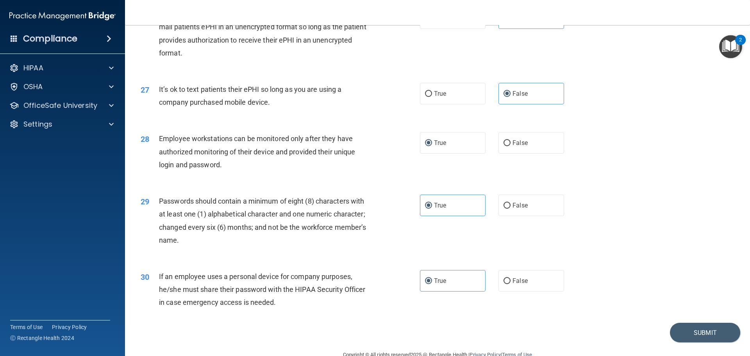
scroll to position [1604, 0]
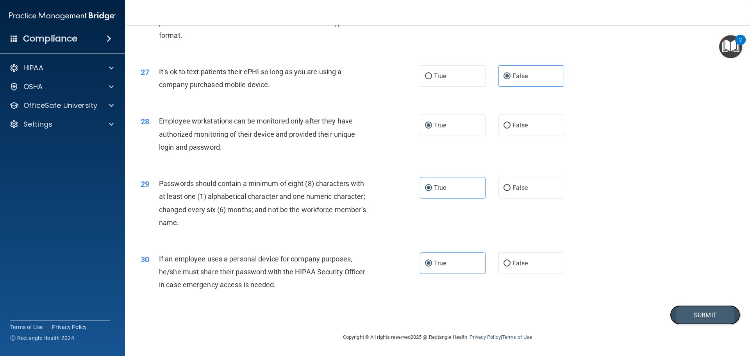
click at [671, 317] on button "Submit" at bounding box center [705, 315] width 70 height 20
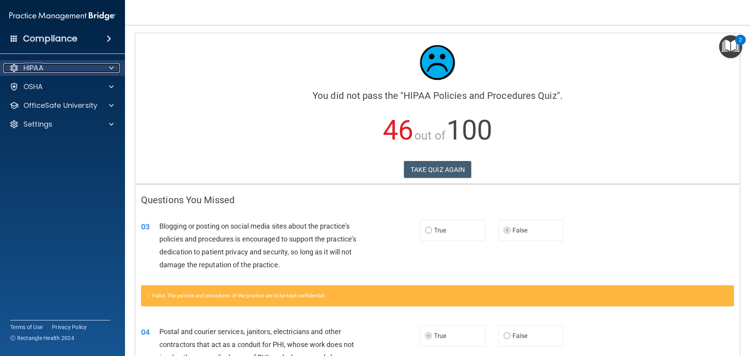
click at [43, 72] on p "HIPAA" at bounding box center [33, 67] width 20 height 9
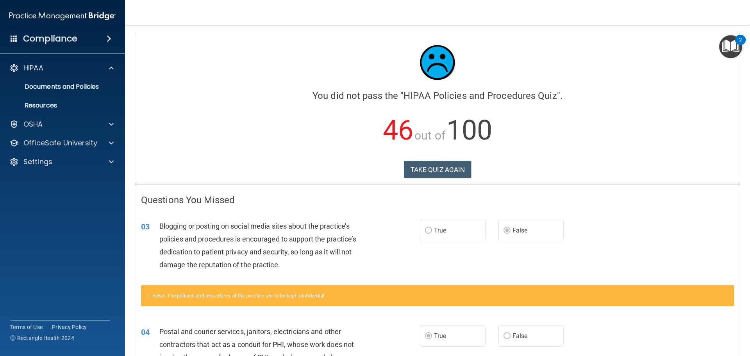
click at [723, 47] on img "Open Resource Center, 2 new notifications" at bounding box center [730, 46] width 23 height 23
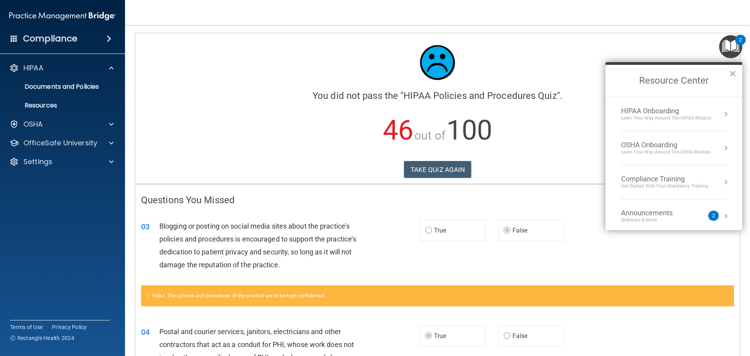
click at [661, 102] on li "HIPAA Onboarding Learn Your Way around the HIPAA module" at bounding box center [673, 114] width 105 height 34
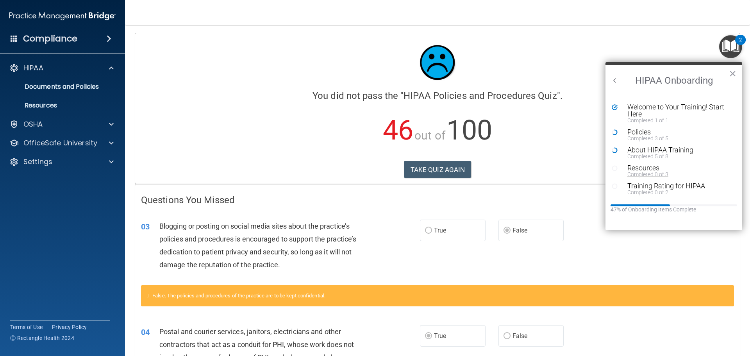
click at [643, 175] on div "Completed 0 of 3" at bounding box center [676, 173] width 99 height 5
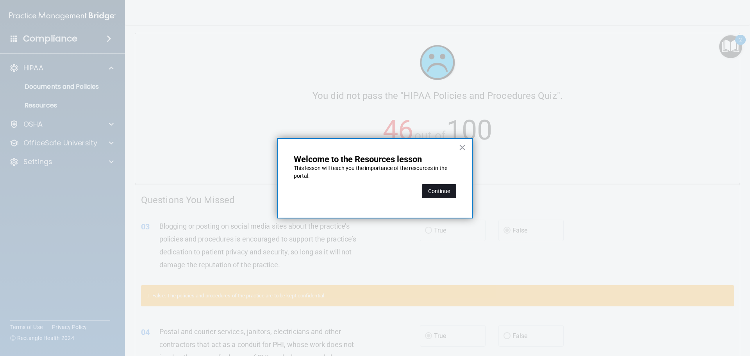
click at [440, 193] on button "Continue" at bounding box center [439, 191] width 34 height 14
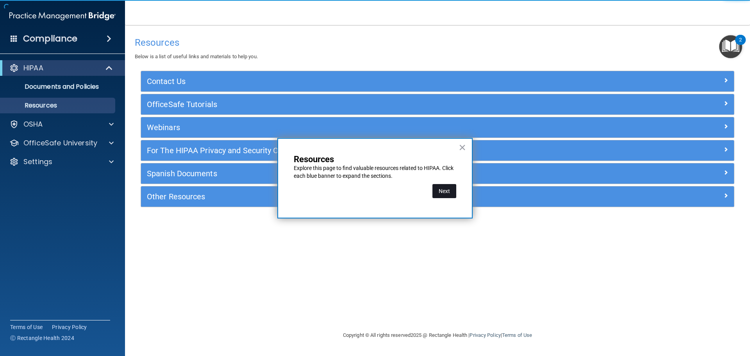
click at [449, 194] on button "Next" at bounding box center [444, 191] width 24 height 14
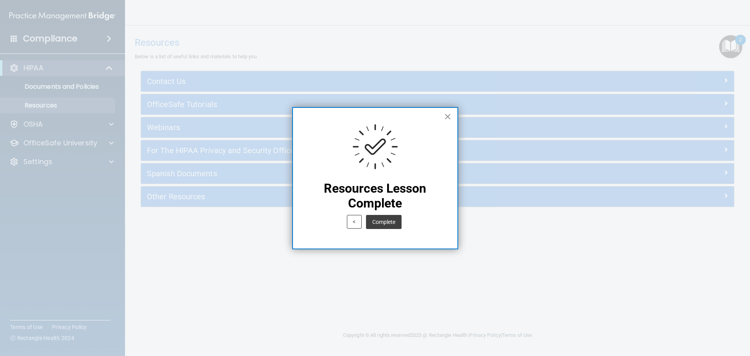
click at [444, 118] on button "×" at bounding box center [447, 116] width 7 height 12
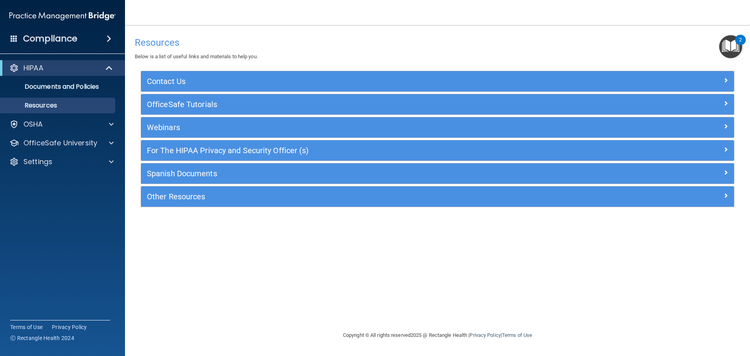
click at [732, 39] on img "Open Resource Center, 2 new notifications" at bounding box center [730, 46] width 23 height 23
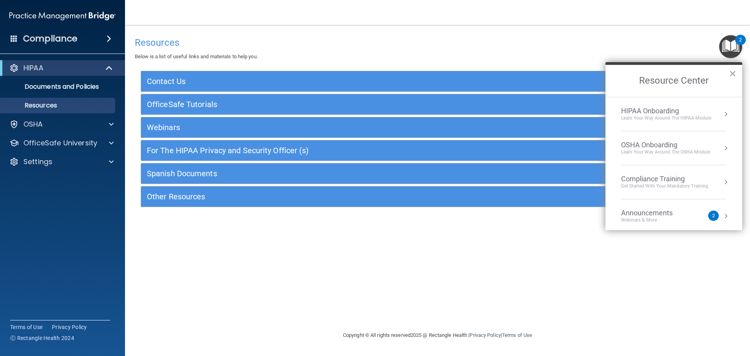
click at [663, 151] on div "Learn your way around the OSHA module" at bounding box center [665, 152] width 89 height 7
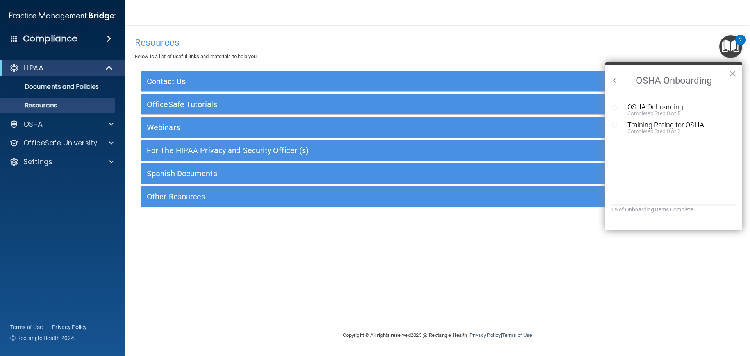
click at [675, 110] on div "Completed Step 0 of 5" at bounding box center [679, 112] width 105 height 5
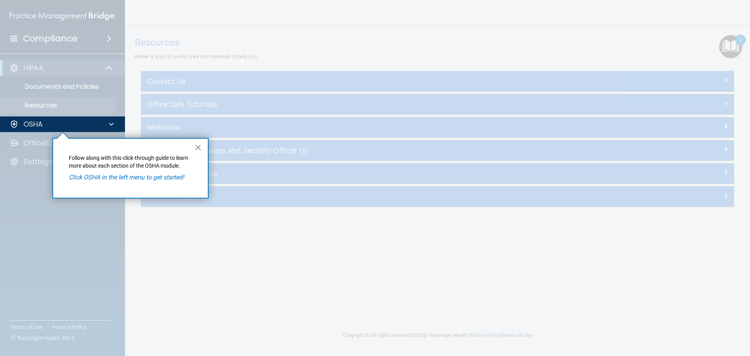
click at [198, 147] on button "×" at bounding box center [197, 147] width 7 height 12
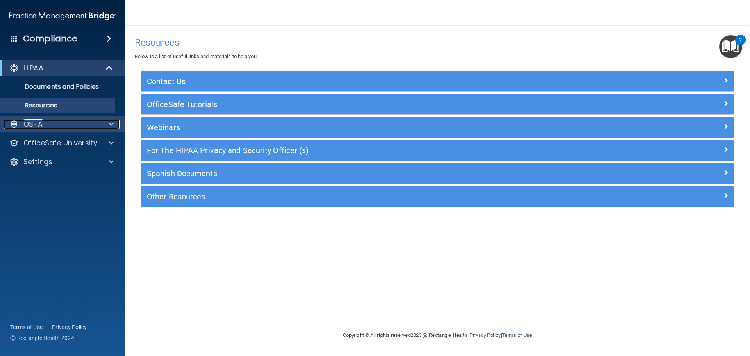
click at [91, 123] on div "OSHA" at bounding box center [52, 123] width 97 height 9
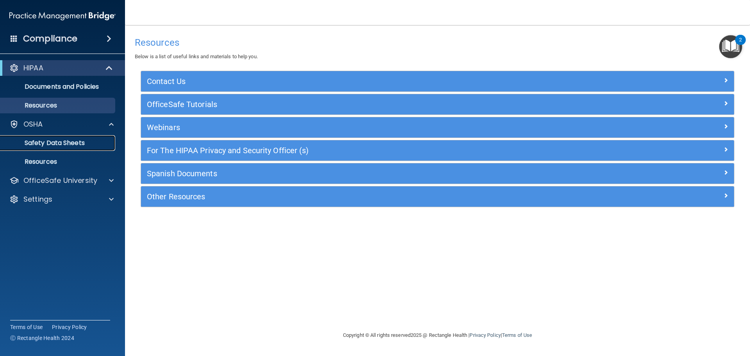
click at [82, 145] on p "Safety Data Sheets" at bounding box center [58, 143] width 107 height 8
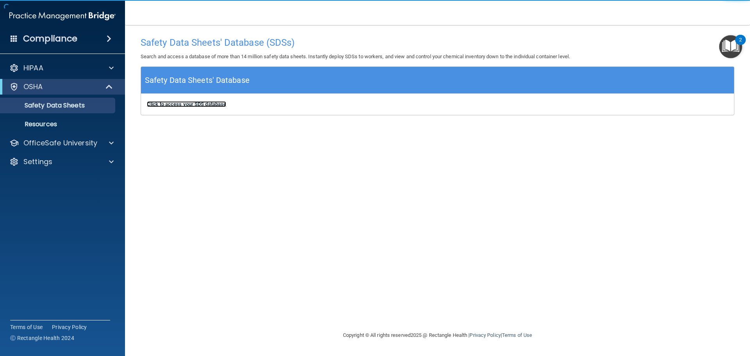
click at [203, 107] on b "Click to access your SDS database" at bounding box center [186, 104] width 79 height 6
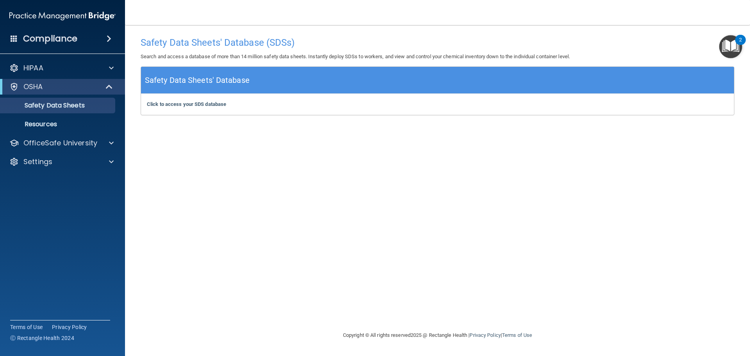
click at [732, 50] on img "Open Resource Center, 2 new notifications" at bounding box center [730, 46] width 23 height 23
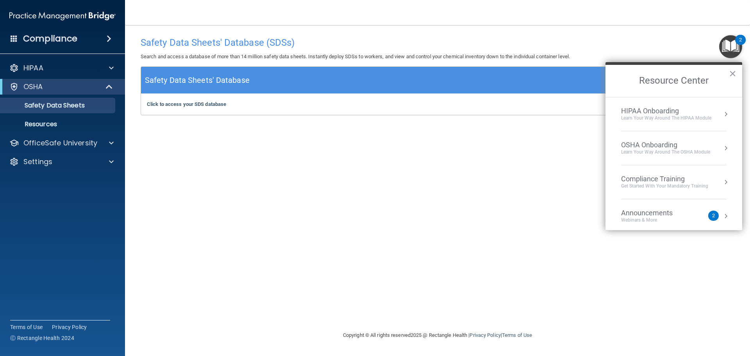
click at [659, 114] on div "HIPAA Onboarding" at bounding box center [666, 111] width 90 height 9
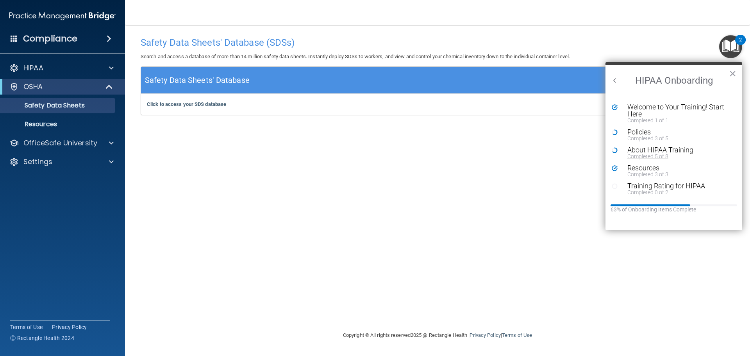
scroll to position [2, 0]
click at [643, 186] on div "Training Rating for HIPAA" at bounding box center [676, 184] width 99 height 7
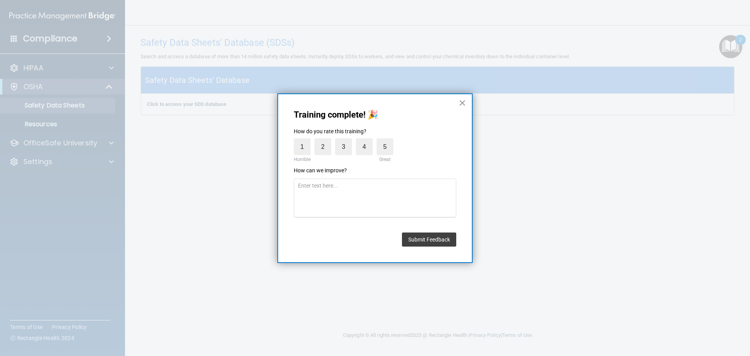
click at [462, 102] on button "×" at bounding box center [461, 102] width 7 height 12
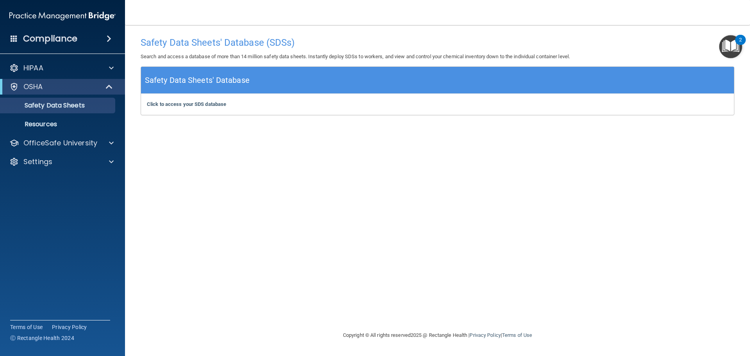
click at [739, 45] on div "2" at bounding box center [740, 45] width 3 height 10
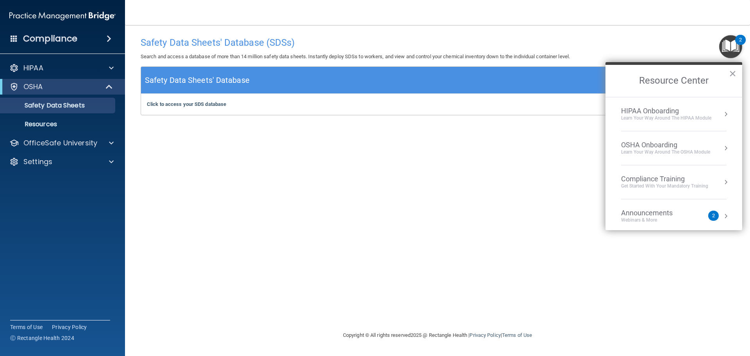
click at [648, 125] on li "HIPAA Onboarding Learn Your Way around the HIPAA module" at bounding box center [673, 114] width 105 height 34
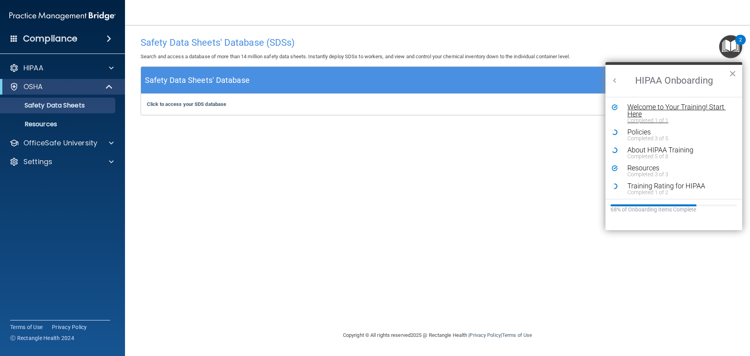
scroll to position [0, 0]
click at [650, 119] on div "Completed 1 of 1" at bounding box center [676, 120] width 99 height 5
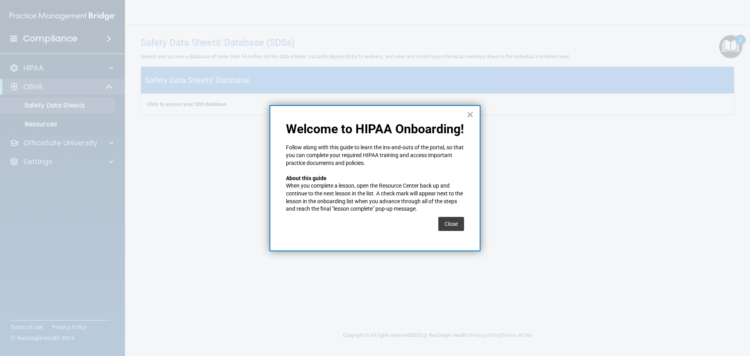
click at [469, 116] on button "×" at bounding box center [469, 114] width 7 height 12
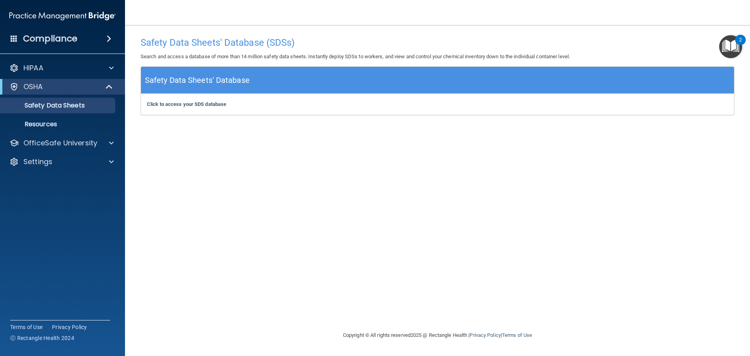
click at [737, 47] on img "Open Resource Center, 2 new notifications" at bounding box center [730, 46] width 23 height 23
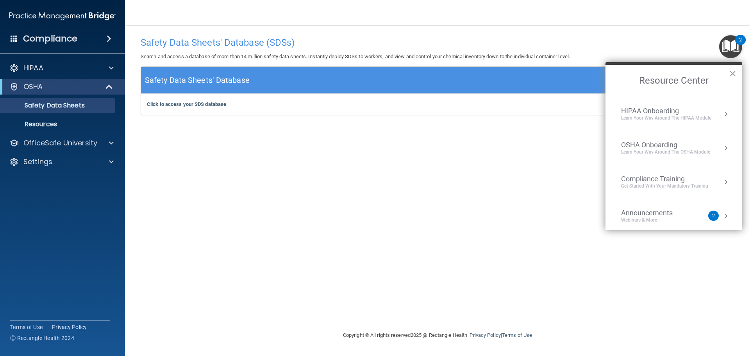
click at [641, 109] on div "HIPAA Onboarding" at bounding box center [666, 111] width 90 height 9
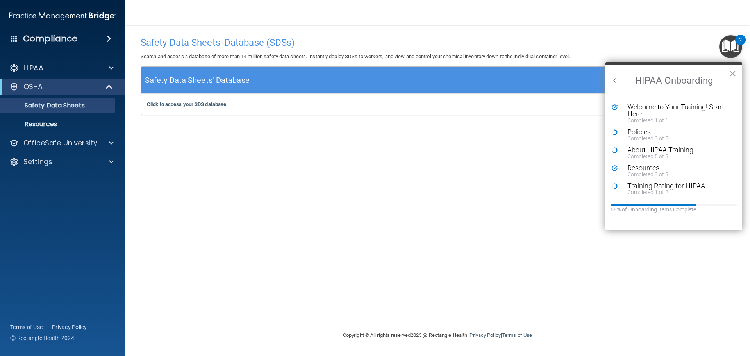
click at [659, 184] on div "Training Rating for HIPAA" at bounding box center [676, 185] width 99 height 7
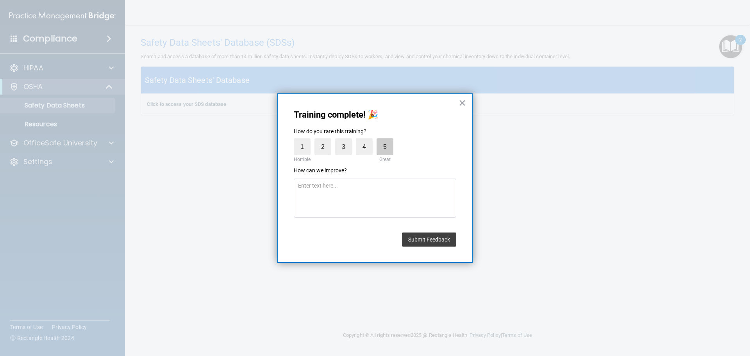
click at [383, 139] on label "5" at bounding box center [384, 146] width 17 height 17
click at [367, 140] on input "5" at bounding box center [367, 140] width 0 height 0
click at [417, 246] on button "Submit Feedback" at bounding box center [429, 239] width 54 height 14
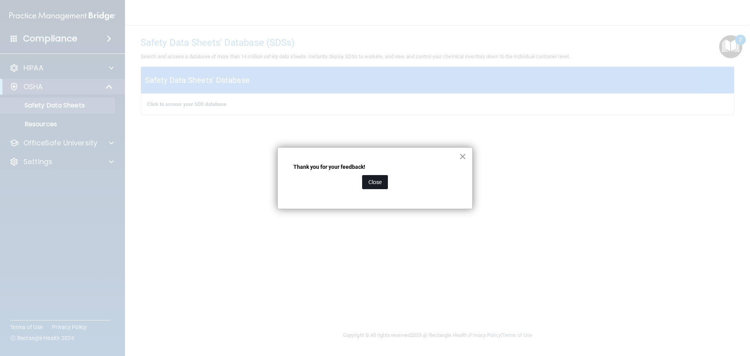
click at [375, 187] on button "Close" at bounding box center [375, 182] width 26 height 14
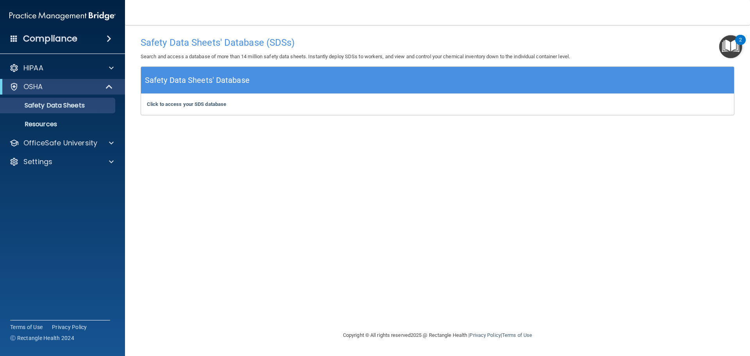
click at [729, 43] on img "Open Resource Center, 2 new notifications" at bounding box center [730, 46] width 23 height 23
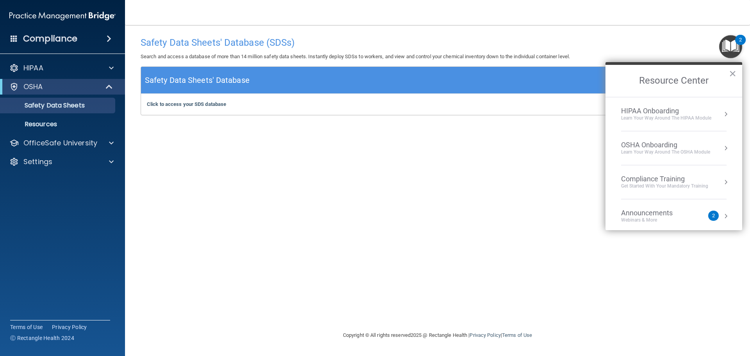
click at [669, 118] on div "Learn Your Way around the HIPAA module" at bounding box center [666, 118] width 90 height 7
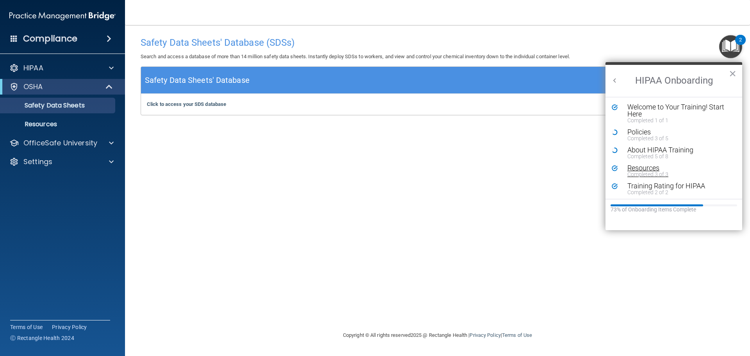
scroll to position [2, 0]
click at [734, 71] on button "×" at bounding box center [732, 73] width 7 height 12
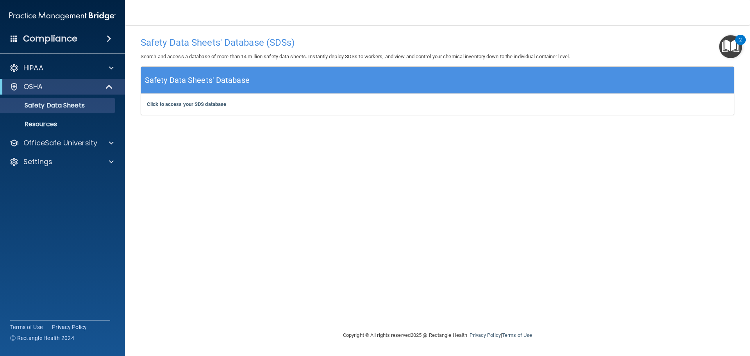
drag, startPoint x: 726, startPoint y: 45, endPoint x: 721, endPoint y: 55, distance: 11.4
click at [726, 45] on img "Open Resource Center, 2 new notifications" at bounding box center [730, 46] width 23 height 23
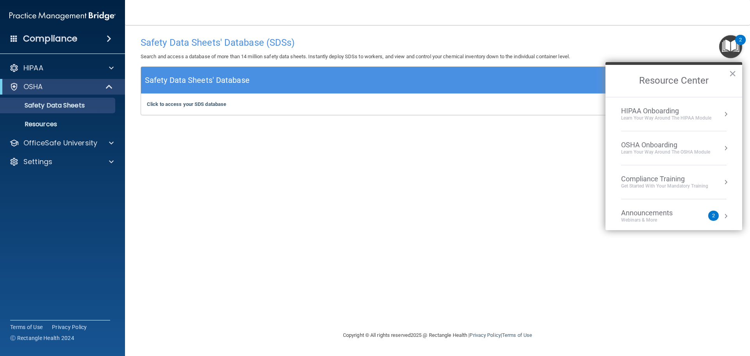
click at [642, 155] on div "Learn your way around the OSHA module" at bounding box center [665, 152] width 89 height 7
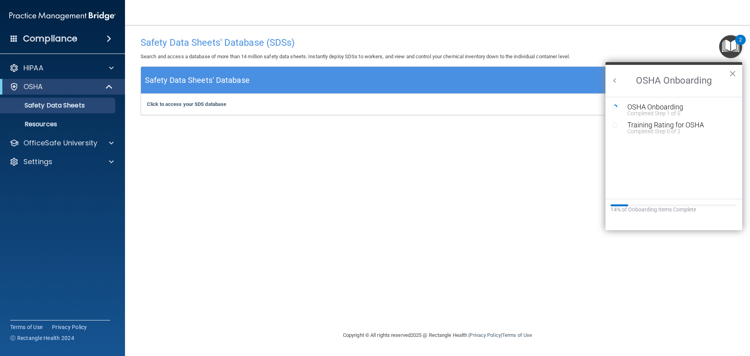
scroll to position [0, 0]
click at [650, 107] on div "OSHA Onboarding" at bounding box center [679, 106] width 105 height 7
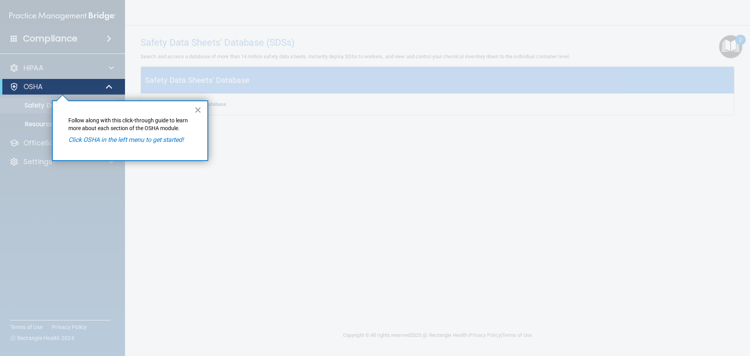
click at [199, 110] on button "×" at bounding box center [197, 109] width 7 height 12
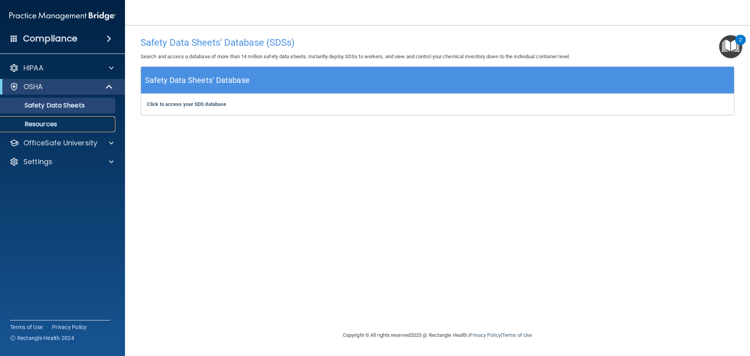
click at [50, 128] on p "Resources" at bounding box center [58, 124] width 107 height 8
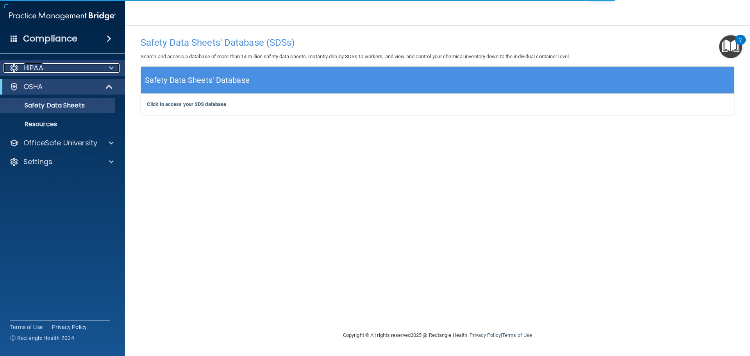
click at [75, 70] on div "HIPAA" at bounding box center [52, 67] width 97 height 9
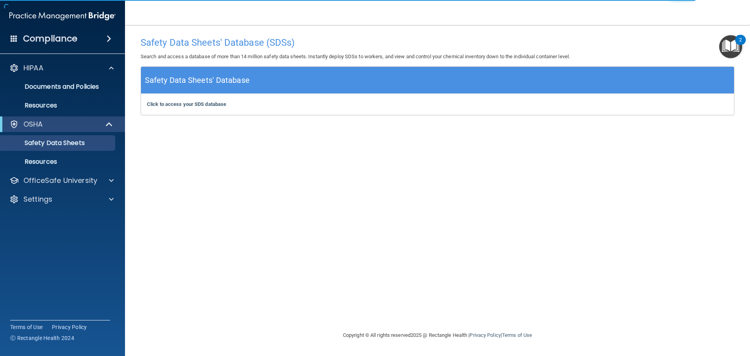
click at [721, 53] on img "Open Resource Center, 2 new notifications" at bounding box center [730, 46] width 23 height 23
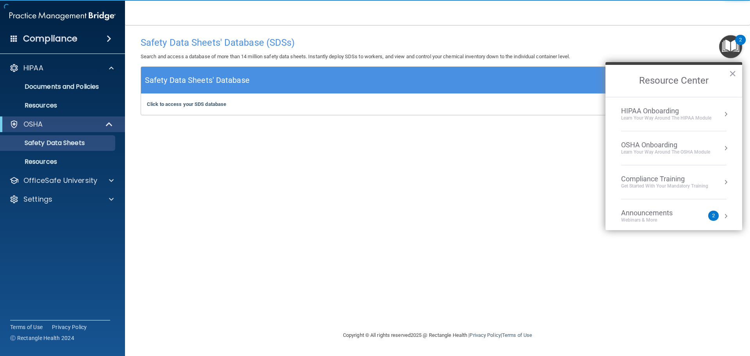
click at [667, 113] on div "HIPAA Onboarding" at bounding box center [666, 111] width 90 height 9
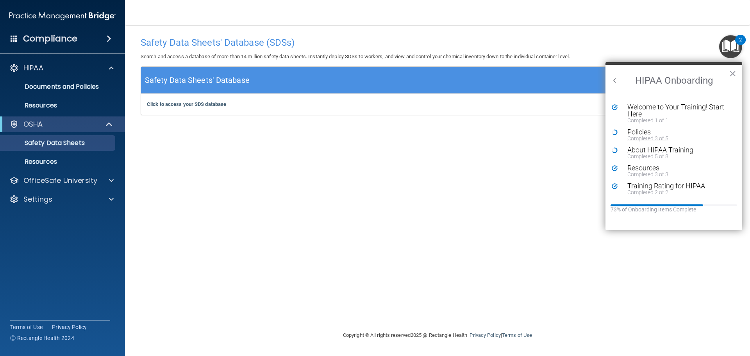
click at [652, 136] on div "Completed 3 of 5" at bounding box center [676, 137] width 99 height 5
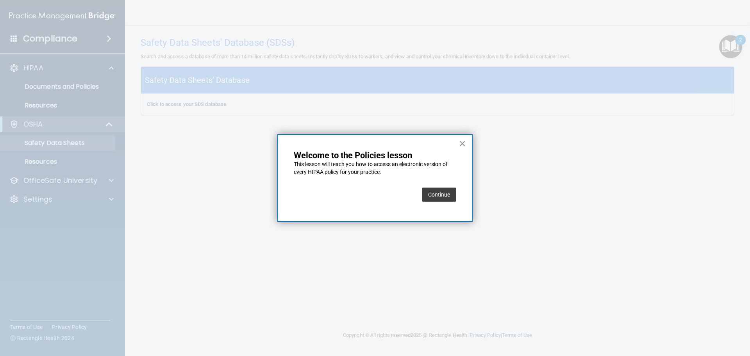
click at [431, 199] on button "Continue" at bounding box center [439, 194] width 34 height 14
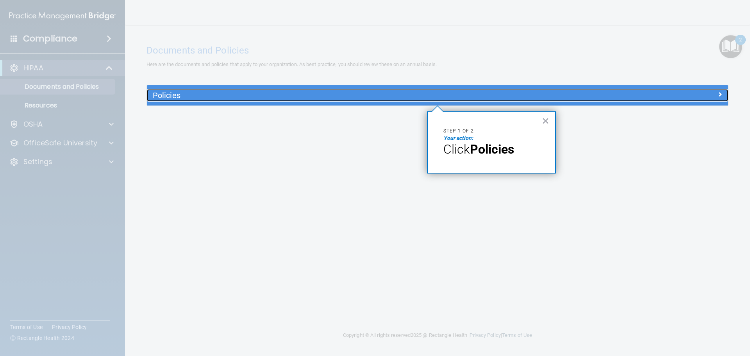
click at [166, 96] on h5 "Policies" at bounding box center [365, 95] width 424 height 9
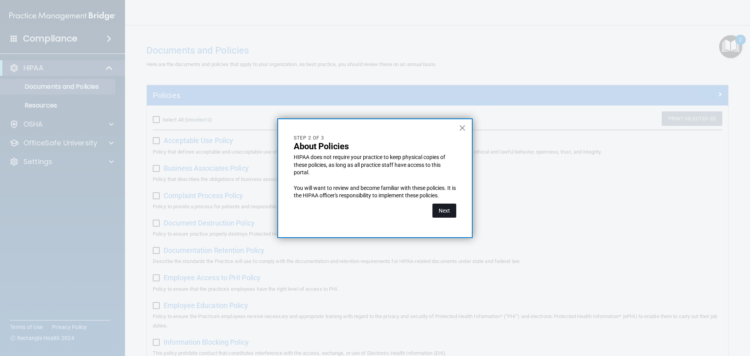
click at [439, 216] on button "Next" at bounding box center [444, 210] width 24 height 14
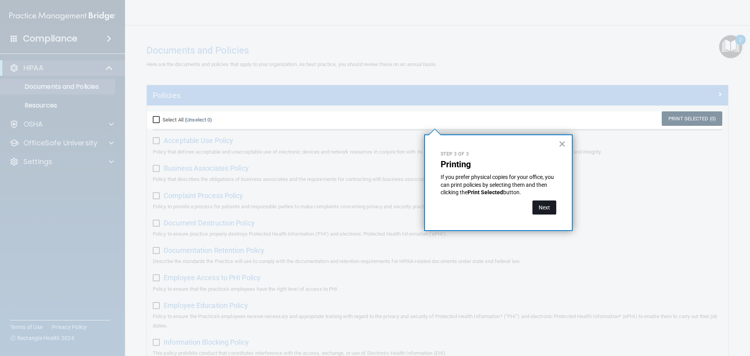
click at [542, 207] on button "Next" at bounding box center [544, 207] width 24 height 14
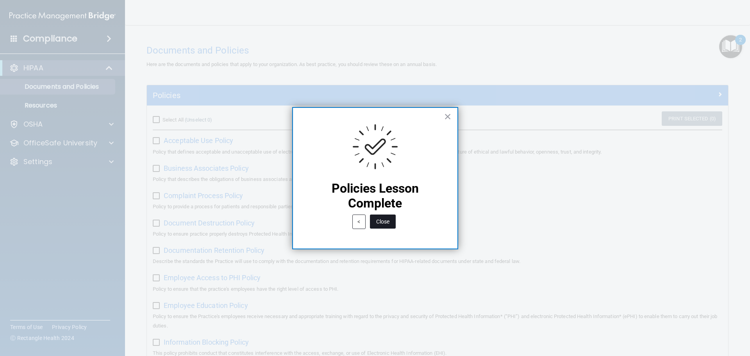
click at [381, 216] on button "Close" at bounding box center [383, 221] width 26 height 14
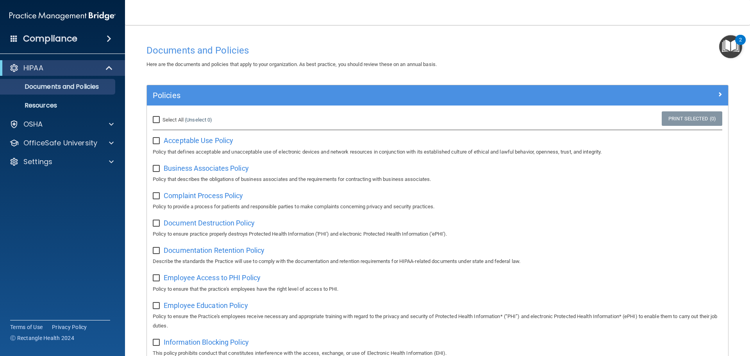
click at [727, 48] on img "Open Resource Center, 2 new notifications" at bounding box center [730, 46] width 23 height 23
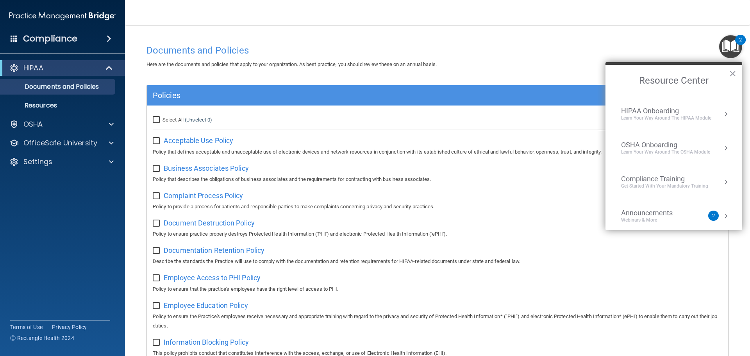
click at [648, 116] on div "Learn Your Way around the HIPAA module" at bounding box center [666, 118] width 90 height 7
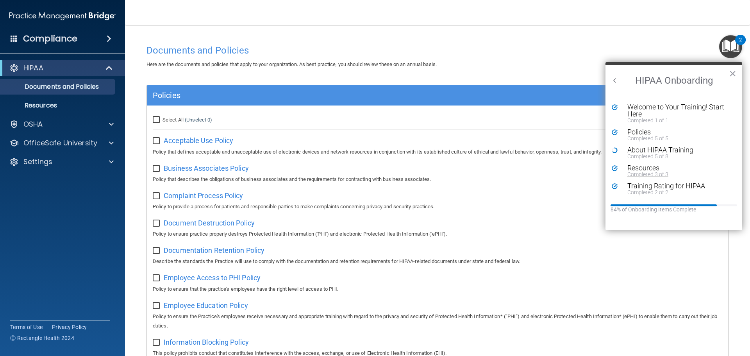
scroll to position [2, 0]
click at [640, 146] on div "About HIPAA Training" at bounding box center [676, 148] width 99 height 7
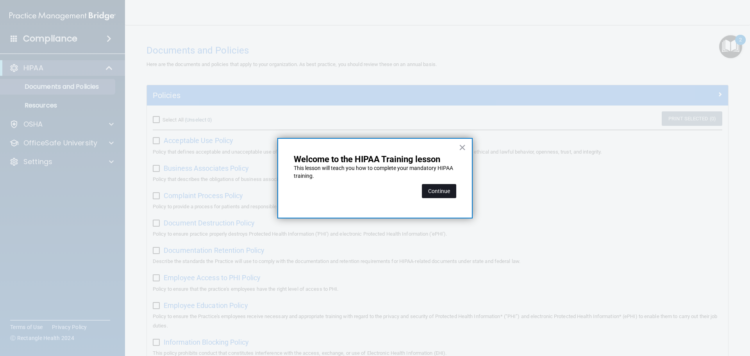
click at [444, 192] on button "Continue" at bounding box center [439, 191] width 34 height 14
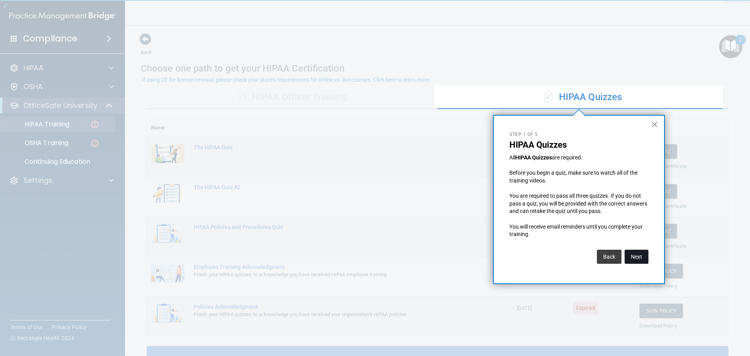
click at [632, 260] on button "Next" at bounding box center [636, 256] width 24 height 14
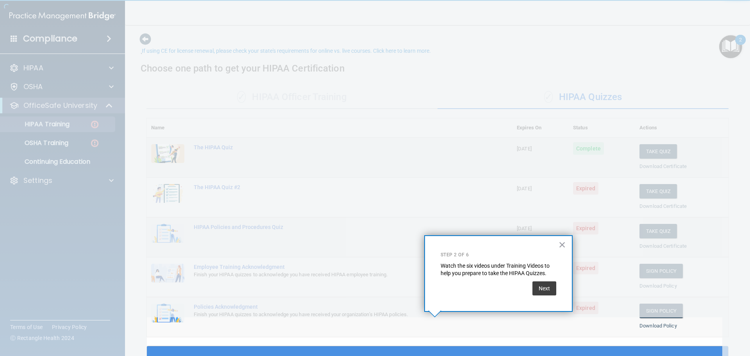
scroll to position [29, 0]
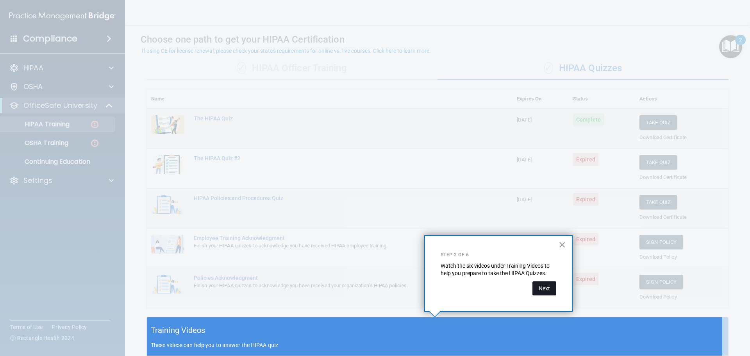
click at [545, 294] on button "Next" at bounding box center [544, 288] width 24 height 14
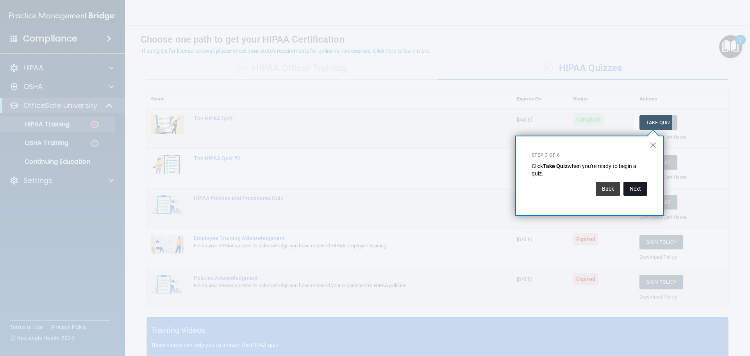
click at [638, 185] on button "Next" at bounding box center [635, 189] width 24 height 14
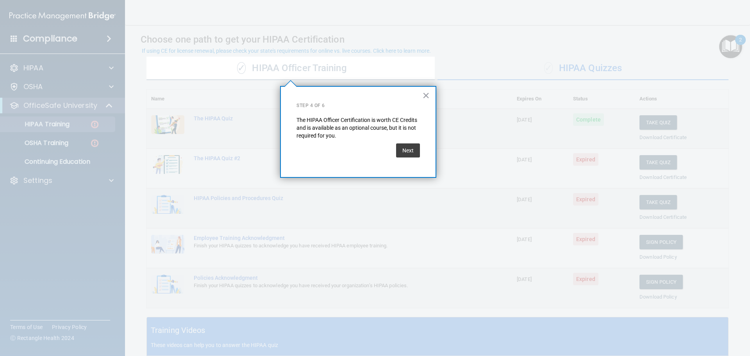
click at [395, 155] on div "Next" at bounding box center [357, 150] width 123 height 22
click at [409, 155] on button "Next" at bounding box center [408, 150] width 24 height 14
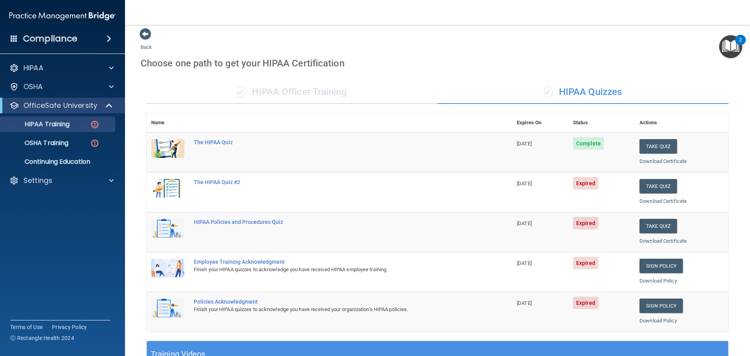
scroll to position [0, 0]
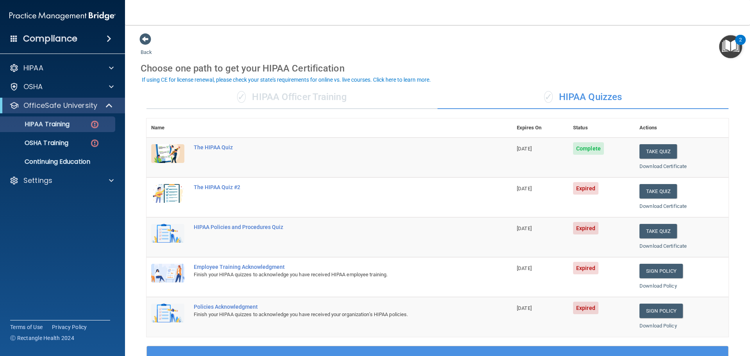
drag, startPoint x: 240, startPoint y: 266, endPoint x: 395, endPoint y: 255, distance: 154.6
click at [240, 266] on div "Employee Training Acknowledgment" at bounding box center [333, 267] width 279 height 6
click at [666, 276] on link "Sign Policy" at bounding box center [660, 271] width 43 height 14
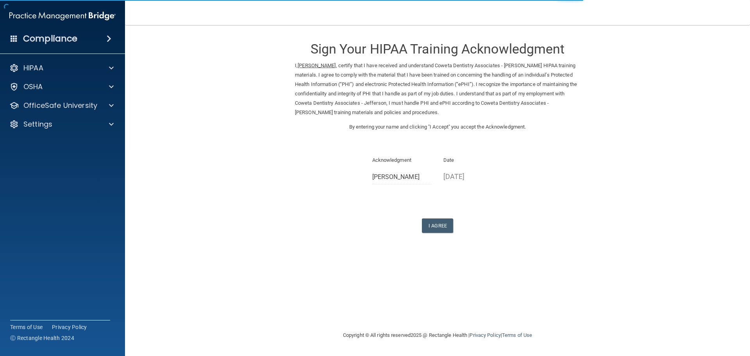
click at [426, 242] on form "Sign Your HIPAA Training Acknowledgment I, Kourtnie Harris , certify that I hav…" at bounding box center [437, 142] width 593 height 219
click at [442, 226] on button "I Agree" at bounding box center [437, 225] width 31 height 14
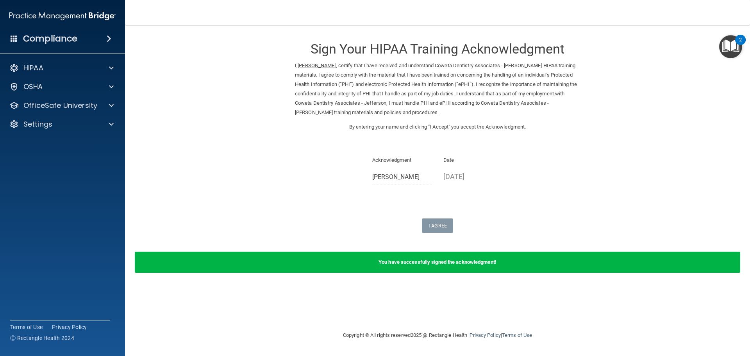
click at [737, 39] on div "2" at bounding box center [740, 40] width 11 height 10
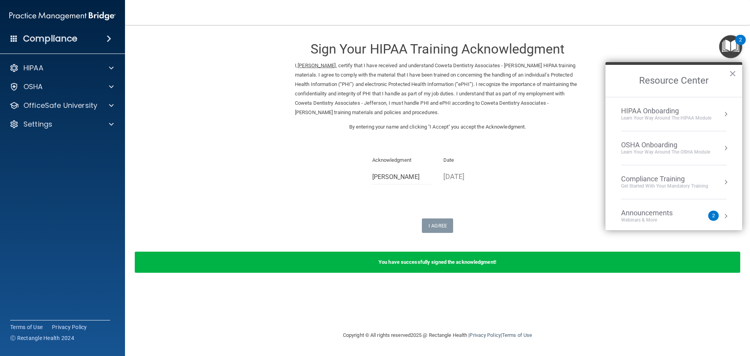
click at [652, 114] on div "HIPAA Onboarding" at bounding box center [666, 111] width 90 height 9
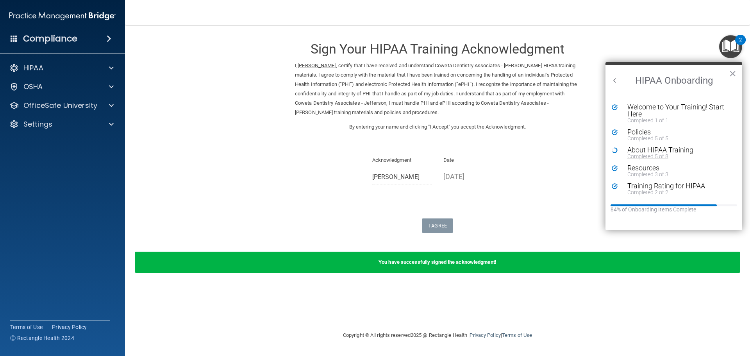
click at [641, 150] on div "About HIPAA Training" at bounding box center [676, 149] width 99 height 7
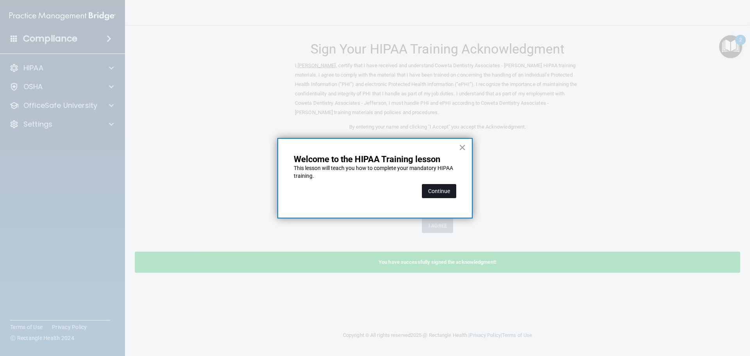
click at [442, 187] on button "Continue" at bounding box center [439, 191] width 34 height 14
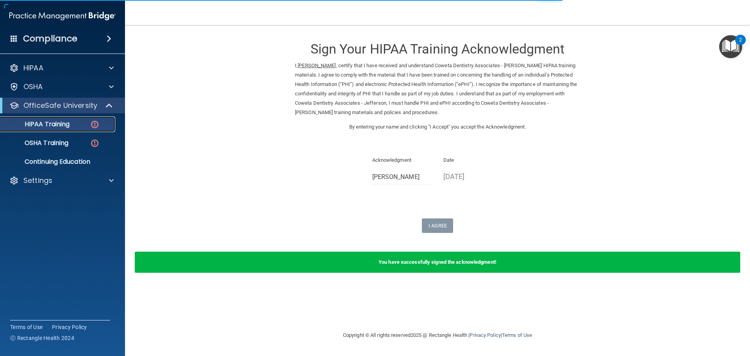
click at [61, 123] on p "HIPAA Training" at bounding box center [37, 124] width 64 height 8
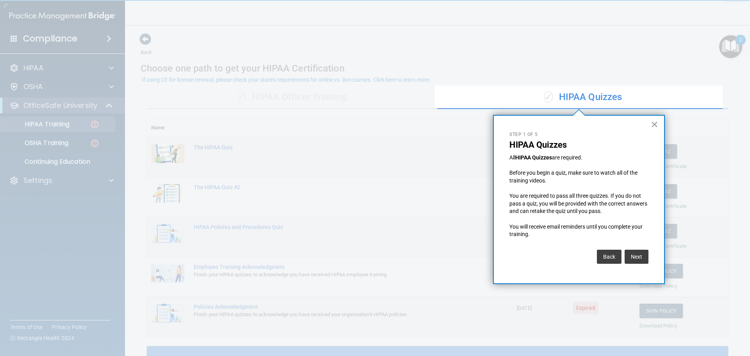
click at [655, 125] on button "×" at bounding box center [653, 124] width 7 height 12
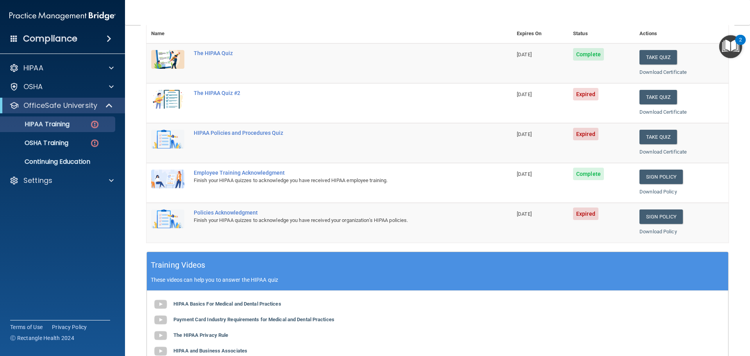
scroll to position [76, 0]
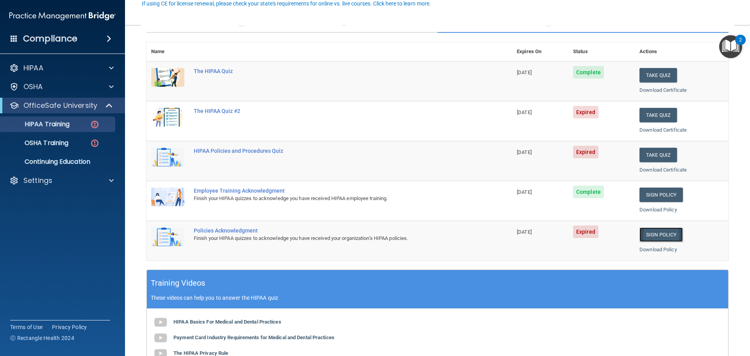
click at [648, 233] on link "Sign Policy" at bounding box center [660, 234] width 43 height 14
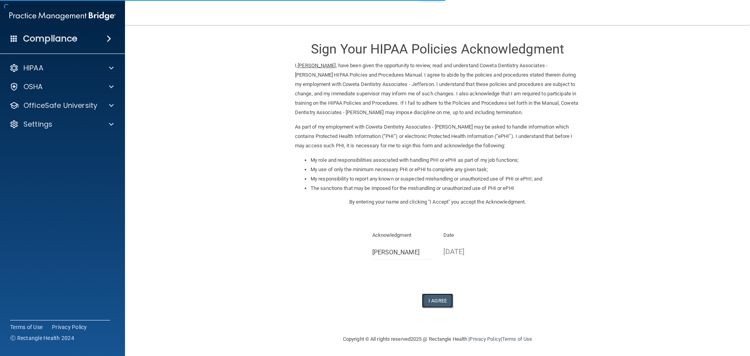
click at [434, 299] on button "I Agree" at bounding box center [437, 300] width 31 height 14
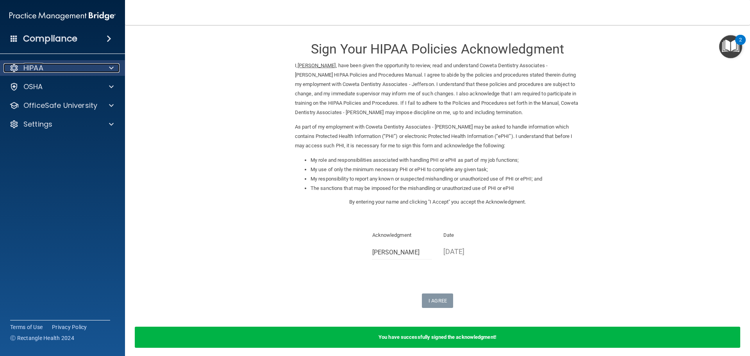
click at [39, 70] on p "HIPAA" at bounding box center [33, 67] width 20 height 9
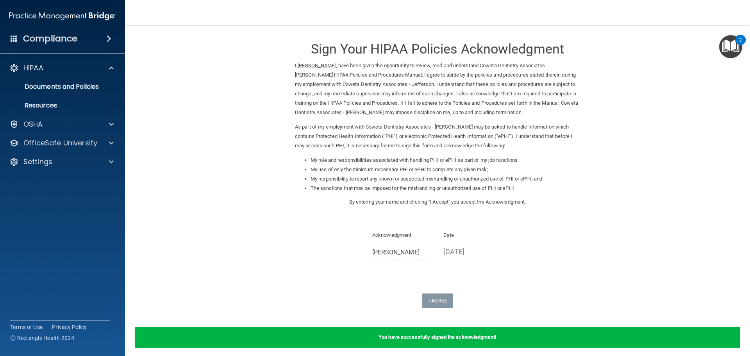
drag, startPoint x: 289, startPoint y: 46, endPoint x: 587, endPoint y: 20, distance: 299.0
click at [298, 45] on form "Sign Your HIPAA Policies Acknowledgment I, Kourtnie Harris , have been given th…" at bounding box center [437, 195] width 593 height 324
click at [739, 47] on div "2" at bounding box center [740, 45] width 3 height 10
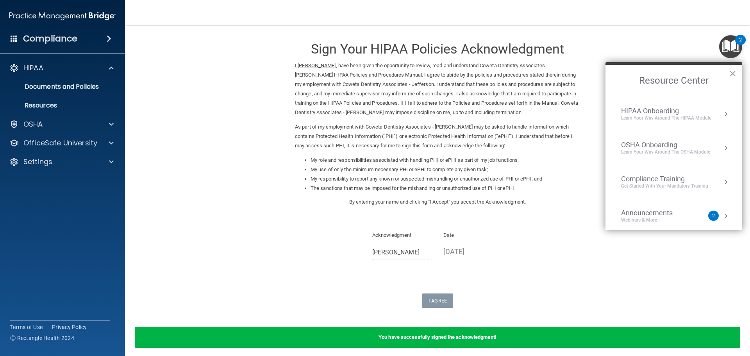
click at [647, 112] on div "HIPAA Onboarding" at bounding box center [666, 111] width 90 height 9
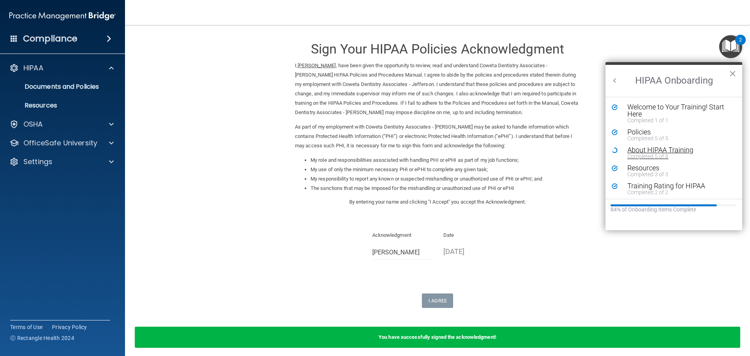
click at [631, 149] on div "About HIPAA Training" at bounding box center [676, 149] width 99 height 7
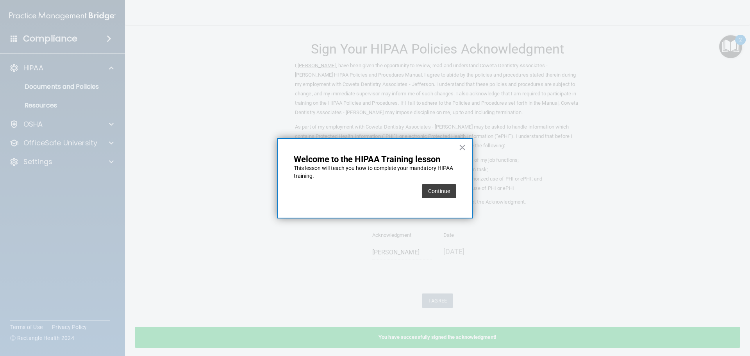
click at [431, 188] on button "Continue" at bounding box center [439, 191] width 34 height 14
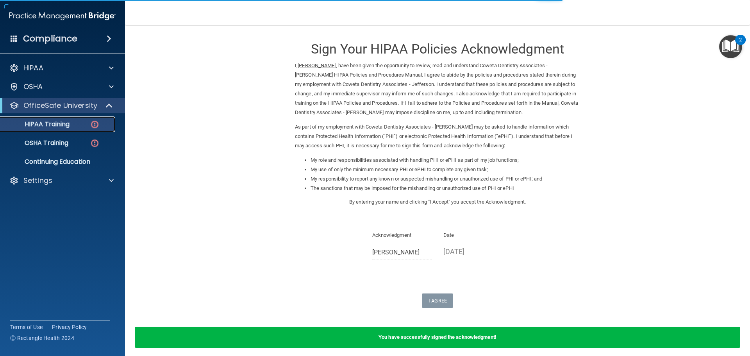
click at [50, 127] on p "HIPAA Training" at bounding box center [37, 124] width 64 height 8
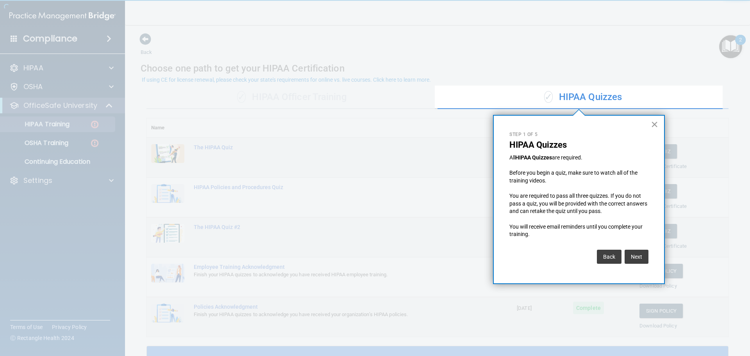
click at [657, 126] on button "×" at bounding box center [653, 124] width 7 height 12
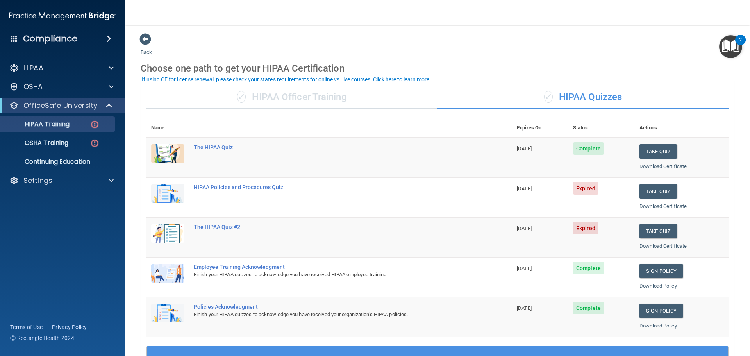
scroll to position [39, 0]
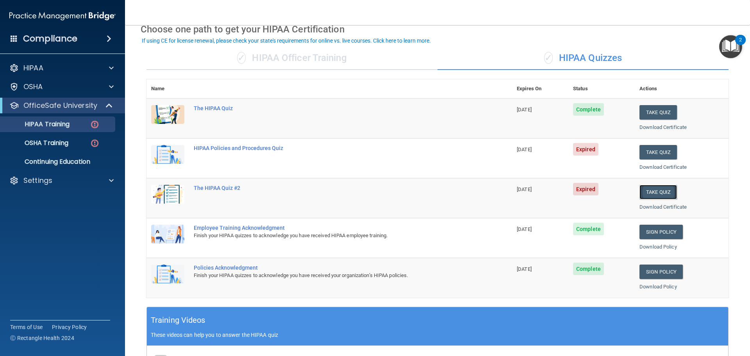
click at [658, 191] on button "Take Quiz" at bounding box center [657, 192] width 37 height 14
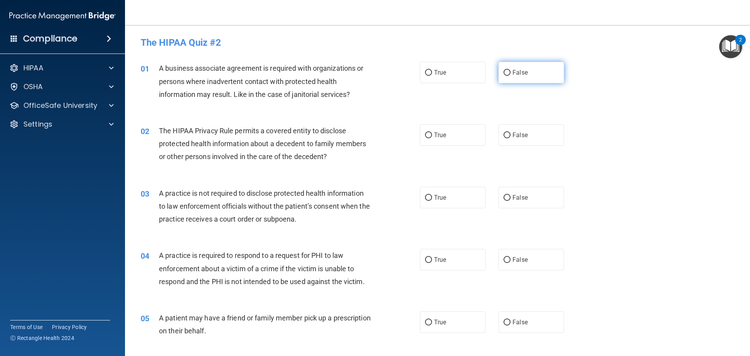
click at [503, 72] on input "False" at bounding box center [506, 73] width 7 height 6
radio input "true"
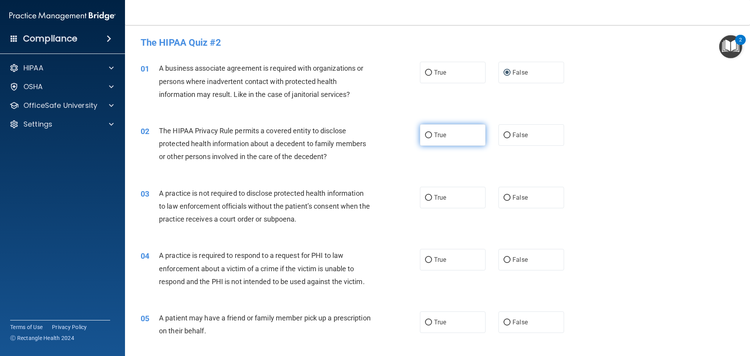
click at [444, 132] on label "True" at bounding box center [453, 134] width 66 height 21
click at [432, 132] on input "True" at bounding box center [428, 135] width 7 height 6
radio input "true"
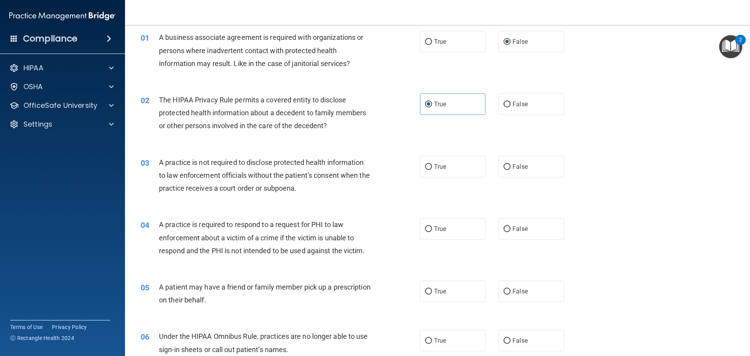
scroll to position [78, 0]
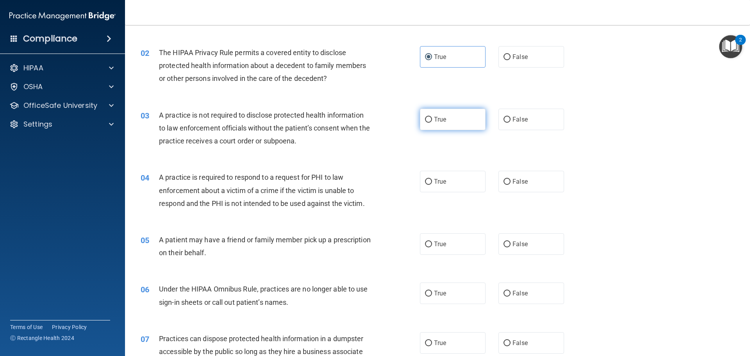
click at [428, 120] on input "True" at bounding box center [428, 120] width 7 height 6
radio input "true"
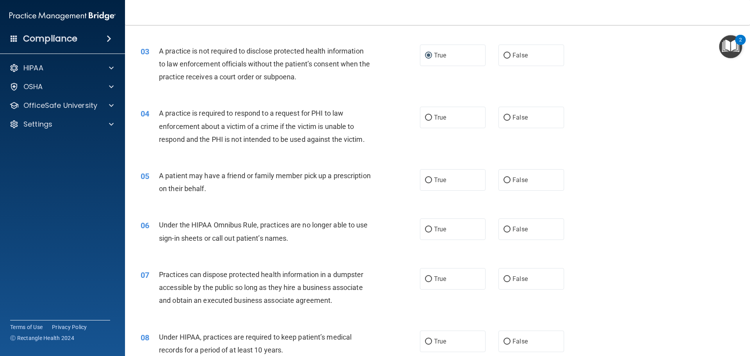
scroll to position [156, 0]
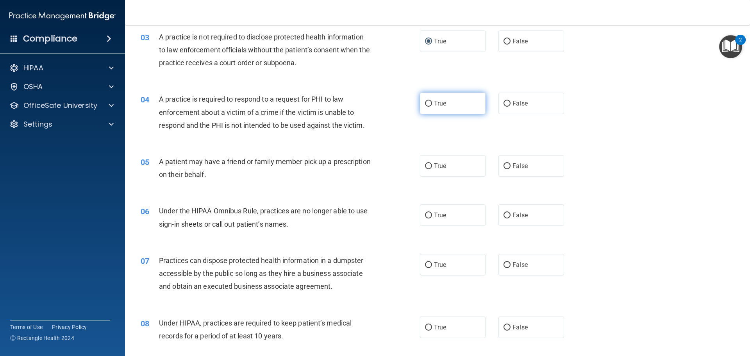
click at [440, 110] on label "True" at bounding box center [453, 103] width 66 height 21
click at [432, 107] on input "True" at bounding box center [428, 104] width 7 height 6
radio input "true"
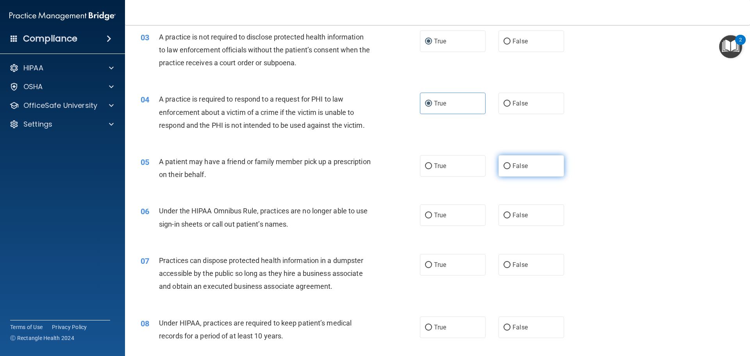
click at [519, 173] on label "False" at bounding box center [531, 165] width 66 height 21
click at [510, 169] on input "False" at bounding box center [506, 166] width 7 height 6
radio input "true"
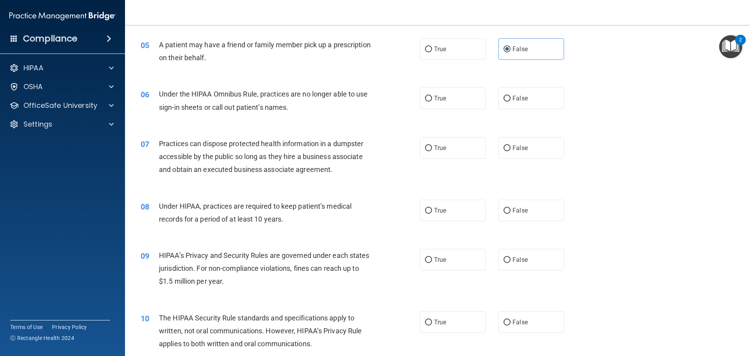
scroll to position [273, 0]
click at [518, 102] on label "False" at bounding box center [531, 97] width 66 height 21
click at [510, 101] on input "False" at bounding box center [506, 98] width 7 height 6
radio input "true"
drag, startPoint x: 508, startPoint y: 153, endPoint x: 504, endPoint y: 155, distance: 4.6
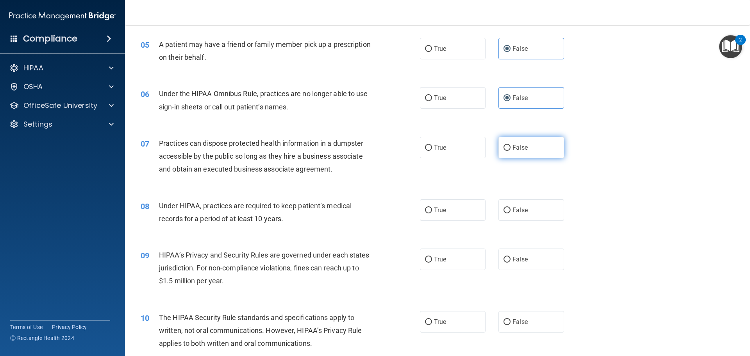
click at [508, 153] on label "False" at bounding box center [531, 147] width 66 height 21
click at [508, 151] on input "False" at bounding box center [506, 148] width 7 height 6
radio input "true"
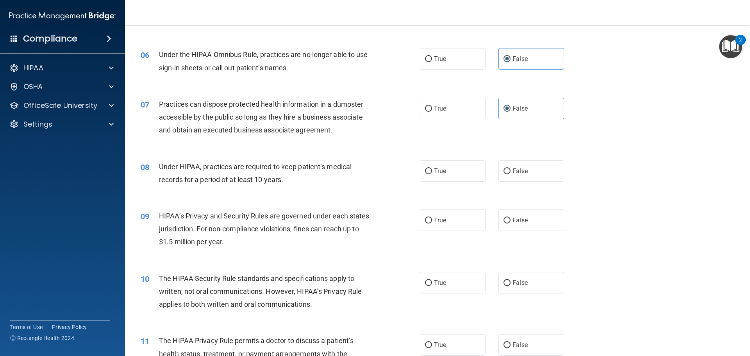
scroll to position [351, 0]
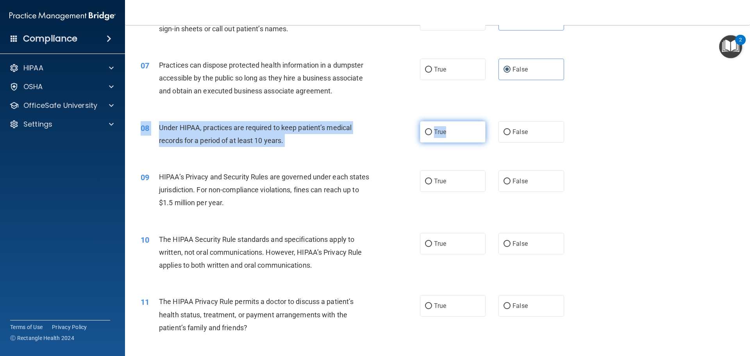
click at [451, 142] on div "08 Under HIPAA, practices are required to keep patient’s medical records for a …" at bounding box center [437, 135] width 605 height 49
click at [426, 127] on label "True" at bounding box center [453, 131] width 66 height 21
click at [426, 129] on input "True" at bounding box center [428, 132] width 7 height 6
radio input "true"
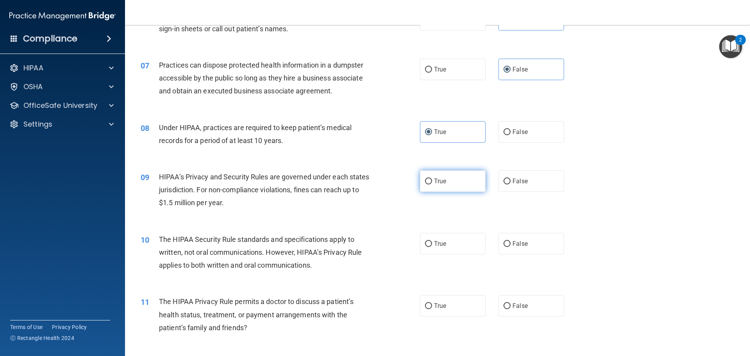
click at [457, 178] on label "True" at bounding box center [453, 180] width 66 height 21
click at [432, 178] on input "True" at bounding box center [428, 181] width 7 height 6
radio input "true"
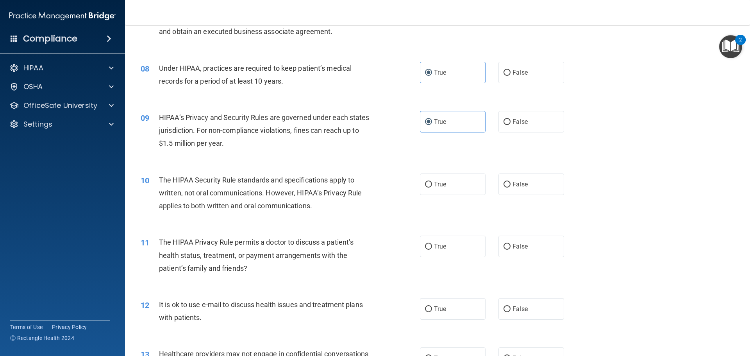
scroll to position [429, 0]
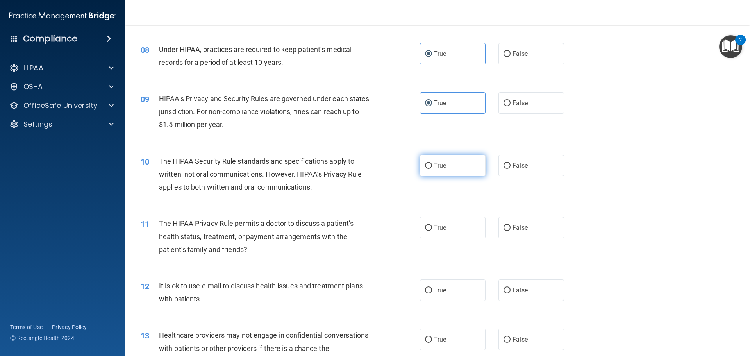
click at [428, 171] on label "True" at bounding box center [453, 165] width 66 height 21
click at [428, 169] on input "True" at bounding box center [428, 166] width 7 height 6
radio input "true"
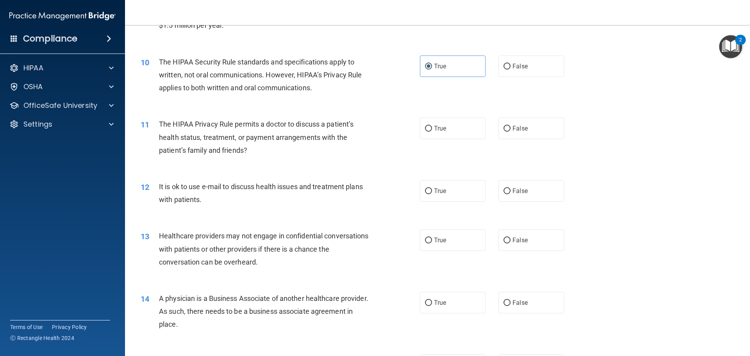
scroll to position [547, 0]
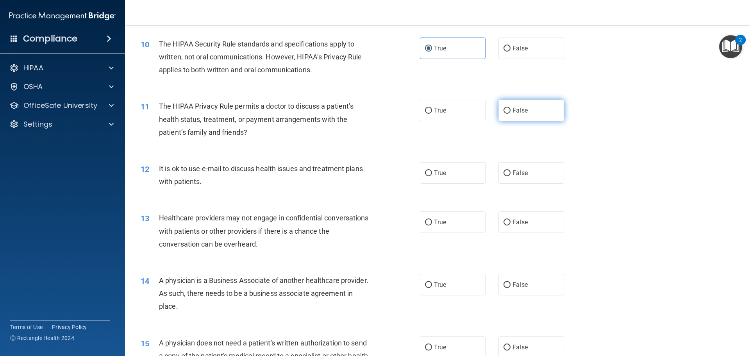
click at [516, 113] on span "False" at bounding box center [519, 110] width 15 height 7
click at [510, 113] on input "False" at bounding box center [506, 111] width 7 height 6
radio input "true"
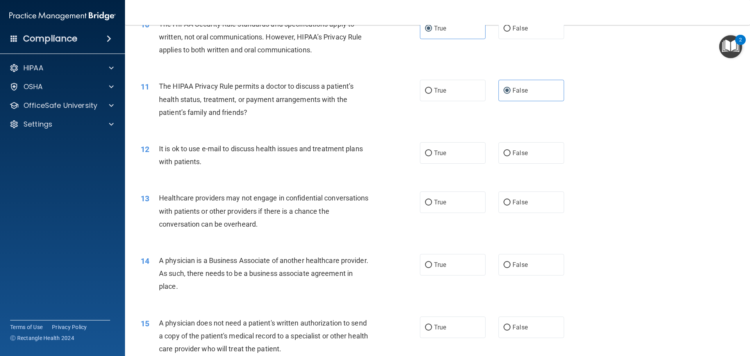
scroll to position [586, 0]
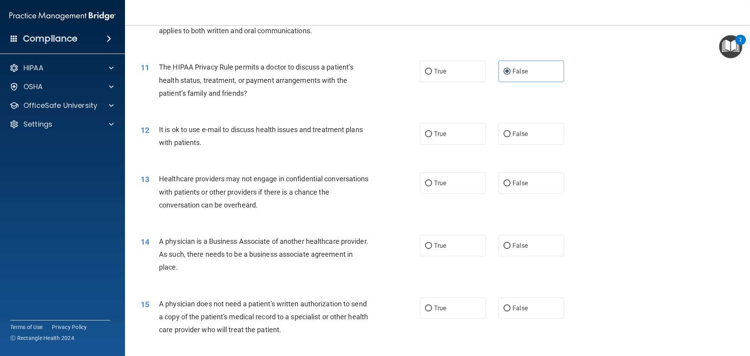
click at [523, 145] on div "12 It is ok to use e-mail to discuss health issues and treatment plans with pat…" at bounding box center [437, 137] width 605 height 49
click at [520, 143] on label "False" at bounding box center [531, 133] width 66 height 21
click at [510, 137] on input "False" at bounding box center [506, 134] width 7 height 6
radio input "true"
click at [458, 179] on label "True" at bounding box center [453, 182] width 66 height 21
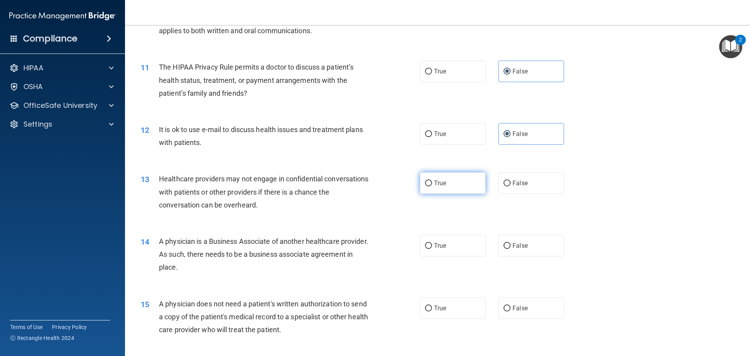
click at [432, 180] on input "True" at bounding box center [428, 183] width 7 height 6
radio input "true"
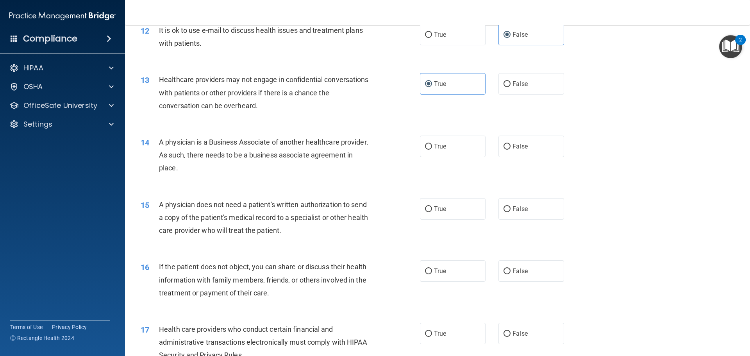
scroll to position [703, 0]
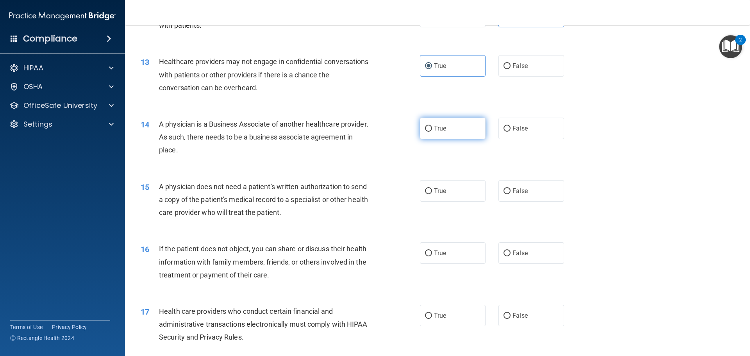
click at [444, 135] on label "True" at bounding box center [453, 128] width 66 height 21
click at [432, 132] on input "True" at bounding box center [428, 129] width 7 height 6
radio input "true"
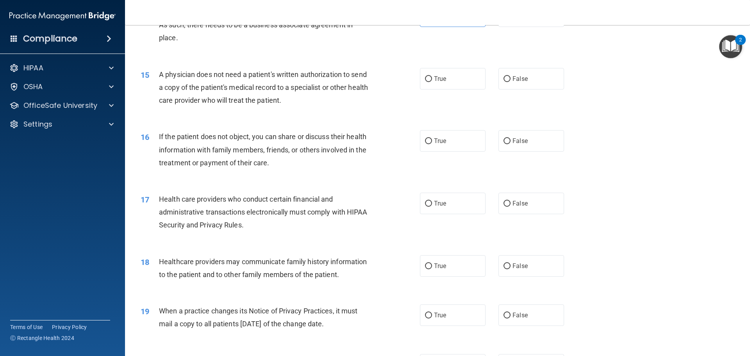
scroll to position [820, 0]
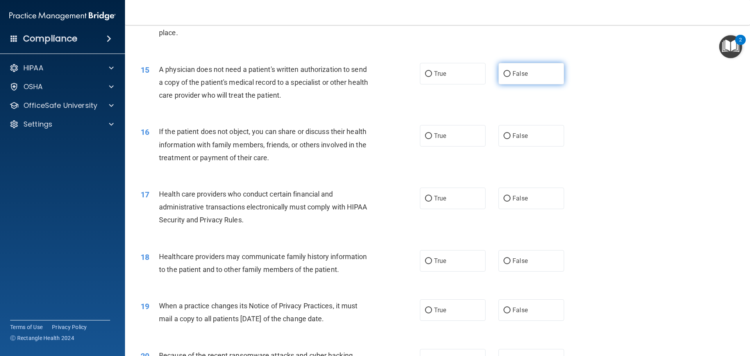
click at [517, 77] on label "False" at bounding box center [531, 73] width 66 height 21
click at [510, 77] on input "False" at bounding box center [506, 74] width 7 height 6
radio input "true"
click at [453, 138] on label "True" at bounding box center [453, 135] width 66 height 21
click at [432, 138] on input "True" at bounding box center [428, 136] width 7 height 6
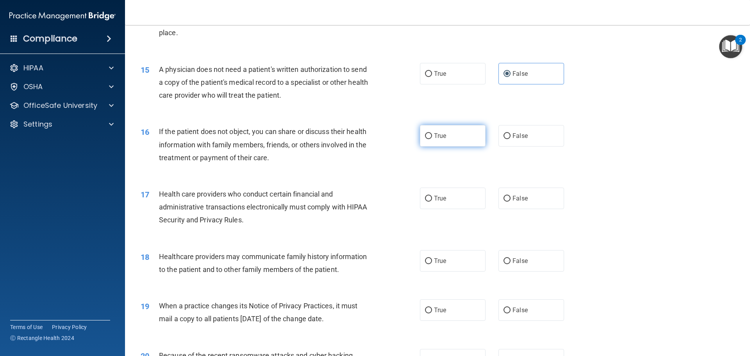
radio input "true"
click at [420, 205] on label "True" at bounding box center [453, 197] width 66 height 21
click at [425, 201] on input "True" at bounding box center [428, 199] width 7 height 6
radio input "true"
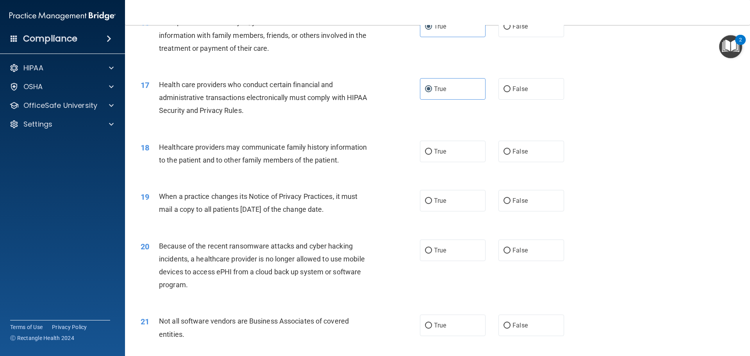
scroll to position [937, 0]
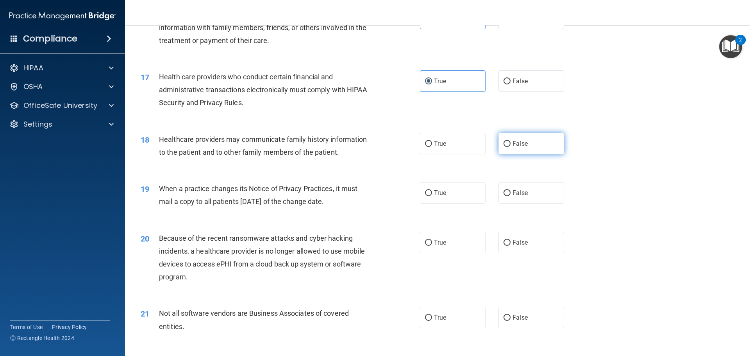
click at [538, 136] on label "False" at bounding box center [531, 143] width 66 height 21
click at [510, 141] on input "False" at bounding box center [506, 144] width 7 height 6
radio input "true"
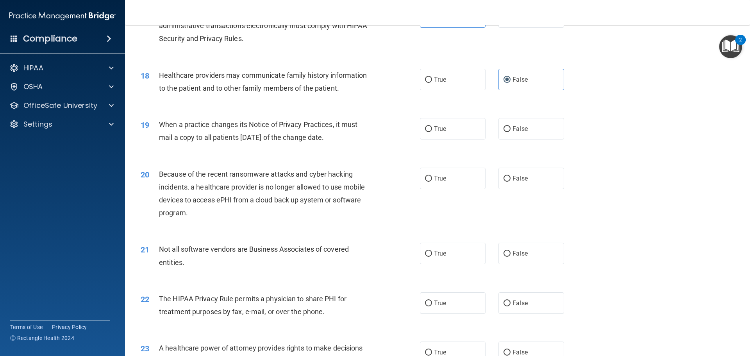
scroll to position [1015, 0]
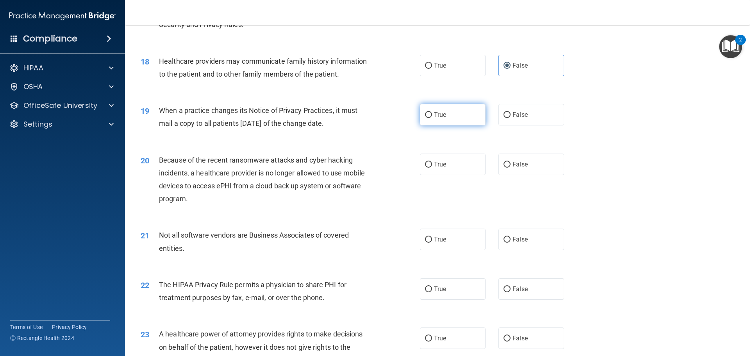
click at [446, 117] on label "True" at bounding box center [453, 114] width 66 height 21
click at [432, 117] on input "True" at bounding box center [428, 115] width 7 height 6
radio input "true"
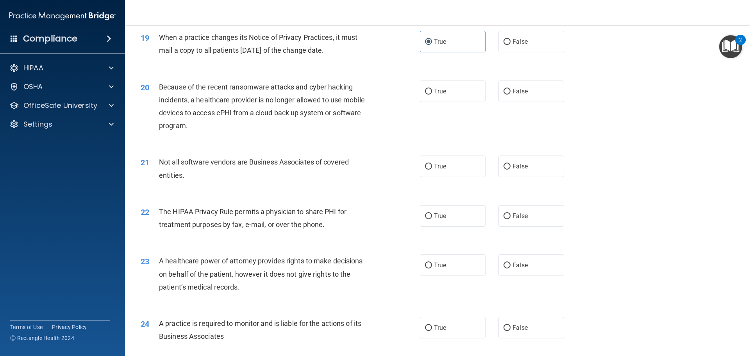
scroll to position [1093, 0]
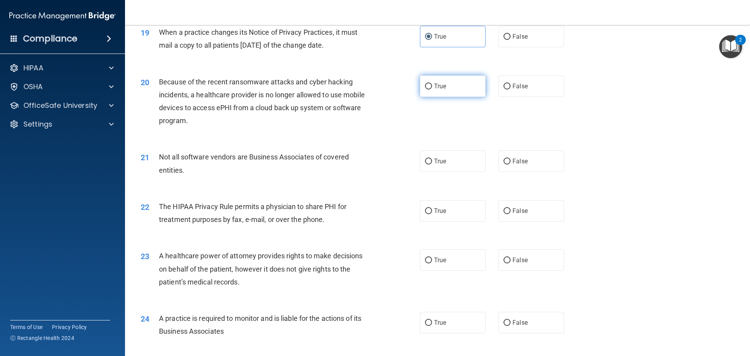
click at [448, 88] on label "True" at bounding box center [453, 85] width 66 height 21
click at [432, 88] on input "True" at bounding box center [428, 87] width 7 height 6
radio input "true"
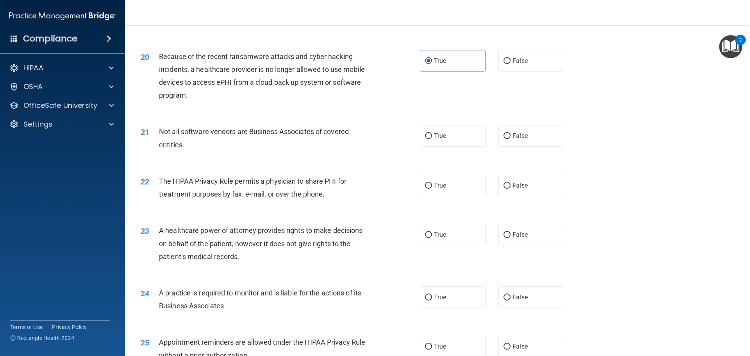
scroll to position [1132, 0]
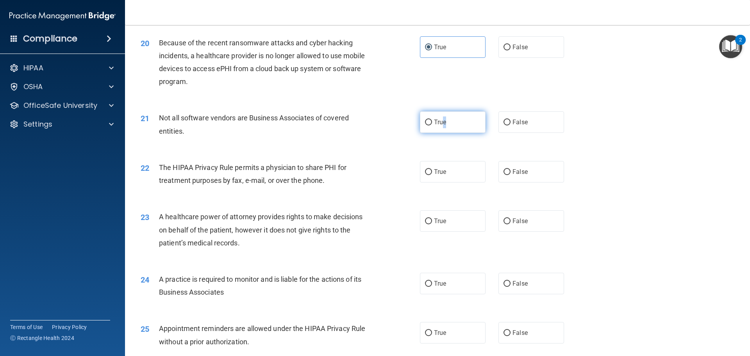
click at [442, 119] on span "True" at bounding box center [440, 121] width 12 height 7
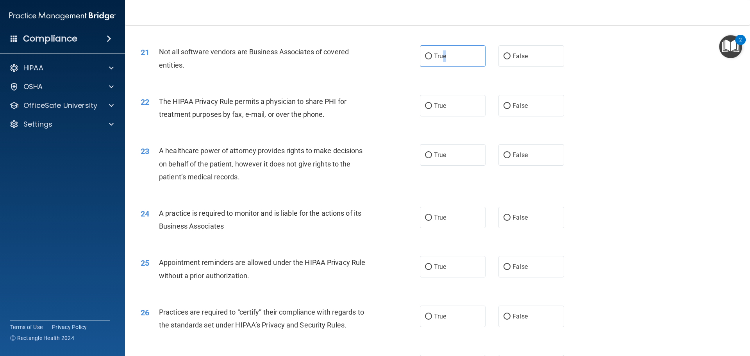
scroll to position [1210, 0]
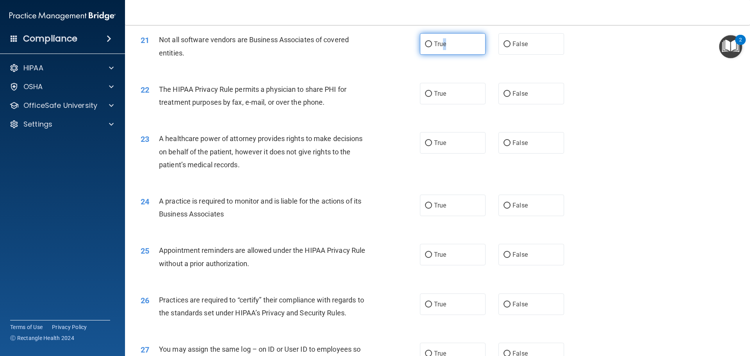
click at [425, 46] on input "True" at bounding box center [428, 44] width 7 height 6
radio input "true"
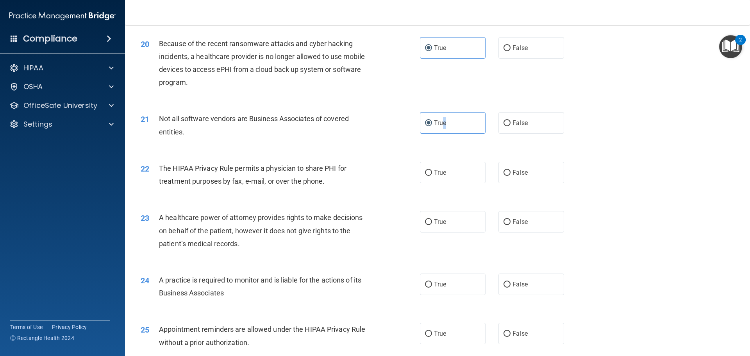
scroll to position [1171, 0]
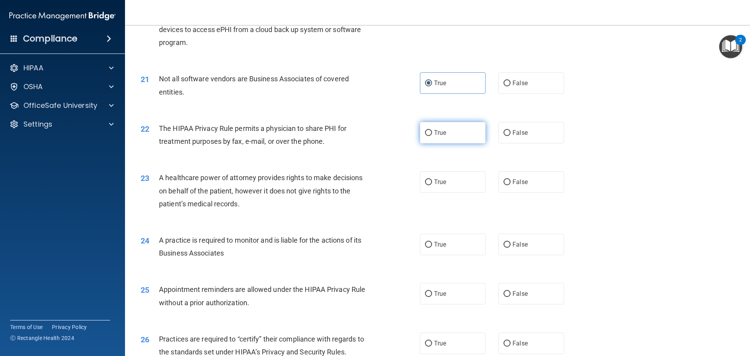
click at [425, 138] on label "True" at bounding box center [453, 132] width 66 height 21
click at [425, 136] on input "True" at bounding box center [428, 133] width 7 height 6
radio input "true"
click at [525, 182] on label "False" at bounding box center [531, 181] width 66 height 21
click at [510, 182] on input "False" at bounding box center [506, 182] width 7 height 6
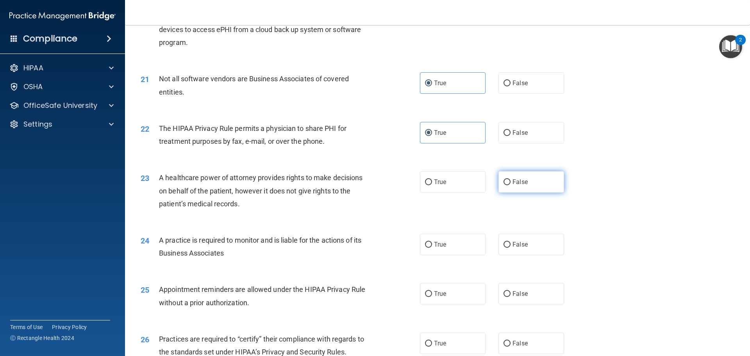
radio input "true"
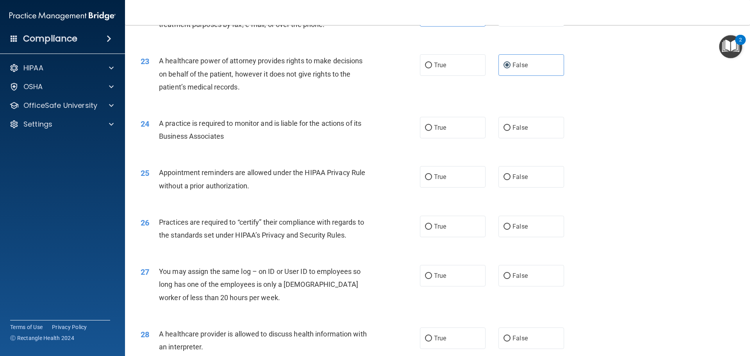
scroll to position [1288, 0]
click at [427, 130] on input "True" at bounding box center [428, 128] width 7 height 6
radio input "true"
click at [527, 171] on label "False" at bounding box center [531, 176] width 66 height 21
click at [510, 174] on input "False" at bounding box center [506, 177] width 7 height 6
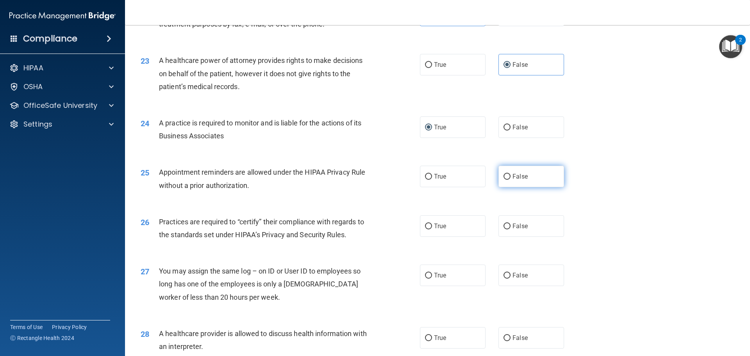
radio input "true"
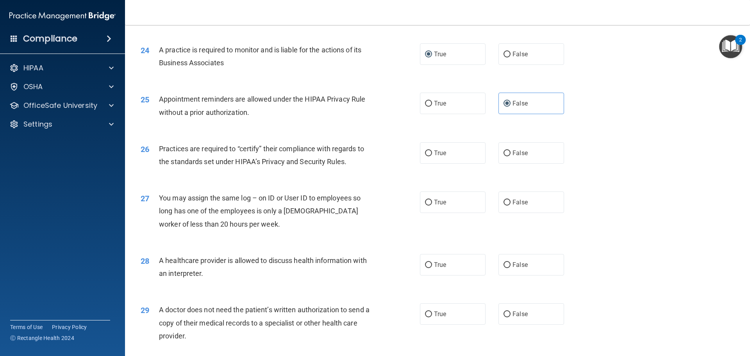
scroll to position [1366, 0]
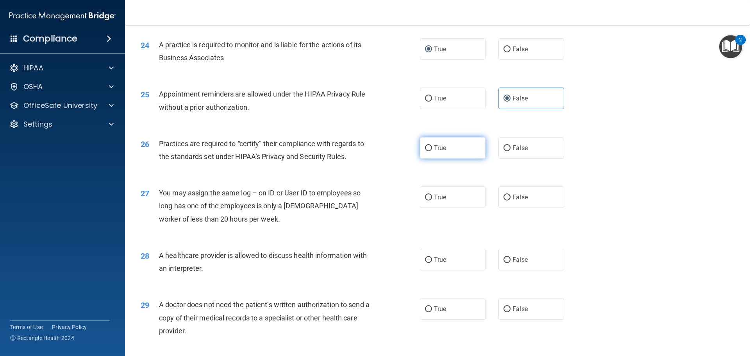
click at [438, 148] on span "True" at bounding box center [440, 147] width 12 height 7
click at [432, 148] on input "True" at bounding box center [428, 148] width 7 height 6
radio input "true"
click at [508, 207] on label "False" at bounding box center [531, 196] width 66 height 21
click at [508, 200] on input "False" at bounding box center [506, 197] width 7 height 6
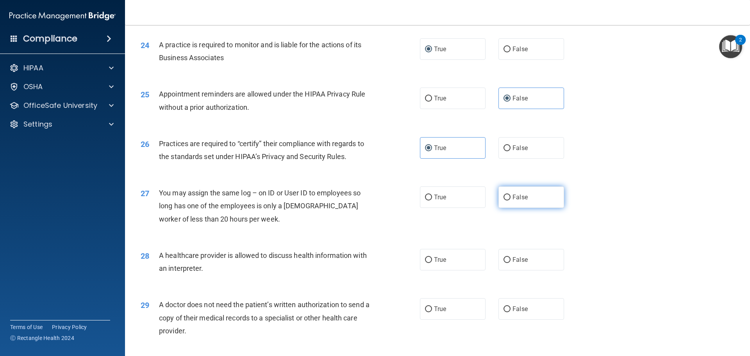
radio input "true"
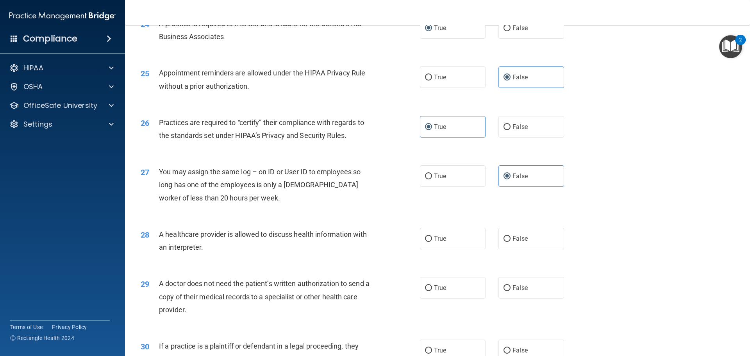
scroll to position [1406, 0]
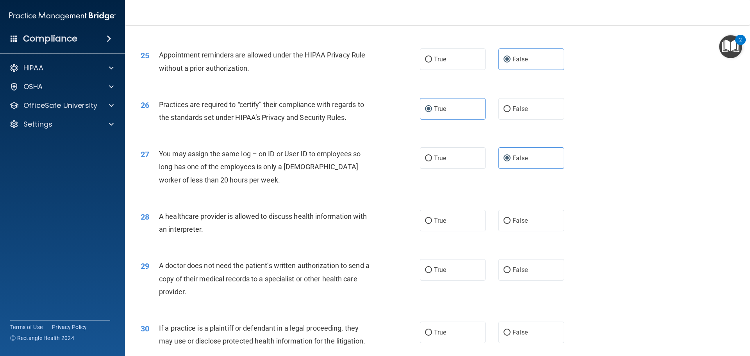
click at [492, 223] on div "True False" at bounding box center [498, 220] width 157 height 21
click at [503, 223] on input "False" at bounding box center [506, 221] width 7 height 6
radio input "true"
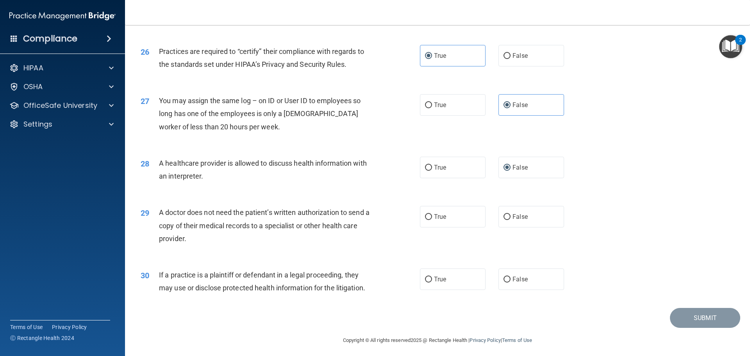
scroll to position [1462, 0]
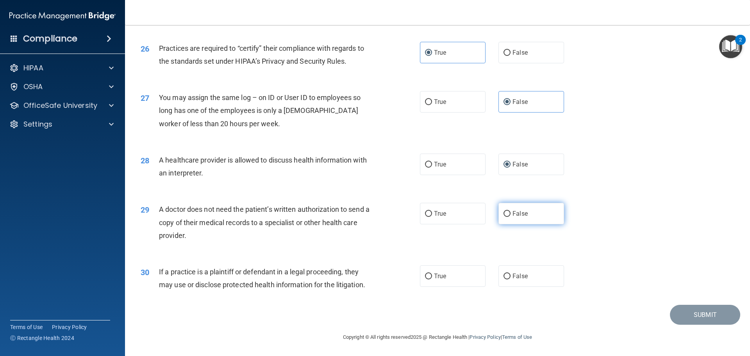
click at [504, 217] on input "False" at bounding box center [506, 214] width 7 height 6
radio input "true"
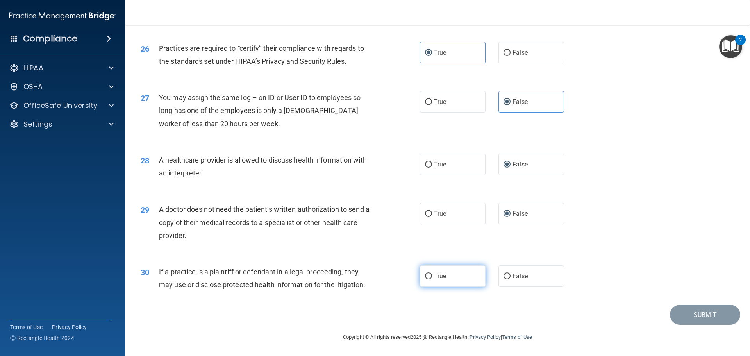
click at [469, 268] on label "True" at bounding box center [453, 275] width 66 height 21
click at [432, 273] on input "True" at bounding box center [428, 276] width 7 height 6
radio input "true"
click at [676, 314] on button "Submit" at bounding box center [705, 315] width 70 height 20
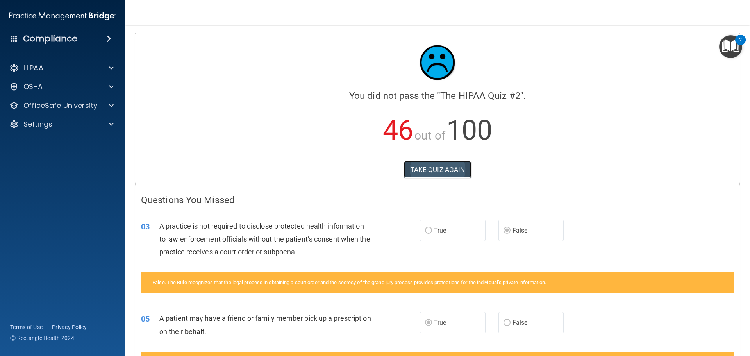
click at [428, 169] on button "TAKE QUIZ AGAIN" at bounding box center [438, 169] width 68 height 17
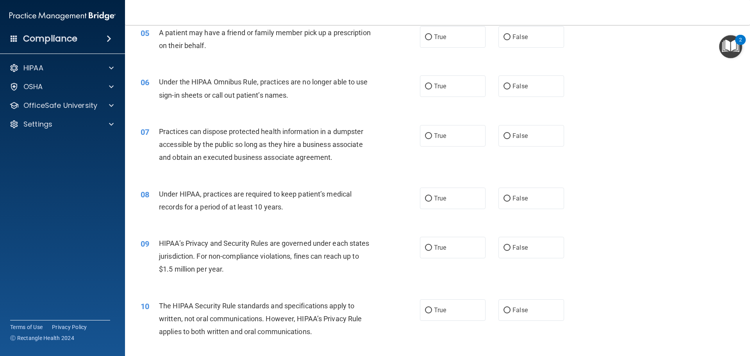
scroll to position [312, 0]
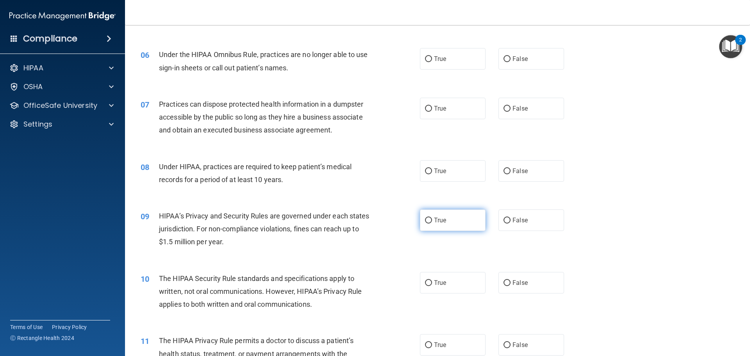
click at [444, 225] on label "True" at bounding box center [453, 219] width 66 height 21
click at [432, 223] on input "True" at bounding box center [428, 220] width 7 height 6
radio input "true"
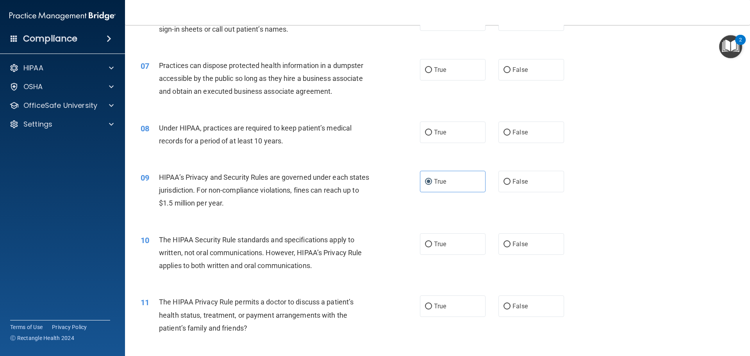
scroll to position [351, 0]
click at [503, 242] on input "False" at bounding box center [506, 244] width 7 height 6
radio input "true"
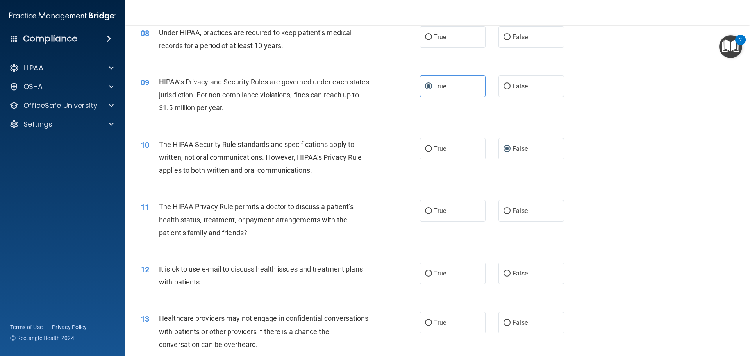
scroll to position [469, 0]
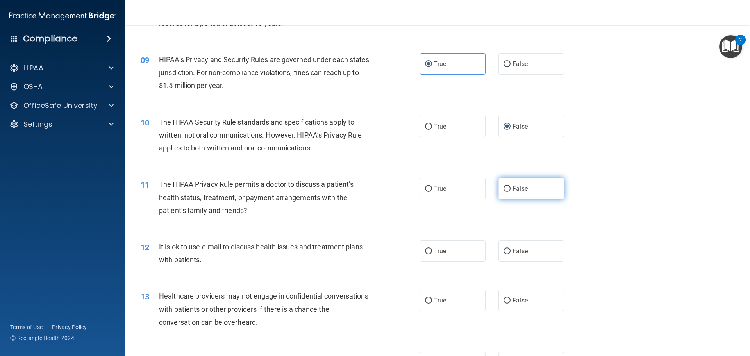
click at [520, 190] on span "False" at bounding box center [519, 188] width 15 height 7
click at [510, 190] on input "False" at bounding box center [506, 189] width 7 height 6
radio input "true"
click at [444, 135] on label "True" at bounding box center [453, 126] width 66 height 21
click at [432, 130] on input "True" at bounding box center [428, 127] width 7 height 6
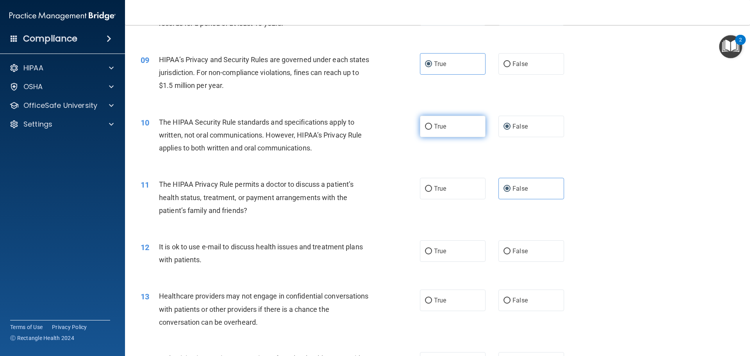
radio input "true"
radio input "false"
click at [521, 251] on span "False" at bounding box center [519, 250] width 15 height 7
click at [510, 251] on input "False" at bounding box center [506, 251] width 7 height 6
radio input "true"
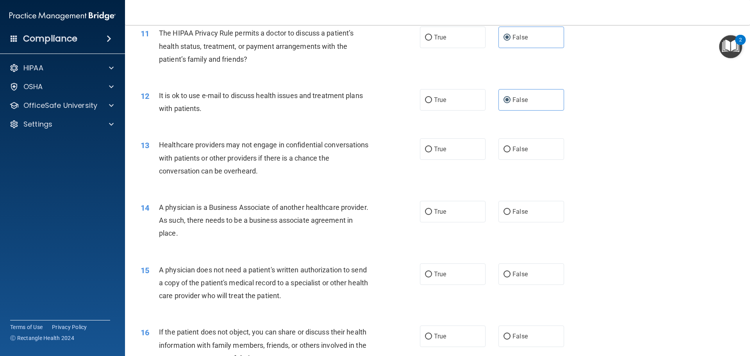
scroll to position [625, 0]
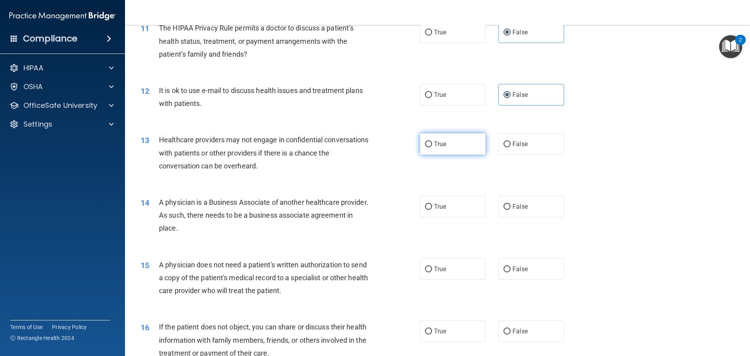
click at [429, 148] on label "True" at bounding box center [453, 143] width 66 height 21
click at [429, 147] on input "True" at bounding box center [428, 144] width 7 height 6
radio input "true"
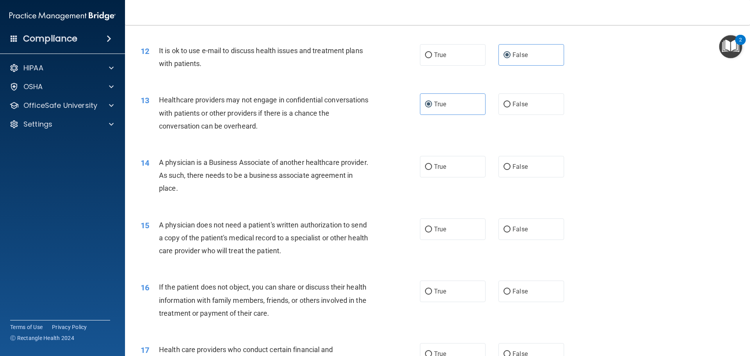
scroll to position [703, 0]
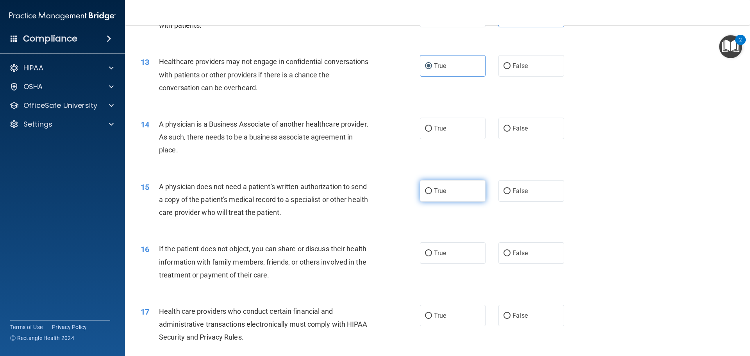
click at [430, 197] on label "True" at bounding box center [453, 190] width 66 height 21
click at [430, 194] on input "True" at bounding box center [428, 191] width 7 height 6
radio input "true"
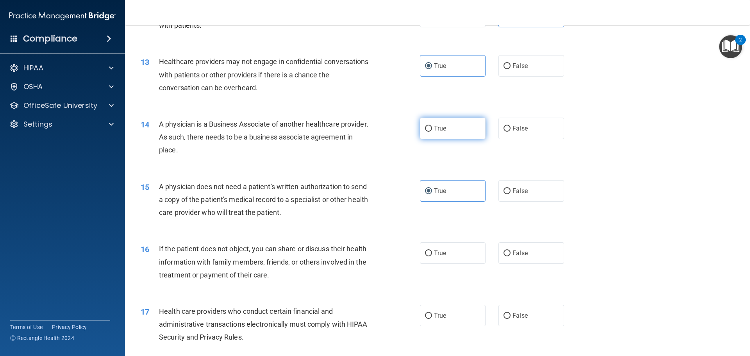
click at [425, 130] on input "True" at bounding box center [428, 129] width 7 height 6
radio input "true"
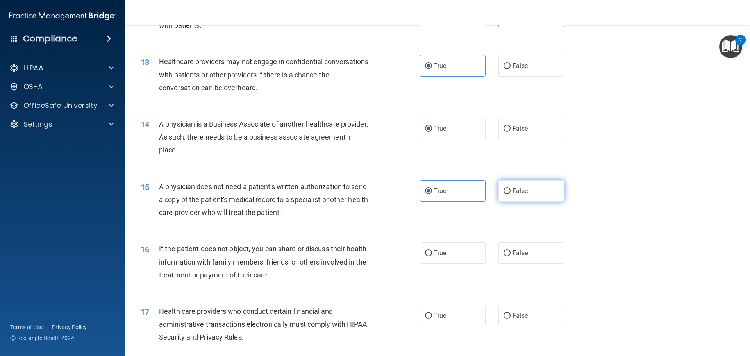
click at [512, 194] on span "False" at bounding box center [519, 190] width 15 height 7
click at [510, 194] on input "False" at bounding box center [506, 191] width 7 height 6
radio input "true"
radio input "false"
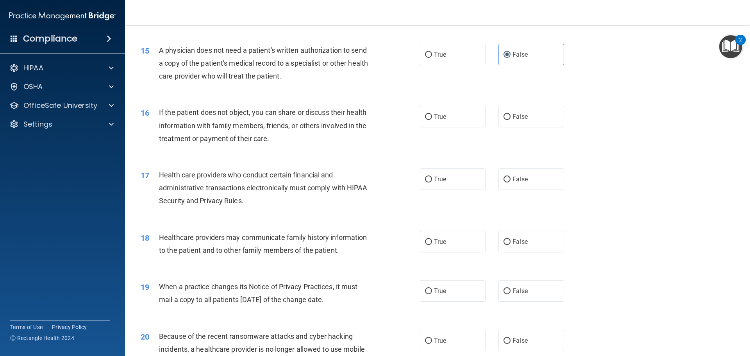
scroll to position [937, 0]
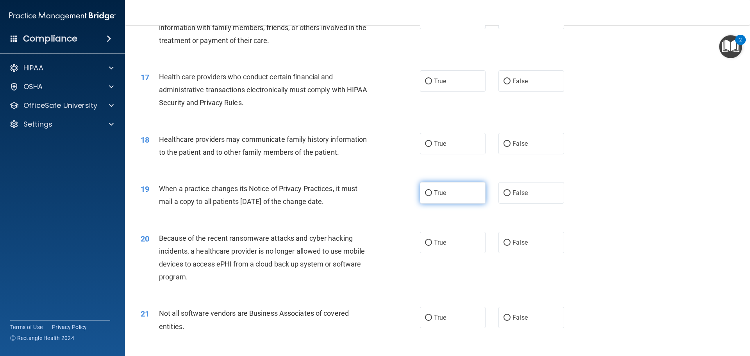
click at [437, 194] on span "True" at bounding box center [440, 192] width 12 height 7
click at [432, 194] on input "True" at bounding box center [428, 193] width 7 height 6
radio input "true"
click at [428, 240] on input "True" at bounding box center [428, 243] width 7 height 6
radio input "true"
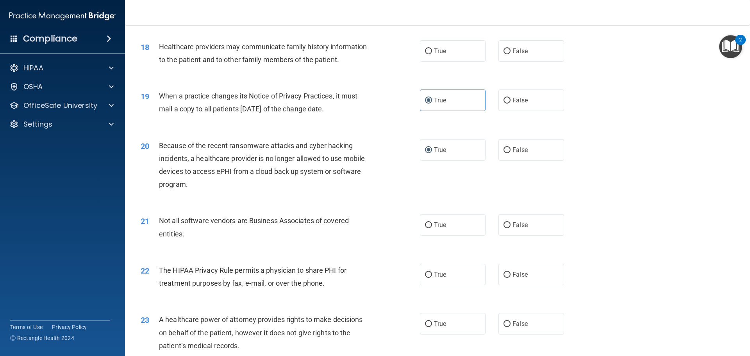
scroll to position [1054, 0]
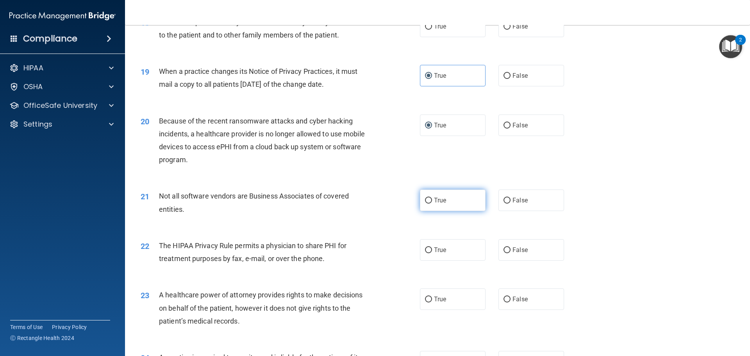
click at [424, 195] on label "True" at bounding box center [453, 199] width 66 height 21
click at [425, 198] on input "True" at bounding box center [428, 201] width 7 height 6
radio input "true"
click at [554, 249] on label "False" at bounding box center [531, 249] width 66 height 21
click at [510, 249] on input "False" at bounding box center [506, 250] width 7 height 6
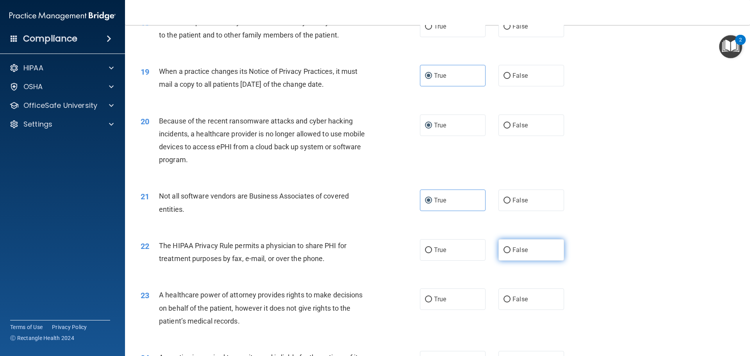
radio input "true"
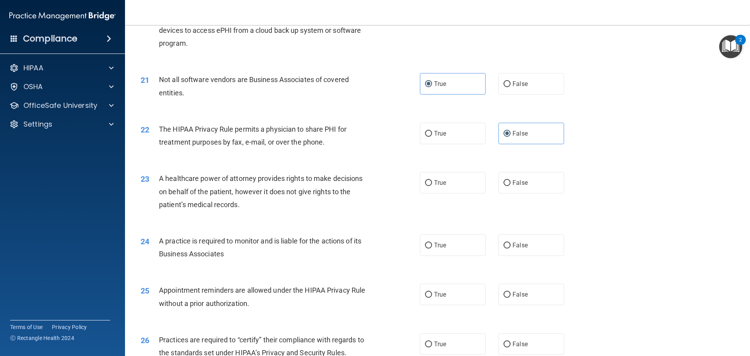
scroll to position [1171, 0]
click at [542, 178] on label "False" at bounding box center [531, 181] width 66 height 21
click at [510, 179] on input "False" at bounding box center [506, 182] width 7 height 6
radio input "true"
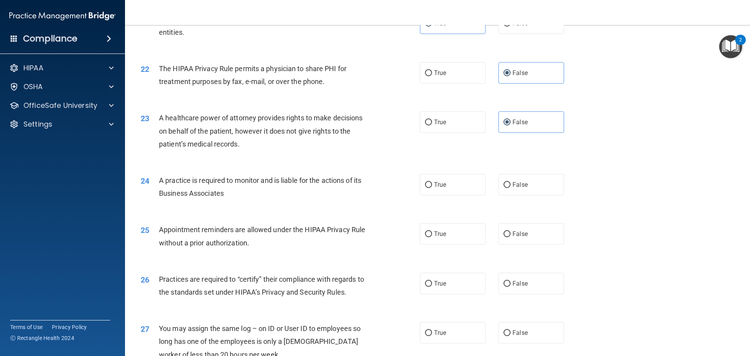
scroll to position [1249, 0]
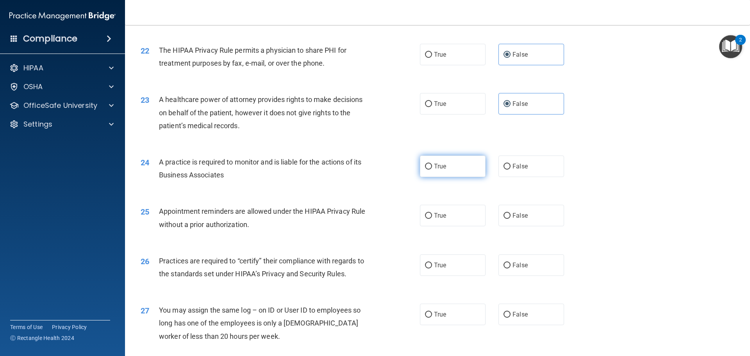
click at [446, 168] on label "True" at bounding box center [453, 165] width 66 height 21
click at [432, 168] on input "True" at bounding box center [428, 167] width 7 height 6
radio input "true"
click at [524, 206] on label "False" at bounding box center [531, 215] width 66 height 21
click at [510, 213] on input "False" at bounding box center [506, 216] width 7 height 6
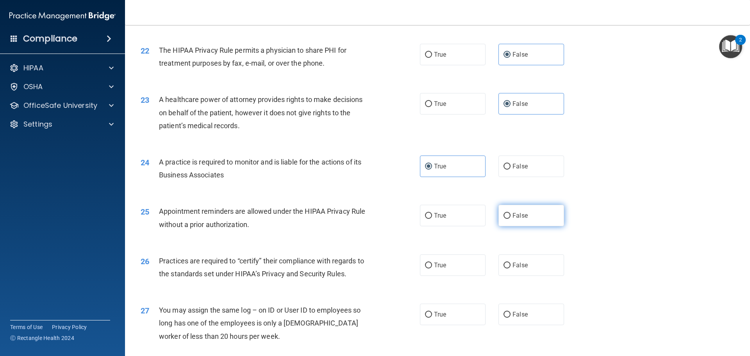
radio input "true"
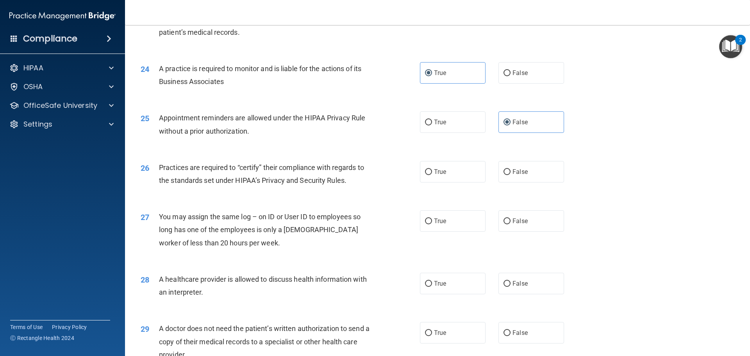
scroll to position [1366, 0]
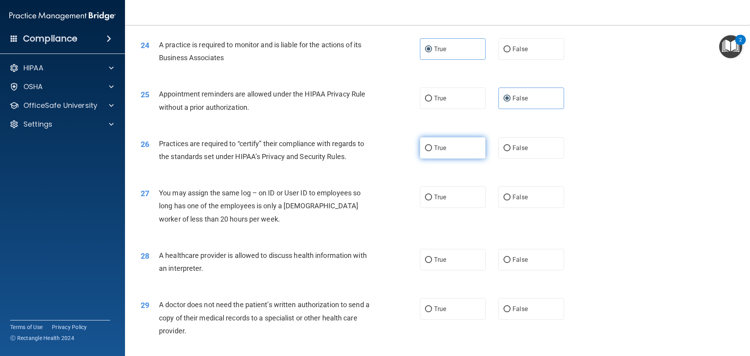
click at [438, 157] on label "True" at bounding box center [453, 147] width 66 height 21
click at [432, 151] on input "True" at bounding box center [428, 148] width 7 height 6
radio input "true"
click at [525, 192] on label "False" at bounding box center [531, 196] width 66 height 21
click at [510, 194] on input "False" at bounding box center [506, 197] width 7 height 6
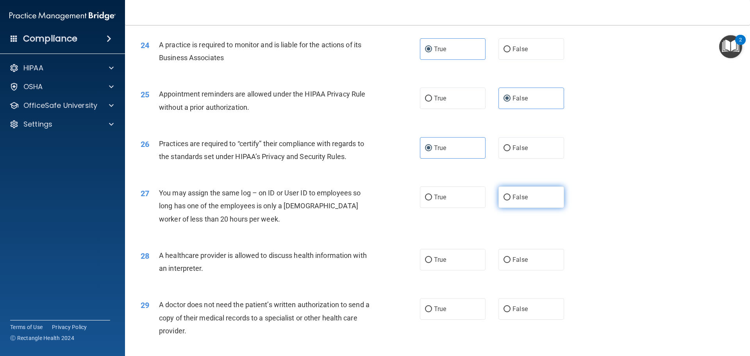
radio input "true"
click at [506, 255] on label "False" at bounding box center [531, 259] width 66 height 21
click at [506, 257] on input "False" at bounding box center [506, 260] width 7 height 6
radio input "true"
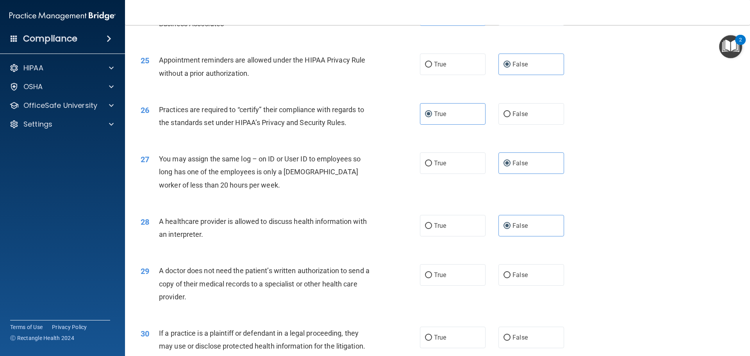
scroll to position [1445, 0]
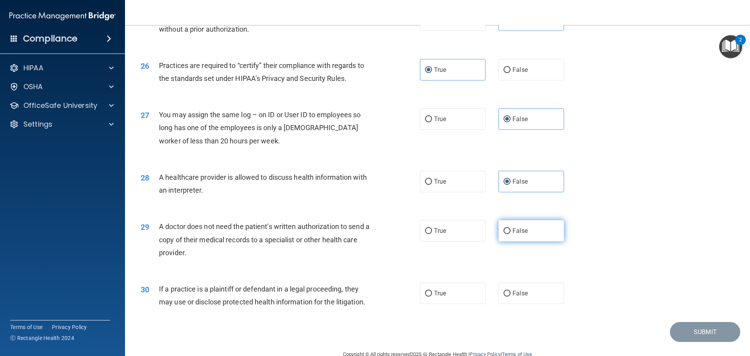
click at [516, 227] on span "False" at bounding box center [519, 230] width 15 height 7
click at [510, 228] on input "False" at bounding box center [506, 231] width 7 height 6
radio input "true"
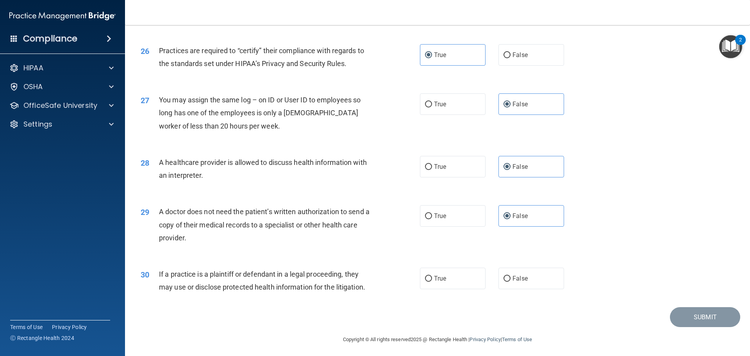
scroll to position [1462, 0]
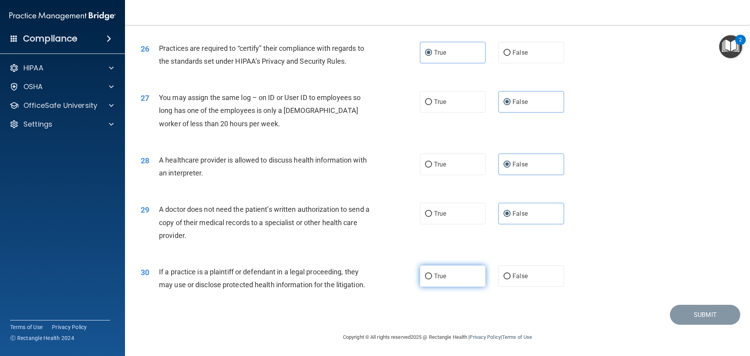
click at [425, 278] on input "True" at bounding box center [428, 276] width 7 height 6
radio input "true"
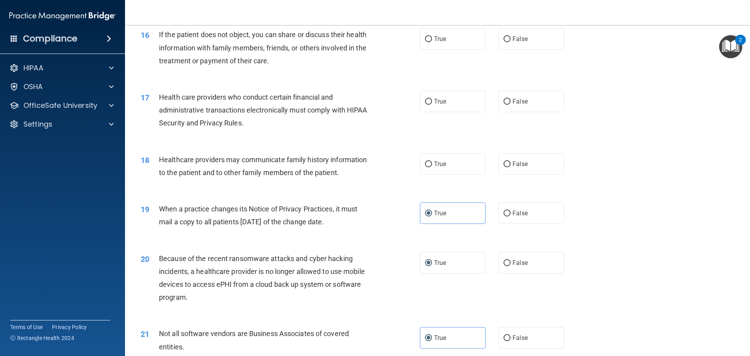
scroll to position [915, 0]
click at [538, 167] on label "False" at bounding box center [531, 165] width 66 height 21
click at [510, 167] on input "False" at bounding box center [506, 166] width 7 height 6
radio input "true"
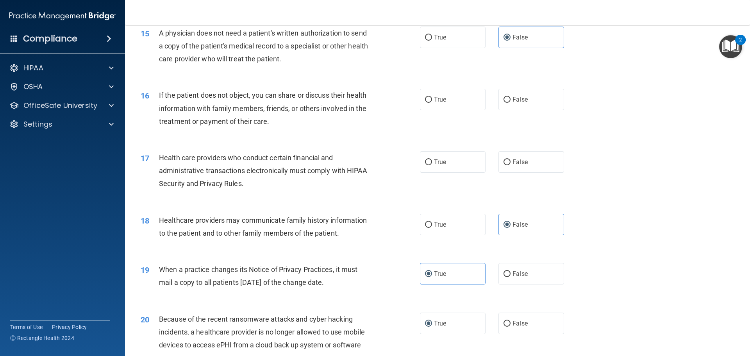
scroll to position [837, 0]
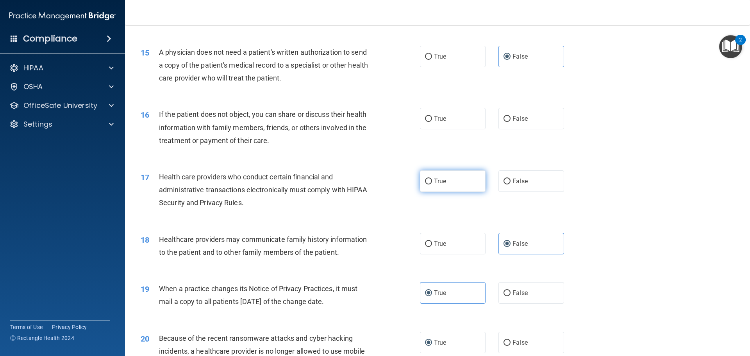
click at [425, 189] on label "True" at bounding box center [453, 180] width 66 height 21
click at [425, 184] on input "True" at bounding box center [428, 181] width 7 height 6
radio input "true"
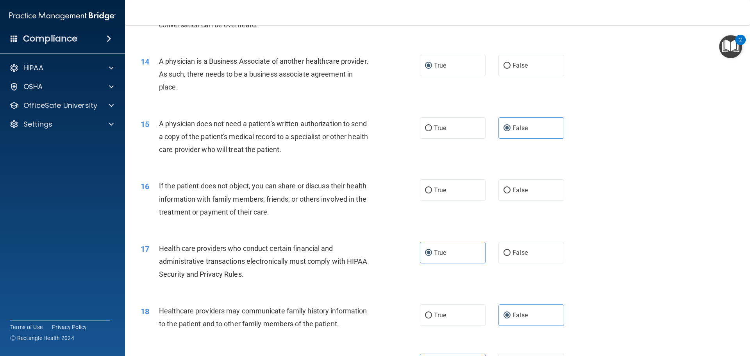
scroll to position [759, 0]
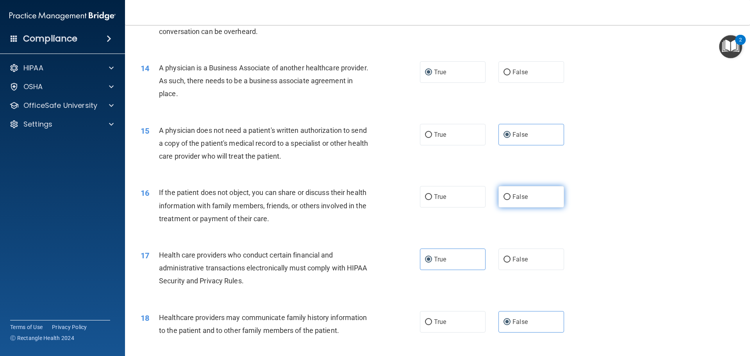
click at [498, 193] on label "False" at bounding box center [531, 196] width 66 height 21
click at [503, 194] on input "False" at bounding box center [506, 197] width 7 height 6
radio input "true"
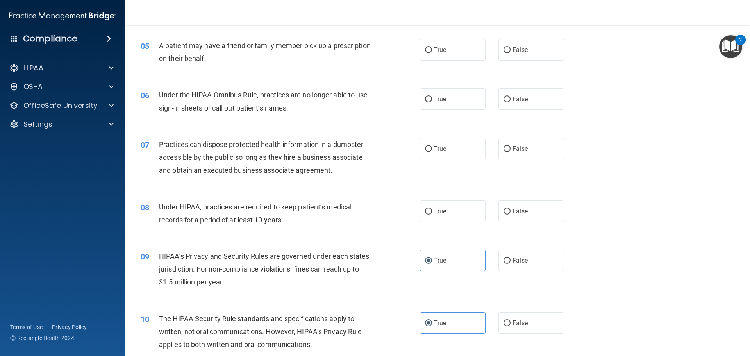
scroll to position [251, 0]
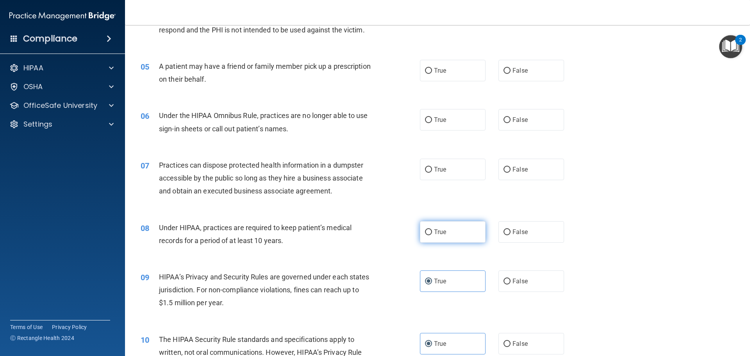
drag, startPoint x: 452, startPoint y: 234, endPoint x: 434, endPoint y: 231, distance: 18.6
click at [452, 234] on label "True" at bounding box center [453, 231] width 66 height 21
click at [432, 234] on input "True" at bounding box center [428, 232] width 7 height 6
radio input "true"
click at [536, 169] on label "False" at bounding box center [531, 169] width 66 height 21
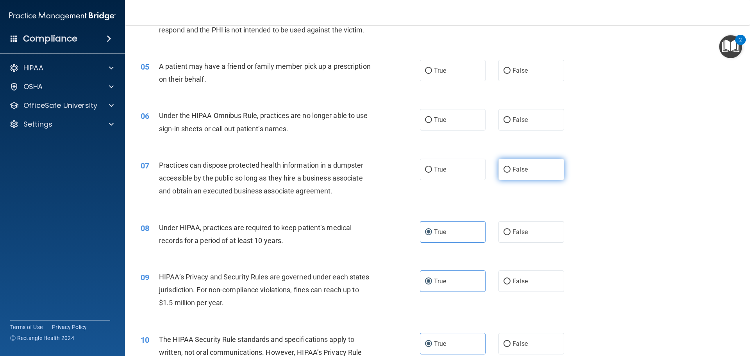
click at [510, 169] on input "False" at bounding box center [506, 170] width 7 height 6
radio input "true"
click at [499, 119] on label "False" at bounding box center [531, 119] width 66 height 21
click at [503, 119] on input "False" at bounding box center [506, 120] width 7 height 6
radio input "true"
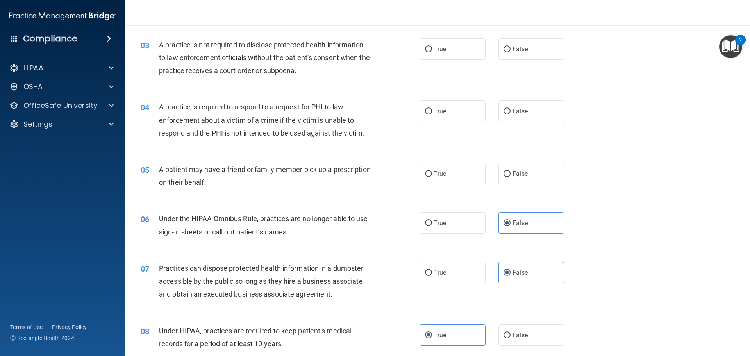
scroll to position [134, 0]
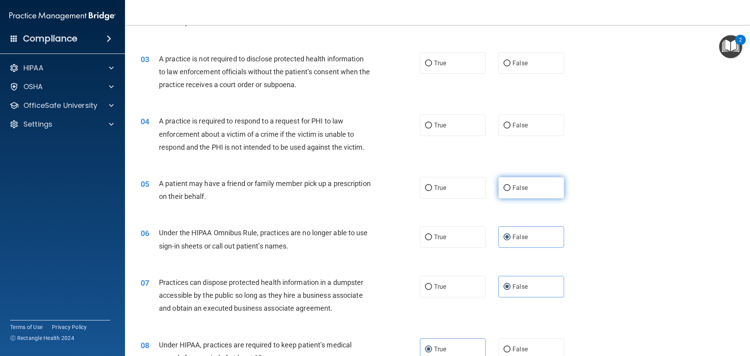
click at [503, 185] on input "False" at bounding box center [506, 188] width 7 height 6
radio input "true"
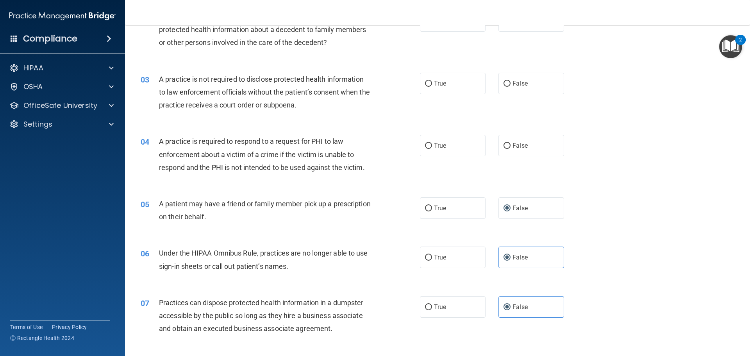
scroll to position [56, 0]
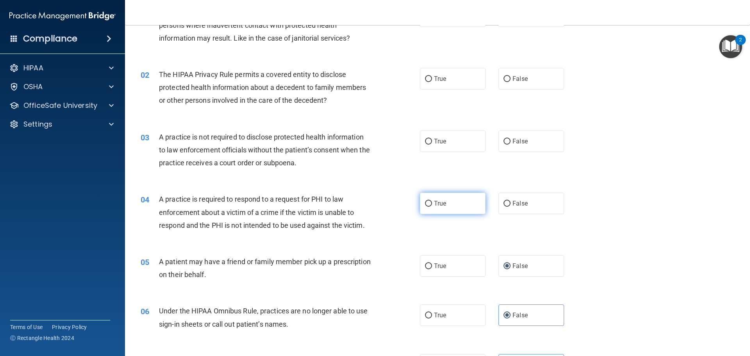
click at [434, 205] on span "True" at bounding box center [440, 203] width 12 height 7
click at [432, 205] on input "True" at bounding box center [428, 204] width 7 height 6
radio input "true"
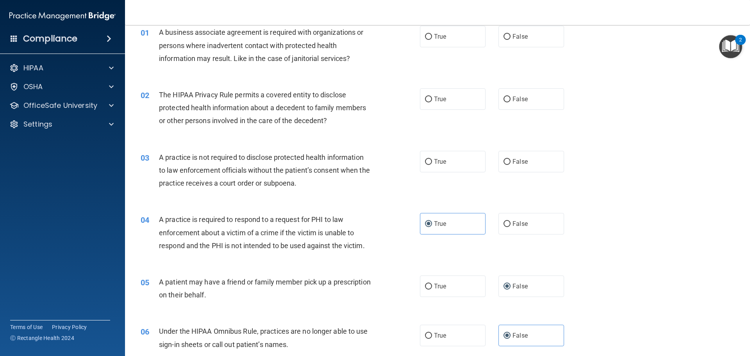
scroll to position [17, 0]
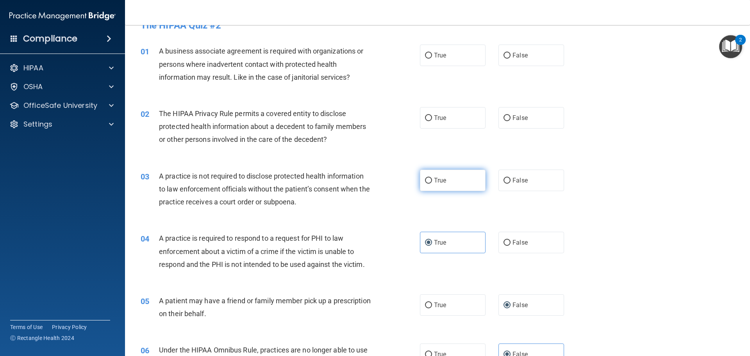
click at [457, 179] on label "True" at bounding box center [453, 179] width 66 height 21
click at [432, 179] on input "True" at bounding box center [428, 181] width 7 height 6
radio input "true"
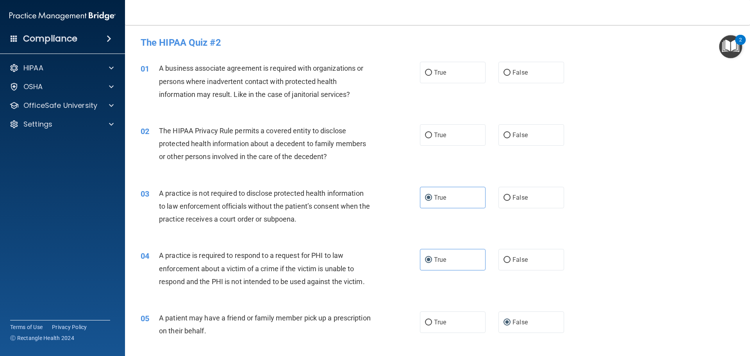
drag, startPoint x: 468, startPoint y: 77, endPoint x: 458, endPoint y: 87, distance: 14.1
click at [467, 77] on label "True" at bounding box center [453, 72] width 66 height 21
click at [432, 76] on input "True" at bounding box center [428, 73] width 7 height 6
radio input "true"
click at [457, 142] on label "True" at bounding box center [453, 134] width 66 height 21
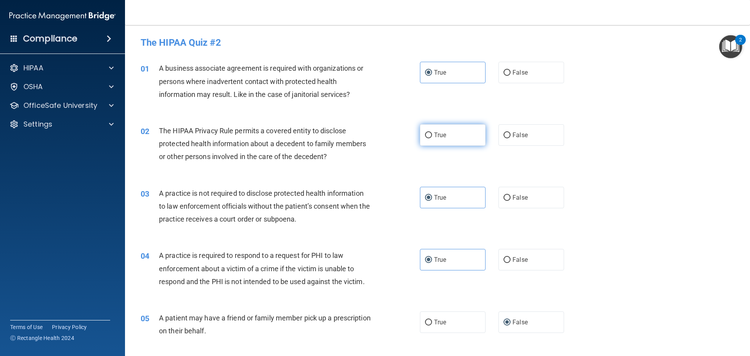
click at [432, 138] on input "True" at bounding box center [428, 135] width 7 height 6
radio input "true"
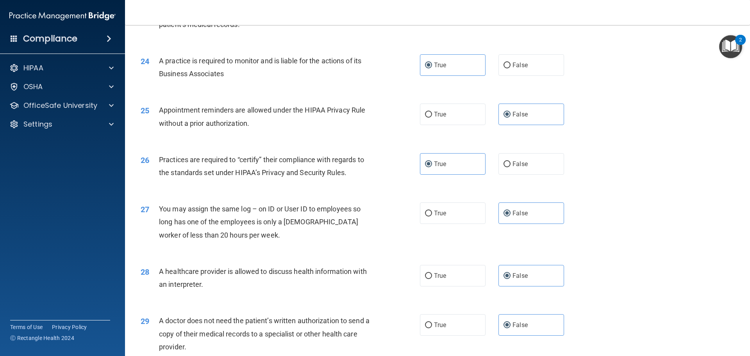
scroll to position [1462, 0]
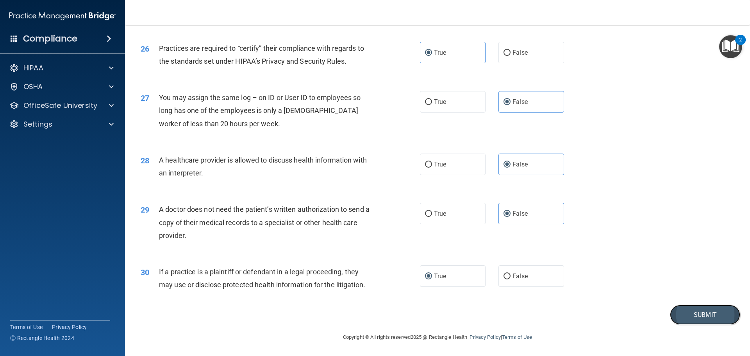
click at [694, 308] on button "Submit" at bounding box center [705, 315] width 70 height 20
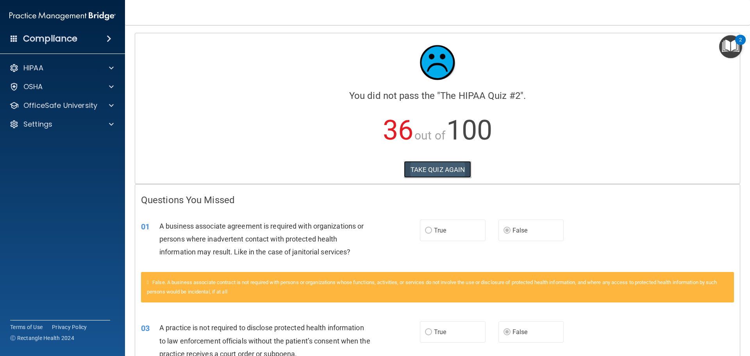
click at [431, 163] on button "TAKE QUIZ AGAIN" at bounding box center [438, 169] width 68 height 17
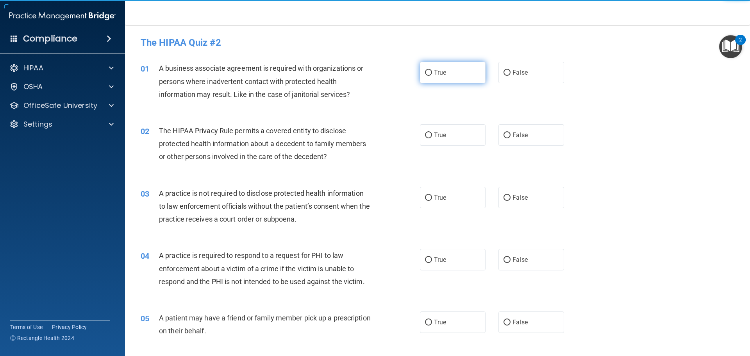
click at [436, 75] on span "True" at bounding box center [440, 72] width 12 height 7
click at [432, 75] on input "True" at bounding box center [428, 73] width 7 height 6
radio input "true"
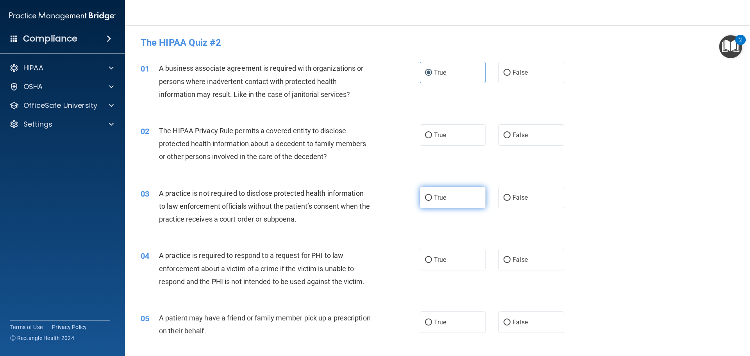
click at [447, 195] on label "True" at bounding box center [453, 197] width 66 height 21
click at [432, 195] on input "True" at bounding box center [428, 198] width 7 height 6
radio input "true"
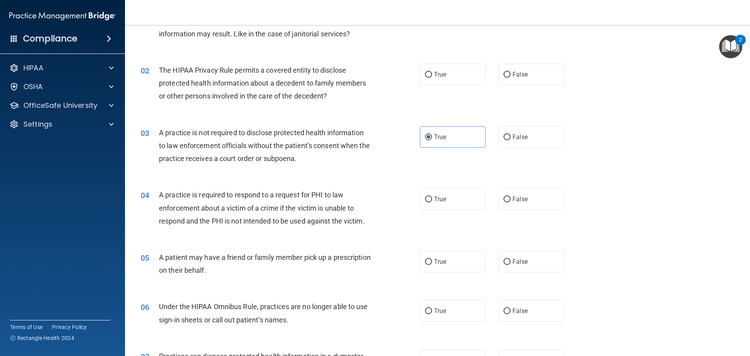
scroll to position [78, 0]
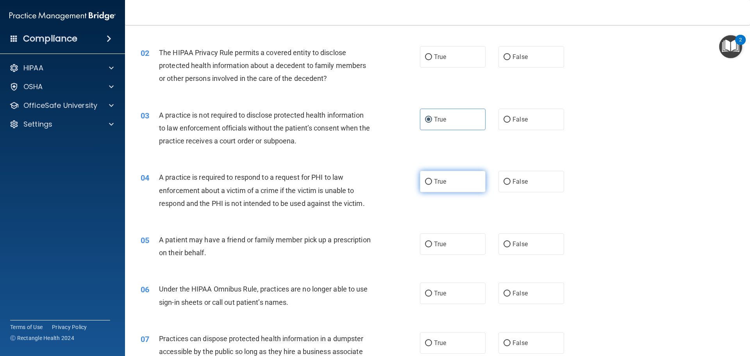
click at [461, 185] on label "True" at bounding box center [453, 181] width 66 height 21
click at [432, 185] on input "True" at bounding box center [428, 182] width 7 height 6
radio input "true"
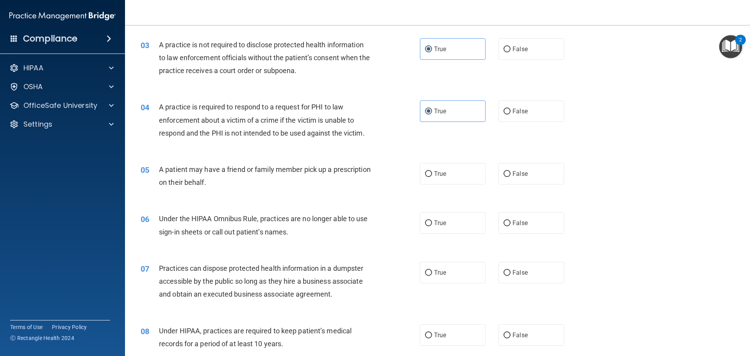
scroll to position [156, 0]
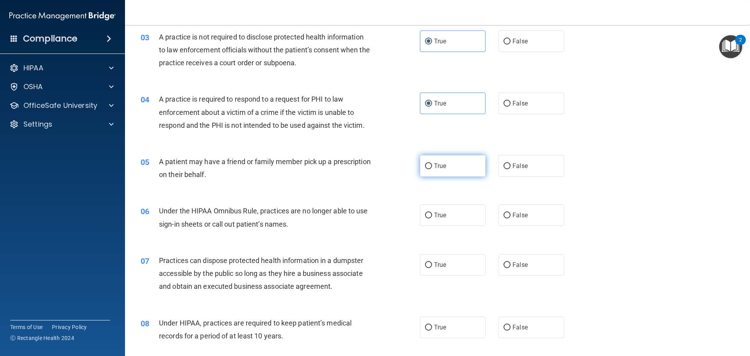
click at [449, 167] on label "True" at bounding box center [453, 165] width 66 height 21
click at [432, 167] on input "True" at bounding box center [428, 166] width 7 height 6
radio input "true"
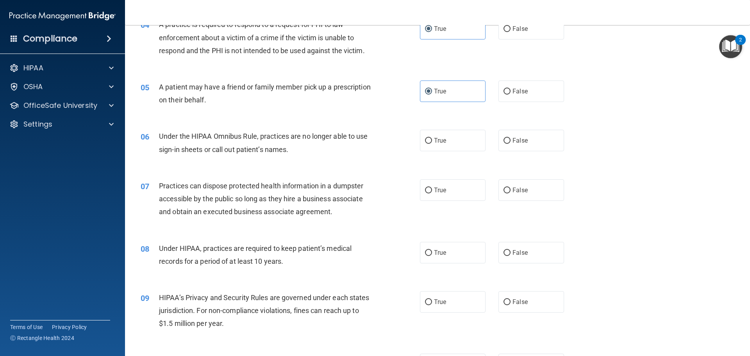
scroll to position [234, 0]
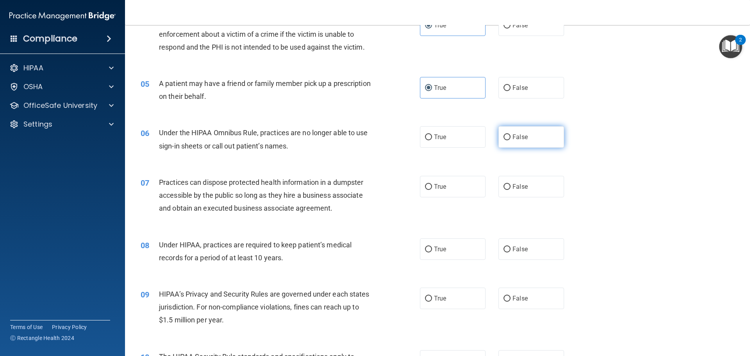
click at [503, 134] on input "False" at bounding box center [506, 137] width 7 height 6
radio input "true"
click at [526, 190] on label "False" at bounding box center [531, 186] width 66 height 21
click at [510, 190] on input "False" at bounding box center [506, 187] width 7 height 6
radio input "true"
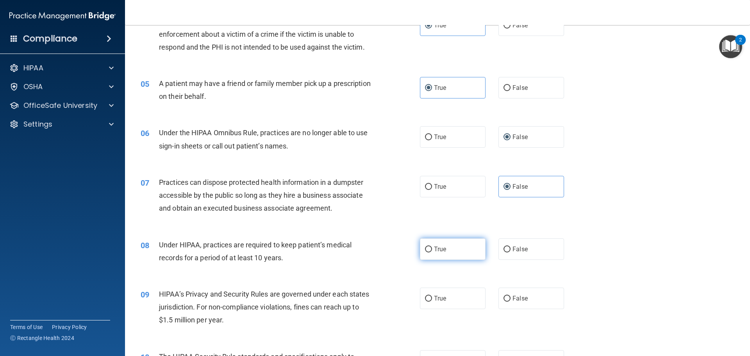
click at [422, 253] on label "True" at bounding box center [453, 248] width 66 height 21
click at [425, 252] on input "True" at bounding box center [428, 249] width 7 height 6
radio input "true"
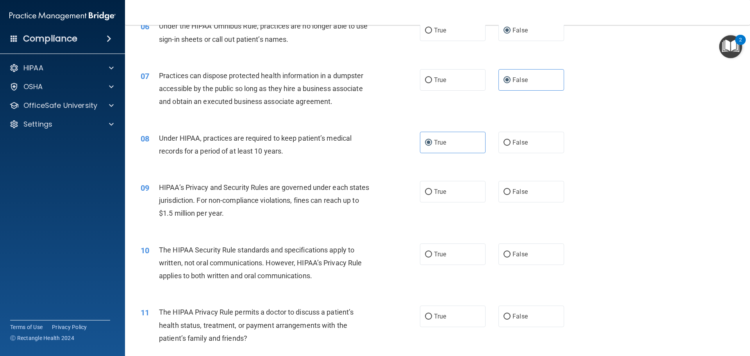
scroll to position [351, 0]
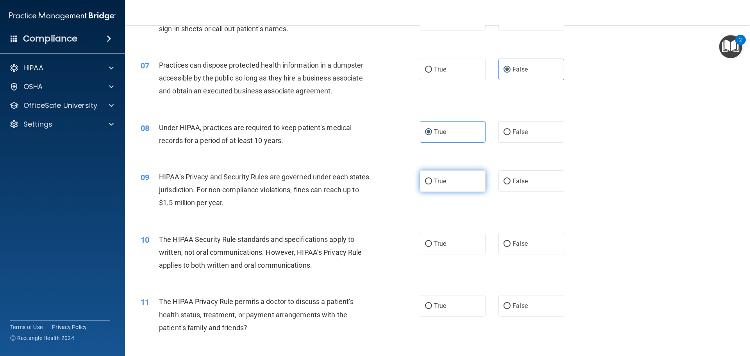
click at [425, 183] on input "True" at bounding box center [428, 181] width 7 height 6
radio input "true"
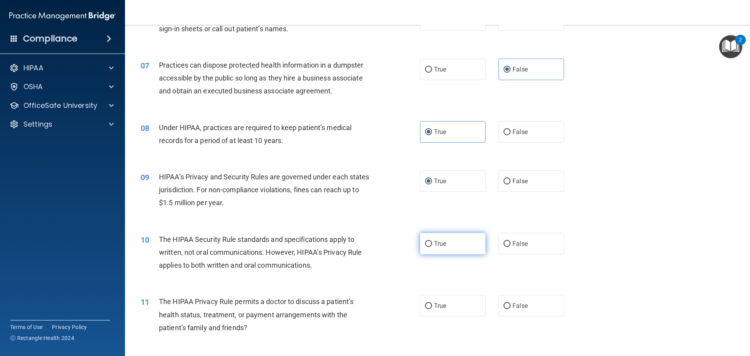
click at [457, 242] on label "True" at bounding box center [453, 243] width 66 height 21
click at [432, 242] on input "True" at bounding box center [428, 244] width 7 height 6
radio input "true"
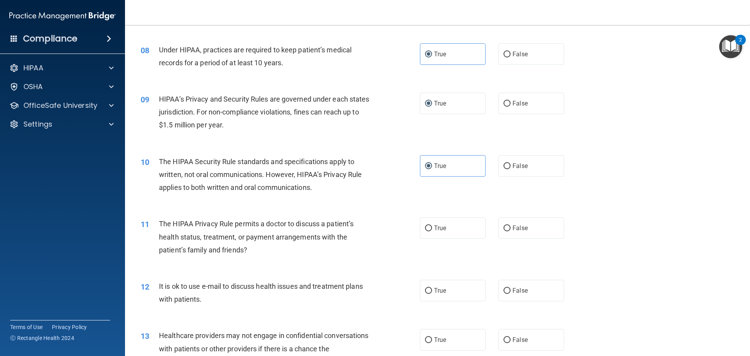
scroll to position [429, 0]
click at [517, 228] on span "False" at bounding box center [519, 227] width 15 height 7
click at [510, 228] on input "False" at bounding box center [506, 228] width 7 height 6
radio input "true"
click at [456, 289] on label "True" at bounding box center [453, 289] width 66 height 21
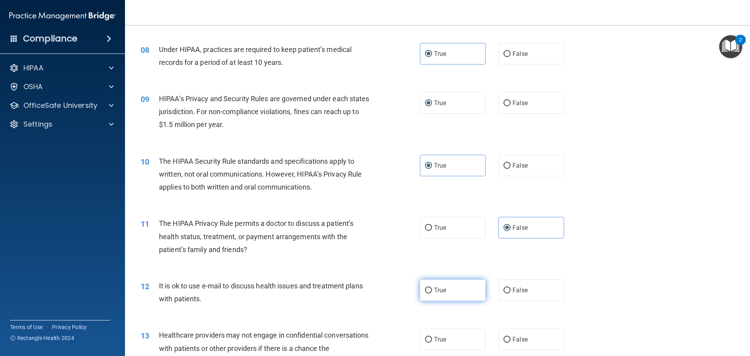
click at [432, 289] on input "True" at bounding box center [428, 290] width 7 height 6
radio input "true"
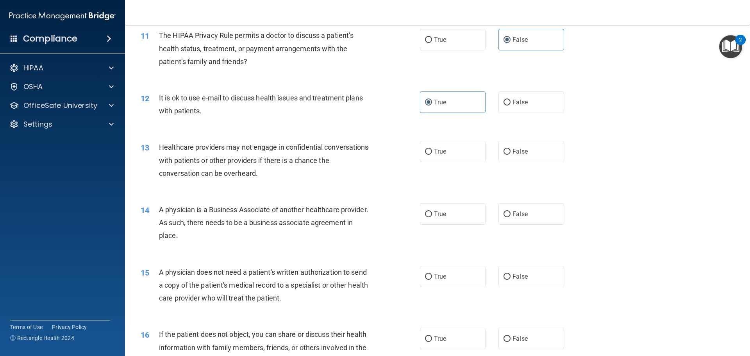
scroll to position [625, 0]
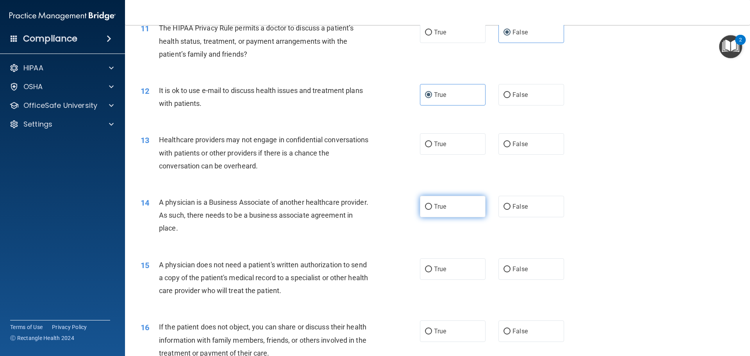
click at [444, 212] on label "True" at bounding box center [453, 206] width 66 height 21
click at [432, 210] on input "True" at bounding box center [428, 207] width 7 height 6
radio input "true"
click at [435, 149] on label "True" at bounding box center [453, 143] width 66 height 21
click at [432, 147] on input "True" at bounding box center [428, 144] width 7 height 6
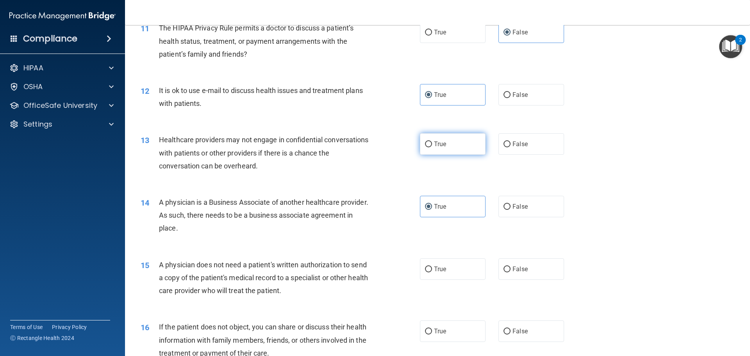
radio input "true"
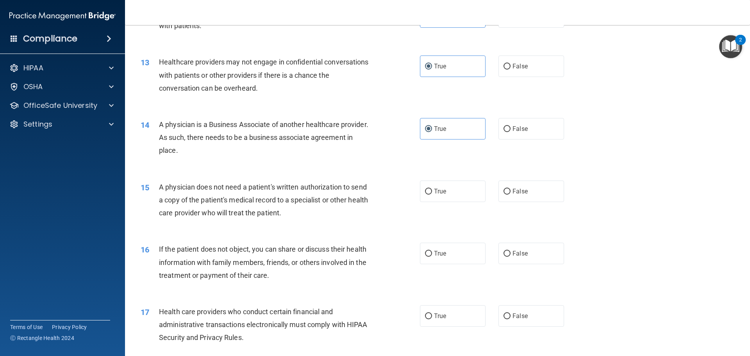
scroll to position [742, 0]
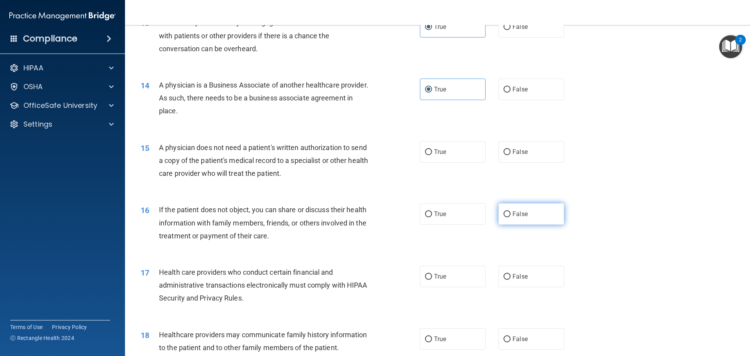
click at [515, 218] on label "False" at bounding box center [531, 213] width 66 height 21
click at [510, 217] on input "False" at bounding box center [506, 214] width 7 height 6
radio input "true"
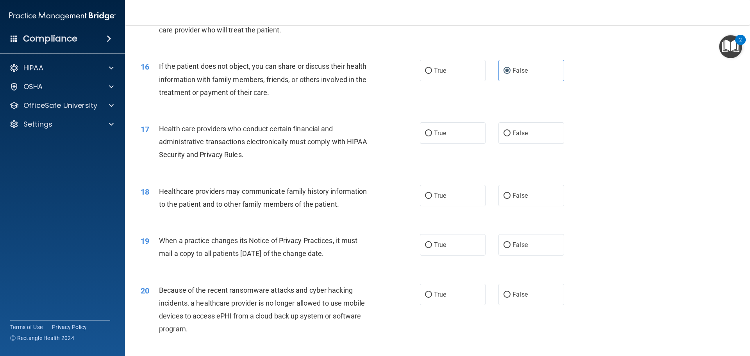
scroll to position [937, 0]
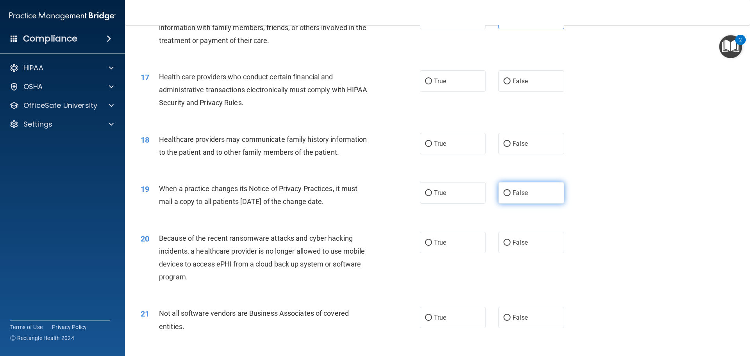
click at [526, 196] on label "False" at bounding box center [531, 192] width 66 height 21
click at [510, 196] on input "False" at bounding box center [506, 193] width 7 height 6
radio input "true"
click at [468, 243] on label "True" at bounding box center [453, 242] width 66 height 21
click at [432, 243] on input "True" at bounding box center [428, 243] width 7 height 6
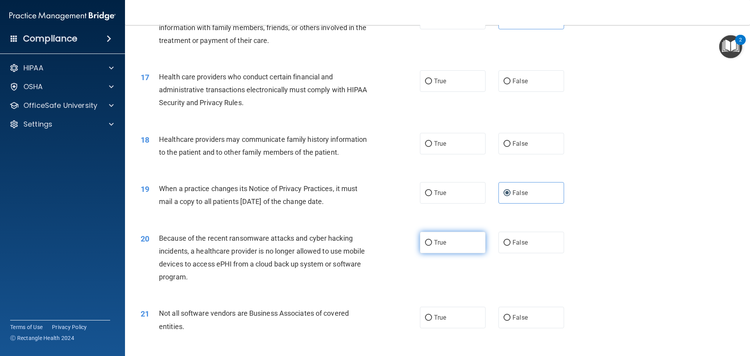
radio input "true"
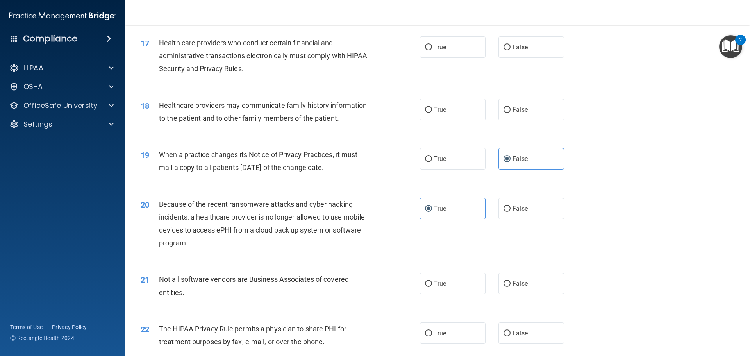
scroll to position [1015, 0]
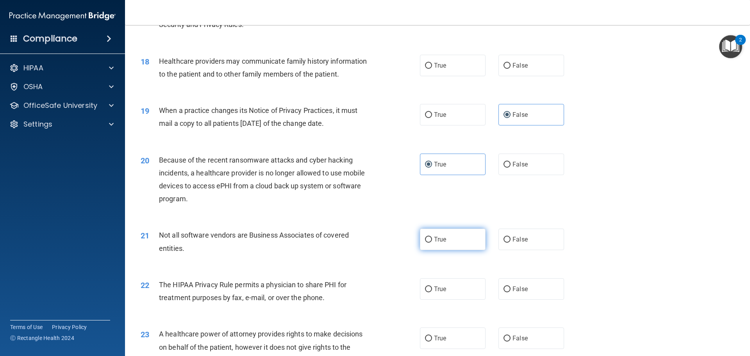
click at [443, 242] on span "True" at bounding box center [440, 238] width 12 height 7
click at [432, 242] on input "True" at bounding box center [428, 240] width 7 height 6
radio input "true"
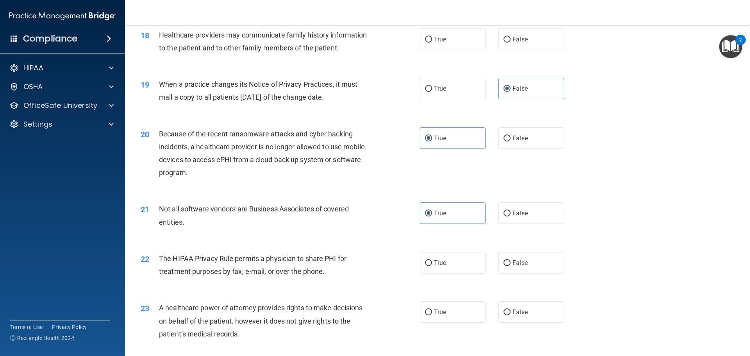
scroll to position [1093, 0]
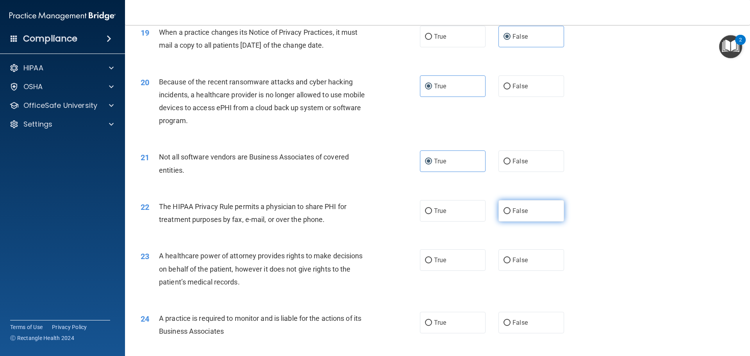
click at [511, 217] on label "False" at bounding box center [531, 210] width 66 height 21
click at [510, 214] on input "False" at bounding box center [506, 211] width 7 height 6
radio input "true"
click at [425, 320] on input "True" at bounding box center [428, 323] width 7 height 6
radio input "true"
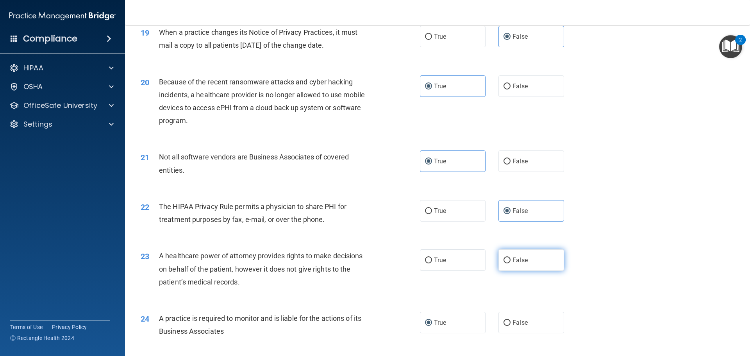
click at [513, 258] on span "False" at bounding box center [519, 259] width 15 height 7
click at [510, 258] on input "False" at bounding box center [506, 260] width 7 height 6
radio input "true"
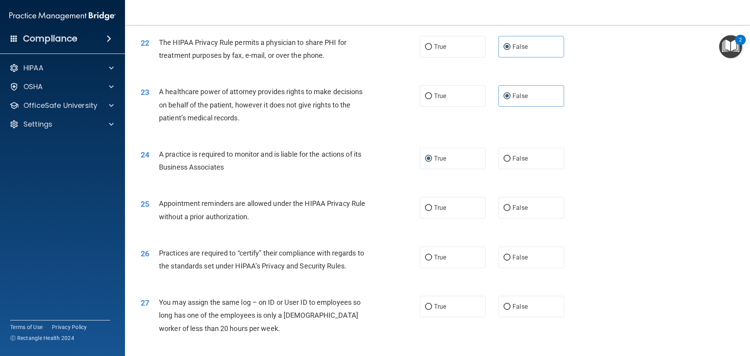
scroll to position [1288, 0]
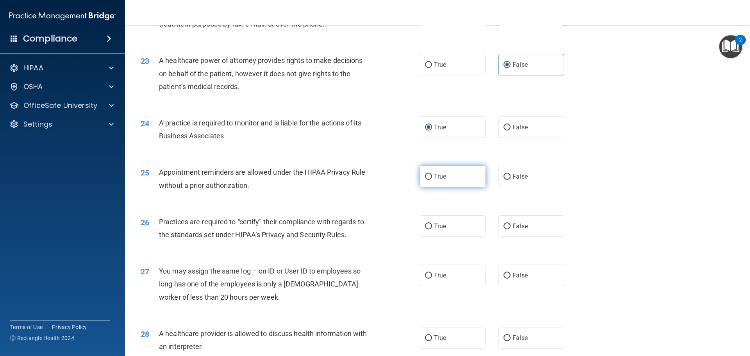
click at [458, 186] on label "True" at bounding box center [453, 176] width 66 height 21
click at [432, 180] on input "True" at bounding box center [428, 177] width 7 height 6
radio input "true"
click at [434, 229] on span "True" at bounding box center [440, 225] width 12 height 7
click at [432, 229] on input "True" at bounding box center [428, 226] width 7 height 6
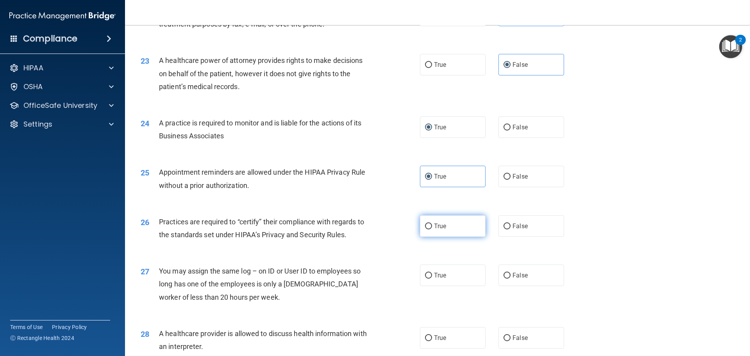
radio input "true"
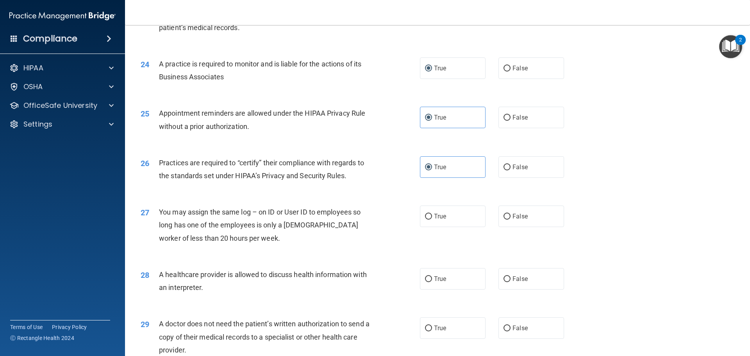
scroll to position [1366, 0]
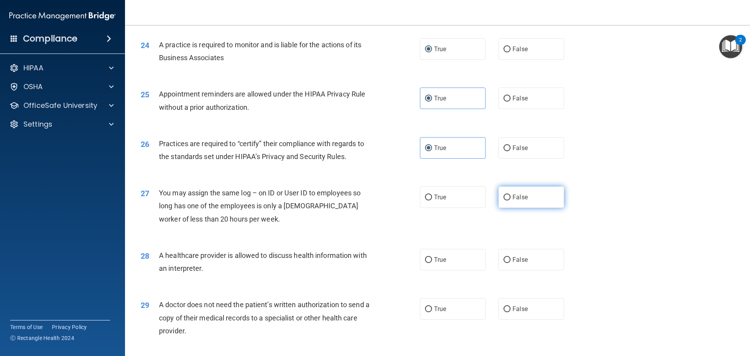
click at [505, 203] on label "False" at bounding box center [531, 196] width 66 height 21
click at [505, 200] on input "False" at bounding box center [506, 197] width 7 height 6
radio input "true"
click at [503, 260] on input "False" at bounding box center [506, 260] width 7 height 6
radio input "true"
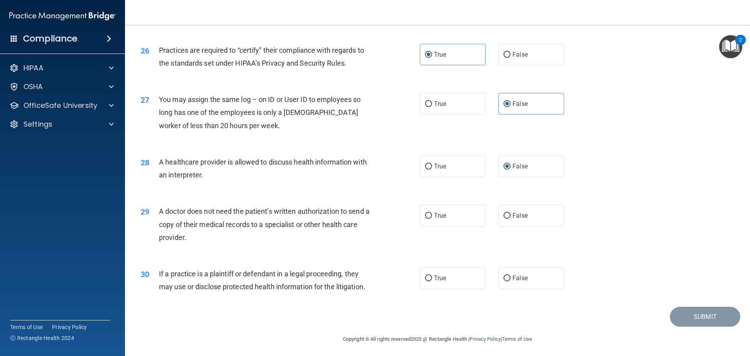
scroll to position [1462, 0]
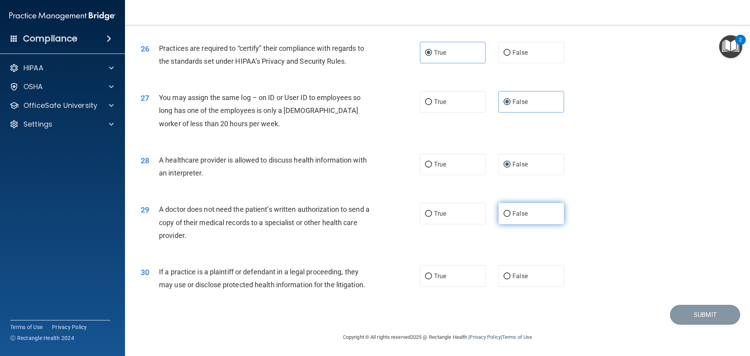
click at [508, 217] on label "False" at bounding box center [531, 213] width 66 height 21
click at [508, 217] on input "False" at bounding box center [506, 214] width 7 height 6
radio input "true"
click at [425, 276] on input "True" at bounding box center [428, 276] width 7 height 6
radio input "true"
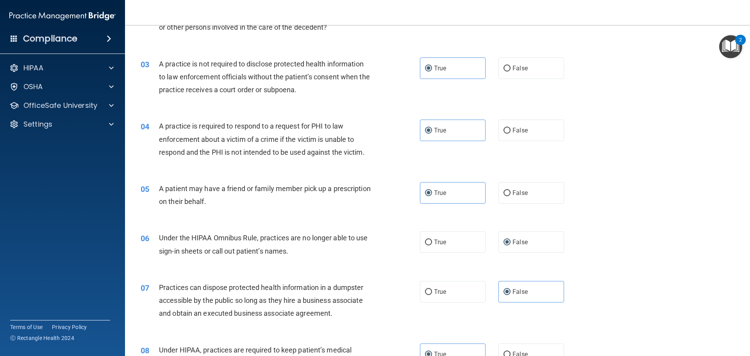
scroll to position [0, 0]
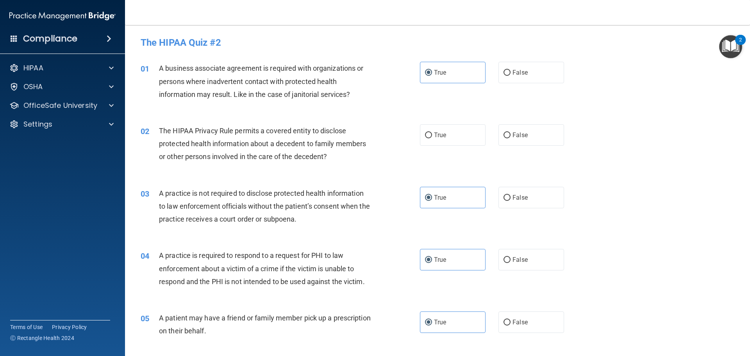
drag, startPoint x: 509, startPoint y: 132, endPoint x: 485, endPoint y: 132, distance: 24.6
click at [485, 132] on div "True False" at bounding box center [498, 134] width 157 height 21
click at [469, 139] on label "True" at bounding box center [453, 134] width 66 height 21
click at [432, 138] on input "True" at bounding box center [428, 135] width 7 height 6
radio input "true"
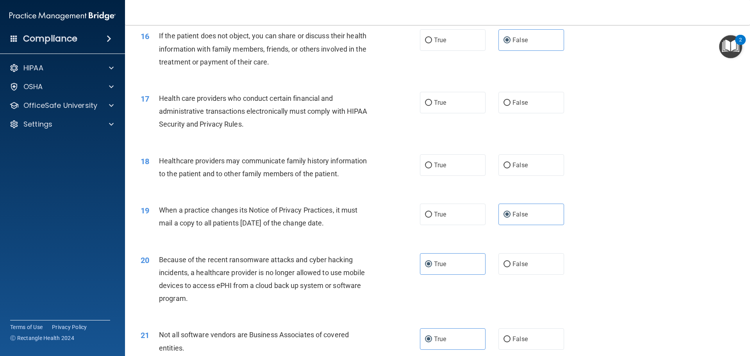
scroll to position [915, 0]
click at [453, 109] on label "True" at bounding box center [453, 102] width 66 height 21
click at [432, 106] on input "True" at bounding box center [428, 103] width 7 height 6
radio input "true"
click at [525, 164] on label "False" at bounding box center [531, 165] width 66 height 21
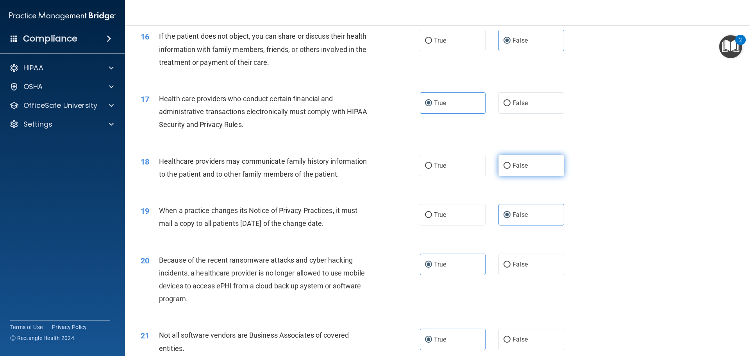
click at [510, 164] on input "False" at bounding box center [506, 166] width 7 height 6
radio input "true"
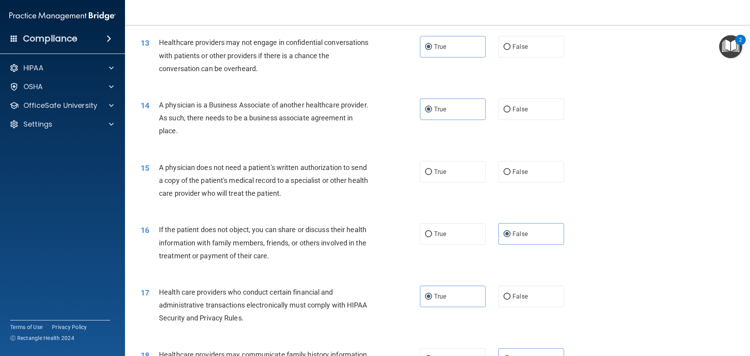
scroll to position [720, 0]
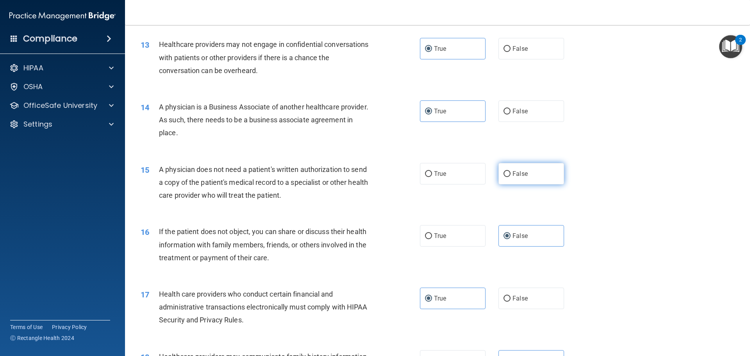
click at [512, 175] on span "False" at bounding box center [519, 173] width 15 height 7
click at [509, 175] on input "False" at bounding box center [506, 174] width 7 height 6
radio input "true"
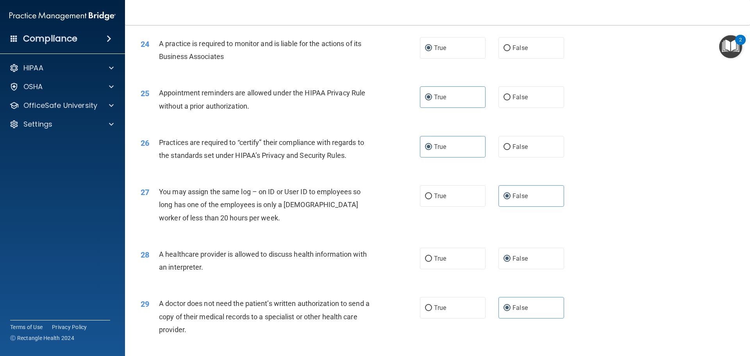
scroll to position [1462, 0]
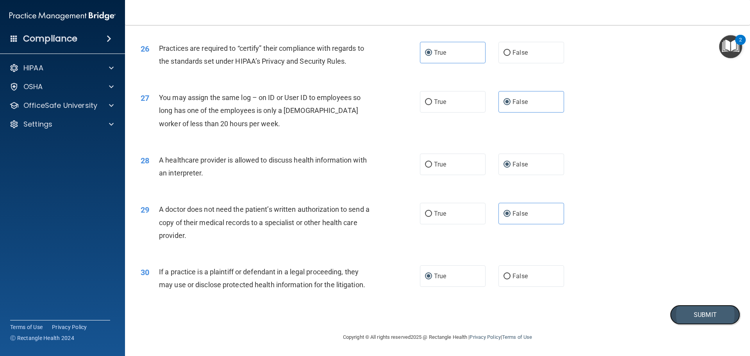
click at [675, 309] on button "Submit" at bounding box center [705, 315] width 70 height 20
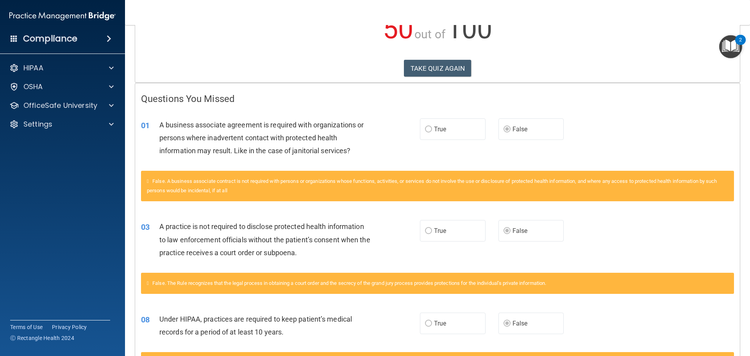
scroll to position [98, 0]
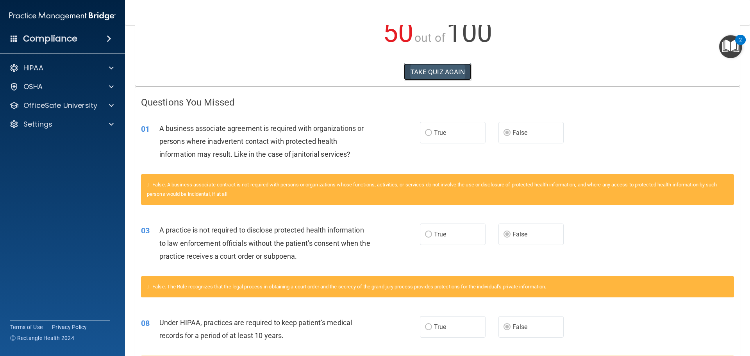
click at [454, 77] on button "TAKE QUIZ AGAIN" at bounding box center [438, 71] width 68 height 17
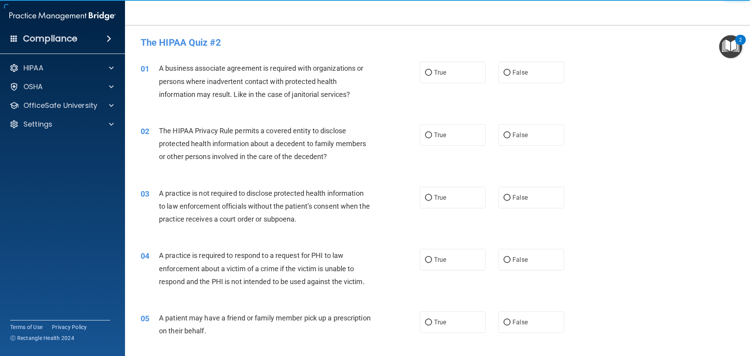
scroll to position [39, 0]
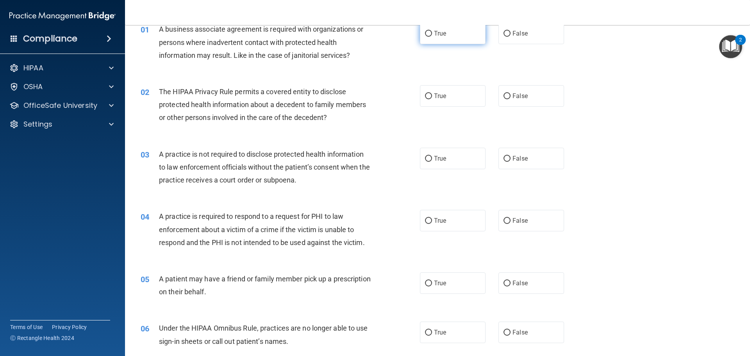
click at [433, 28] on label "True" at bounding box center [453, 33] width 66 height 21
click at [432, 31] on input "True" at bounding box center [428, 34] width 7 height 6
radio input "true"
click at [447, 93] on label "True" at bounding box center [453, 95] width 66 height 21
click at [432, 93] on input "True" at bounding box center [428, 96] width 7 height 6
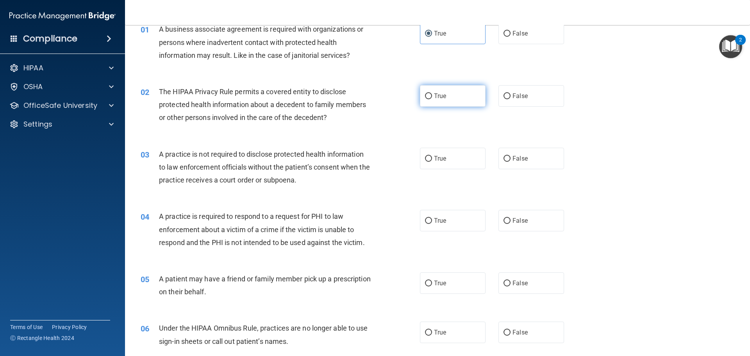
radio input "true"
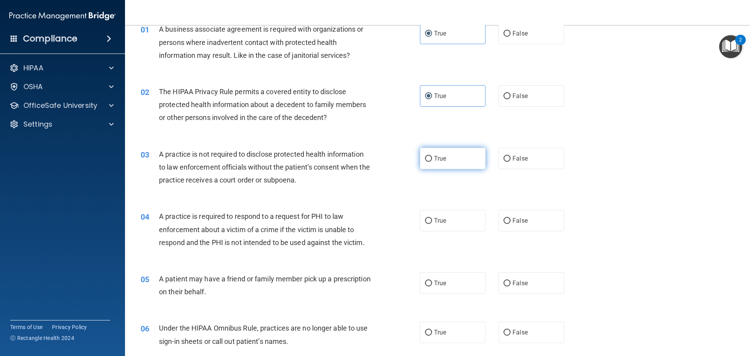
click at [434, 158] on span "True" at bounding box center [440, 158] width 12 height 7
click at [432, 158] on input "True" at bounding box center [428, 159] width 7 height 6
radio input "true"
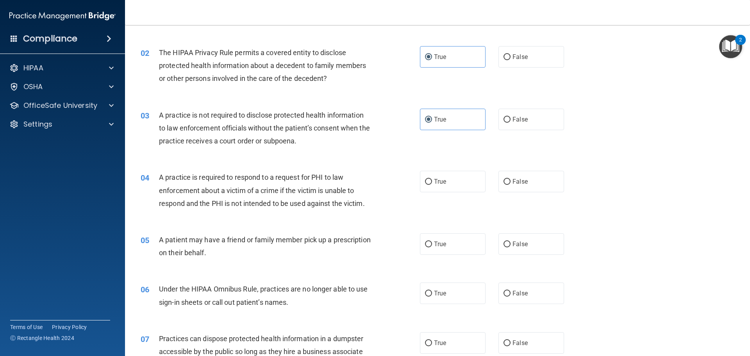
scroll to position [117, 0]
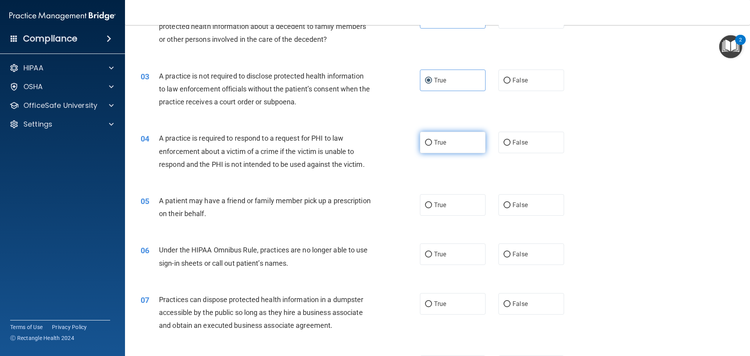
click at [436, 137] on label "True" at bounding box center [453, 142] width 66 height 21
click at [432, 140] on input "True" at bounding box center [428, 143] width 7 height 6
radio input "true"
click at [512, 207] on span "False" at bounding box center [519, 204] width 15 height 7
click at [510, 207] on input "False" at bounding box center [506, 205] width 7 height 6
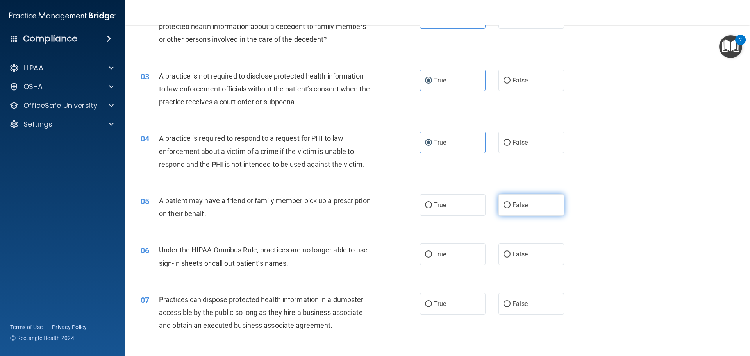
radio input "true"
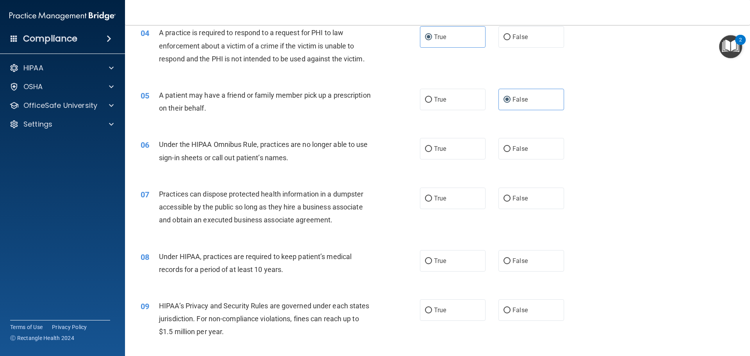
scroll to position [234, 0]
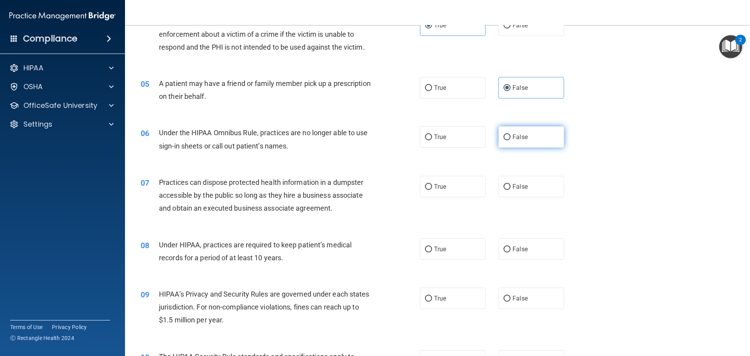
click at [507, 140] on label "False" at bounding box center [531, 136] width 66 height 21
click at [507, 140] on input "False" at bounding box center [506, 137] width 7 height 6
radio input "true"
click at [526, 191] on label "False" at bounding box center [531, 186] width 66 height 21
click at [510, 190] on input "False" at bounding box center [506, 187] width 7 height 6
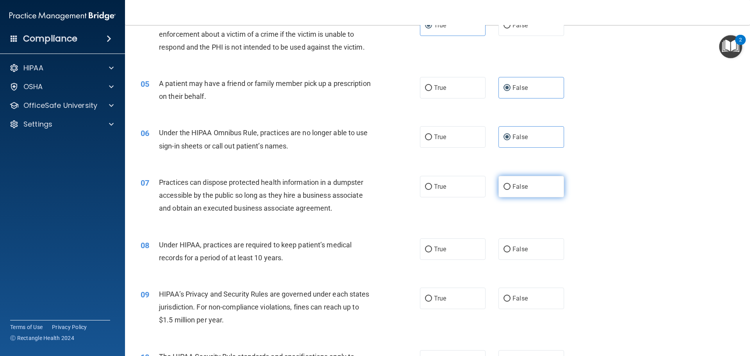
radio input "true"
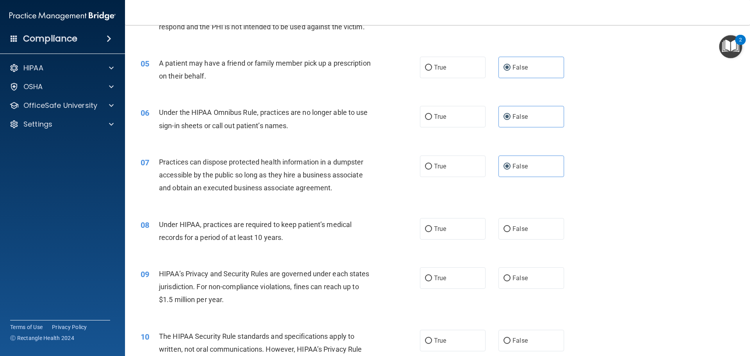
scroll to position [312, 0]
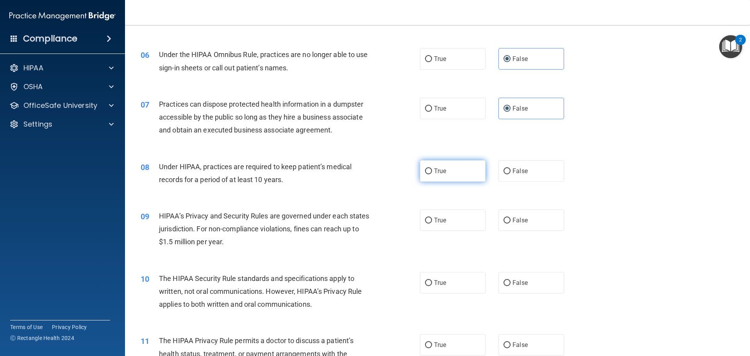
click at [446, 174] on label "True" at bounding box center [453, 170] width 66 height 21
click at [432, 174] on input "True" at bounding box center [428, 171] width 7 height 6
radio input "true"
click at [431, 227] on label "True" at bounding box center [453, 219] width 66 height 21
click at [431, 223] on input "True" at bounding box center [428, 220] width 7 height 6
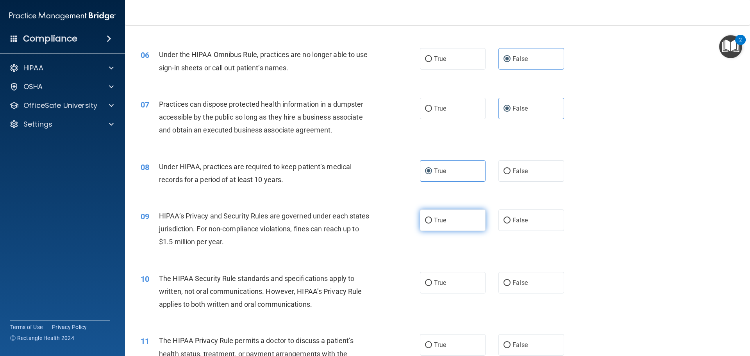
radio input "true"
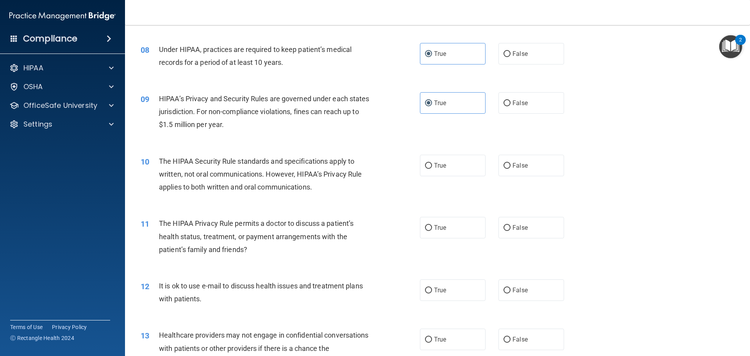
scroll to position [469, 0]
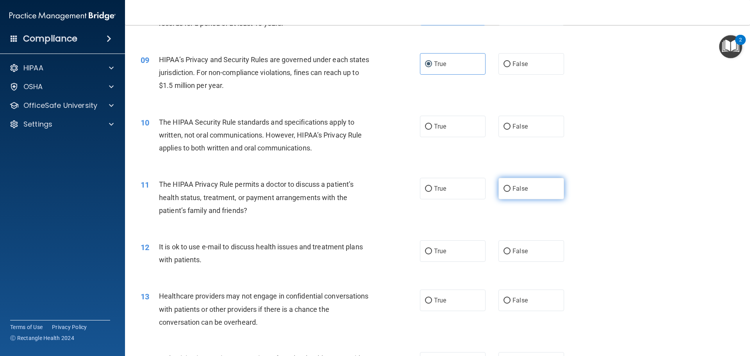
click at [527, 189] on label "False" at bounding box center [531, 188] width 66 height 21
click at [510, 189] on input "False" at bounding box center [506, 189] width 7 height 6
radio input "true"
click at [524, 256] on label "False" at bounding box center [531, 250] width 66 height 21
click at [510, 254] on input "False" at bounding box center [506, 251] width 7 height 6
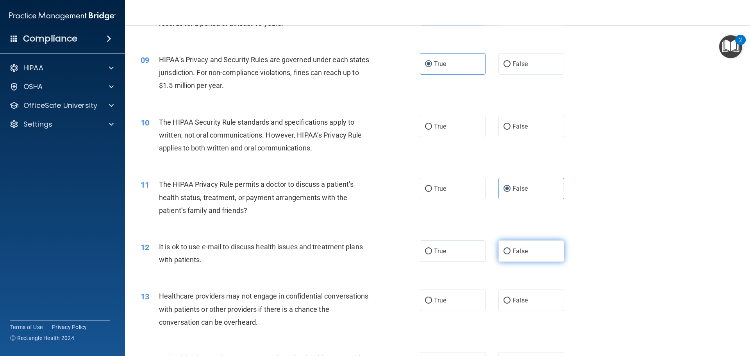
radio input "true"
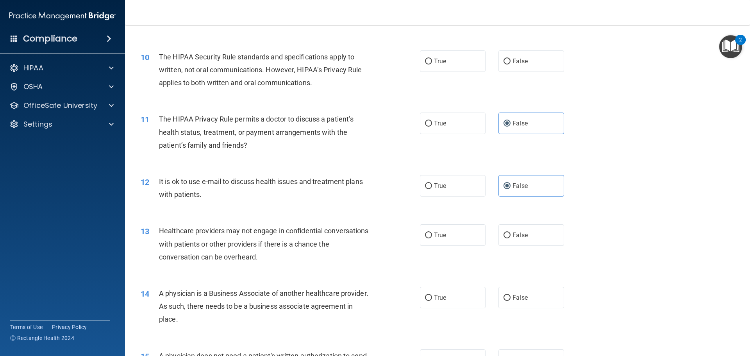
scroll to position [547, 0]
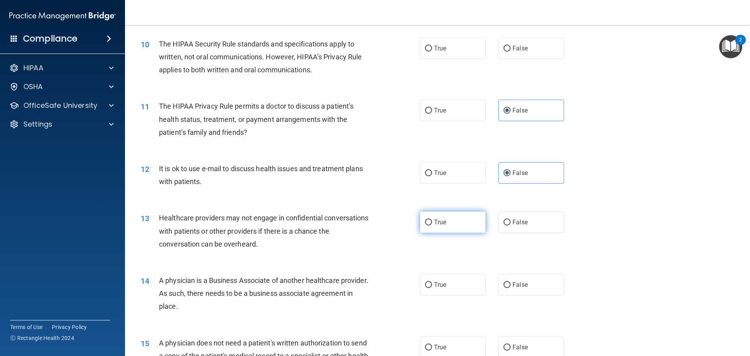
click at [444, 224] on label "True" at bounding box center [453, 221] width 66 height 21
click at [432, 224] on input "True" at bounding box center [428, 222] width 7 height 6
radio input "true"
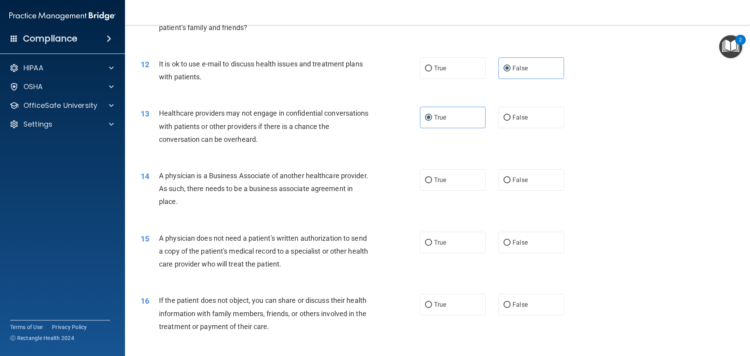
scroll to position [664, 0]
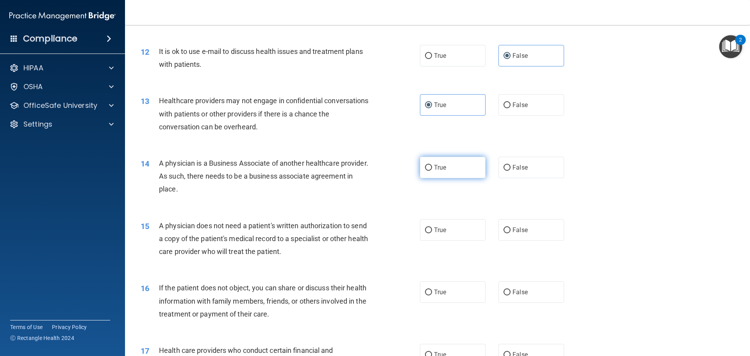
click at [459, 163] on label "True" at bounding box center [453, 167] width 66 height 21
click at [432, 165] on input "True" at bounding box center [428, 168] width 7 height 6
radio input "true"
click at [501, 242] on div "15 A physician does not need a patient's written authorization to send a copy o…" at bounding box center [437, 240] width 605 height 62
click at [504, 230] on input "False" at bounding box center [506, 230] width 7 height 6
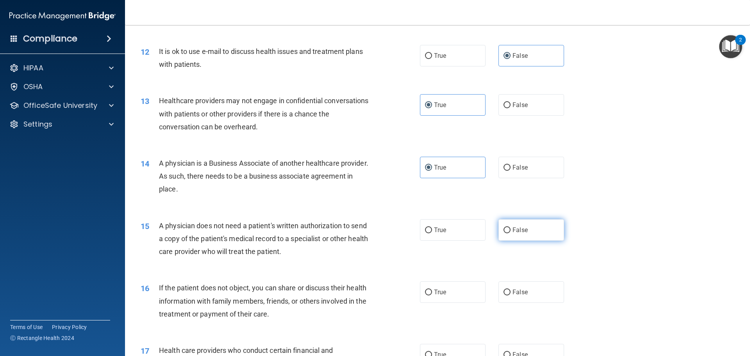
radio input "true"
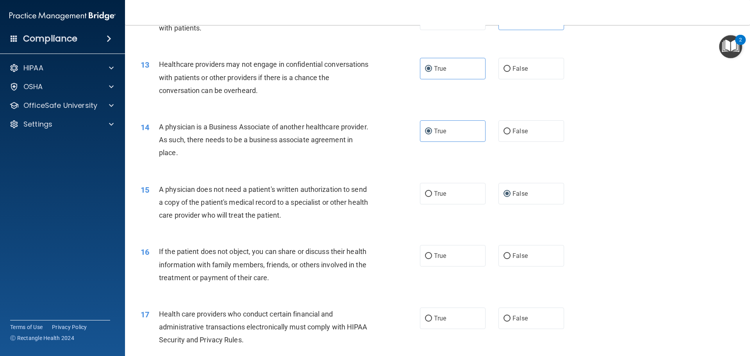
scroll to position [742, 0]
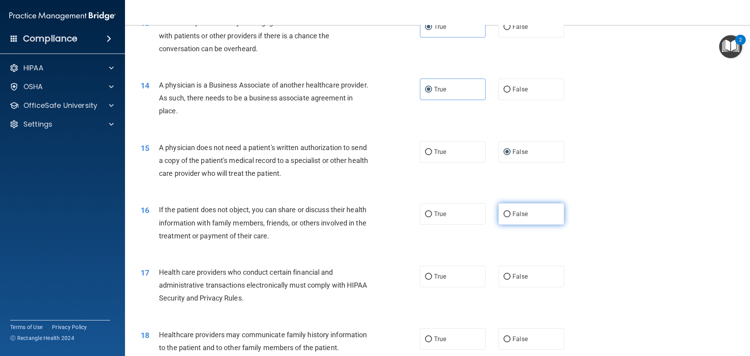
click at [525, 219] on label "False" at bounding box center [531, 213] width 66 height 21
click at [510, 217] on input "False" at bounding box center [506, 214] width 7 height 6
radio input "true"
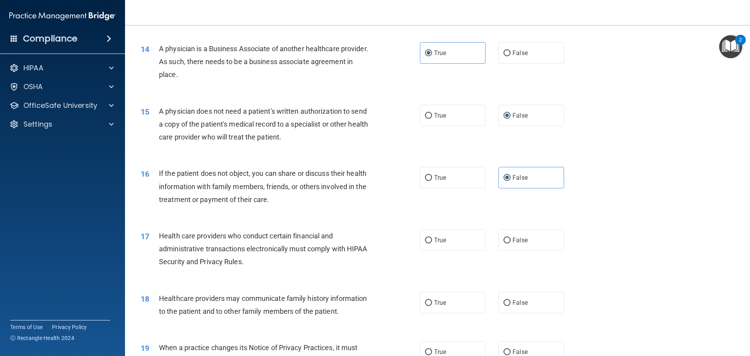
scroll to position [820, 0]
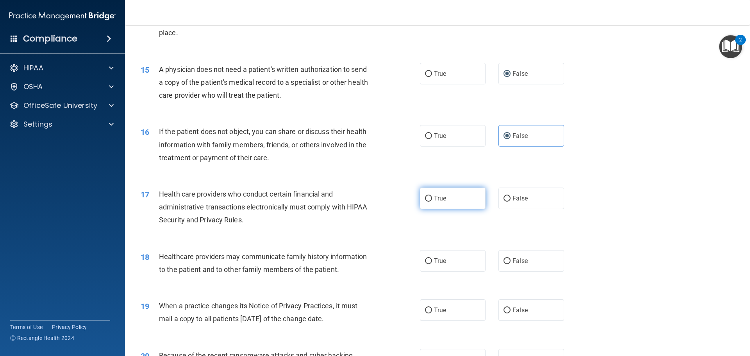
click at [427, 205] on label "True" at bounding box center [453, 197] width 66 height 21
click at [427, 201] on input "True" at bounding box center [428, 199] width 7 height 6
radio input "true"
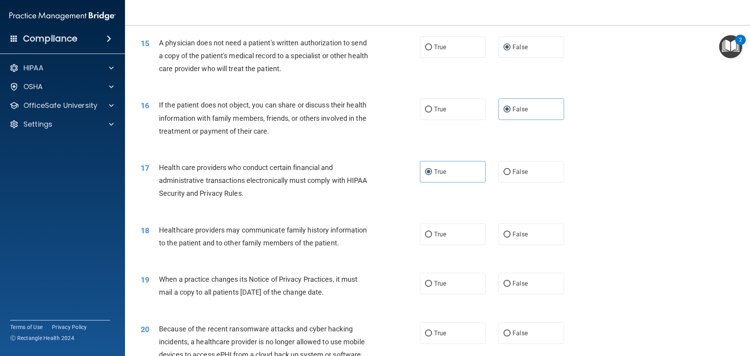
scroll to position [859, 0]
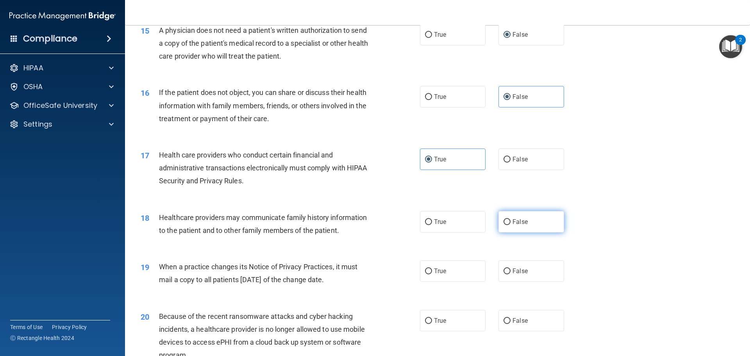
click at [546, 223] on label "False" at bounding box center [531, 221] width 66 height 21
click at [510, 223] on input "False" at bounding box center [506, 222] width 7 height 6
radio input "true"
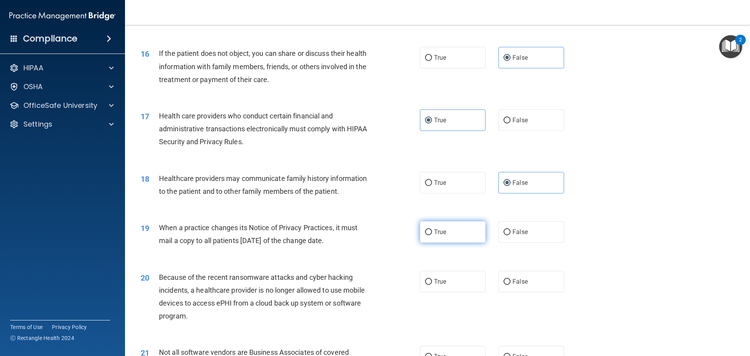
click at [442, 228] on span "True" at bounding box center [440, 231] width 12 height 7
click at [432, 229] on input "True" at bounding box center [428, 232] width 7 height 6
radio input "true"
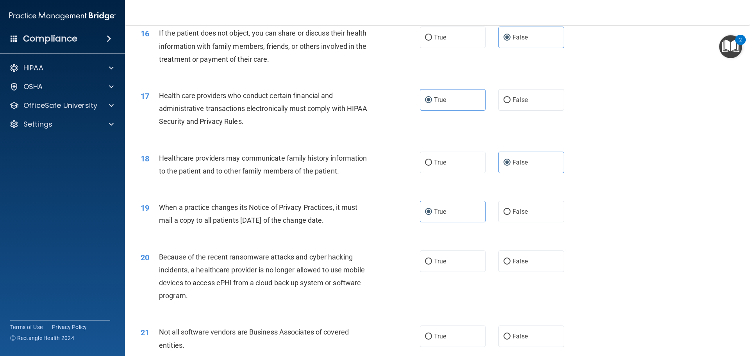
scroll to position [976, 0]
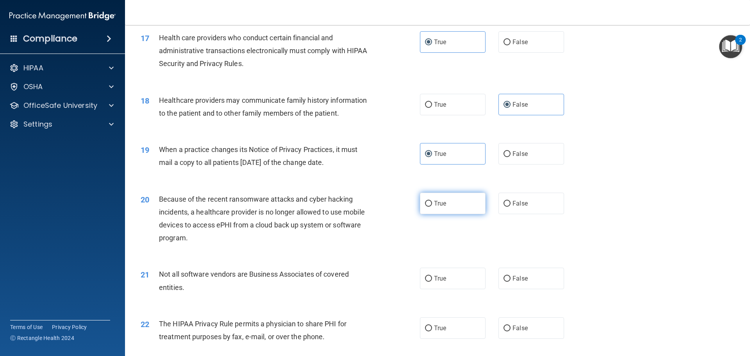
click at [438, 209] on label "True" at bounding box center [453, 202] width 66 height 21
click at [432, 207] on input "True" at bounding box center [428, 204] width 7 height 6
radio input "true"
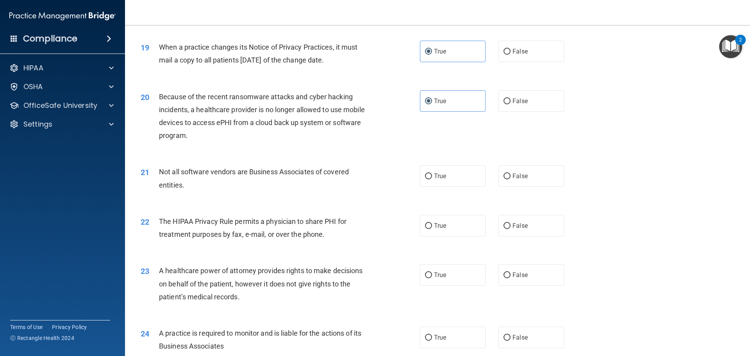
scroll to position [1093, 0]
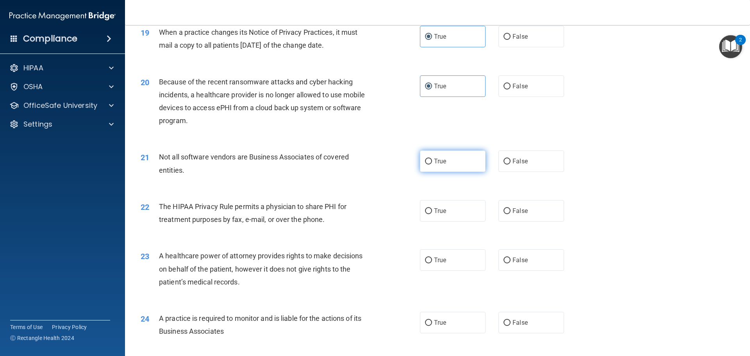
click at [440, 166] on label "True" at bounding box center [453, 160] width 66 height 21
click at [432, 164] on input "True" at bounding box center [428, 162] width 7 height 6
radio input "true"
click at [515, 214] on span "False" at bounding box center [519, 210] width 15 height 7
click at [510, 214] on input "False" at bounding box center [506, 211] width 7 height 6
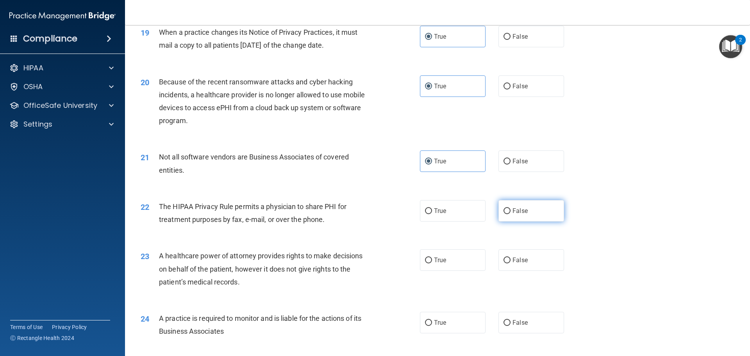
radio input "true"
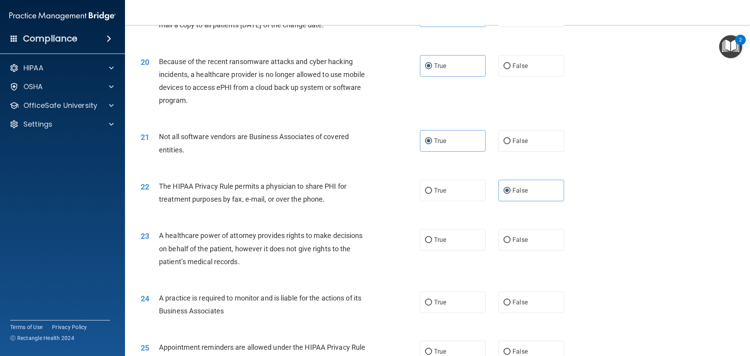
scroll to position [1132, 0]
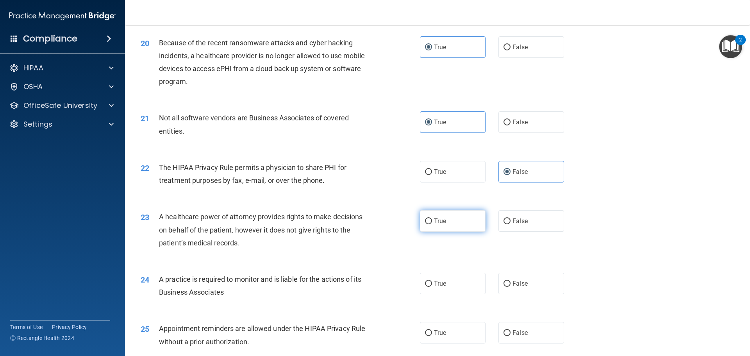
drag, startPoint x: 460, startPoint y: 225, endPoint x: 443, endPoint y: 228, distance: 16.6
click at [459, 225] on label "True" at bounding box center [453, 220] width 66 height 21
click at [432, 224] on input "True" at bounding box center [428, 221] width 7 height 6
radio input "true"
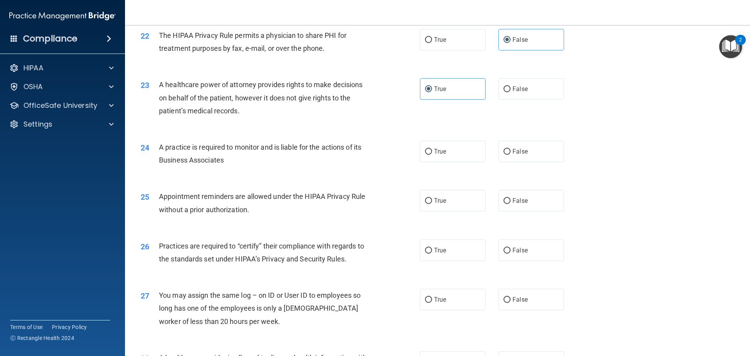
scroll to position [1288, 0]
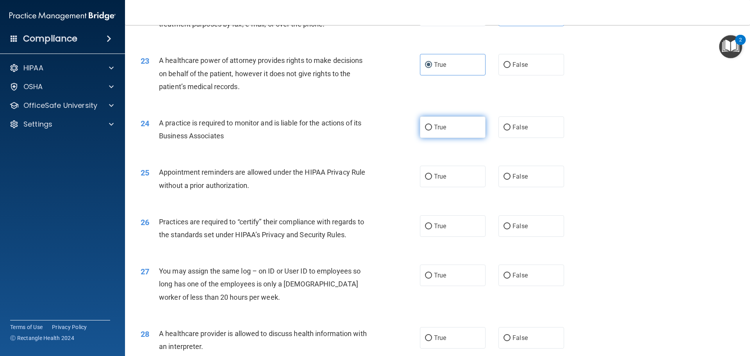
click at [425, 127] on input "True" at bounding box center [428, 128] width 7 height 6
radio input "true"
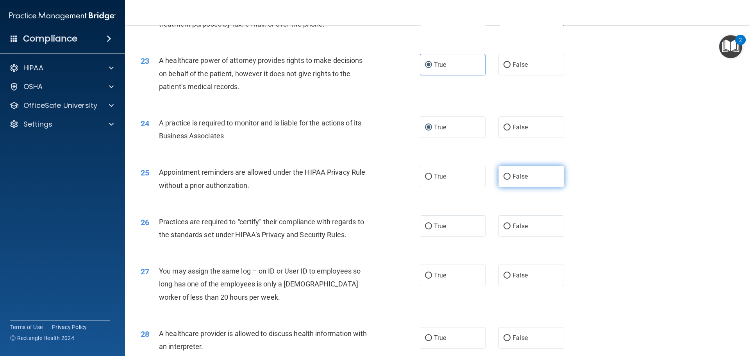
click at [538, 173] on label "False" at bounding box center [531, 176] width 66 height 21
click at [510, 174] on input "False" at bounding box center [506, 177] width 7 height 6
radio input "true"
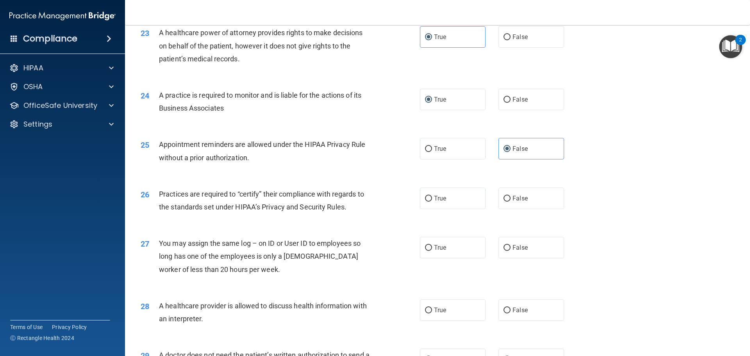
scroll to position [1366, 0]
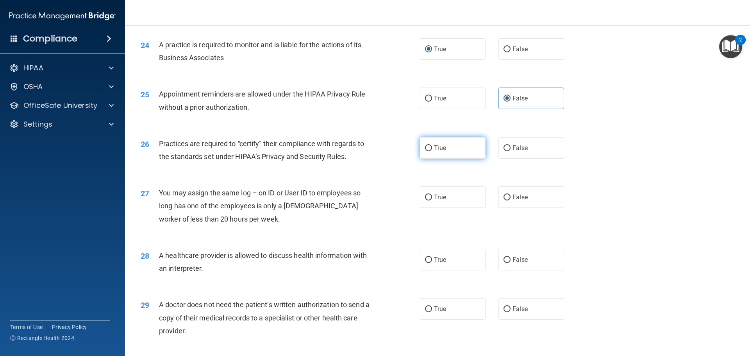
click at [426, 153] on label "True" at bounding box center [453, 147] width 66 height 21
click at [426, 151] on input "True" at bounding box center [428, 148] width 7 height 6
radio input "true"
click at [527, 202] on label "False" at bounding box center [531, 196] width 66 height 21
click at [510, 200] on input "False" at bounding box center [506, 197] width 7 height 6
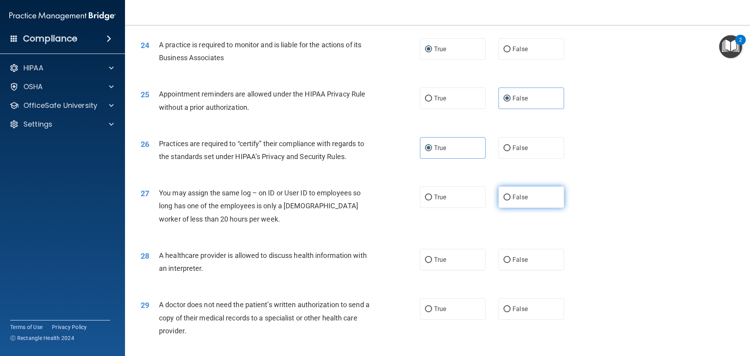
radio input "true"
click at [514, 267] on label "False" at bounding box center [531, 259] width 66 height 21
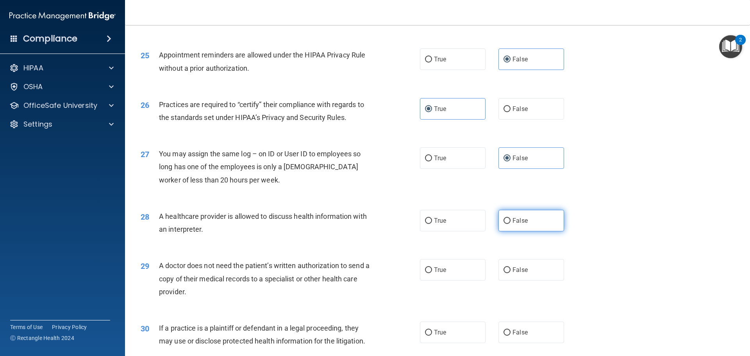
click at [502, 224] on label "False" at bounding box center [531, 220] width 66 height 21
click at [503, 224] on input "False" at bounding box center [506, 221] width 7 height 6
radio input "true"
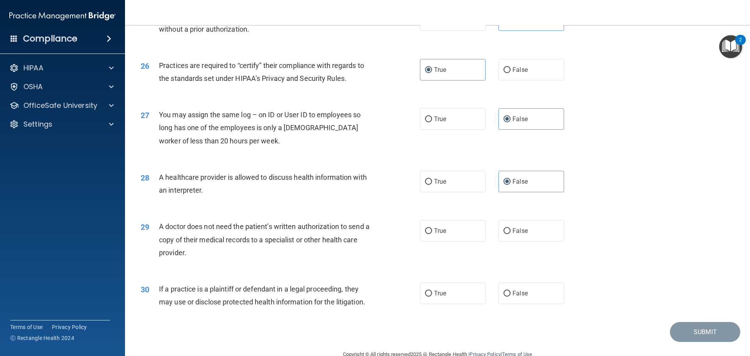
scroll to position [1462, 0]
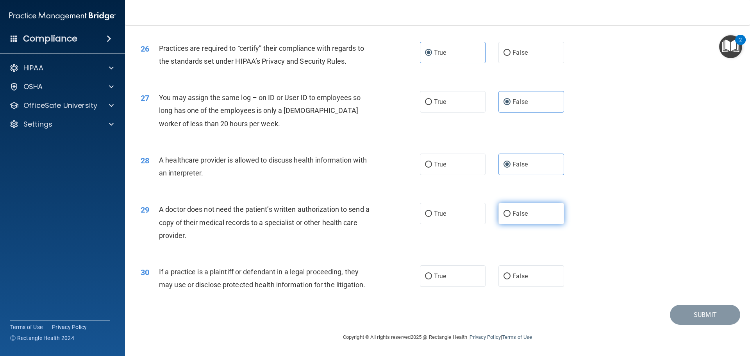
click at [504, 218] on label "False" at bounding box center [531, 213] width 66 height 21
click at [504, 217] on input "False" at bounding box center [506, 214] width 7 height 6
radio input "true"
click at [434, 276] on span "True" at bounding box center [440, 275] width 12 height 7
click at [432, 276] on input "True" at bounding box center [428, 276] width 7 height 6
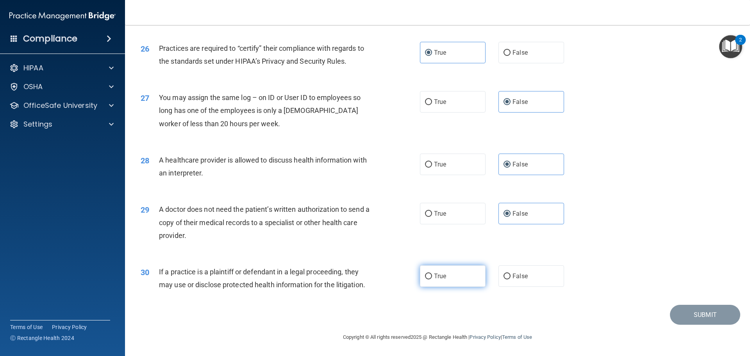
radio input "true"
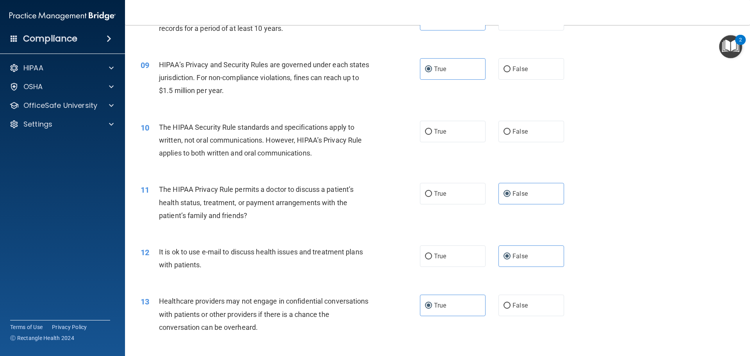
scroll to position [469, 0]
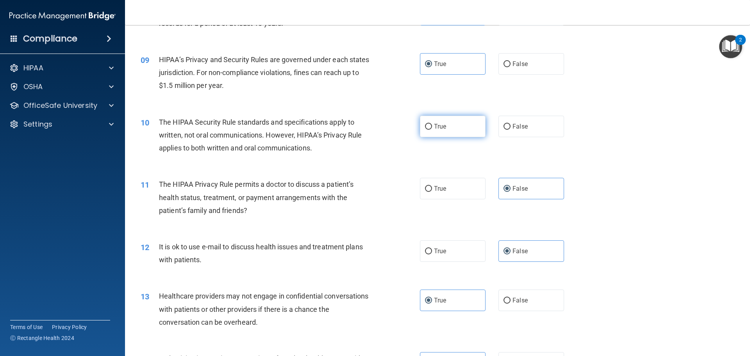
click at [434, 131] on label "True" at bounding box center [453, 126] width 66 height 21
click at [432, 130] on input "True" at bounding box center [428, 127] width 7 height 6
radio input "true"
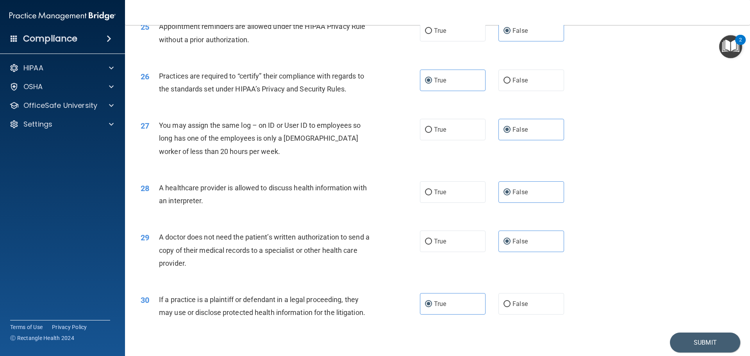
scroll to position [1462, 0]
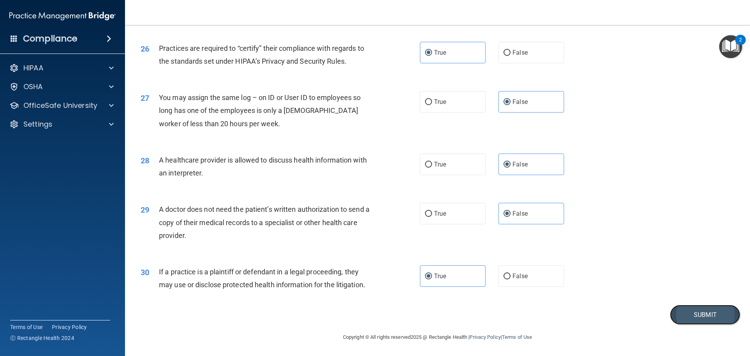
click at [677, 307] on button "Submit" at bounding box center [705, 315] width 70 height 20
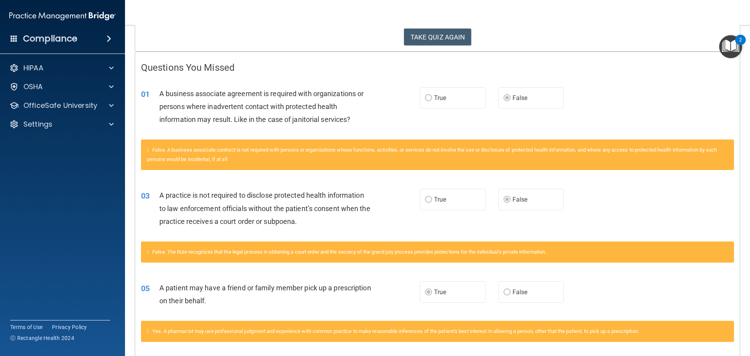
scroll to position [156, 0]
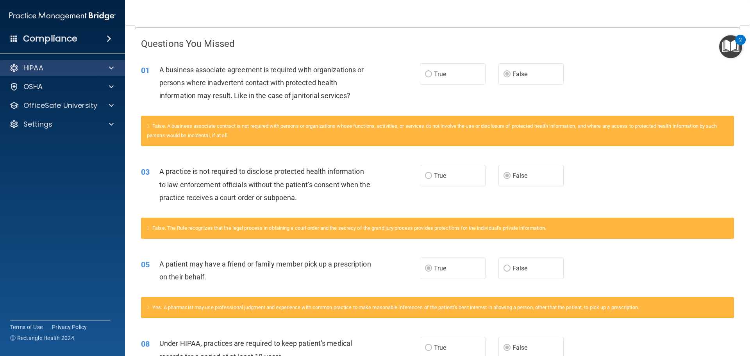
click at [24, 61] on div "HIPAA" at bounding box center [62, 68] width 125 height 16
click at [736, 51] on img "Open Resource Center, 2 new notifications" at bounding box center [730, 46] width 23 height 23
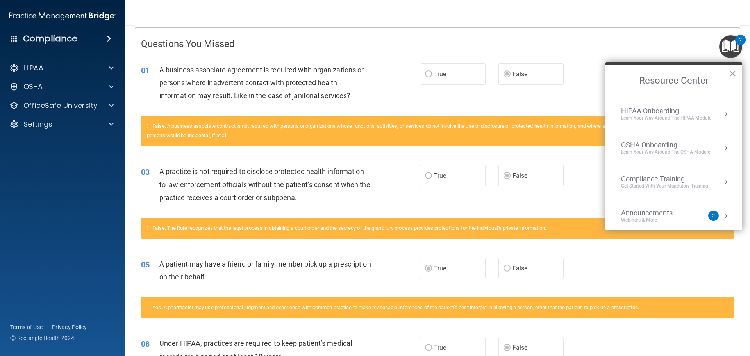
click at [675, 113] on div "HIPAA Onboarding" at bounding box center [666, 111] width 90 height 9
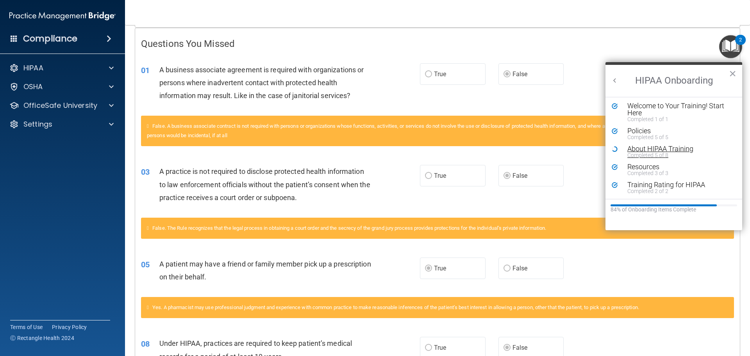
scroll to position [2, 0]
click at [729, 73] on button "×" at bounding box center [732, 73] width 7 height 12
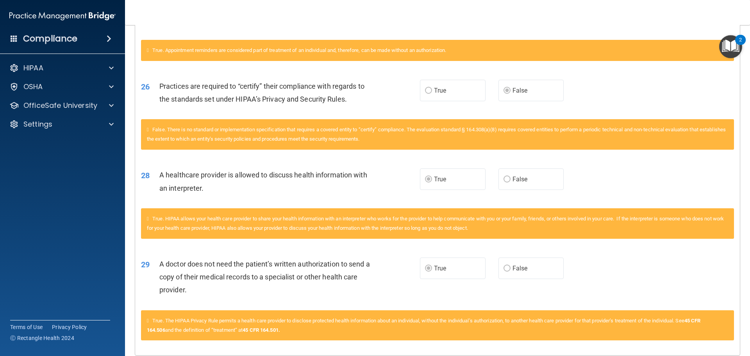
scroll to position [1785, 0]
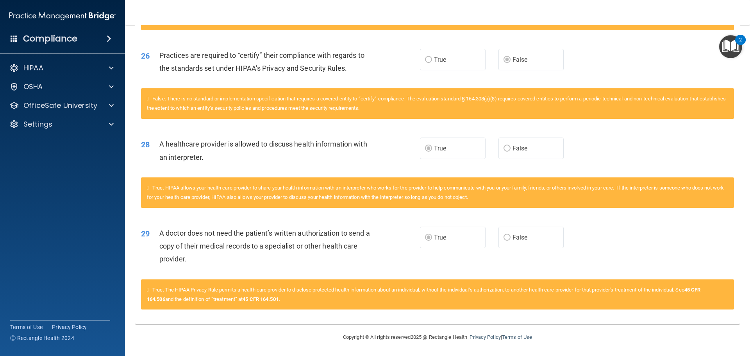
click at [728, 43] on img "Open Resource Center, 2 new notifications" at bounding box center [730, 46] width 23 height 23
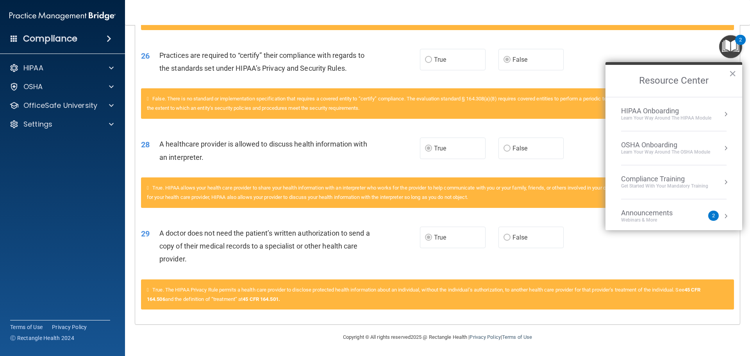
click at [671, 143] on div "OSHA Onboarding" at bounding box center [665, 145] width 89 height 9
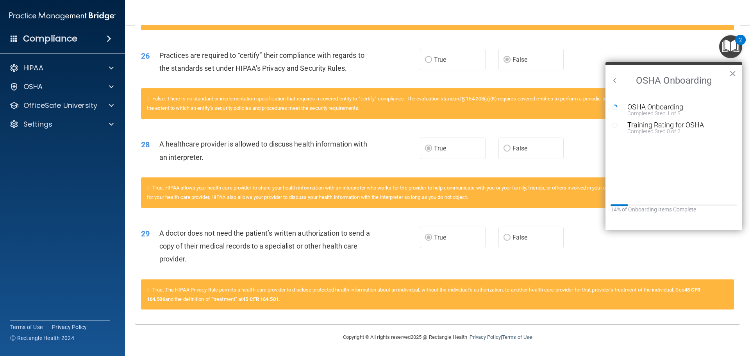
scroll to position [0, 0]
click at [668, 110] on div "Completed Step 1 of 5" at bounding box center [679, 112] width 105 height 5
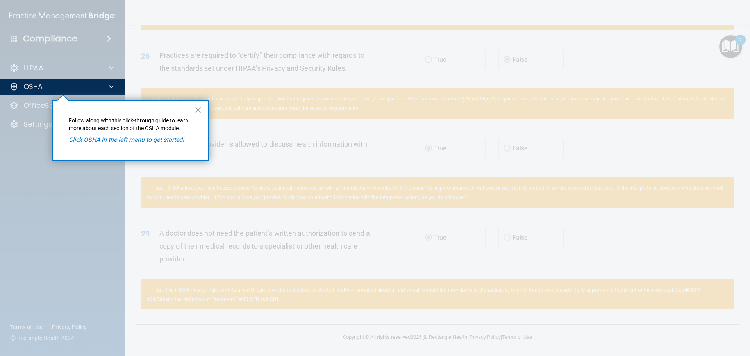
drag, startPoint x: 196, startPoint y: 111, endPoint x: 187, endPoint y: 111, distance: 9.4
click at [197, 111] on button "×" at bounding box center [197, 109] width 7 height 12
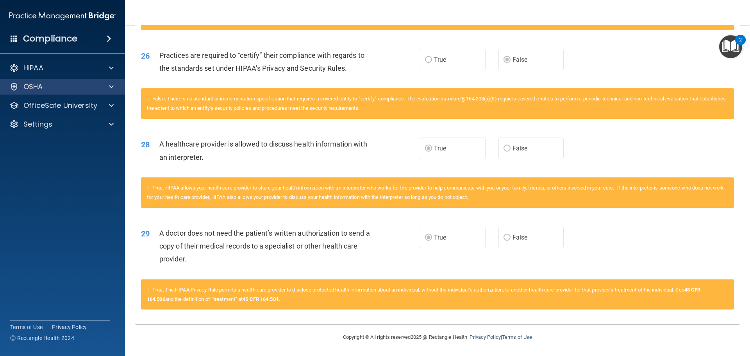
click at [47, 81] on div "OSHA" at bounding box center [62, 87] width 125 height 16
click at [48, 86] on div "OSHA" at bounding box center [52, 86] width 97 height 9
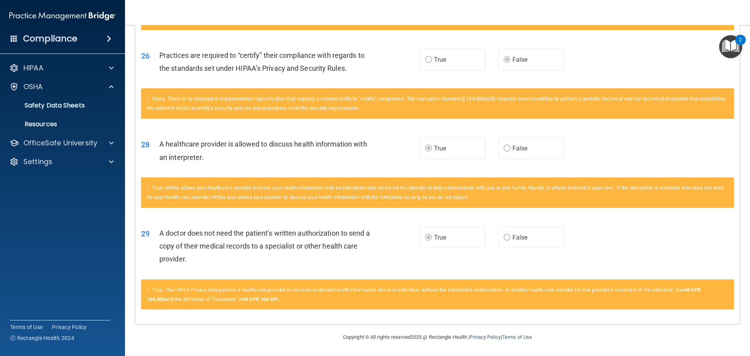
click at [725, 45] on img "Open Resource Center, 2 new notifications" at bounding box center [730, 46] width 23 height 23
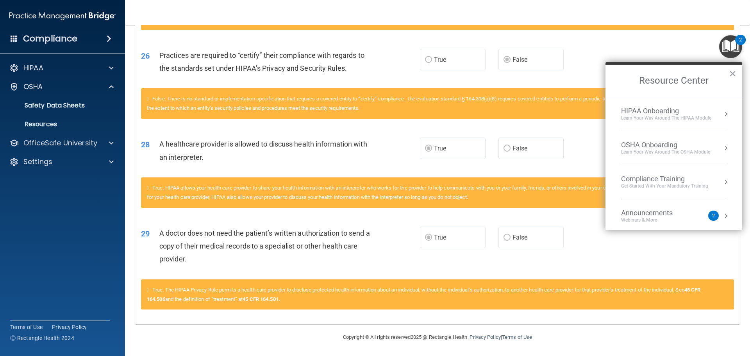
click at [651, 151] on div "Learn your way around the OSHA module" at bounding box center [665, 152] width 89 height 7
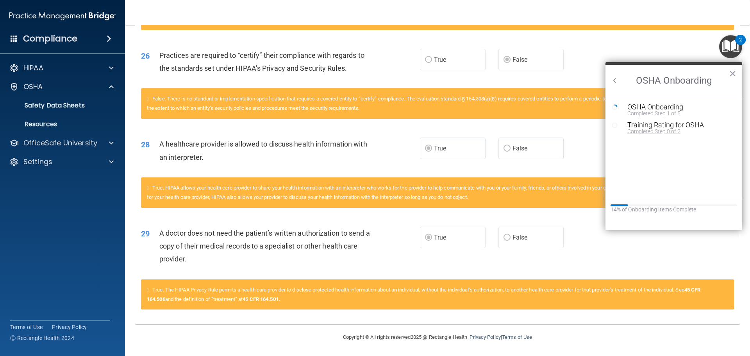
click at [656, 129] on div "Completed Step 0 of 2" at bounding box center [679, 130] width 105 height 5
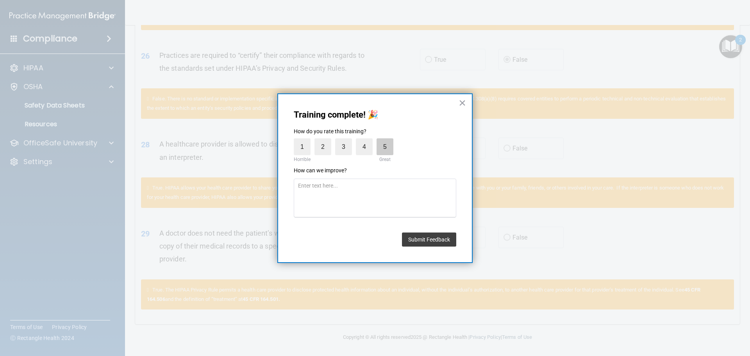
click at [379, 147] on label "5" at bounding box center [384, 146] width 17 height 17
click at [367, 140] on input "5" at bounding box center [367, 140] width 0 height 0
click at [406, 236] on button "Submit Feedback" at bounding box center [429, 239] width 54 height 14
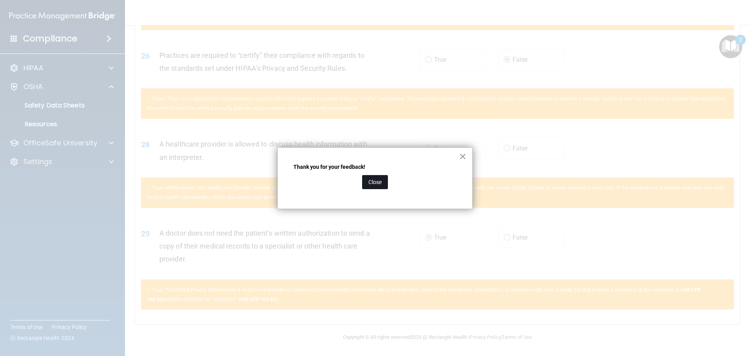
click at [381, 185] on button "Close" at bounding box center [375, 182] width 26 height 14
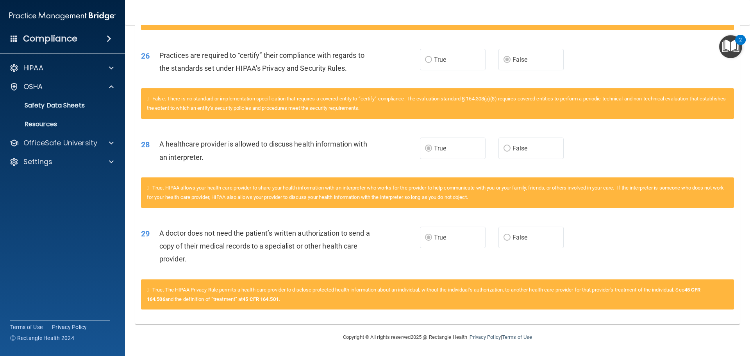
click at [732, 48] on img "Open Resource Center, 2 new notifications" at bounding box center [730, 46] width 23 height 23
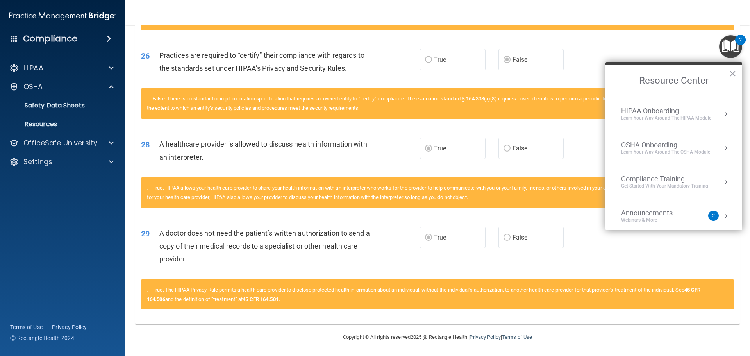
click at [661, 147] on div "OSHA Onboarding" at bounding box center [665, 145] width 89 height 9
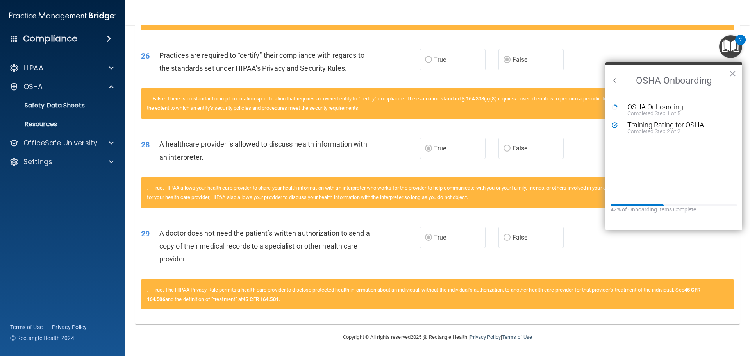
click at [656, 112] on div "Completed Step 1 of 5" at bounding box center [679, 112] width 105 height 5
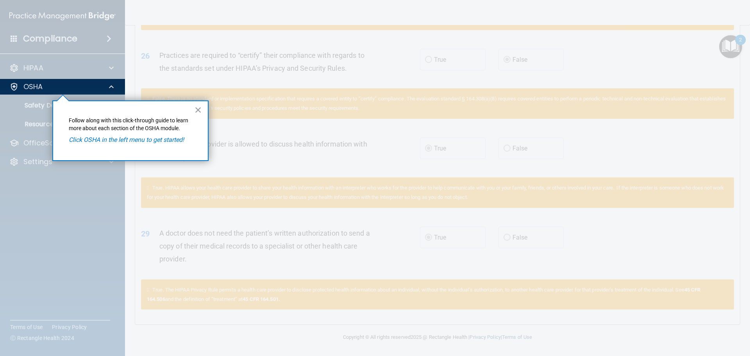
drag, startPoint x: 199, startPoint y: 111, endPoint x: 183, endPoint y: 113, distance: 15.7
click at [199, 111] on button "×" at bounding box center [197, 109] width 7 height 12
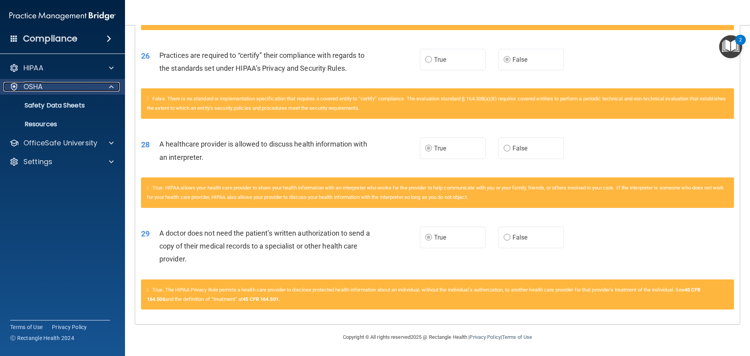
click at [29, 85] on p "OSHA" at bounding box center [33, 86] width 20 height 9
click at [80, 91] on div "OSHA" at bounding box center [62, 87] width 125 height 16
click at [26, 86] on p "OSHA" at bounding box center [33, 86] width 20 height 9
click at [34, 105] on p "Safety Data Sheets" at bounding box center [58, 106] width 107 height 8
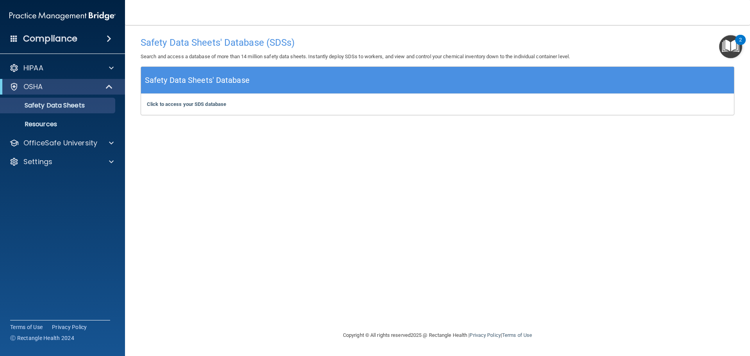
click at [730, 42] on img "Open Resource Center, 2 new notifications" at bounding box center [730, 46] width 23 height 23
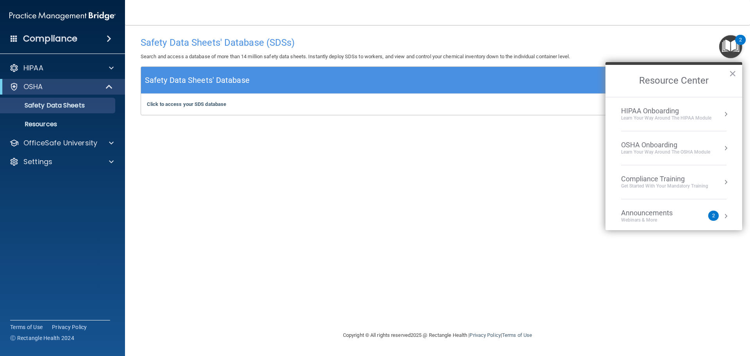
click at [637, 149] on div "Learn your way around the OSHA module" at bounding box center [665, 152] width 89 height 7
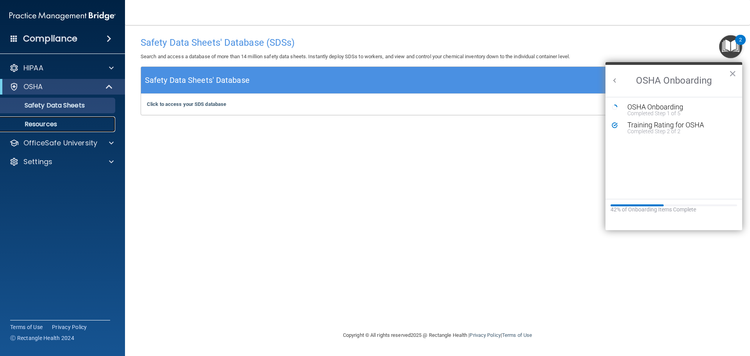
click at [45, 121] on p "Resources" at bounding box center [58, 124] width 107 height 8
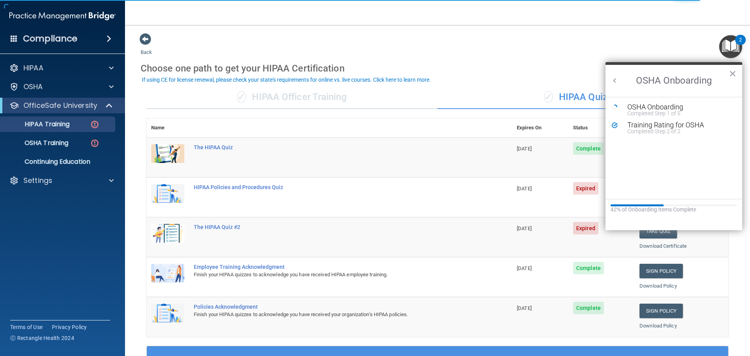
click at [508, 63] on div "Choose one path to get your HIPAA Certification" at bounding box center [437, 68] width 593 height 23
click at [729, 73] on button "×" at bounding box center [732, 73] width 7 height 12
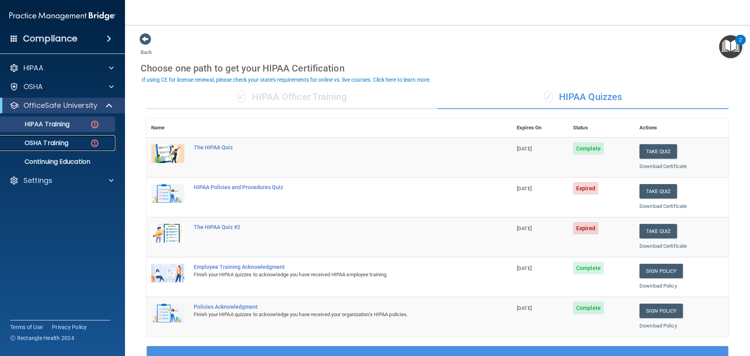
click at [75, 141] on div "OSHA Training" at bounding box center [58, 143] width 107 height 8
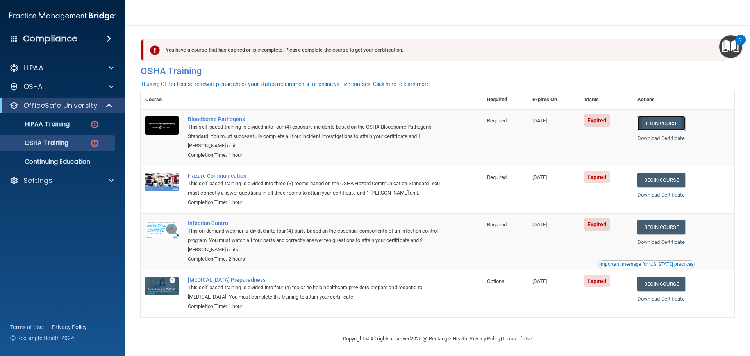
click at [652, 124] on link "Begin Course" at bounding box center [661, 123] width 48 height 14
